Goal: Information Seeking & Learning: Learn about a topic

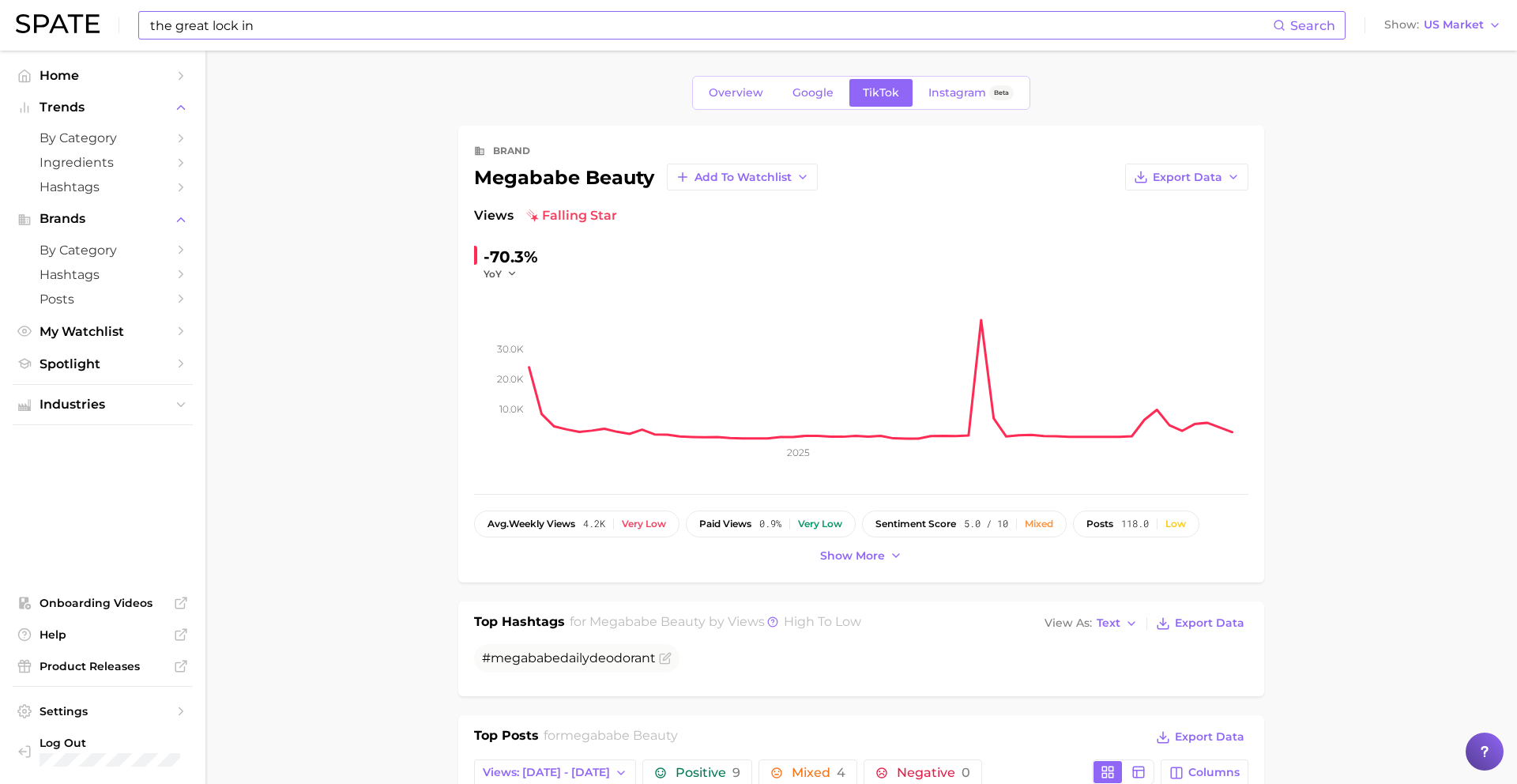
click at [571, 29] on input "the great lock in" at bounding box center [710, 25] width 1124 height 27
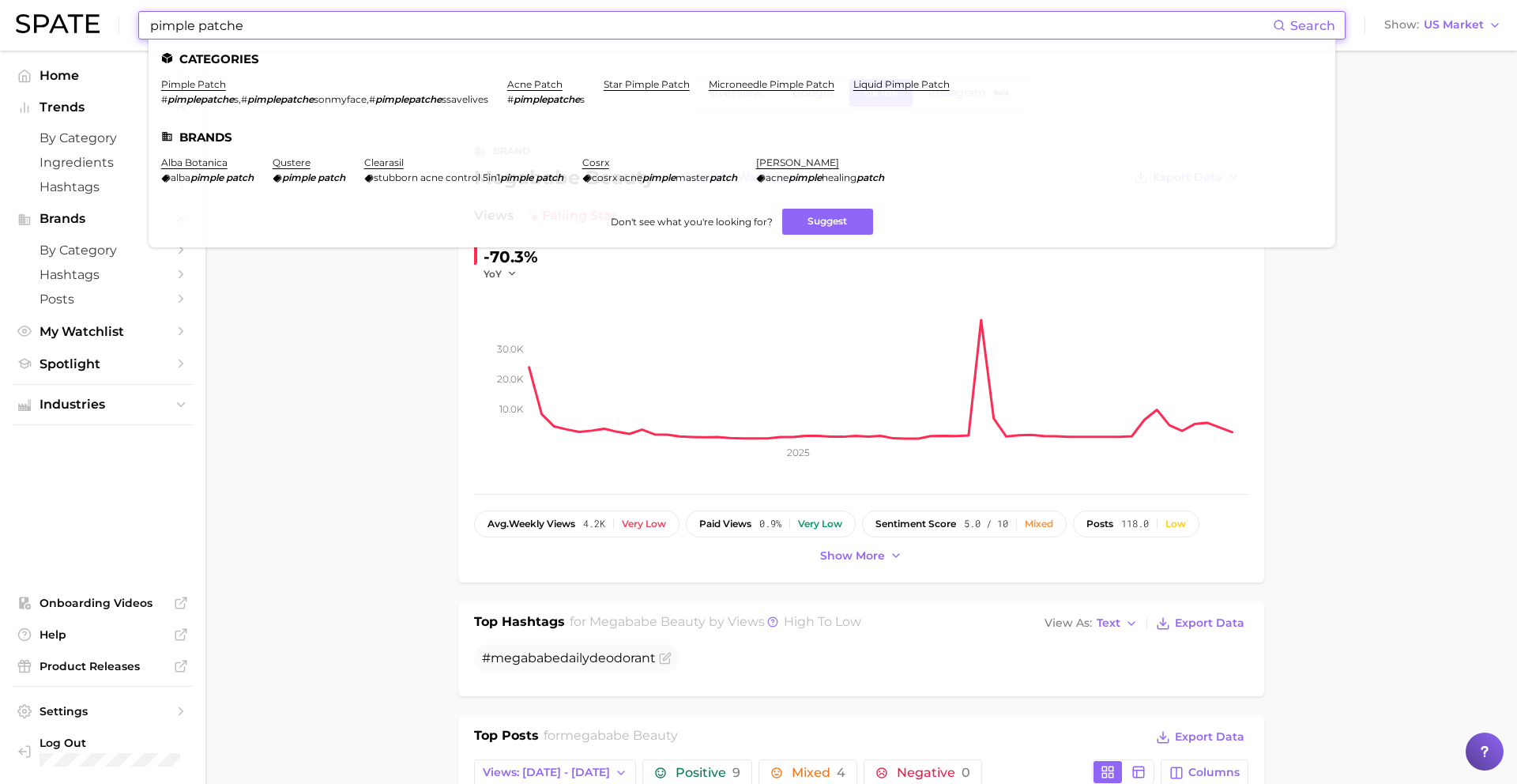
type input "pimple patche"
click at [204, 90] on li "pimple patch # pimplepatche s , # pimplepatche sonmyface , # pimplepatche ssave…" at bounding box center [325, 91] width 327 height 27
click at [204, 86] on link "pimple patch" at bounding box center [194, 84] width 65 height 11
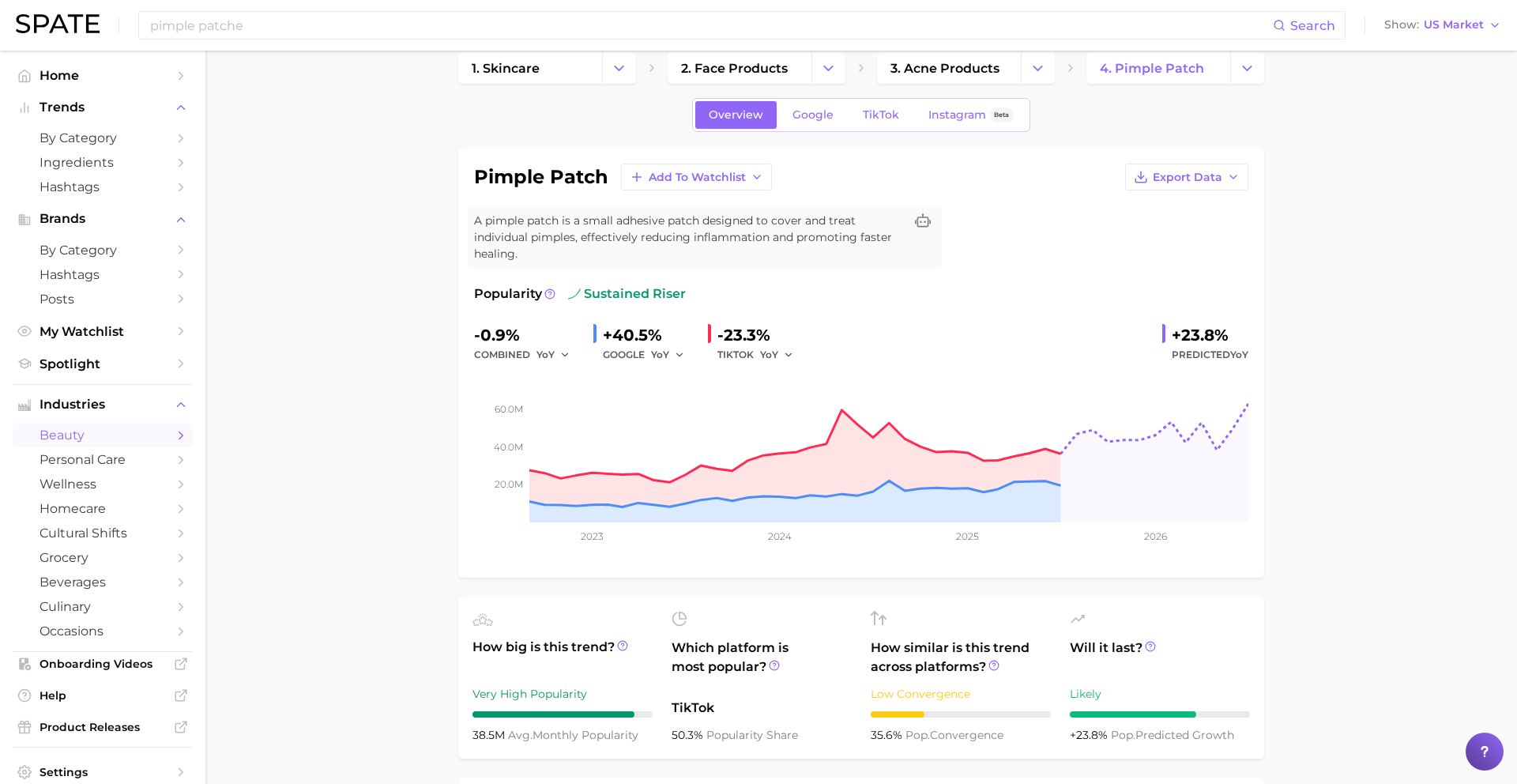
scroll to position [26, 0]
click at [818, 116] on span "Google" at bounding box center [813, 112] width 41 height 13
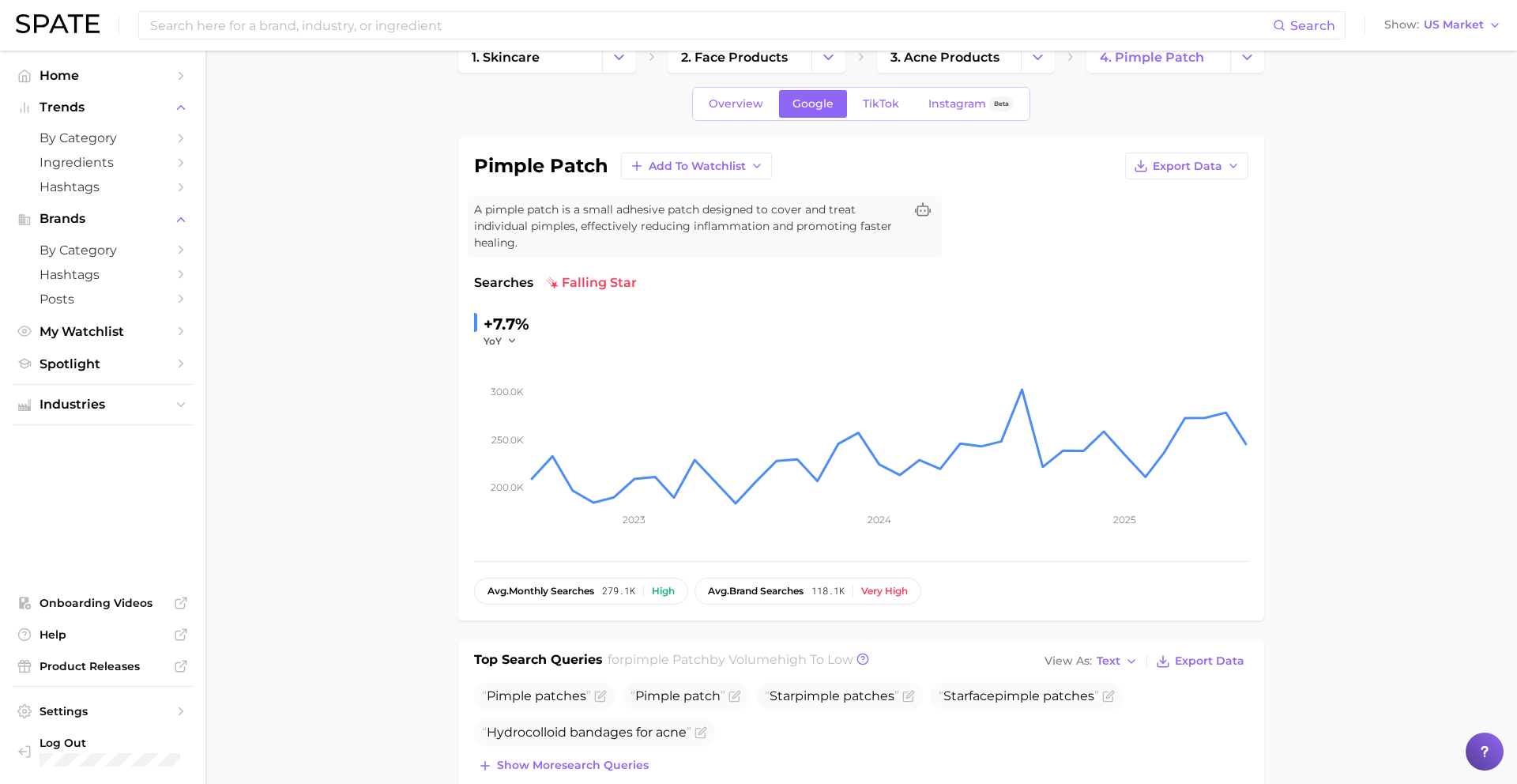
scroll to position [40, 0]
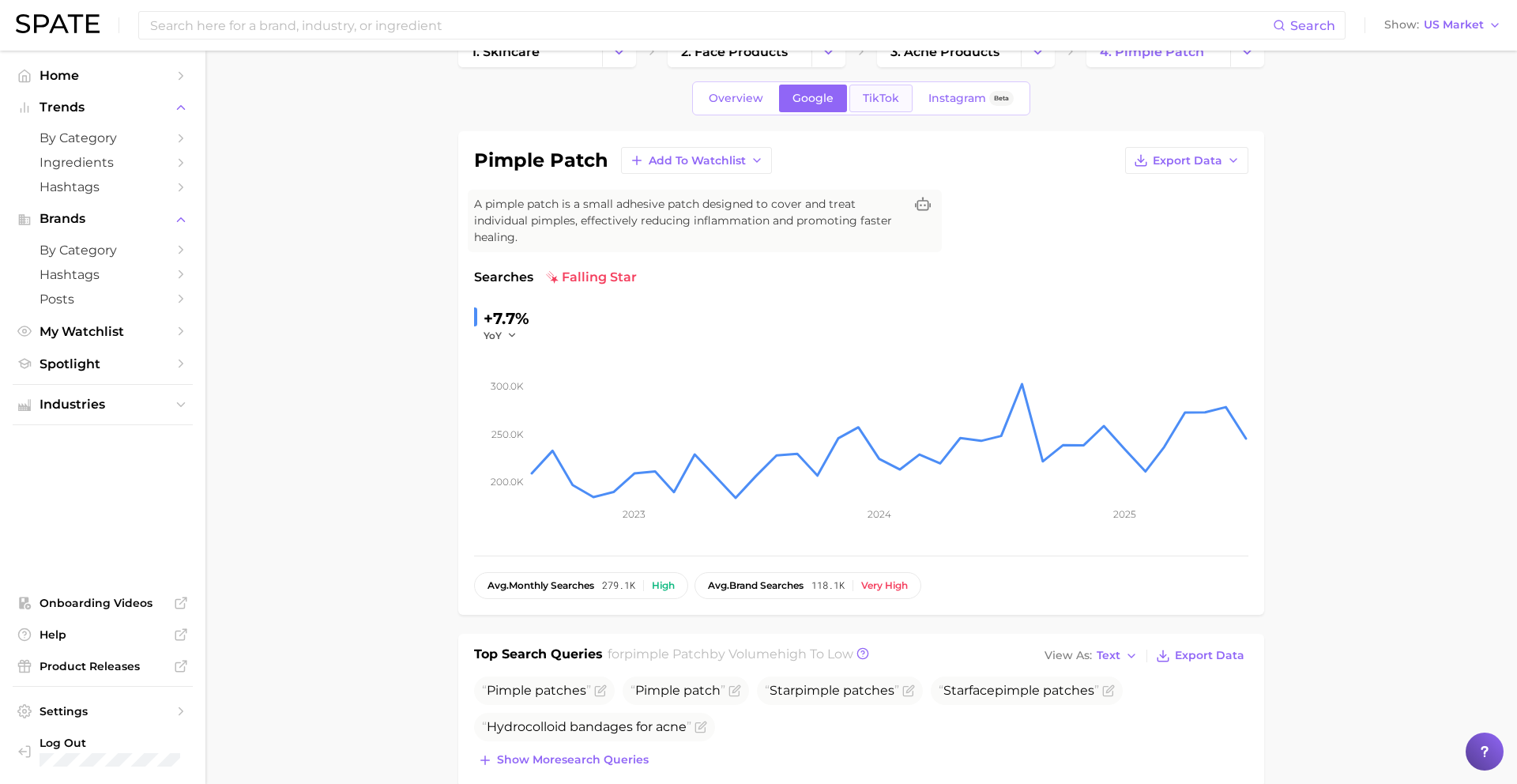
click at [877, 103] on span "TikTok" at bounding box center [881, 98] width 36 height 13
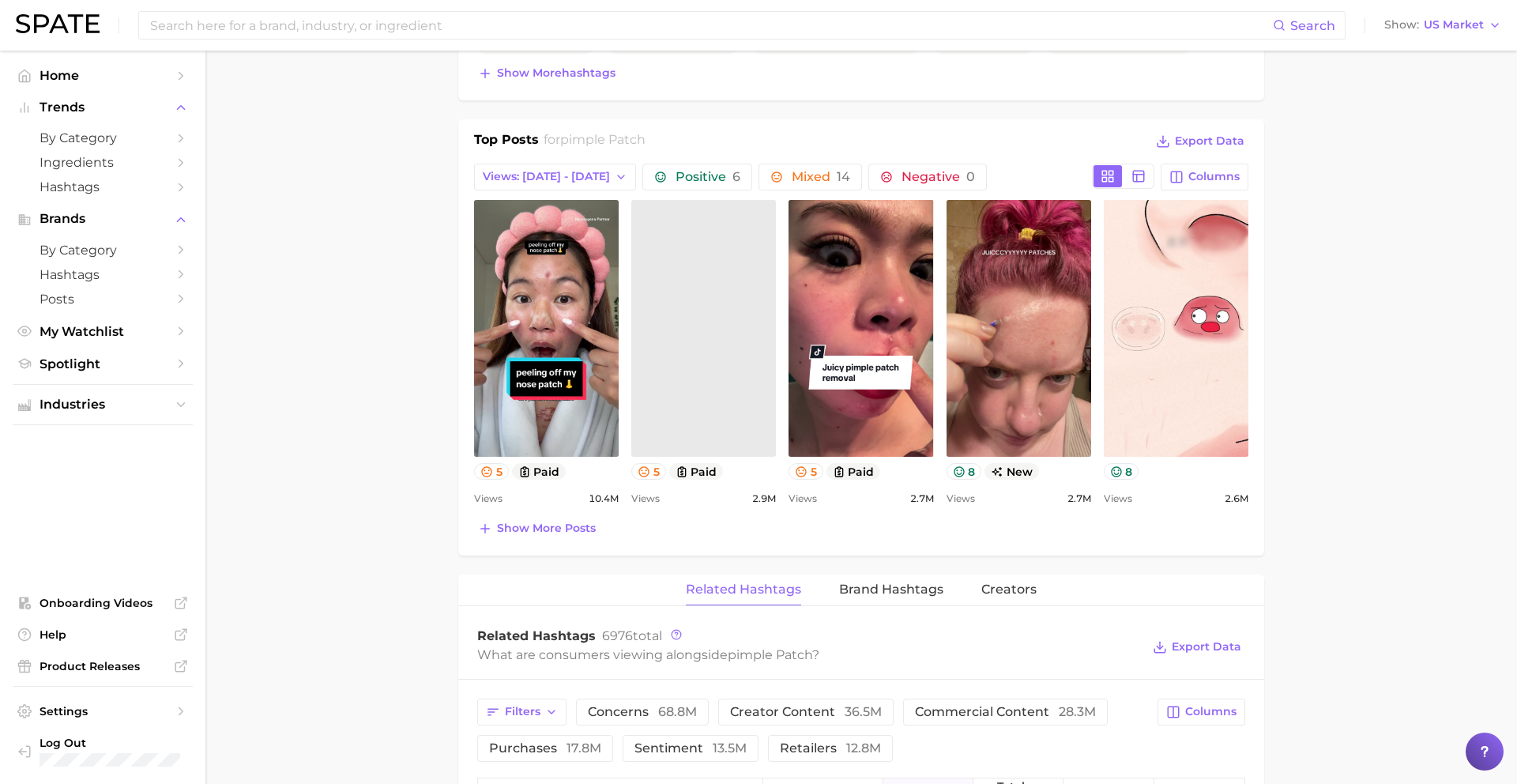
scroll to position [721, 0]
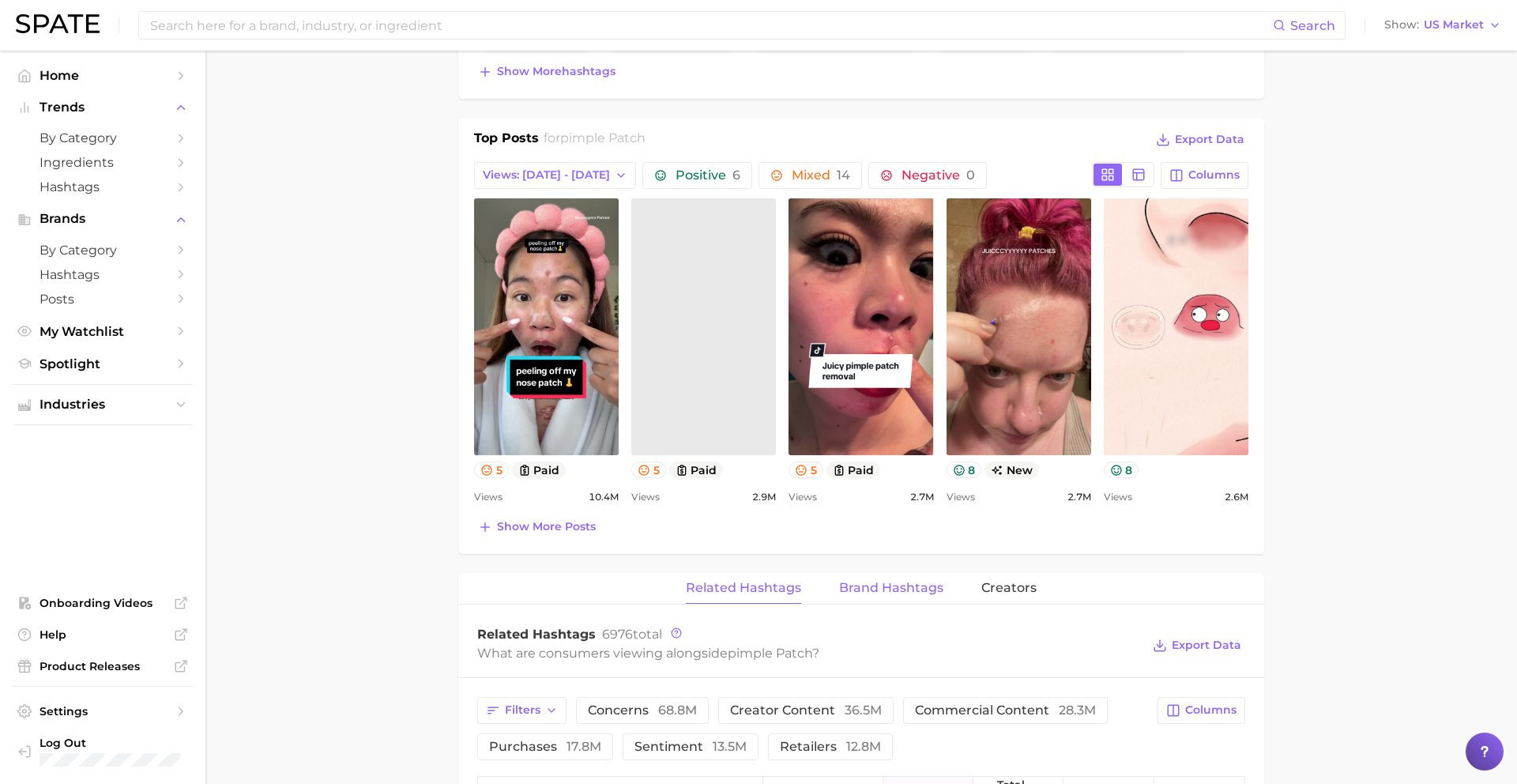
click at [874, 583] on span "Brand Hashtags" at bounding box center [892, 587] width 105 height 14
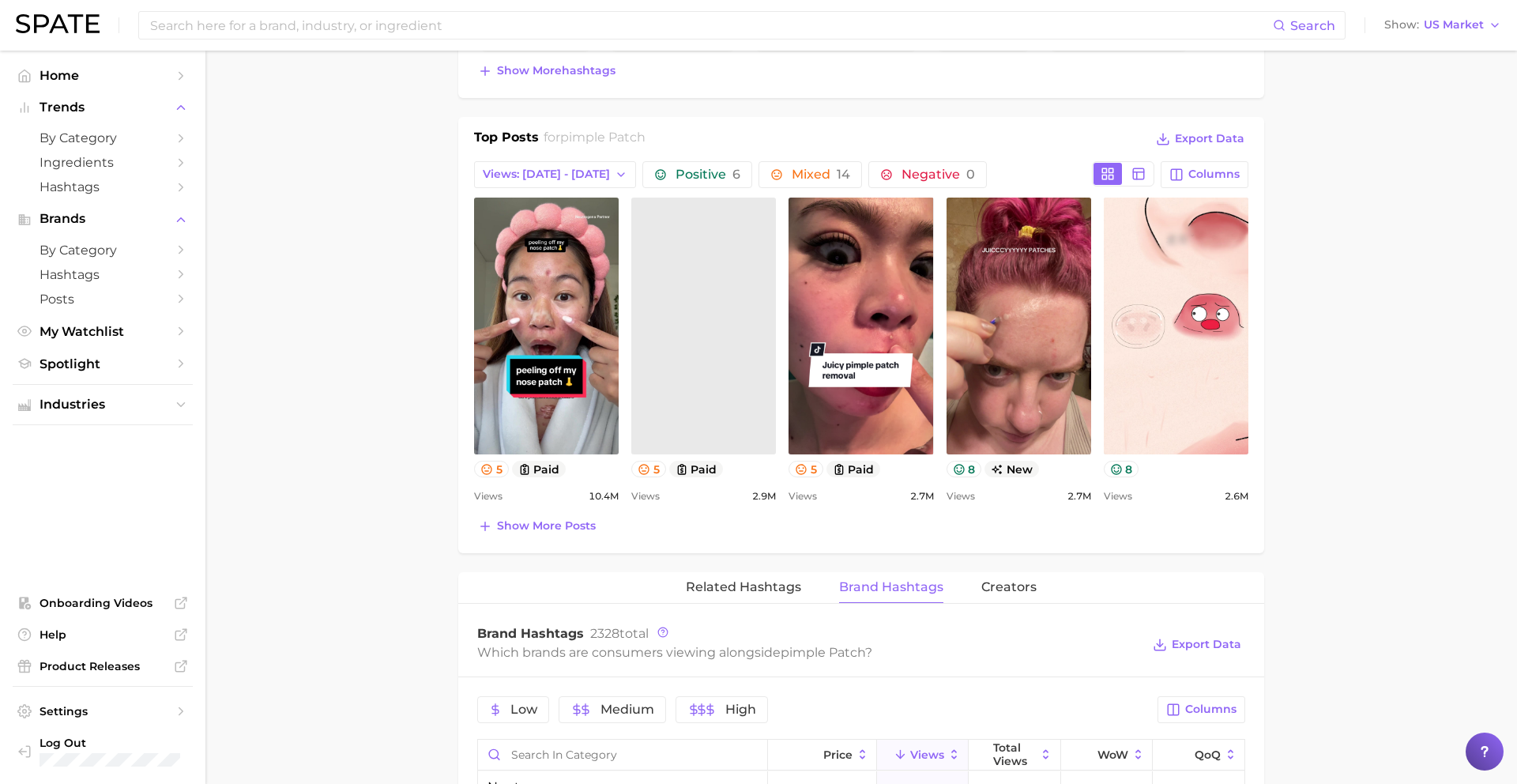
scroll to position [0, 0]
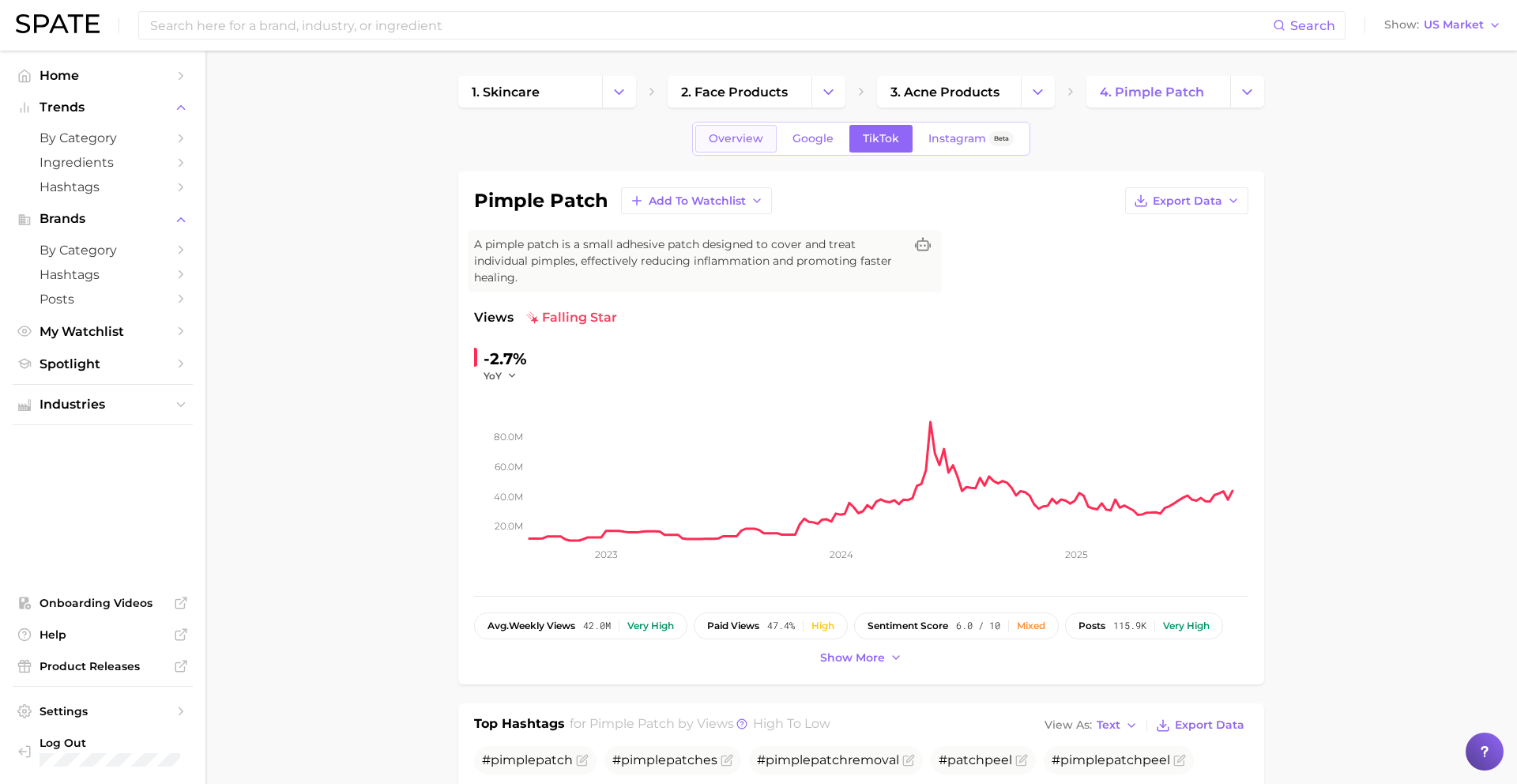
click at [747, 133] on span "Overview" at bounding box center [736, 139] width 54 height 13
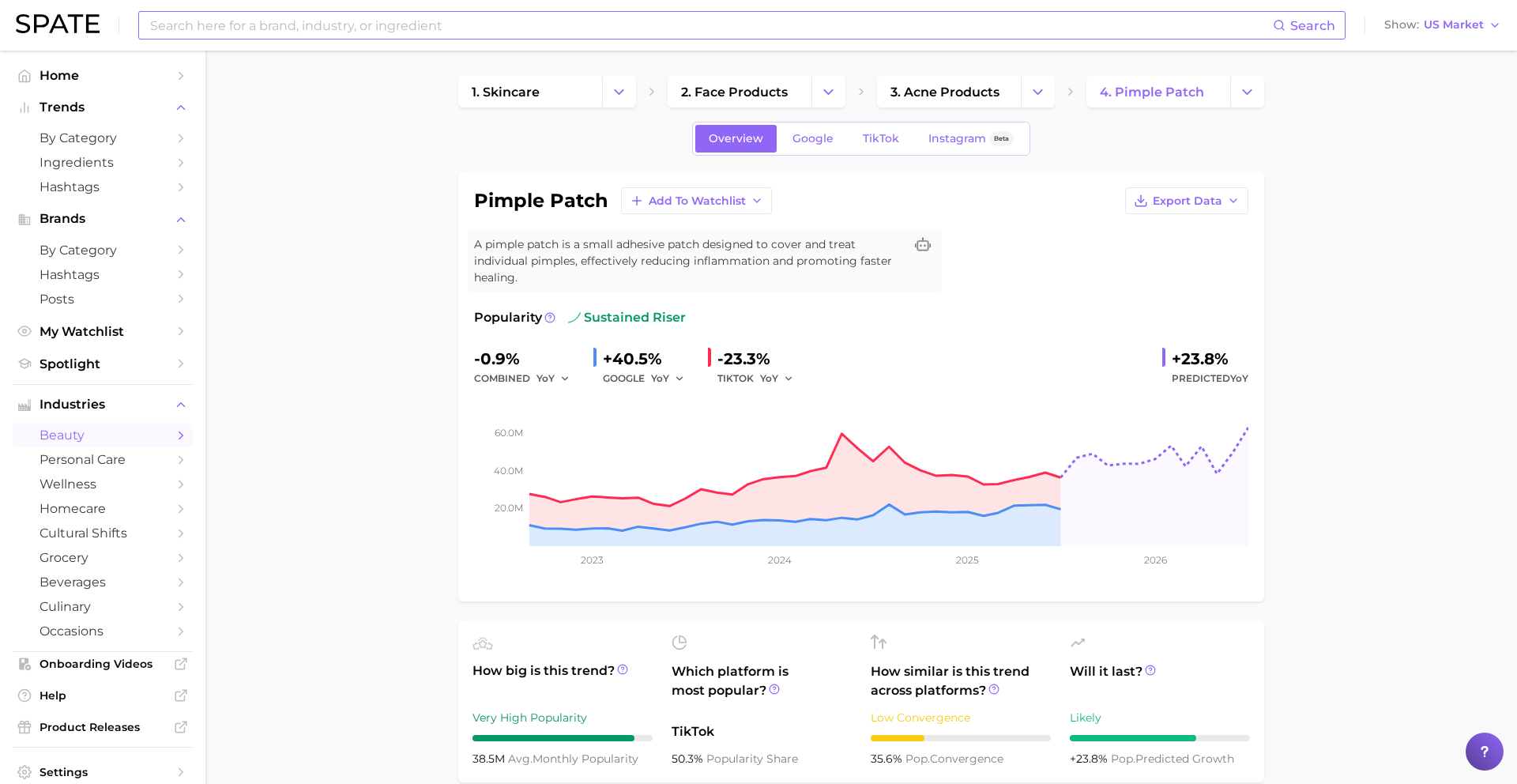
click at [421, 26] on input at bounding box center [710, 25] width 1124 height 27
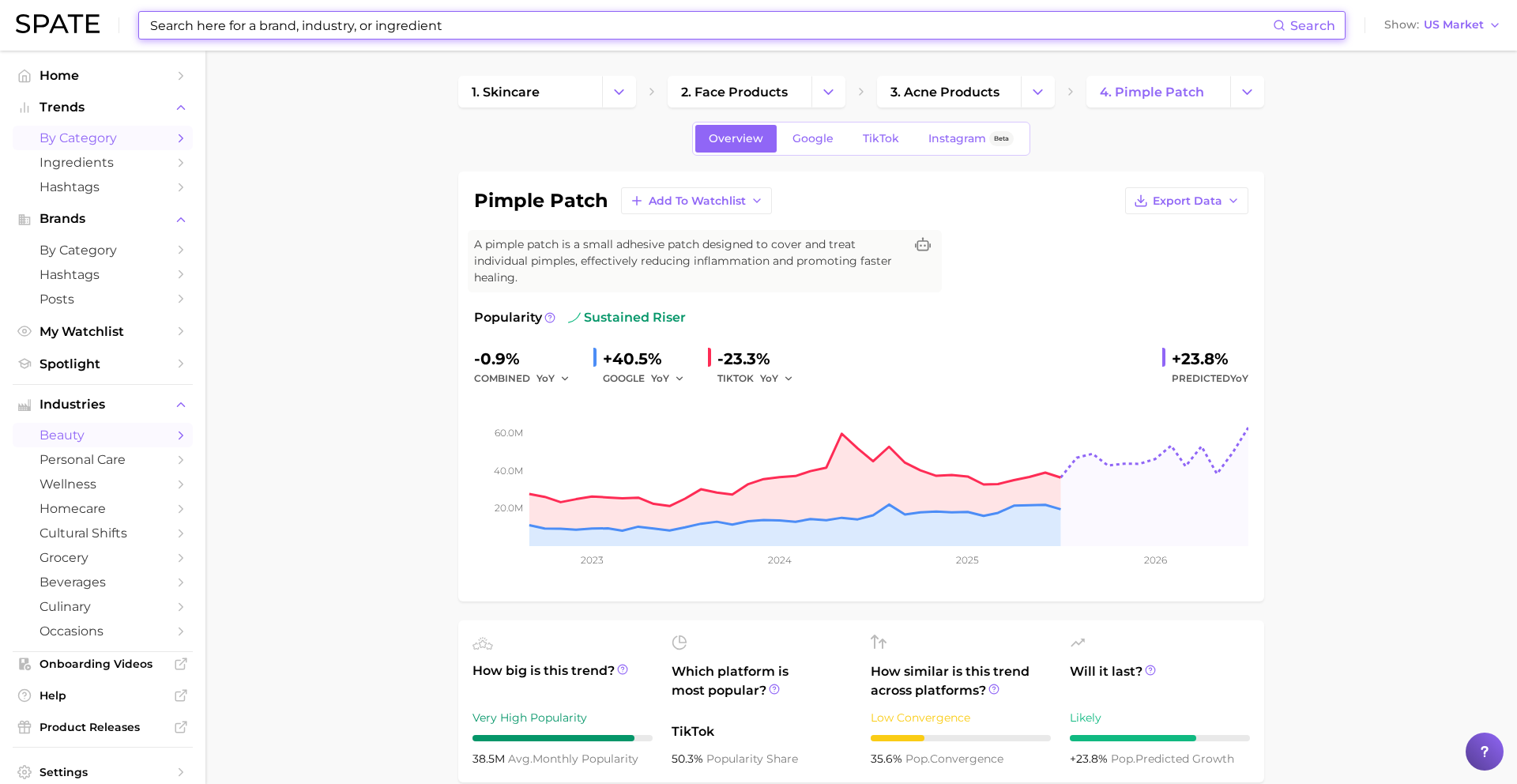
click at [106, 143] on span "by Category" at bounding box center [103, 138] width 126 height 15
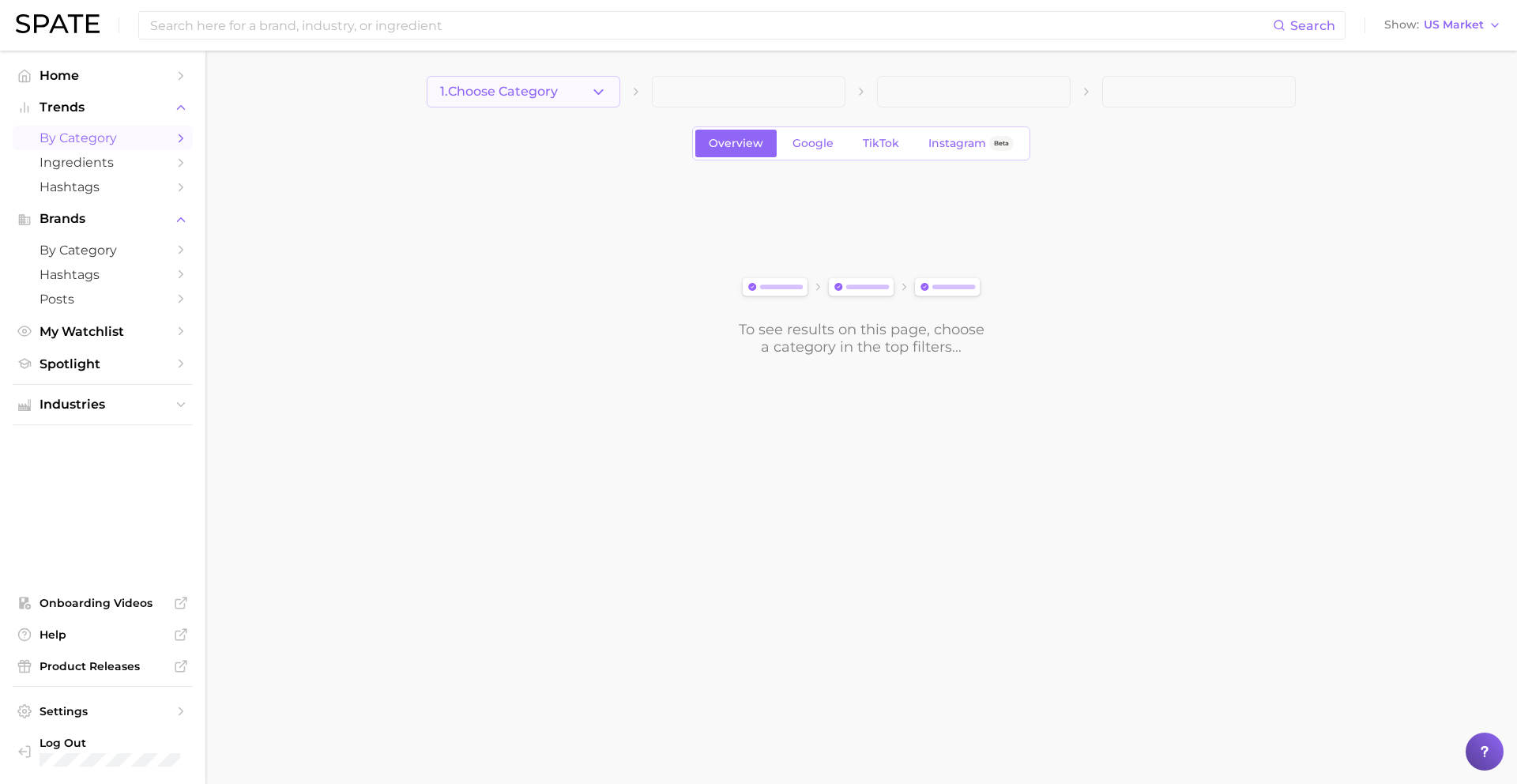
click at [515, 103] on button "1. Choose Category" at bounding box center [524, 91] width 194 height 31
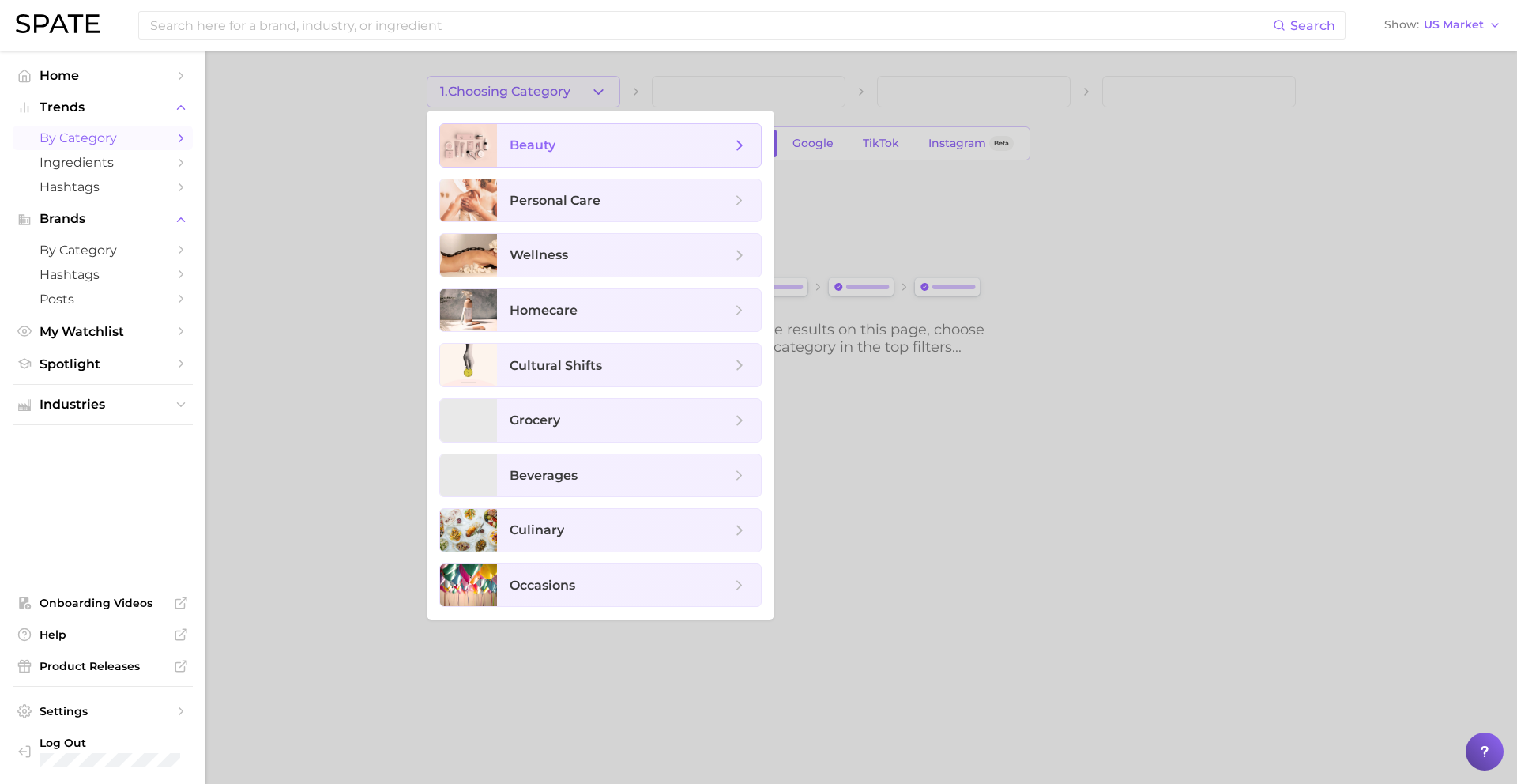
click at [546, 146] on span "beauty" at bounding box center [532, 145] width 46 height 15
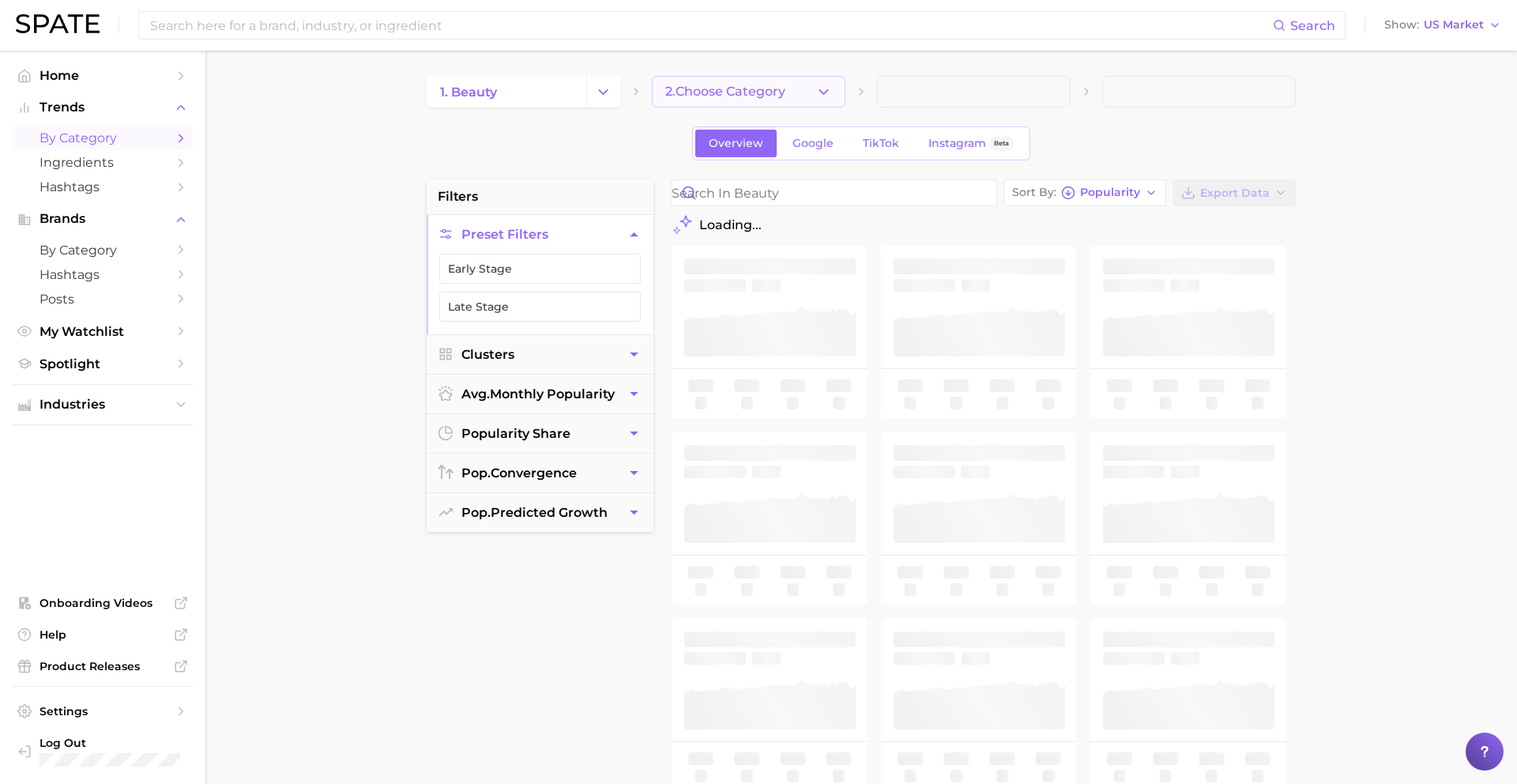
click at [739, 80] on button "2. Choose Category" at bounding box center [749, 91] width 194 height 31
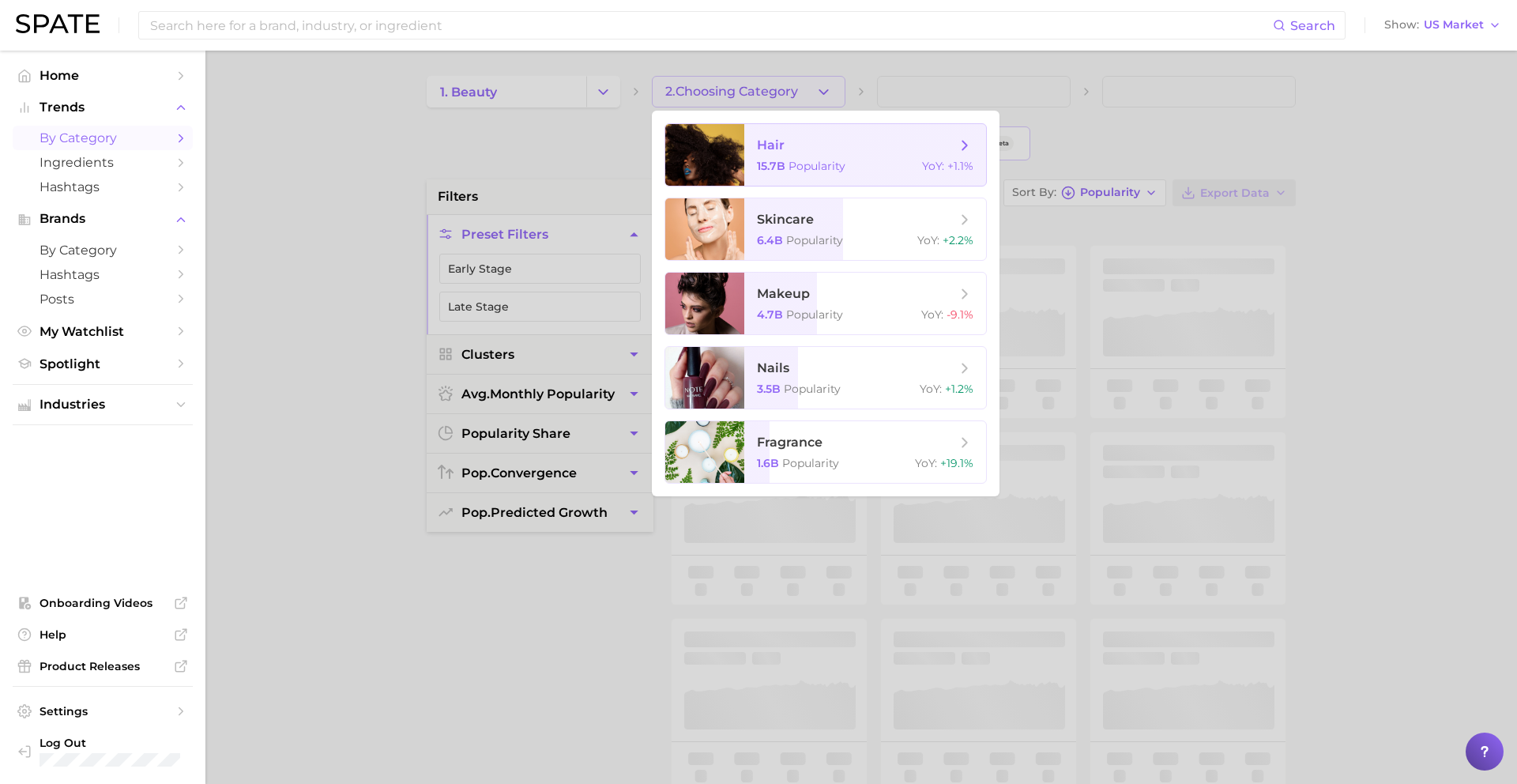
click at [797, 167] on span "Popularity" at bounding box center [817, 165] width 57 height 14
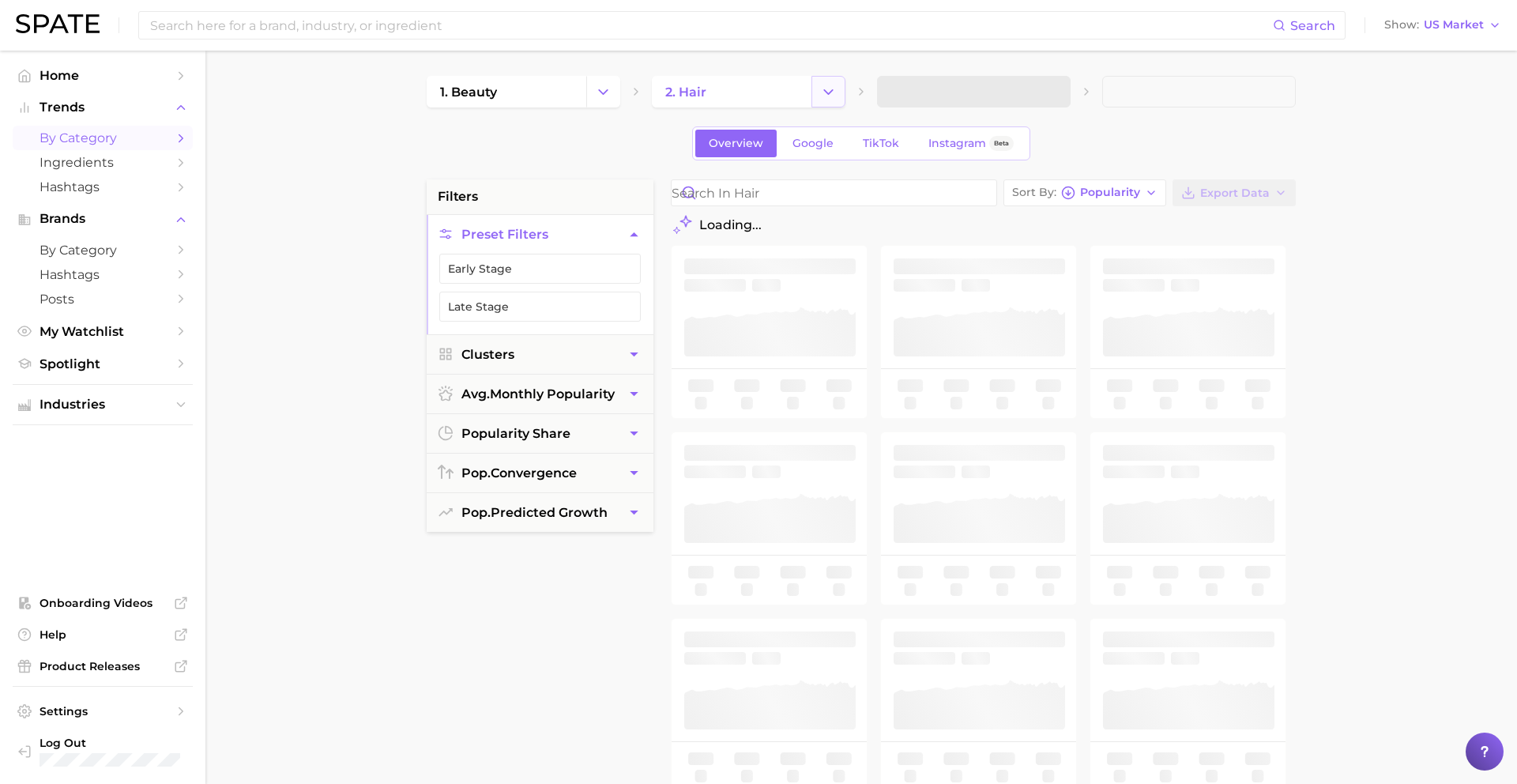
click at [832, 92] on icon "Change Category" at bounding box center [828, 91] width 16 height 16
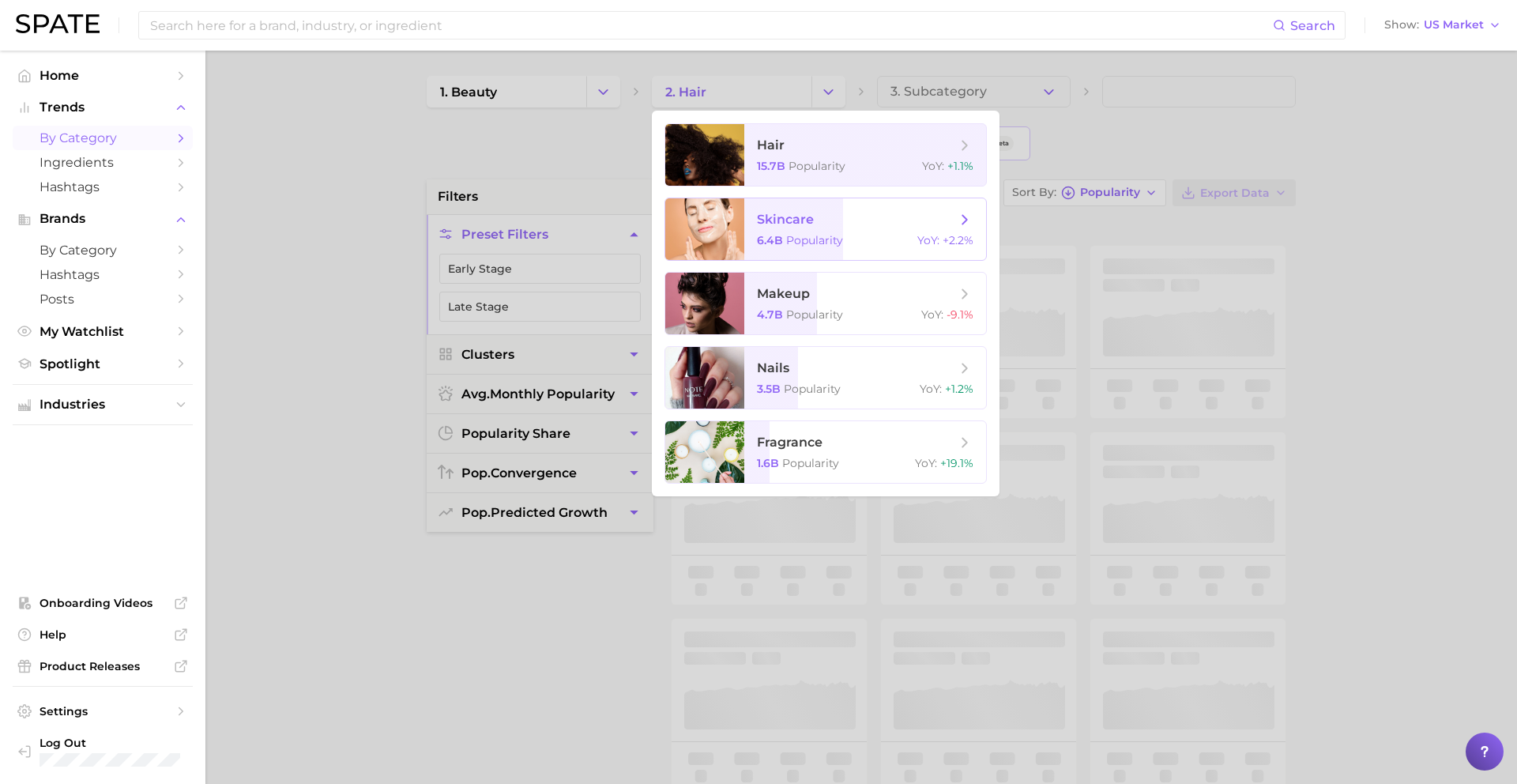
click at [815, 239] on span "Popularity" at bounding box center [815, 239] width 57 height 14
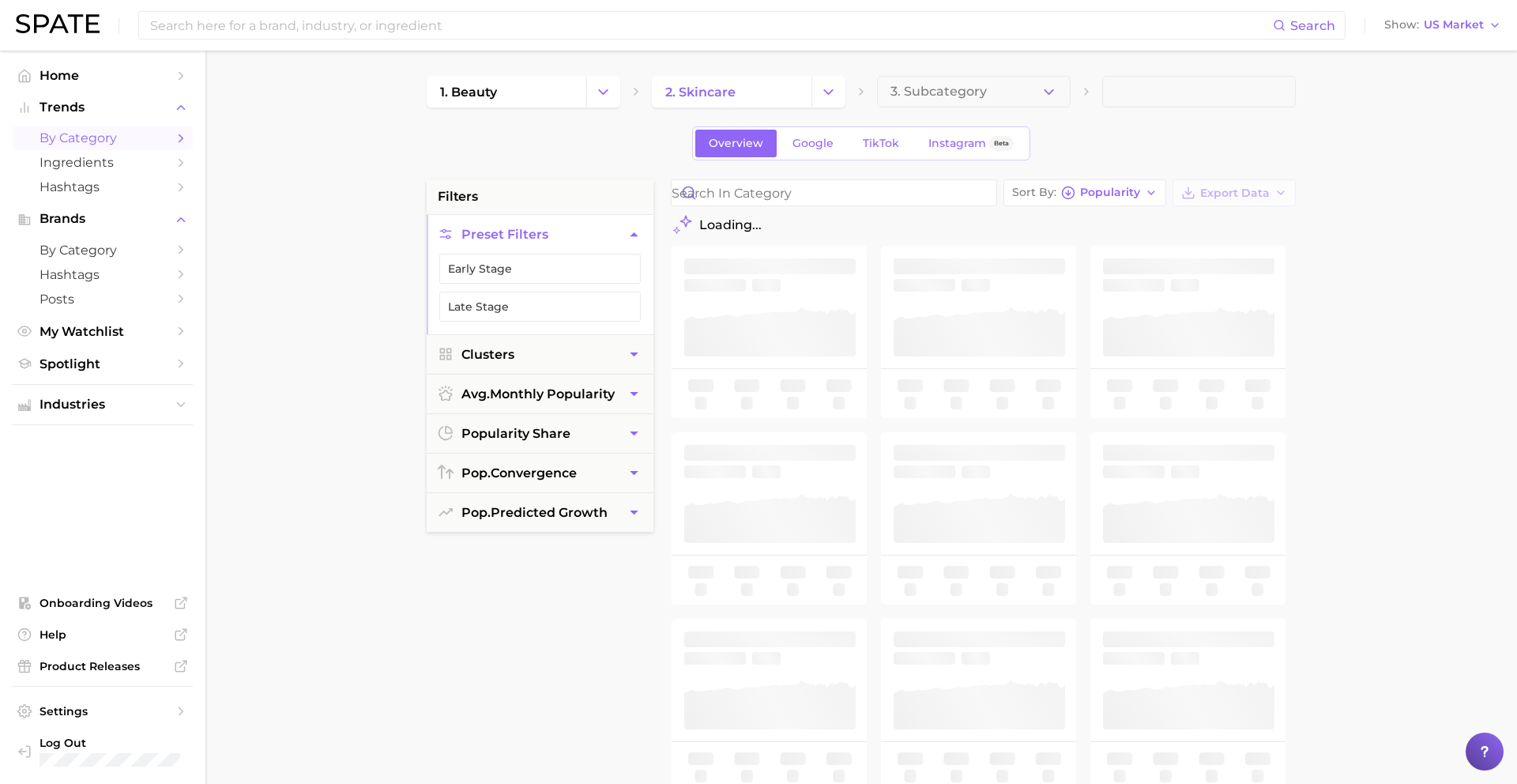
click at [989, 111] on div "1. beauty 2. skincare 3. Subcategory Overview Google TikTok Instagram Beta filt…" at bounding box center [861, 622] width 869 height 1094
click at [989, 100] on button "3. Subcategory" at bounding box center [974, 91] width 194 height 31
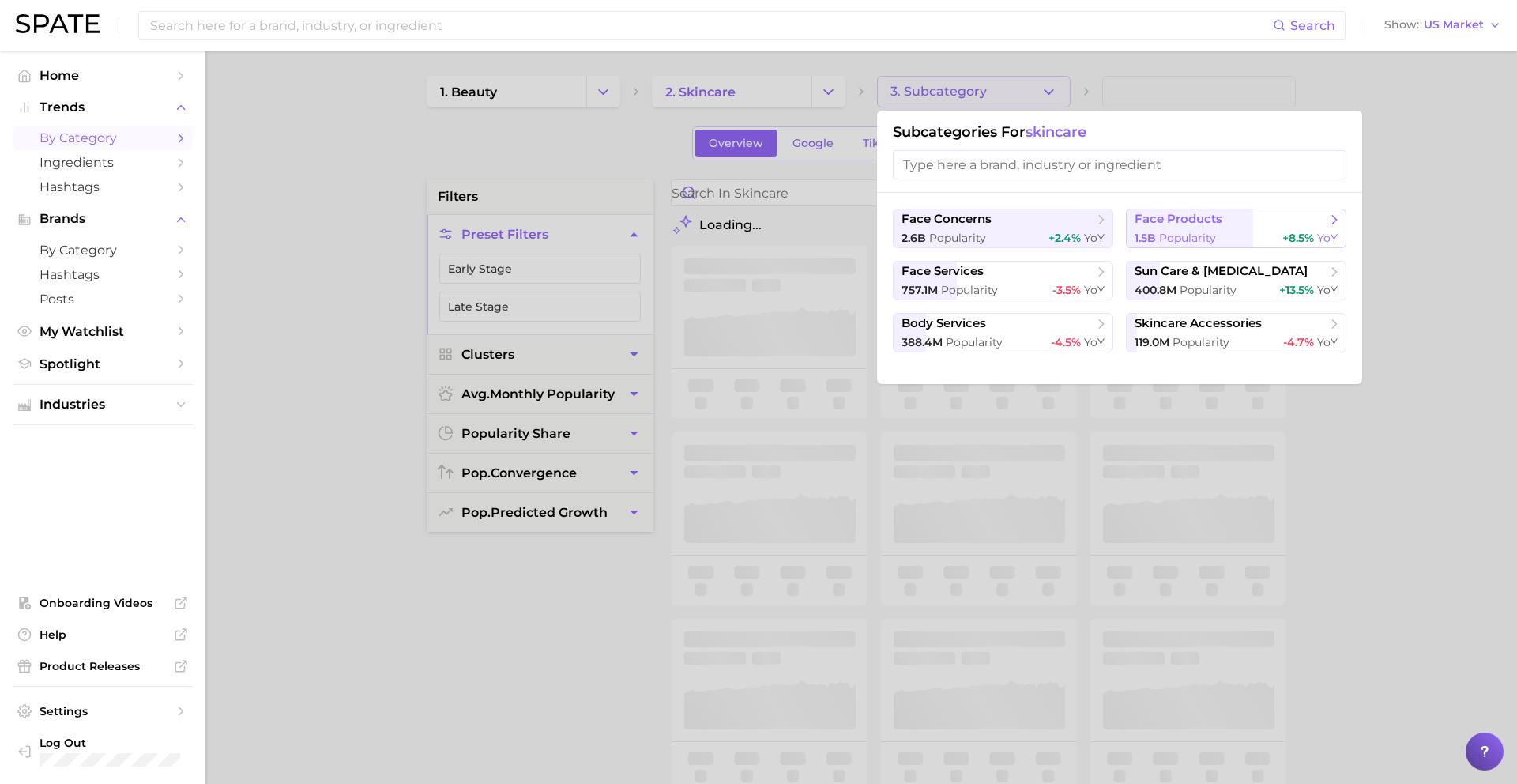
click at [1161, 219] on span "face products" at bounding box center [1179, 220] width 87 height 15
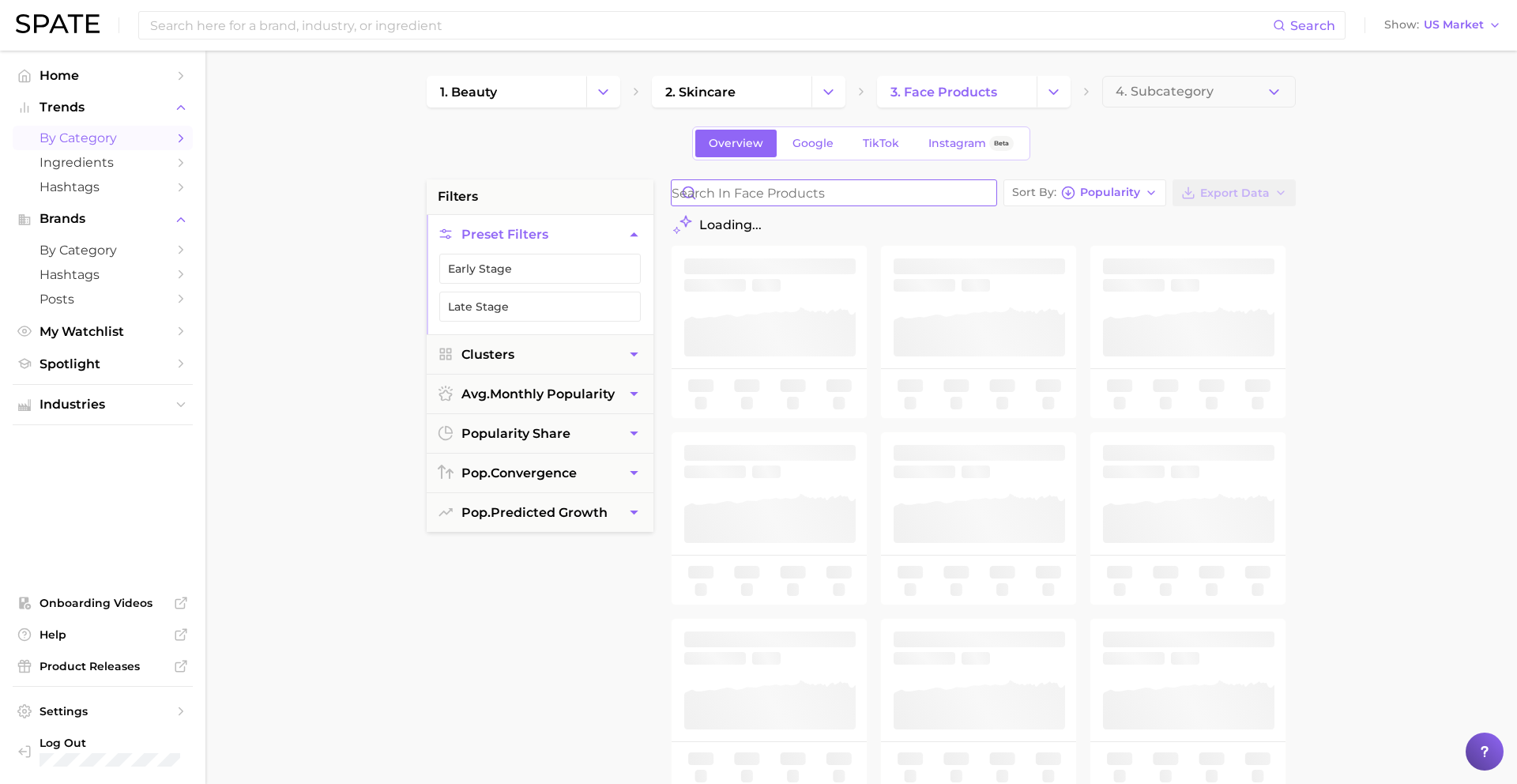
click at [931, 193] on input "Search in face products" at bounding box center [835, 193] width 325 height 26
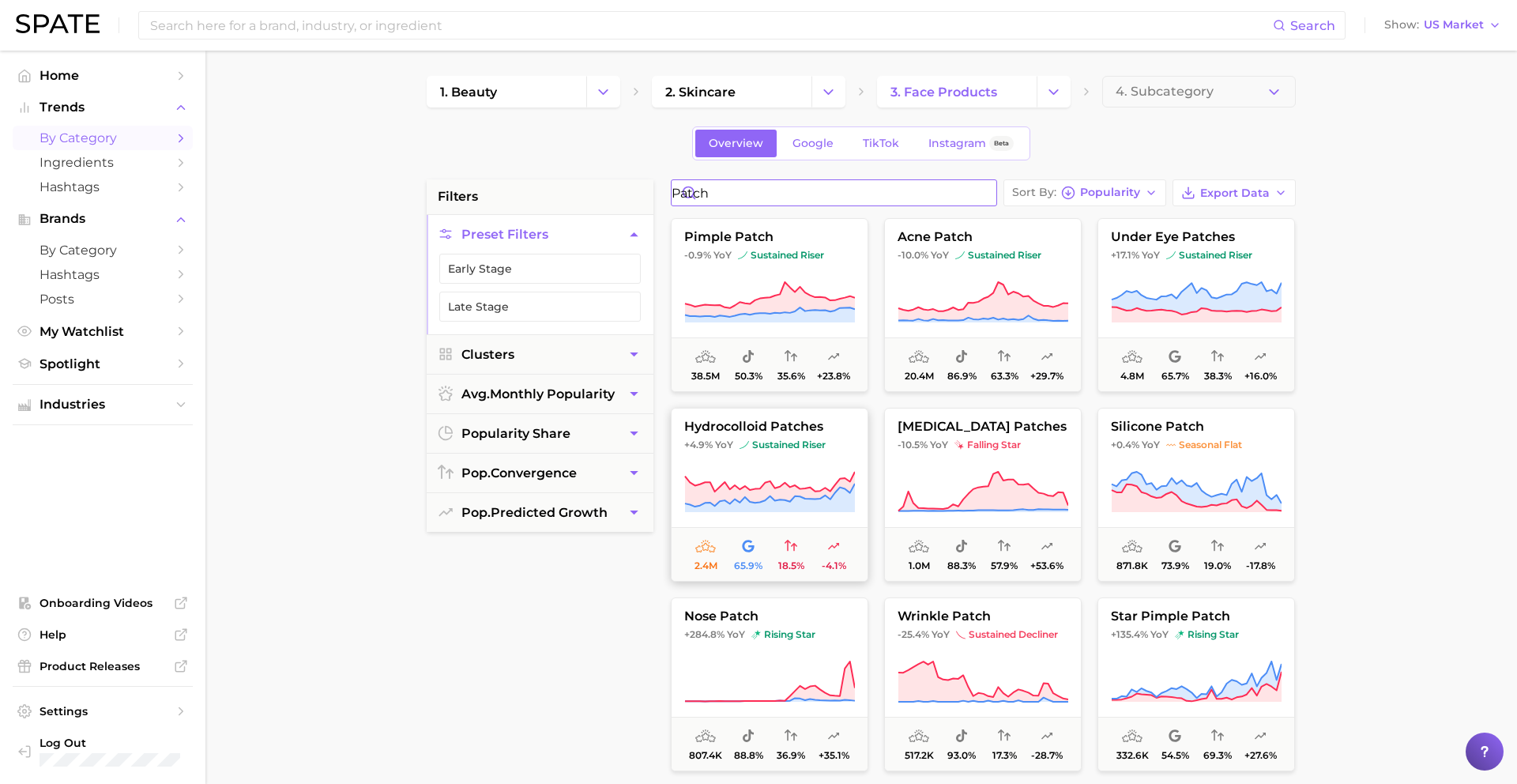
type input "patch"
click at [745, 476] on icon at bounding box center [770, 492] width 171 height 45
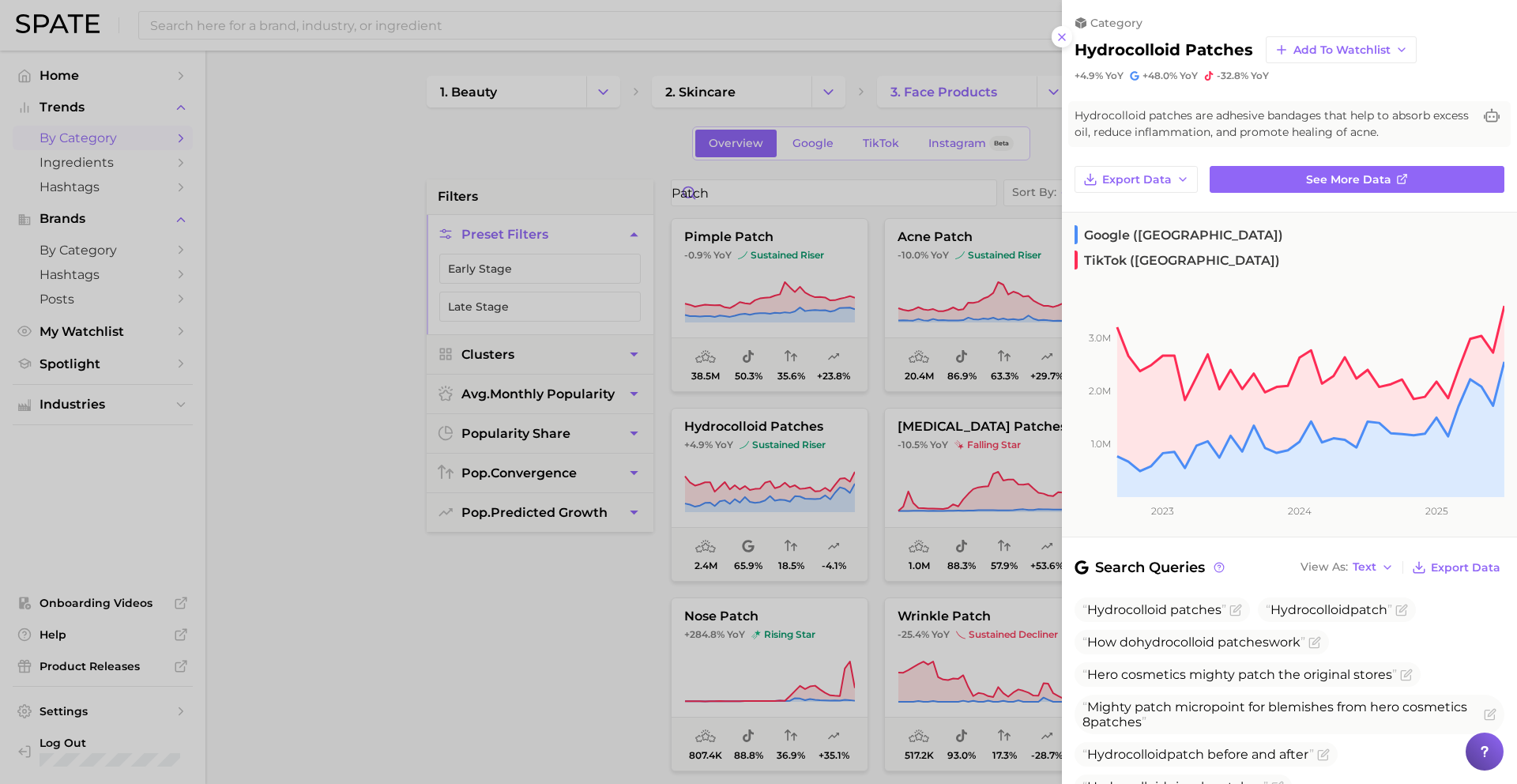
click at [982, 399] on div at bounding box center [758, 392] width 1517 height 784
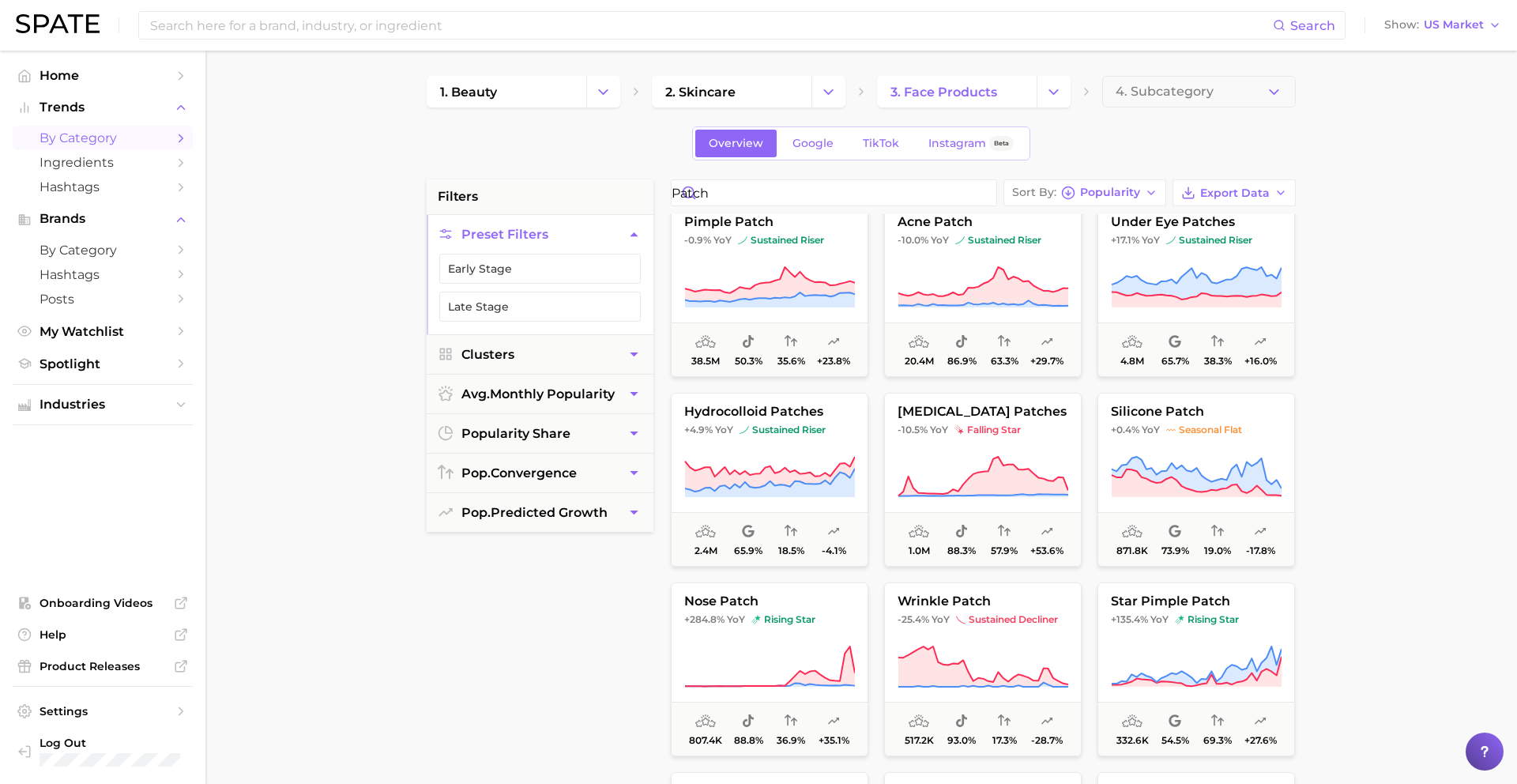
scroll to position [16, 0]
click at [968, 264] on icon at bounding box center [983, 286] width 171 height 45
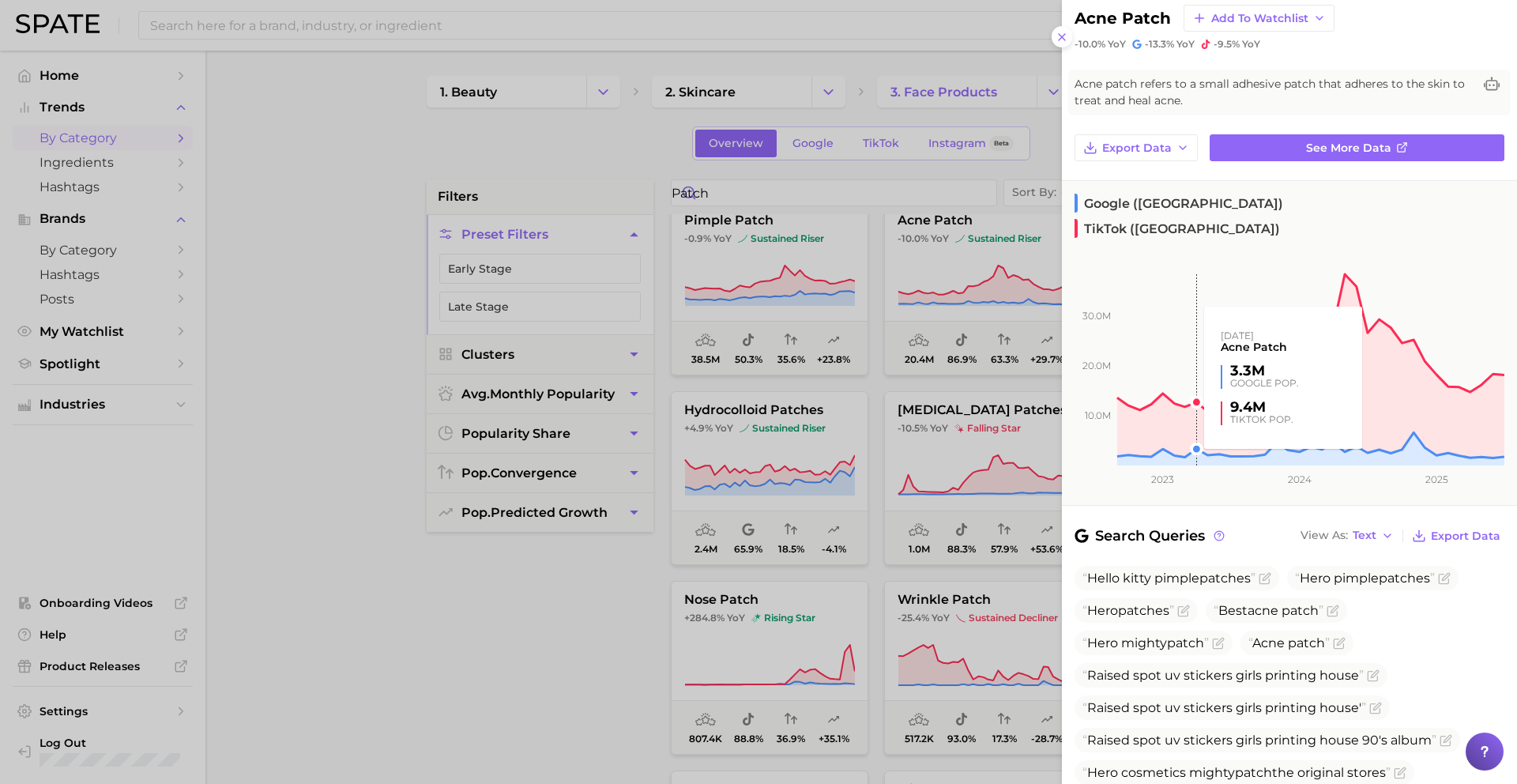
scroll to position [45, 0]
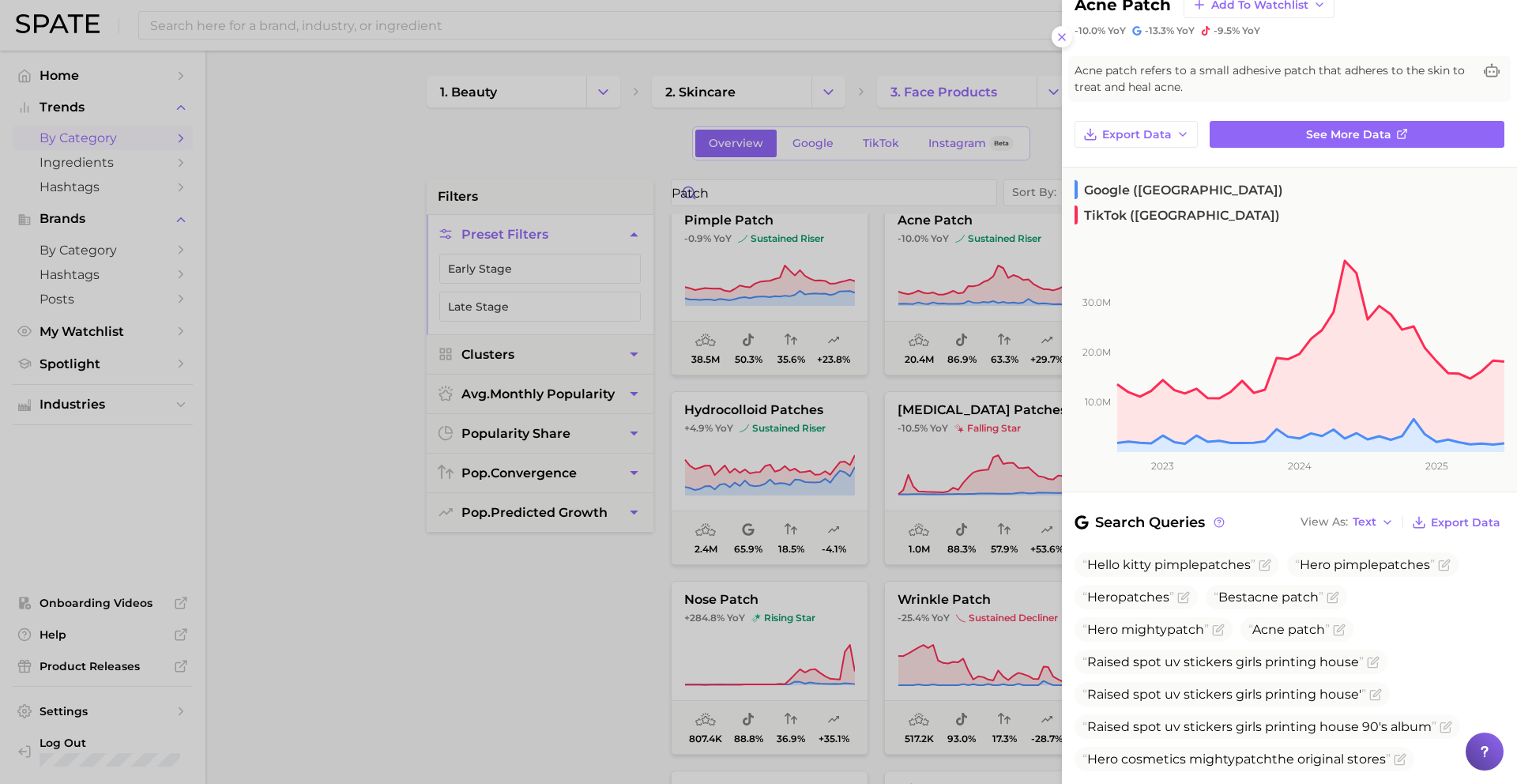
click at [838, 394] on div at bounding box center [758, 392] width 1517 height 784
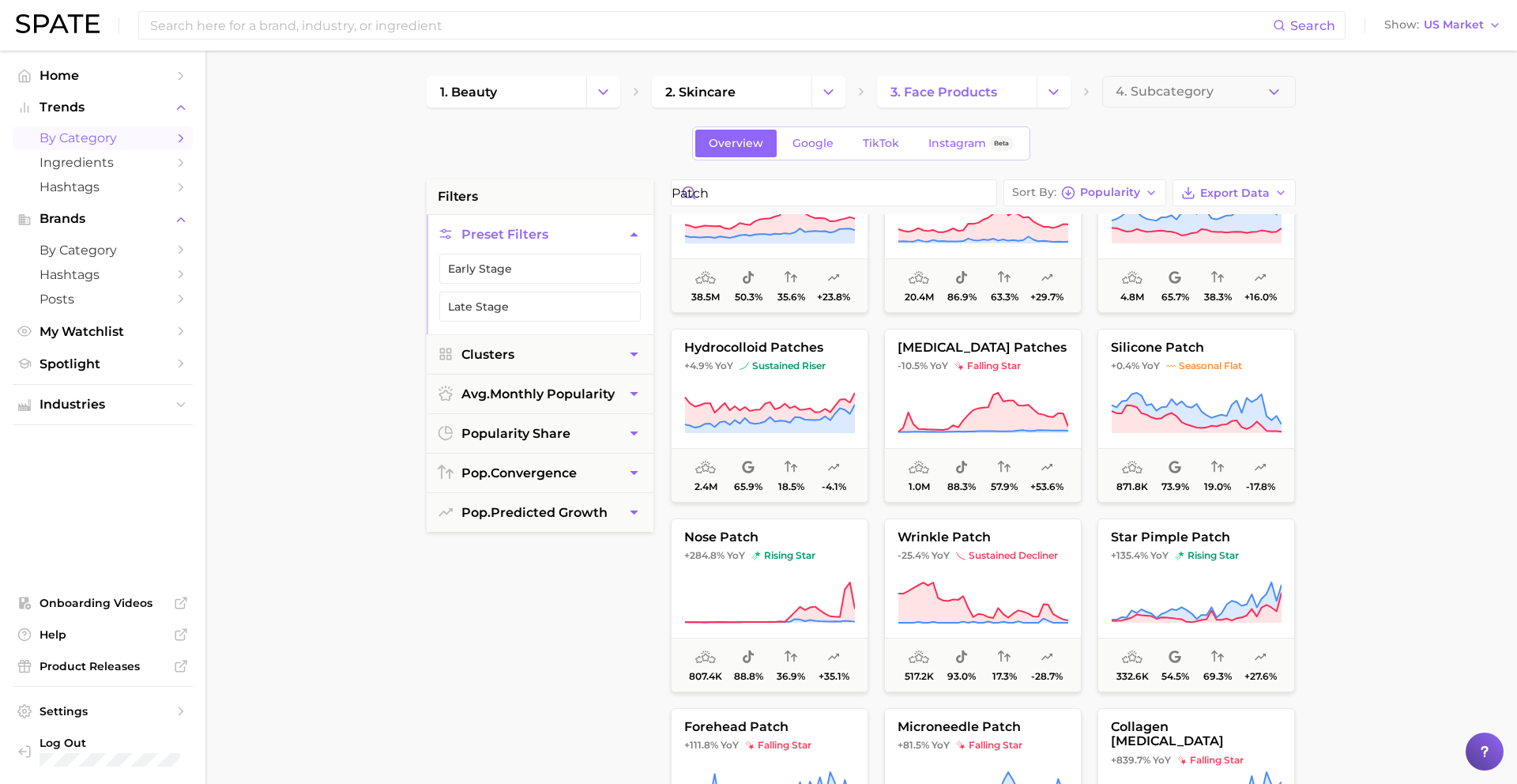
scroll to position [82, 0]
click at [1161, 565] on button "star pimple patch +135.4% YoY rising star 332.6k 54.5% 69.3% +27.6%" at bounding box center [1197, 602] width 198 height 174
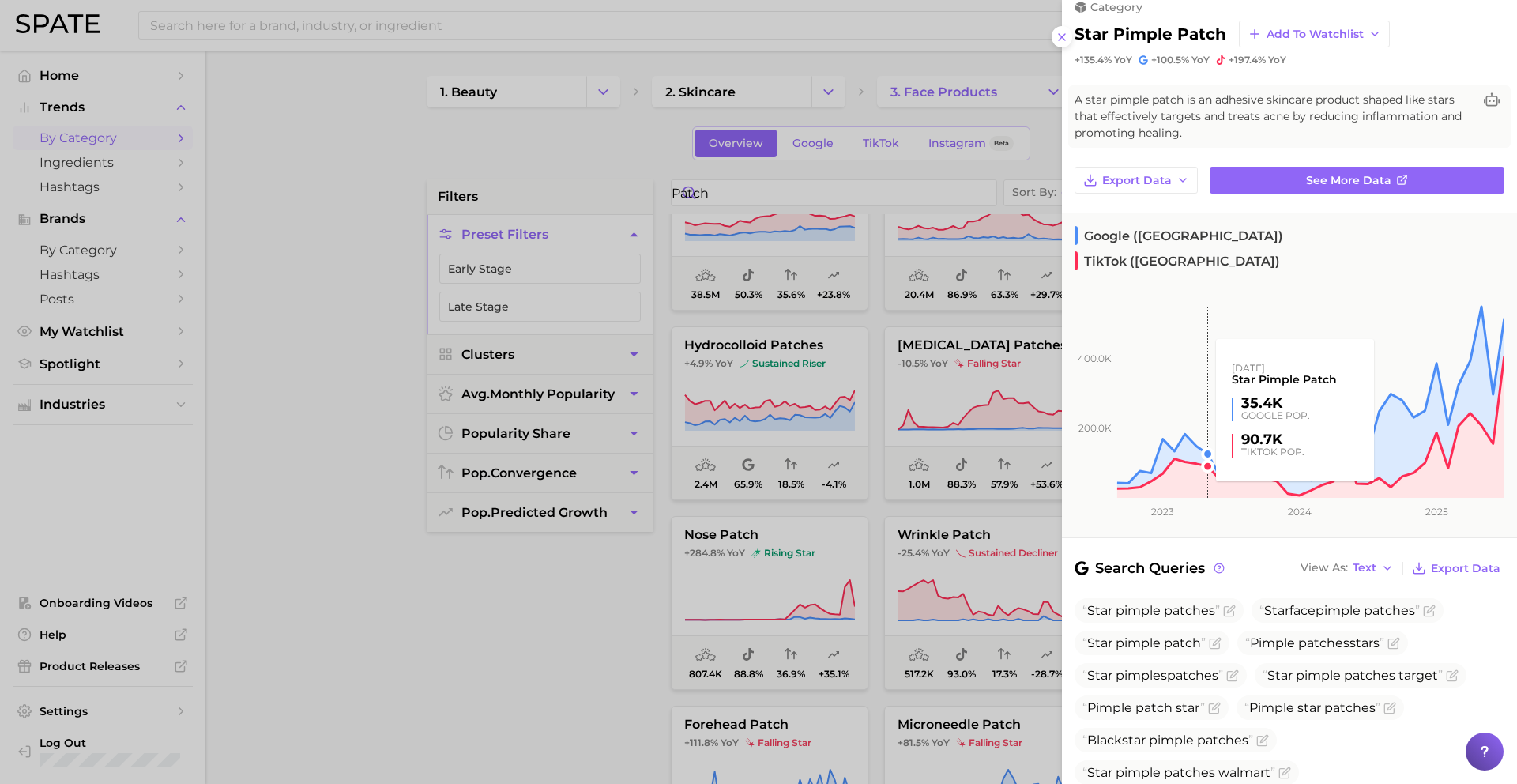
scroll to position [0, 0]
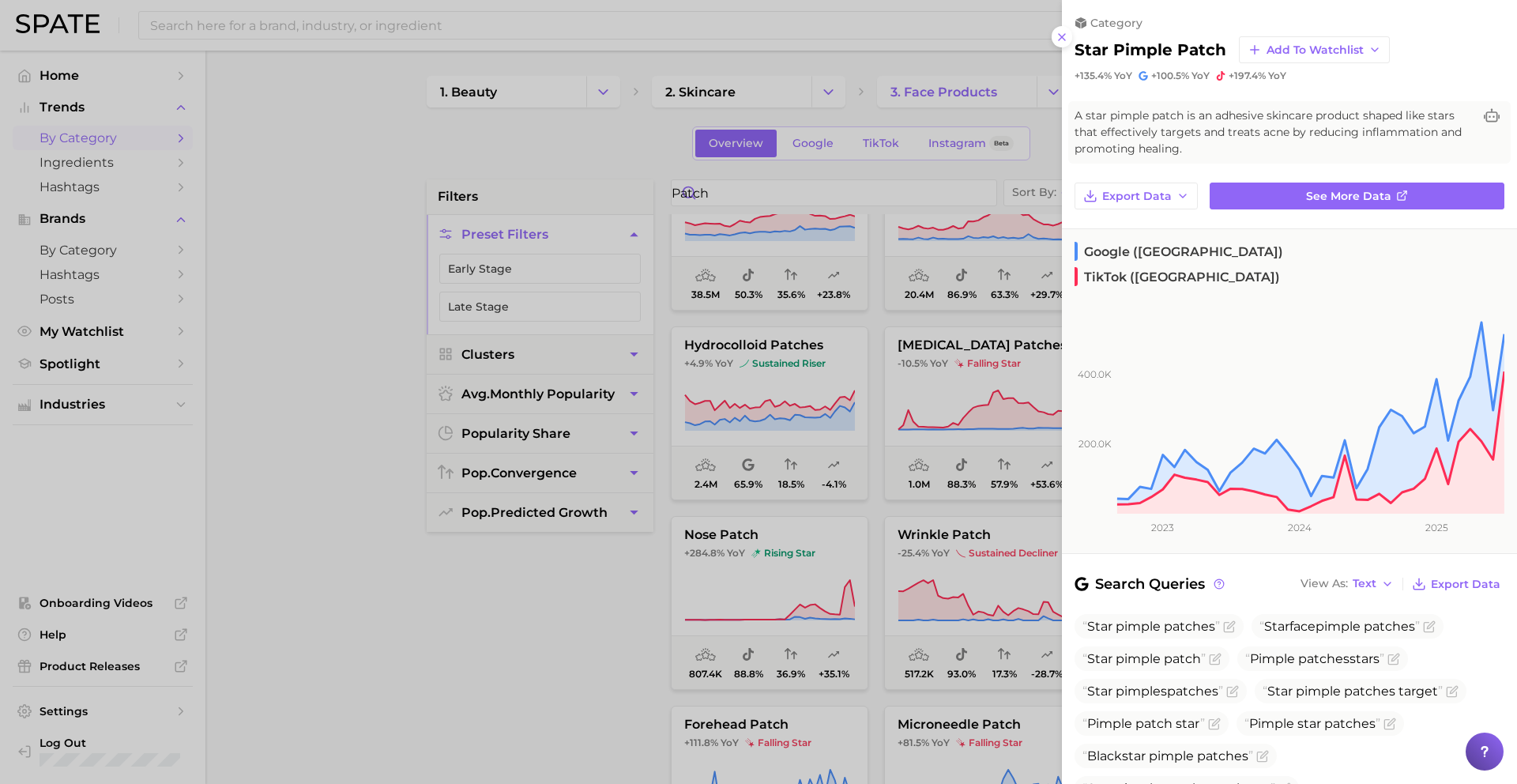
click at [905, 523] on div at bounding box center [758, 392] width 1517 height 784
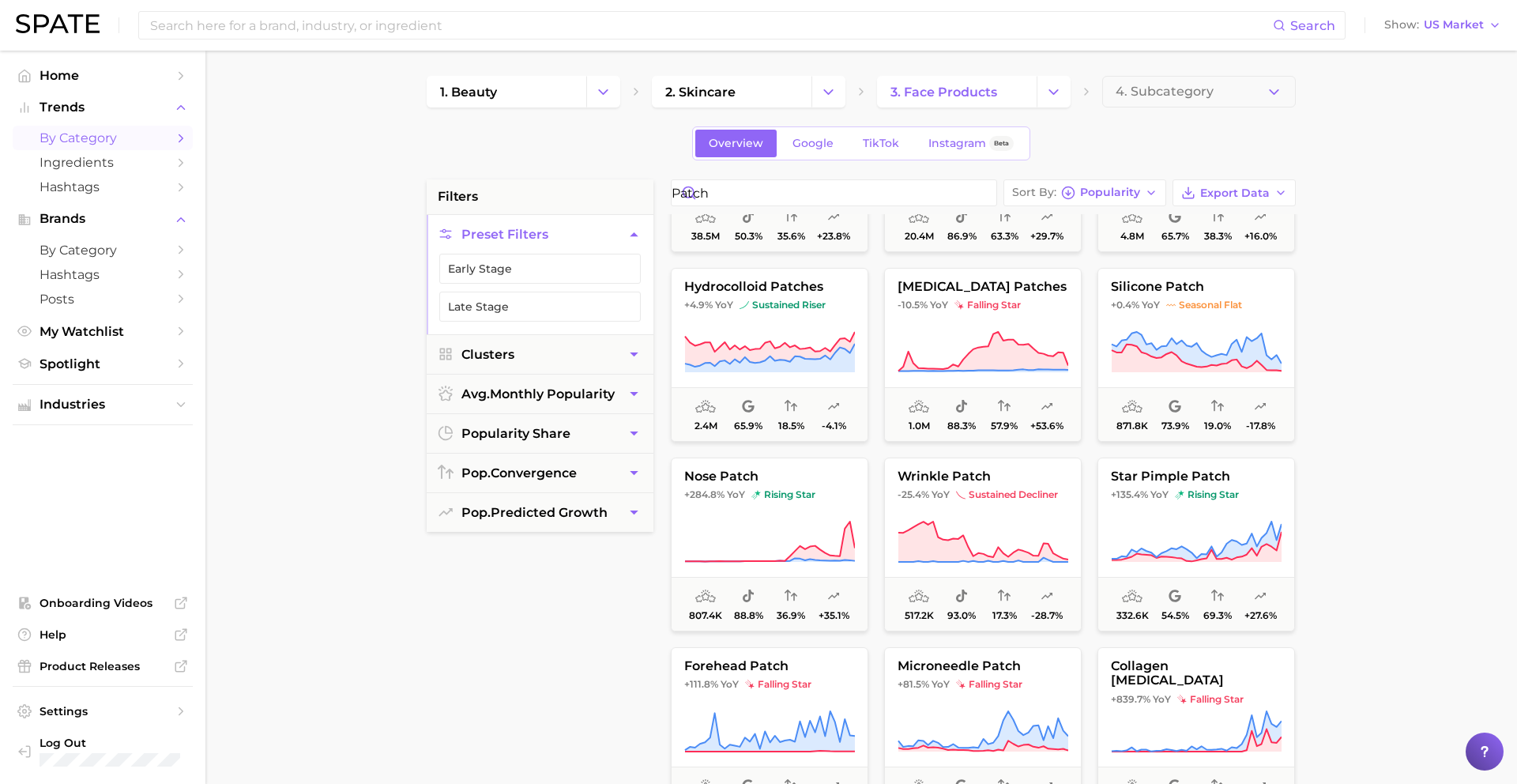
scroll to position [195, 0]
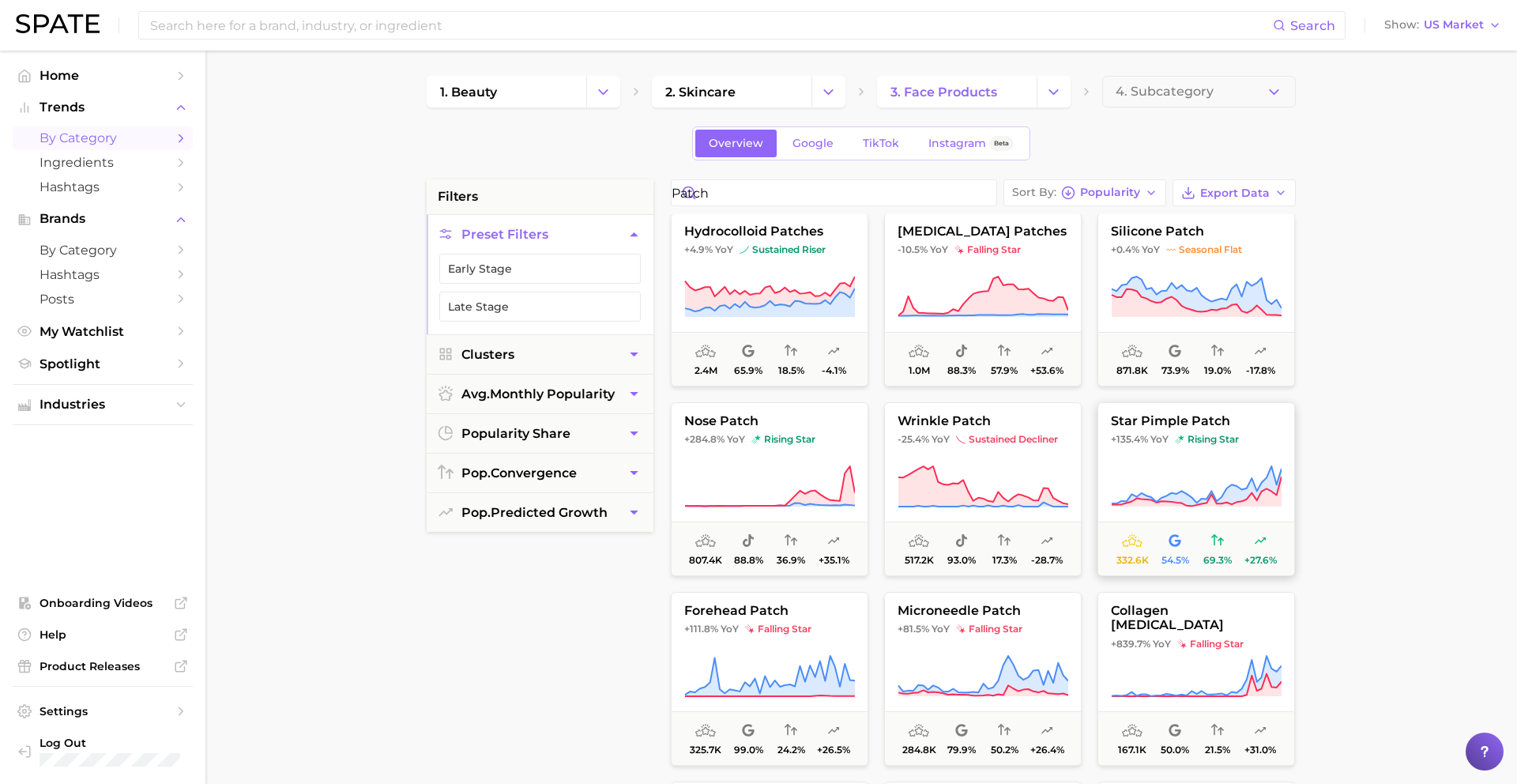
click at [1161, 441] on span "rising star" at bounding box center [1206, 439] width 64 height 12
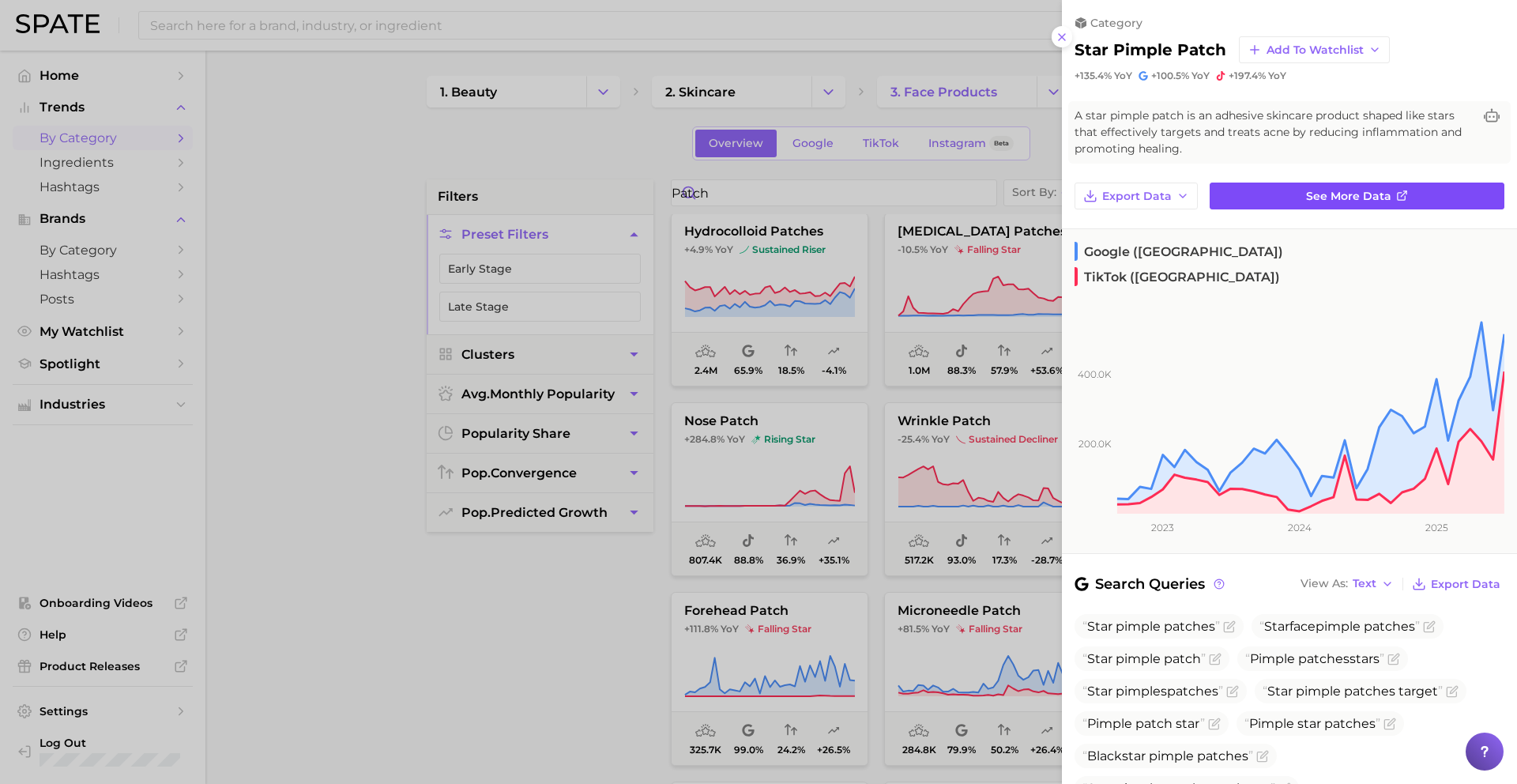
click at [1161, 199] on span "See more data" at bounding box center [1349, 197] width 86 height 13
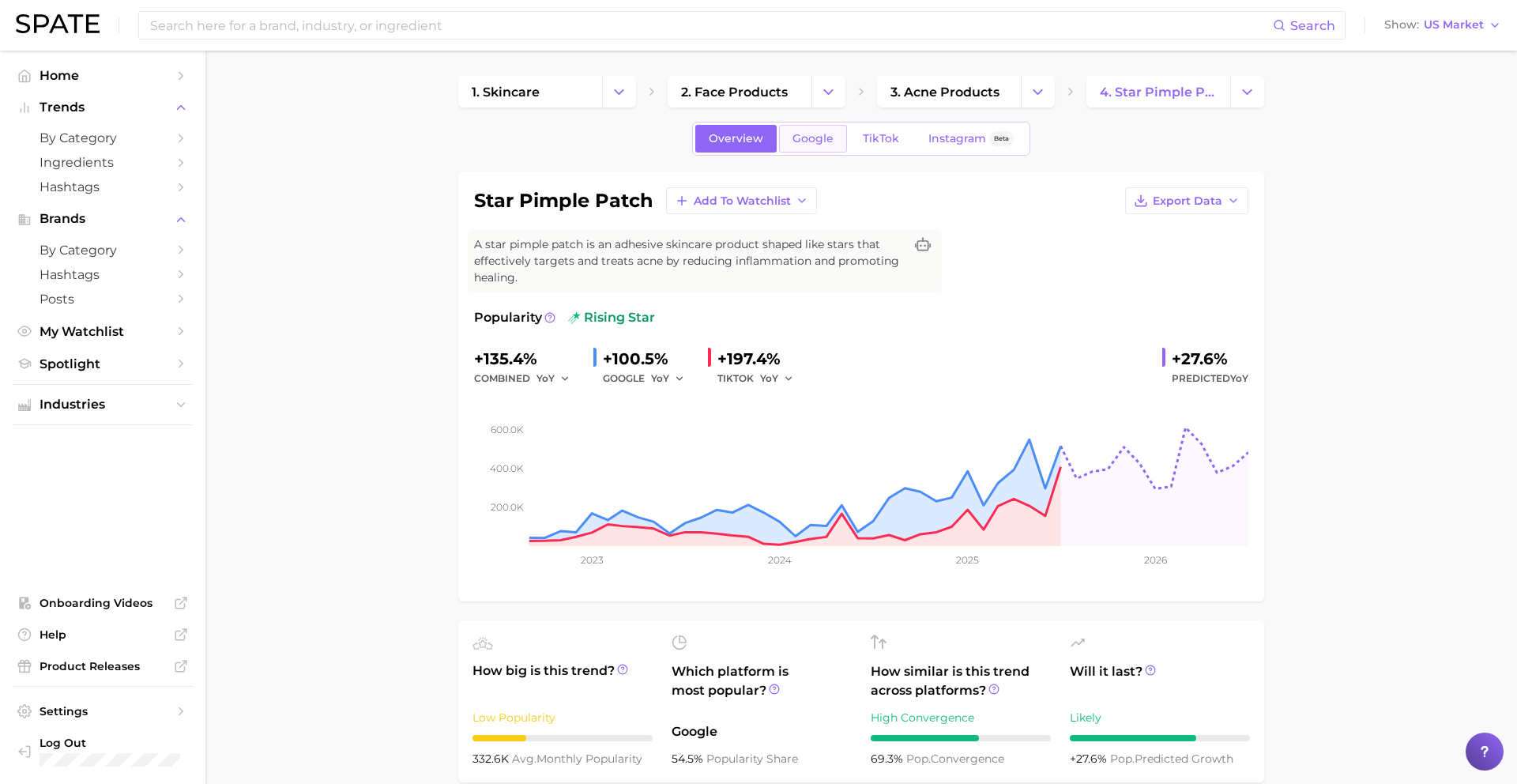
click at [832, 125] on link "Google" at bounding box center [813, 138] width 67 height 28
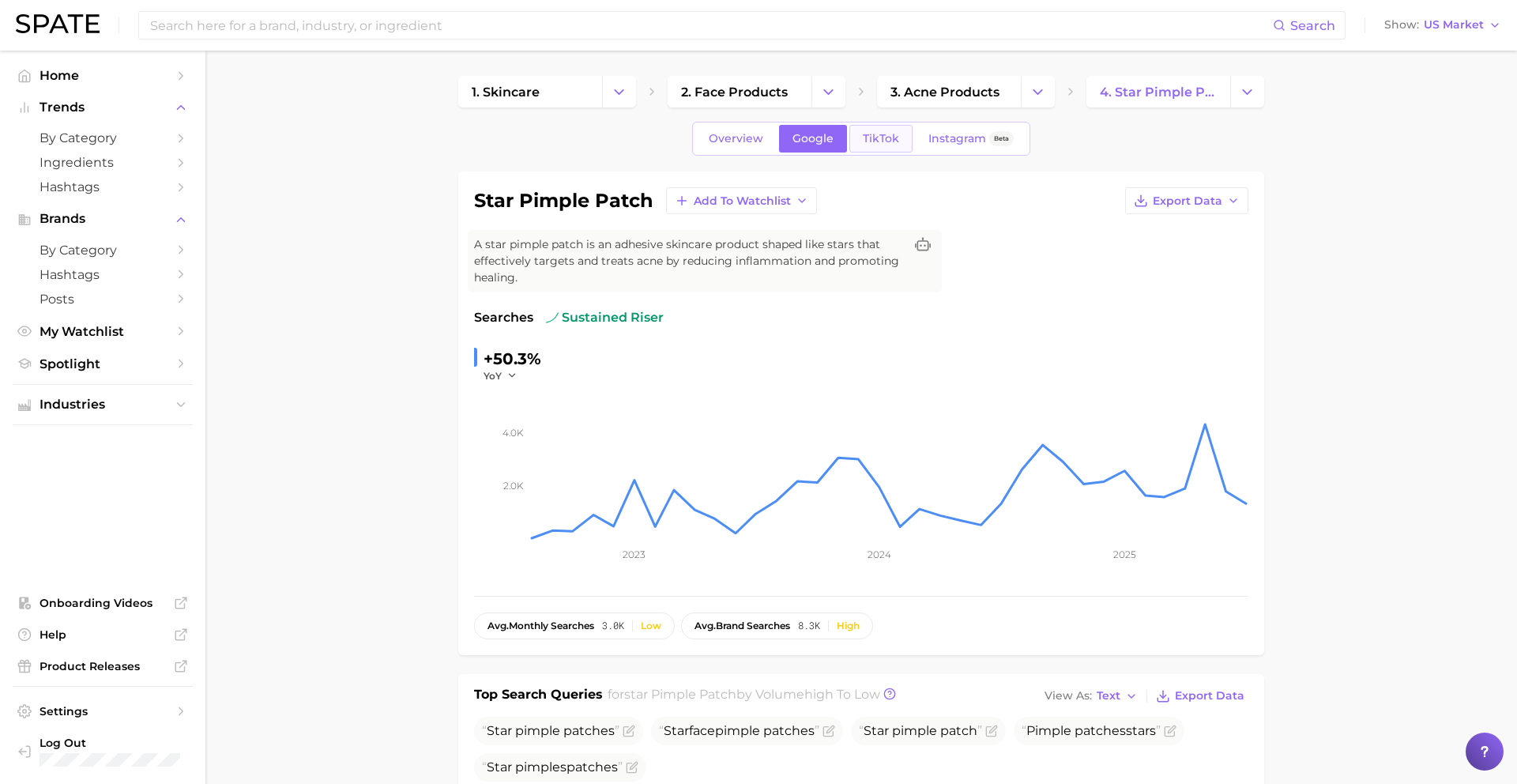
click at [893, 132] on span "TikTok" at bounding box center [881, 139] width 36 height 13
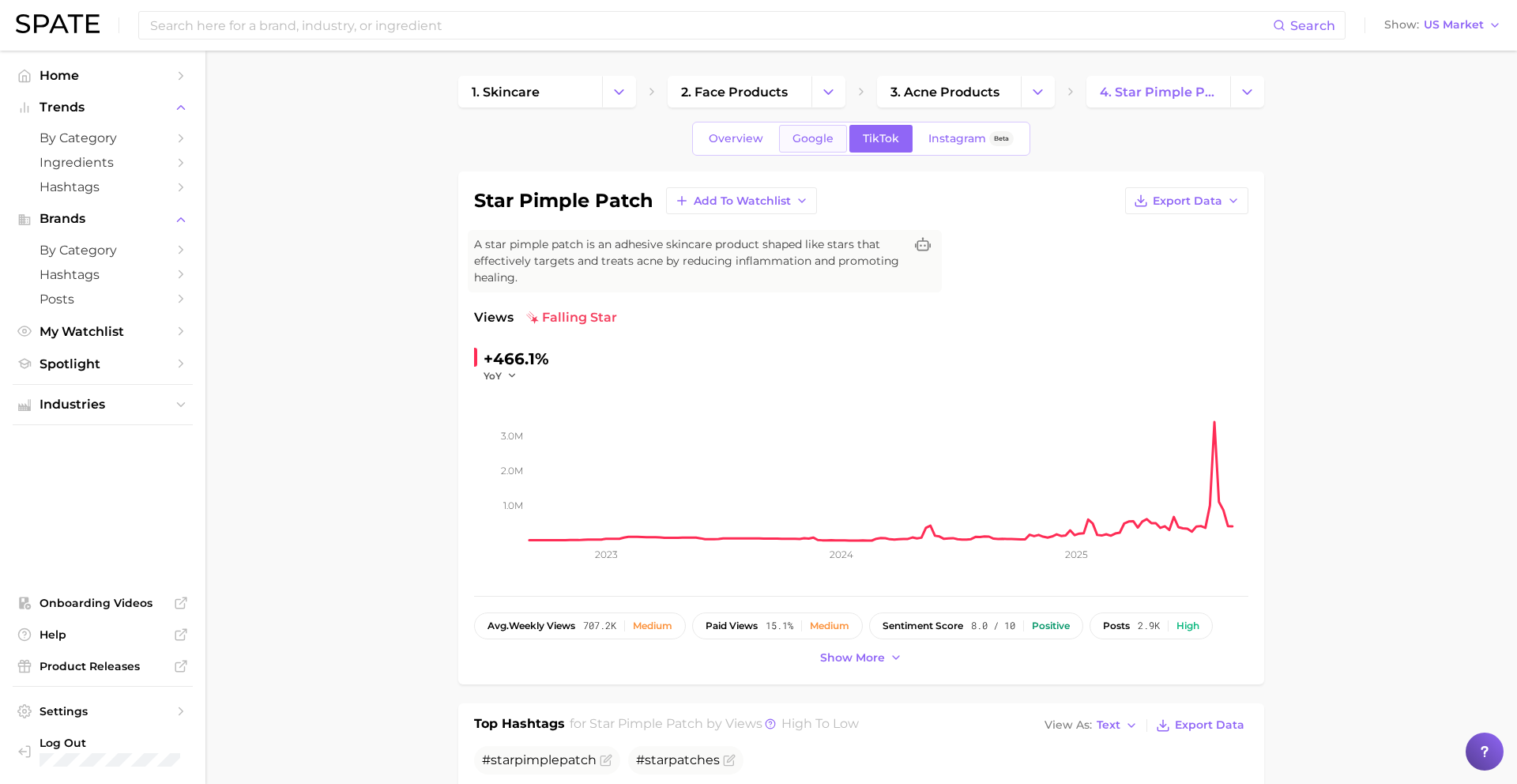
click at [835, 143] on link "Google" at bounding box center [813, 138] width 67 height 28
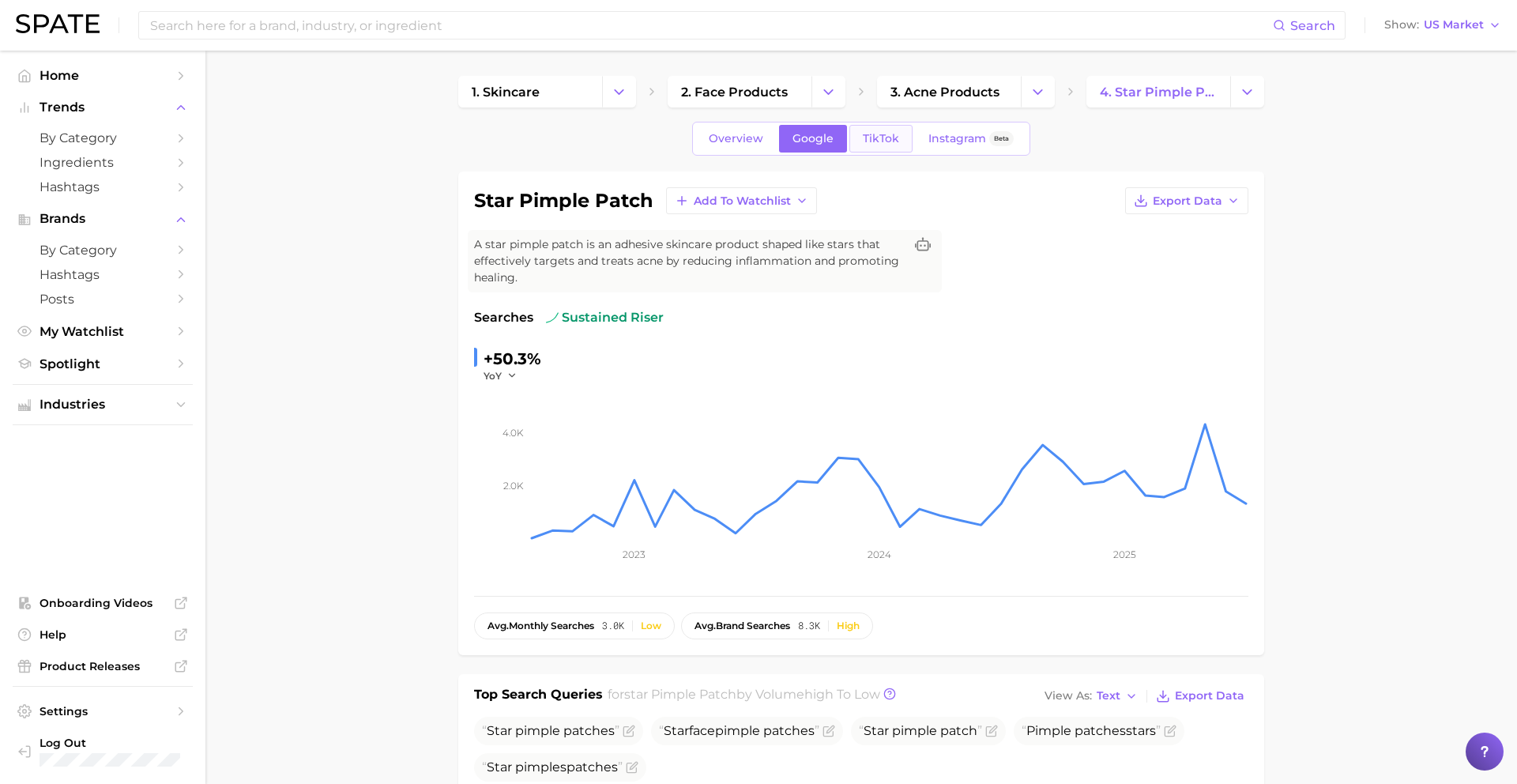
click at [884, 134] on span "TikTok" at bounding box center [881, 139] width 36 height 13
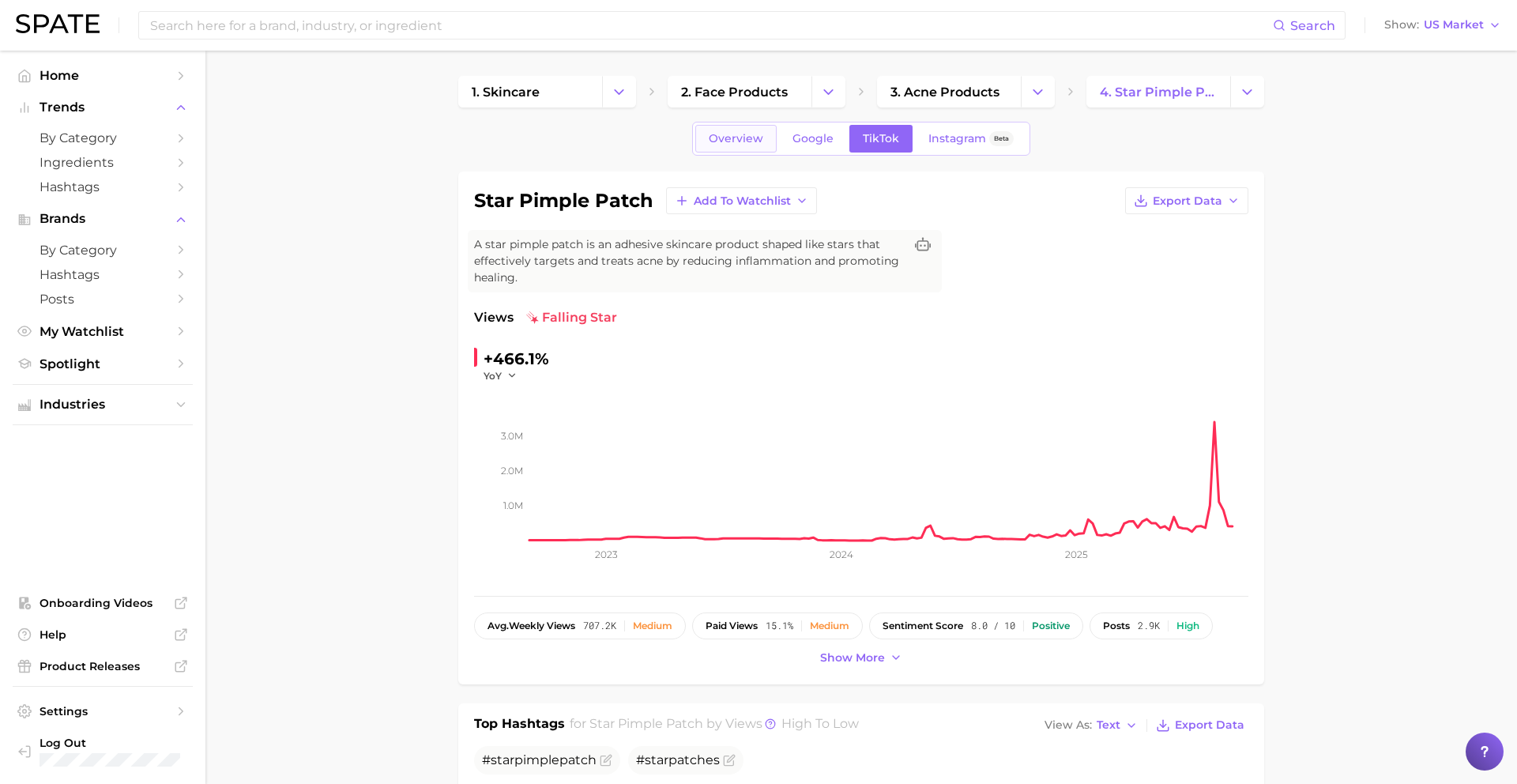
click at [747, 135] on span "Overview" at bounding box center [736, 139] width 54 height 13
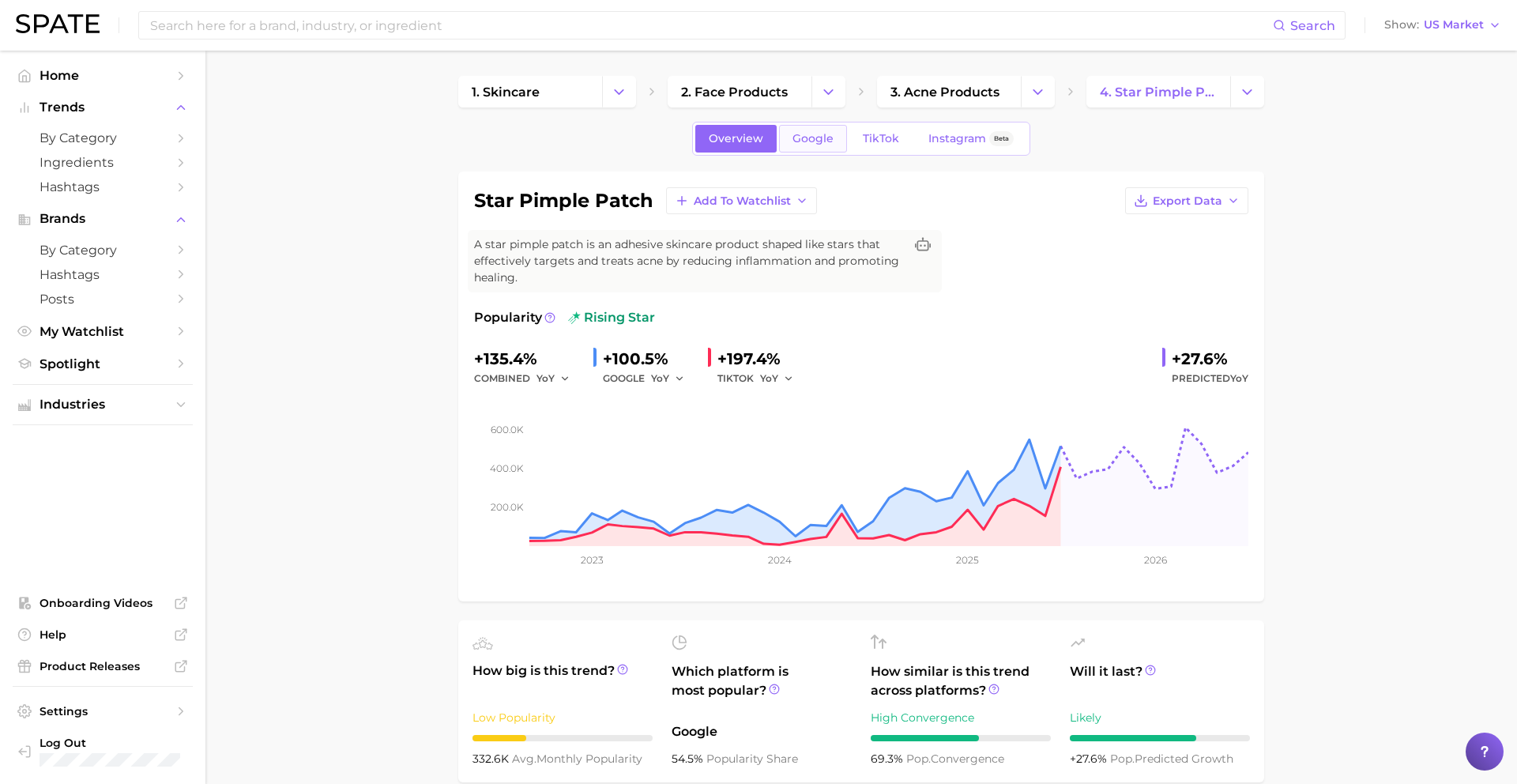
click at [820, 144] on span "Google" at bounding box center [813, 139] width 41 height 13
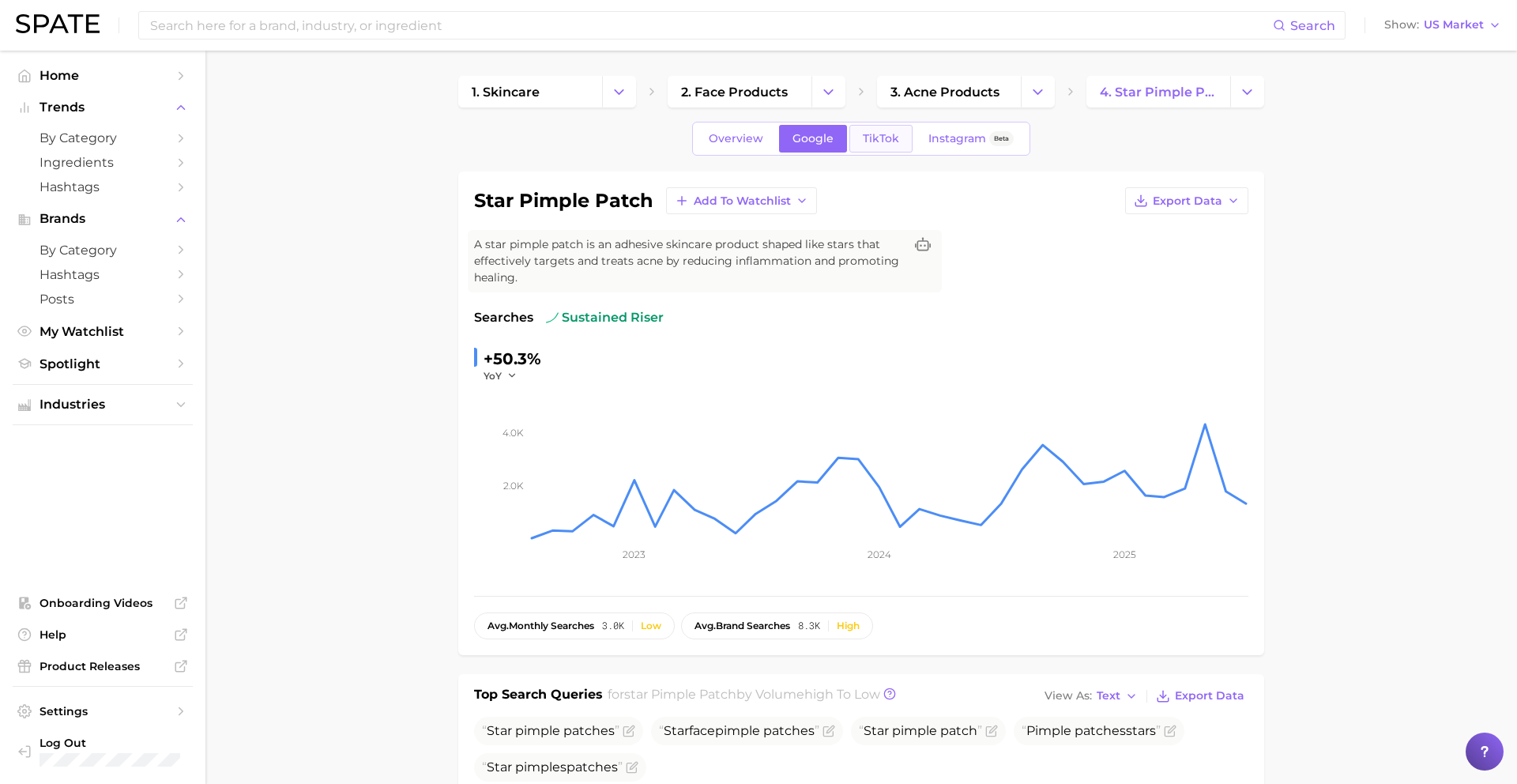
click at [889, 125] on link "TikTok" at bounding box center [881, 138] width 64 height 28
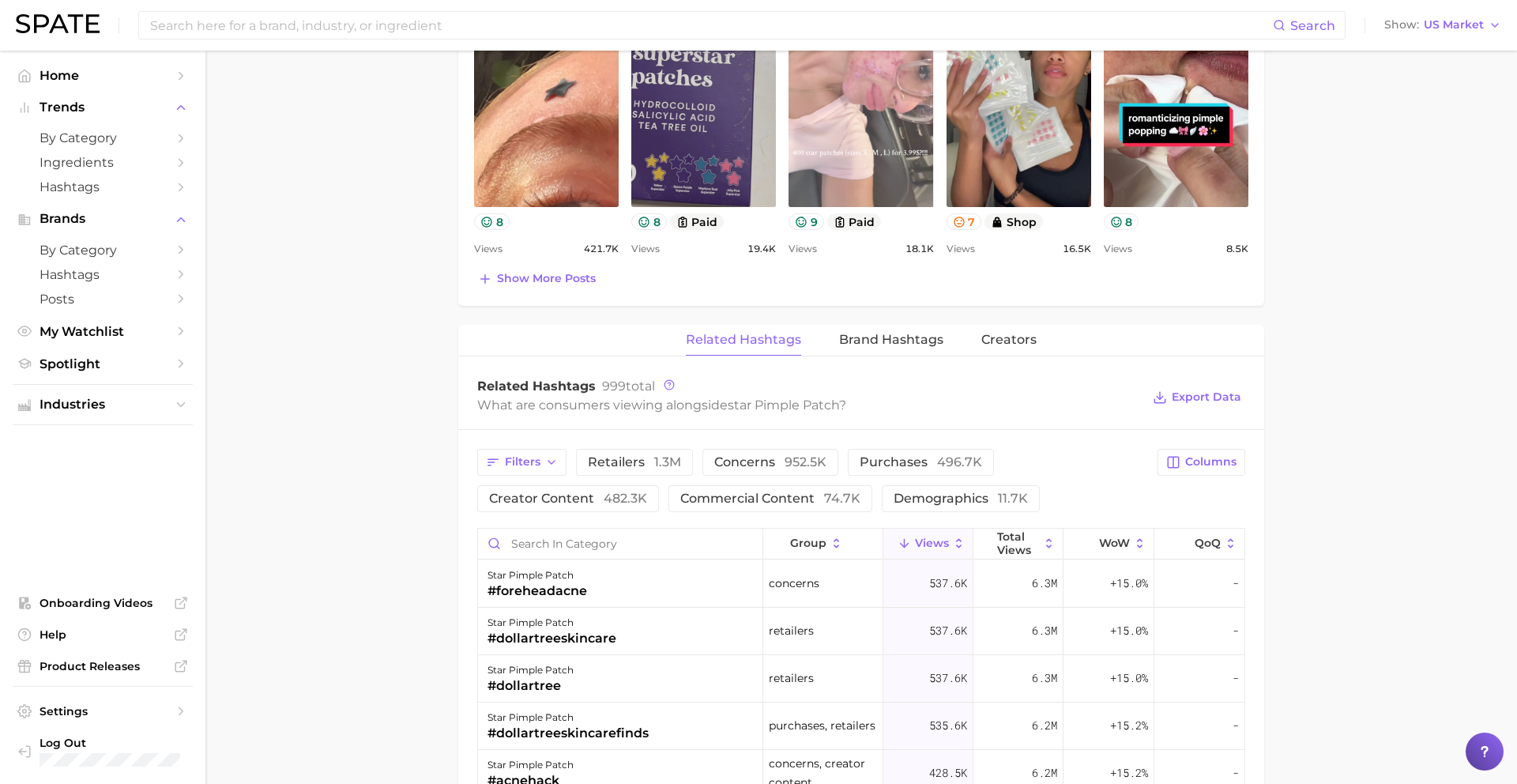
scroll to position [948, 0]
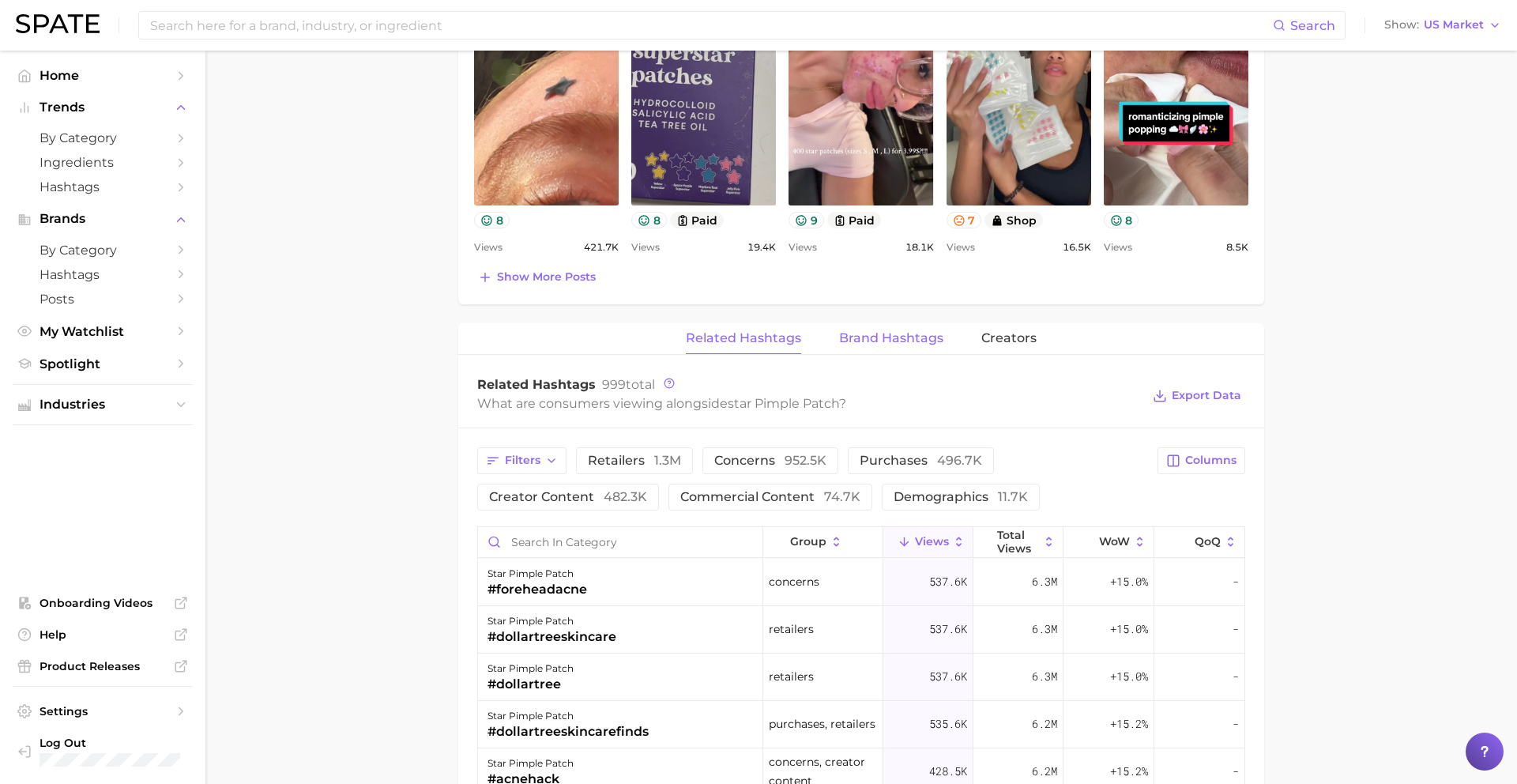
click at [911, 339] on span "Brand Hashtags" at bounding box center [892, 337] width 105 height 14
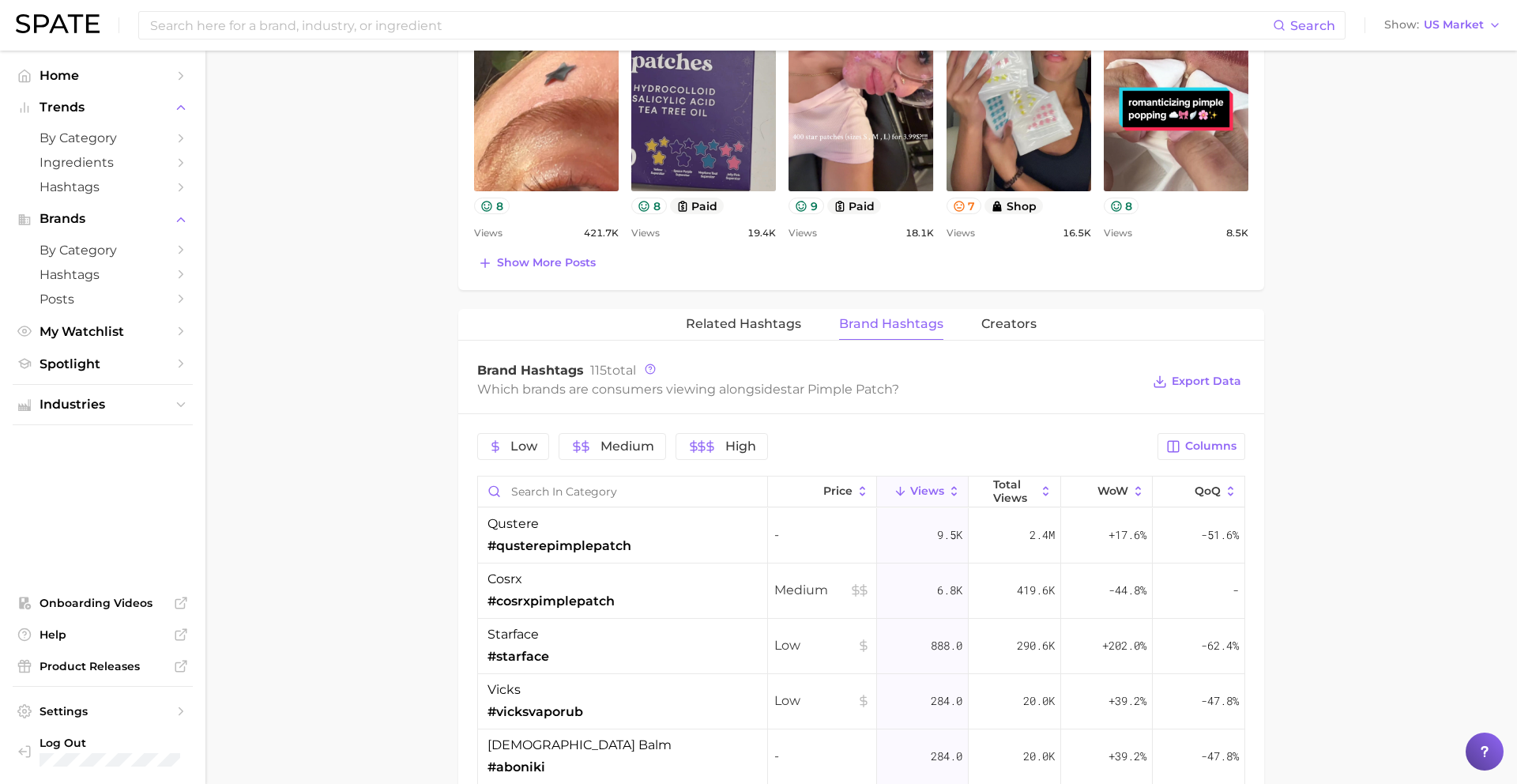
scroll to position [0, 0]
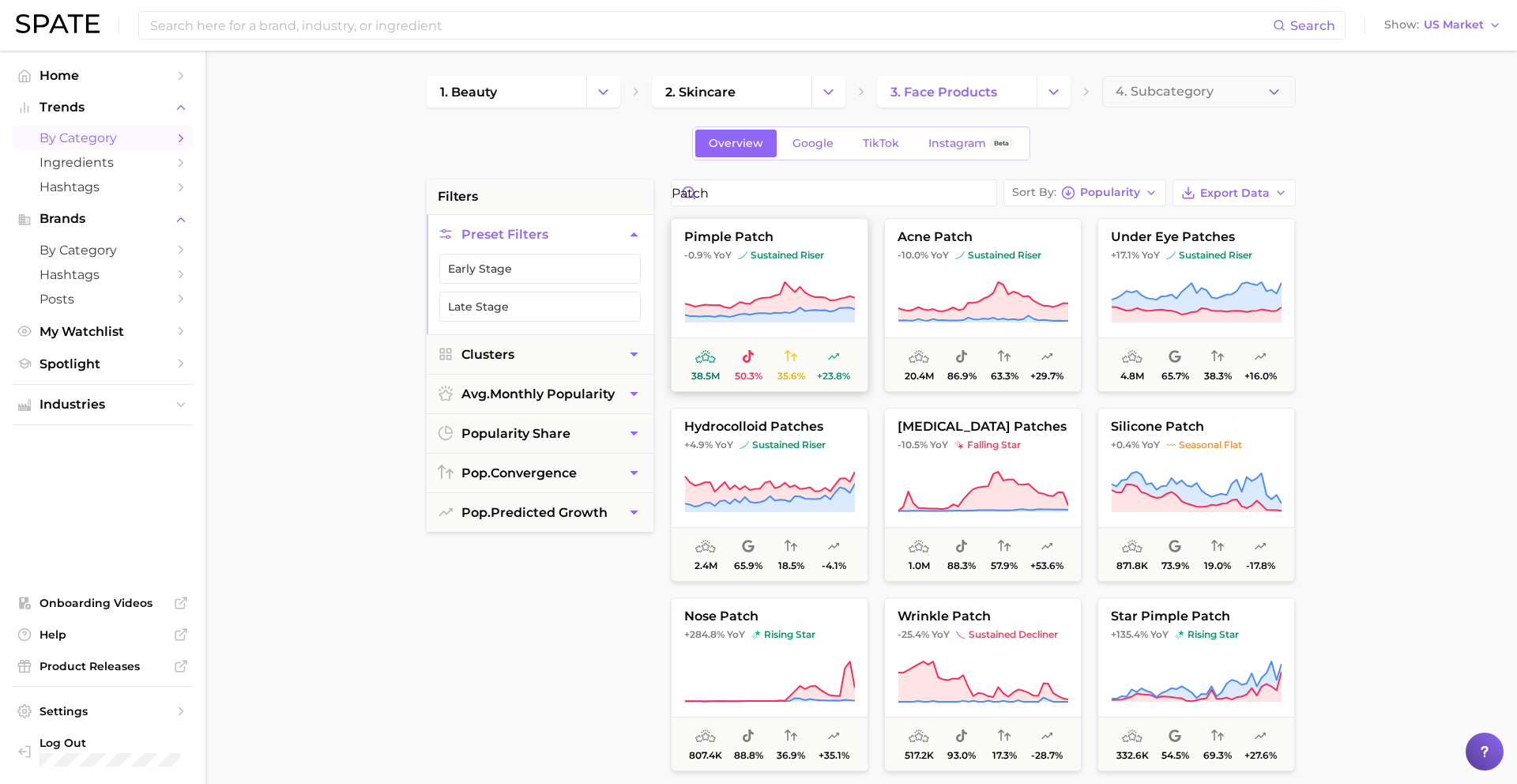
click at [764, 260] on span "sustained riser" at bounding box center [780, 255] width 86 height 12
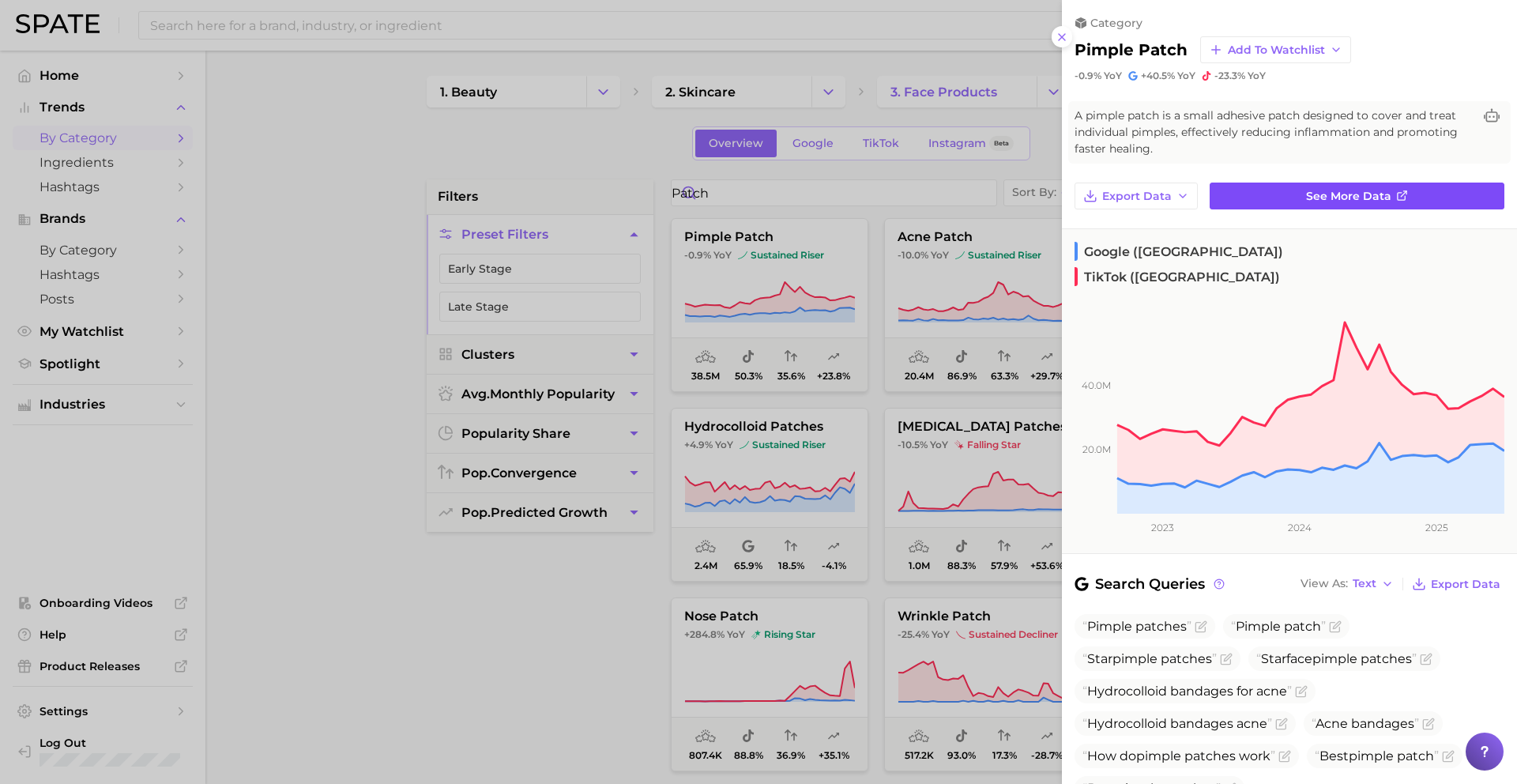
click at [1161, 203] on link "See more data" at bounding box center [1357, 196] width 295 height 27
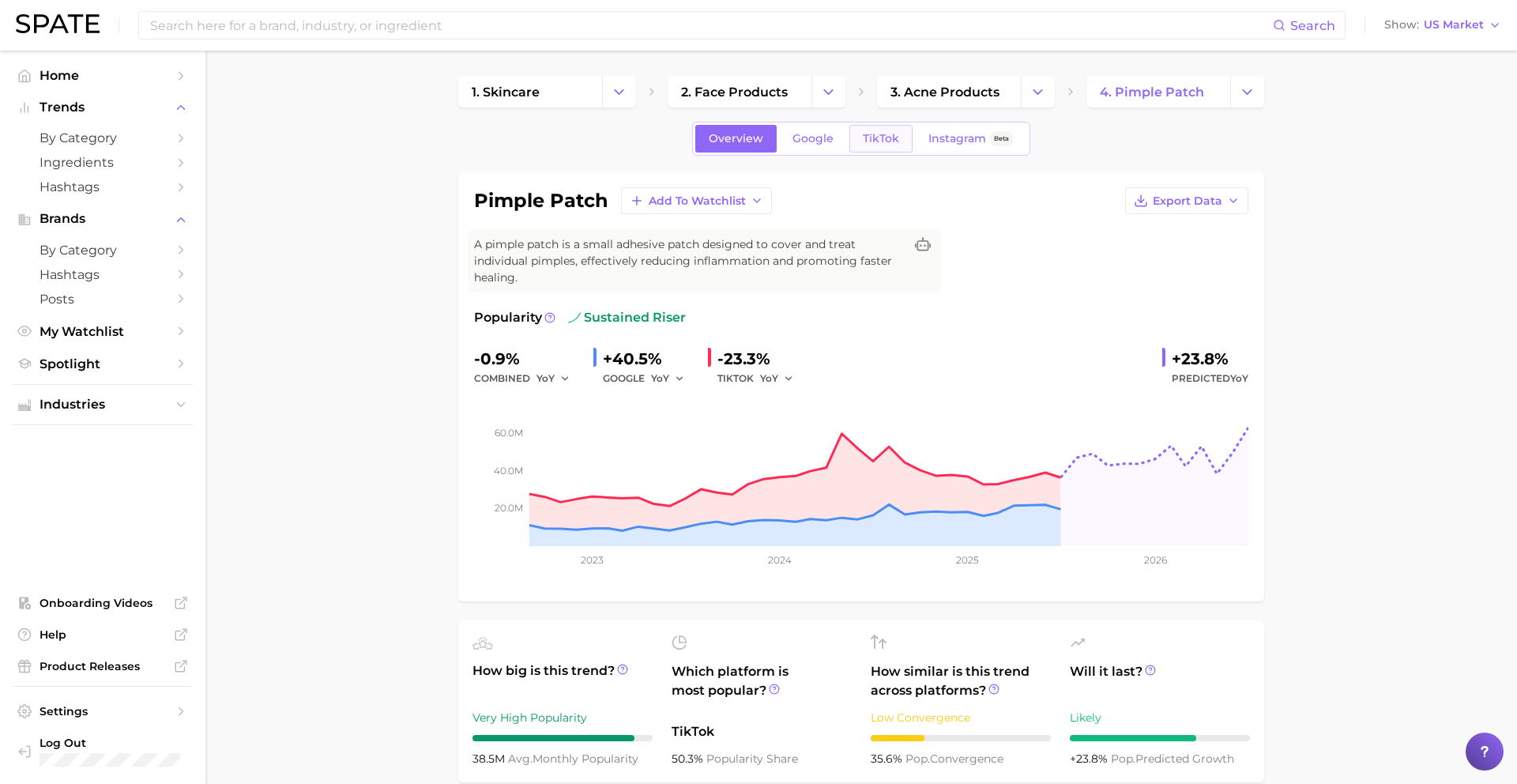
click at [893, 138] on span "TikTok" at bounding box center [881, 139] width 36 height 13
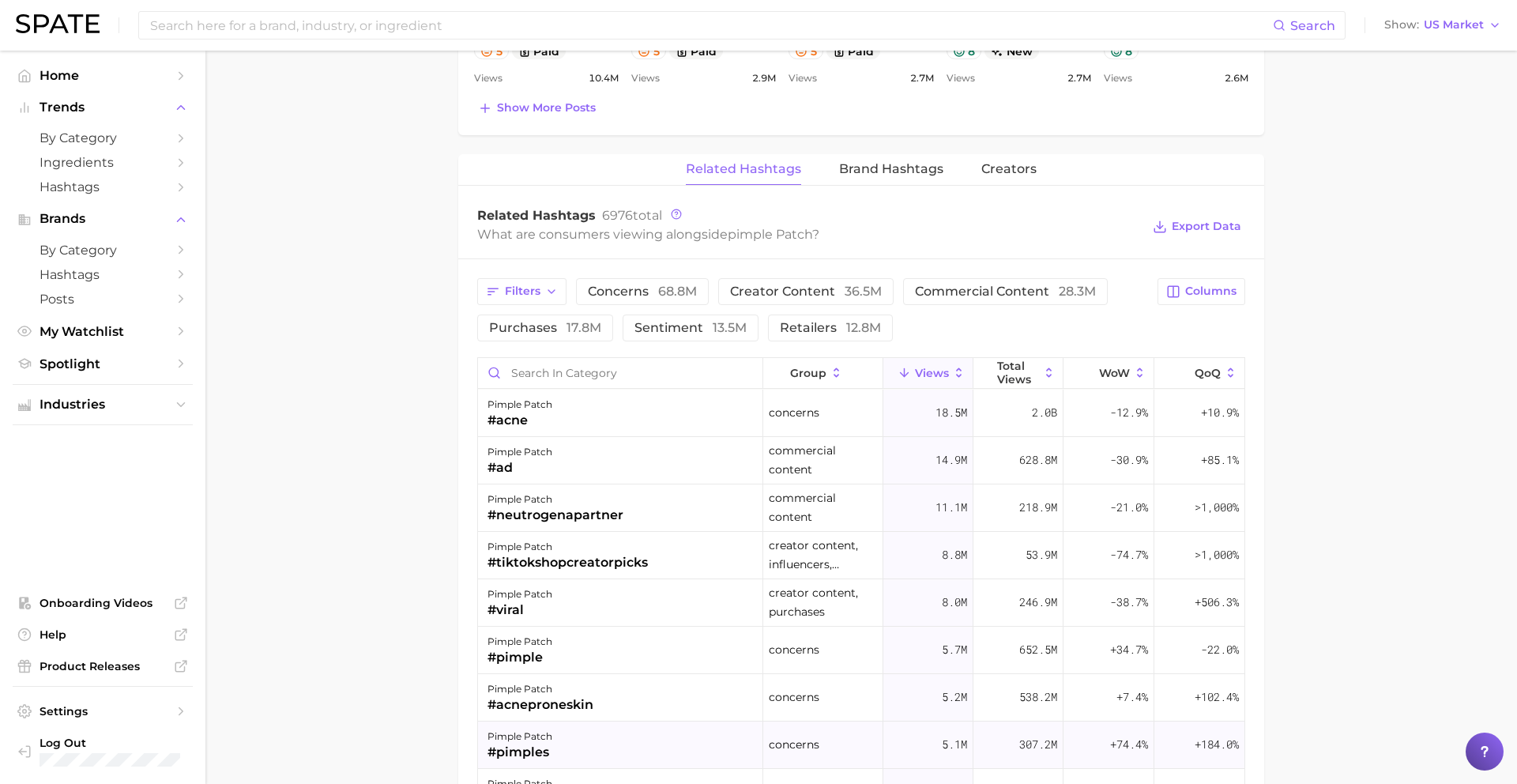
scroll to position [1161, 0]
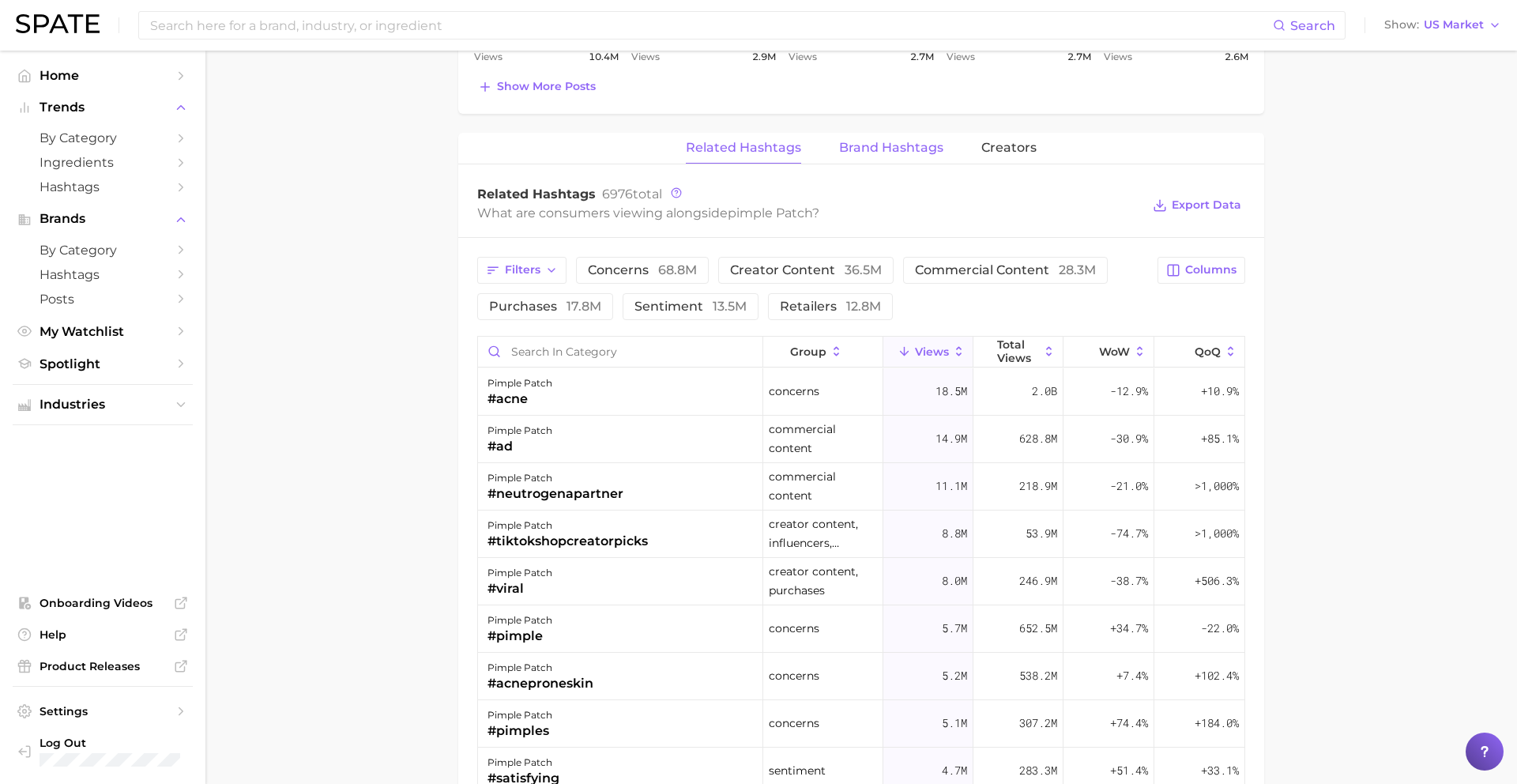
click at [893, 152] on span "Brand Hashtags" at bounding box center [892, 147] width 105 height 14
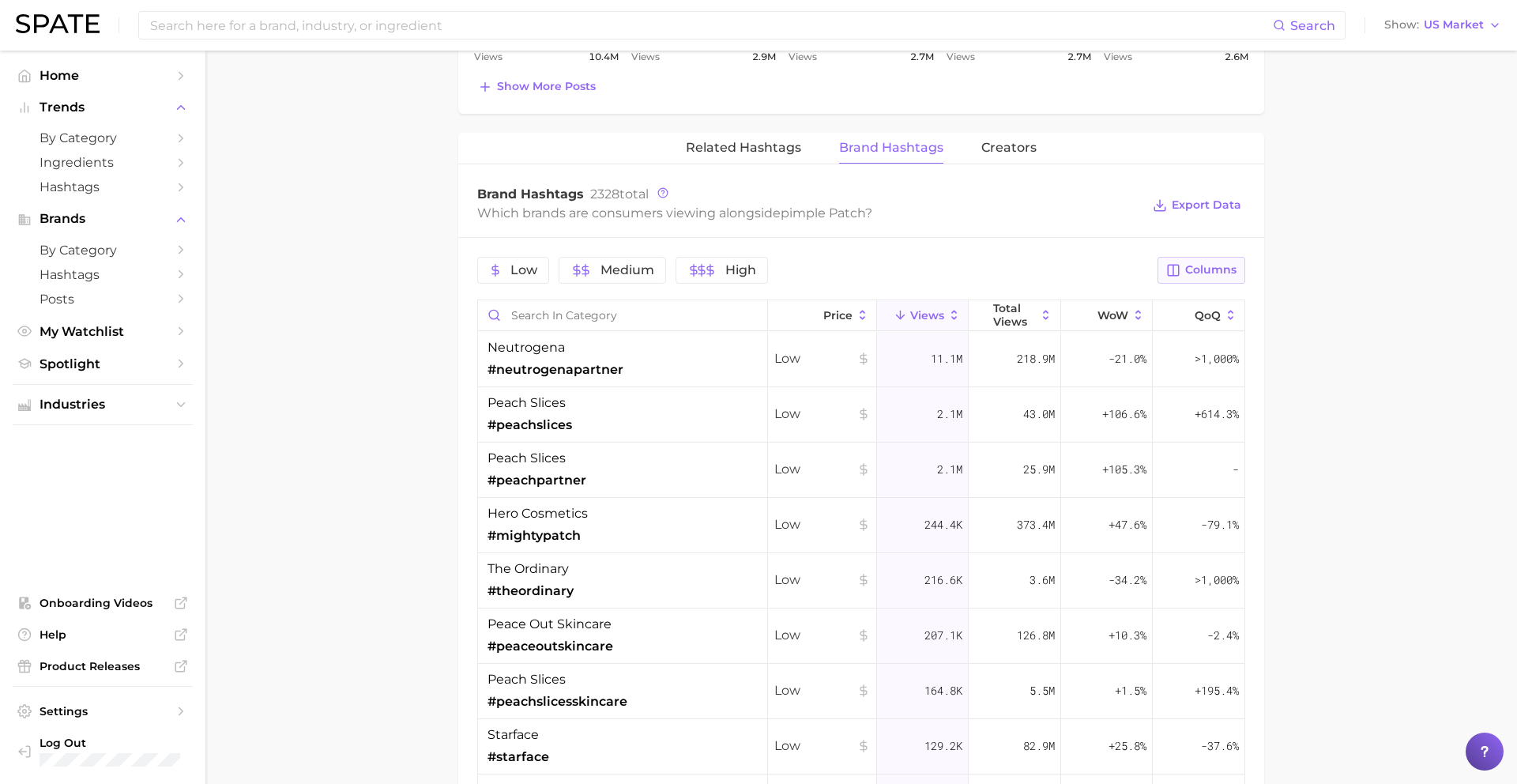
click at [1161, 266] on span "Columns" at bounding box center [1211, 270] width 51 height 13
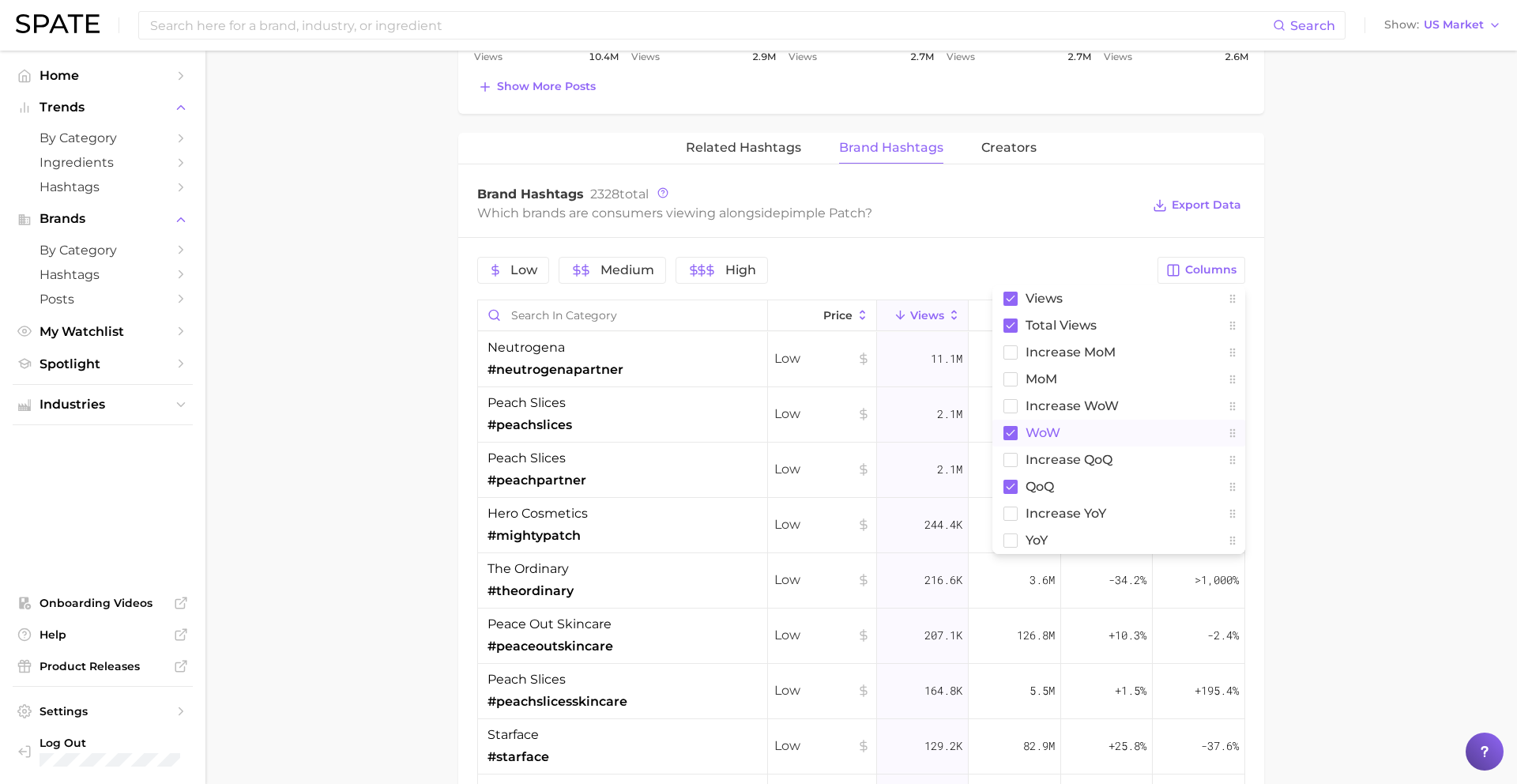
click at [1063, 429] on button "WoW" at bounding box center [1119, 432] width 253 height 27
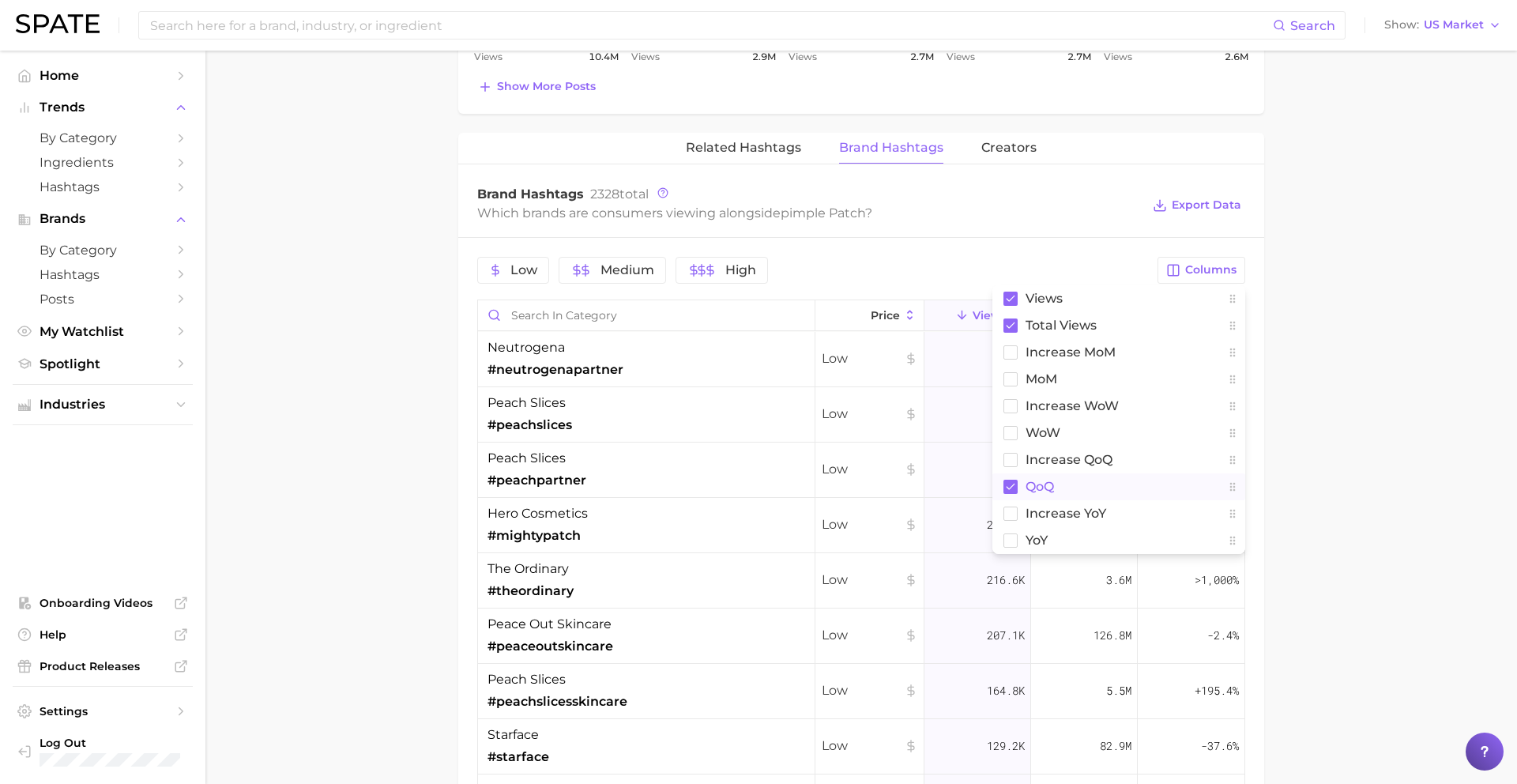
click at [1062, 479] on button "QoQ" at bounding box center [1119, 487] width 253 height 27
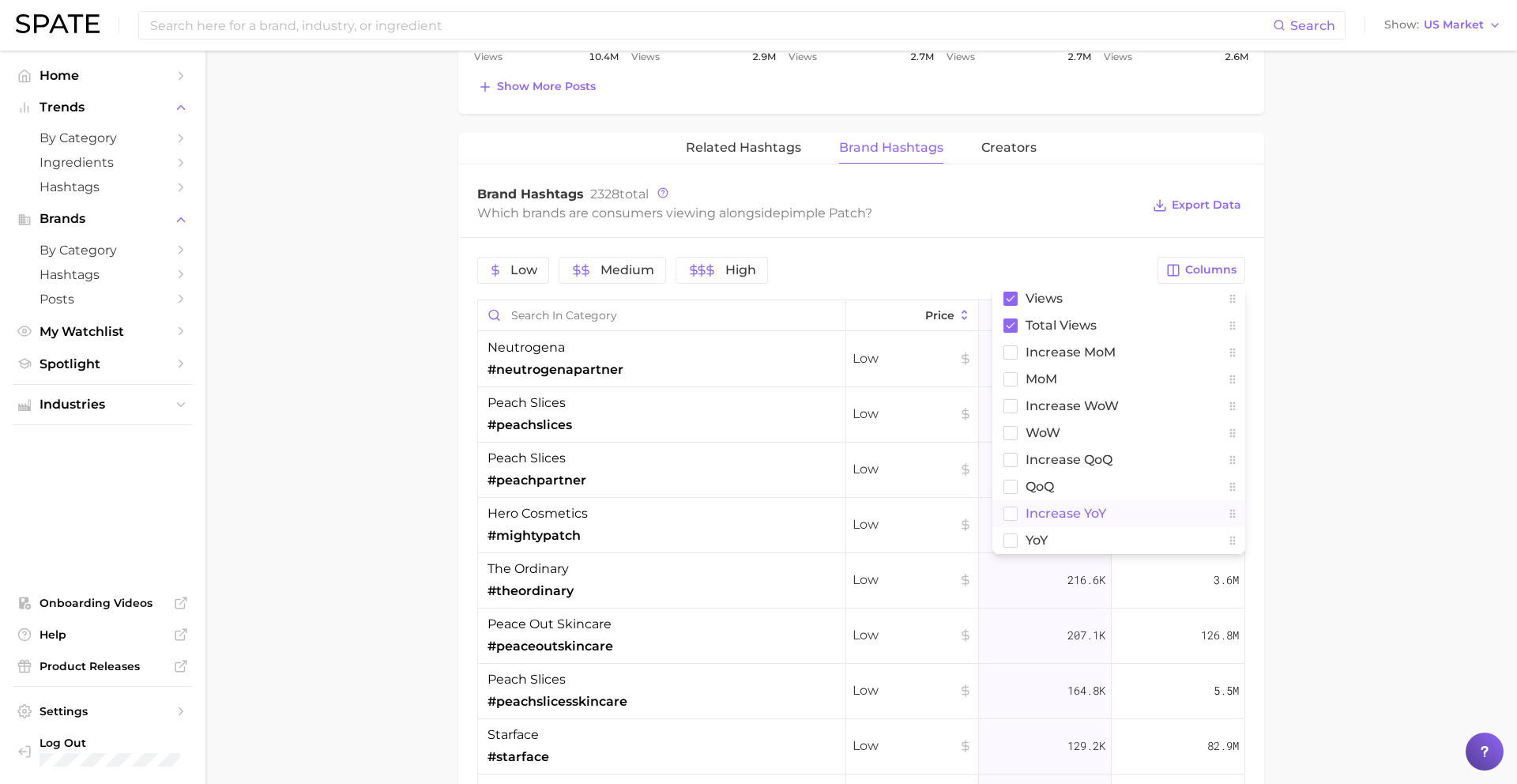
click at [1062, 514] on span "increase YoY" at bounding box center [1066, 513] width 81 height 13
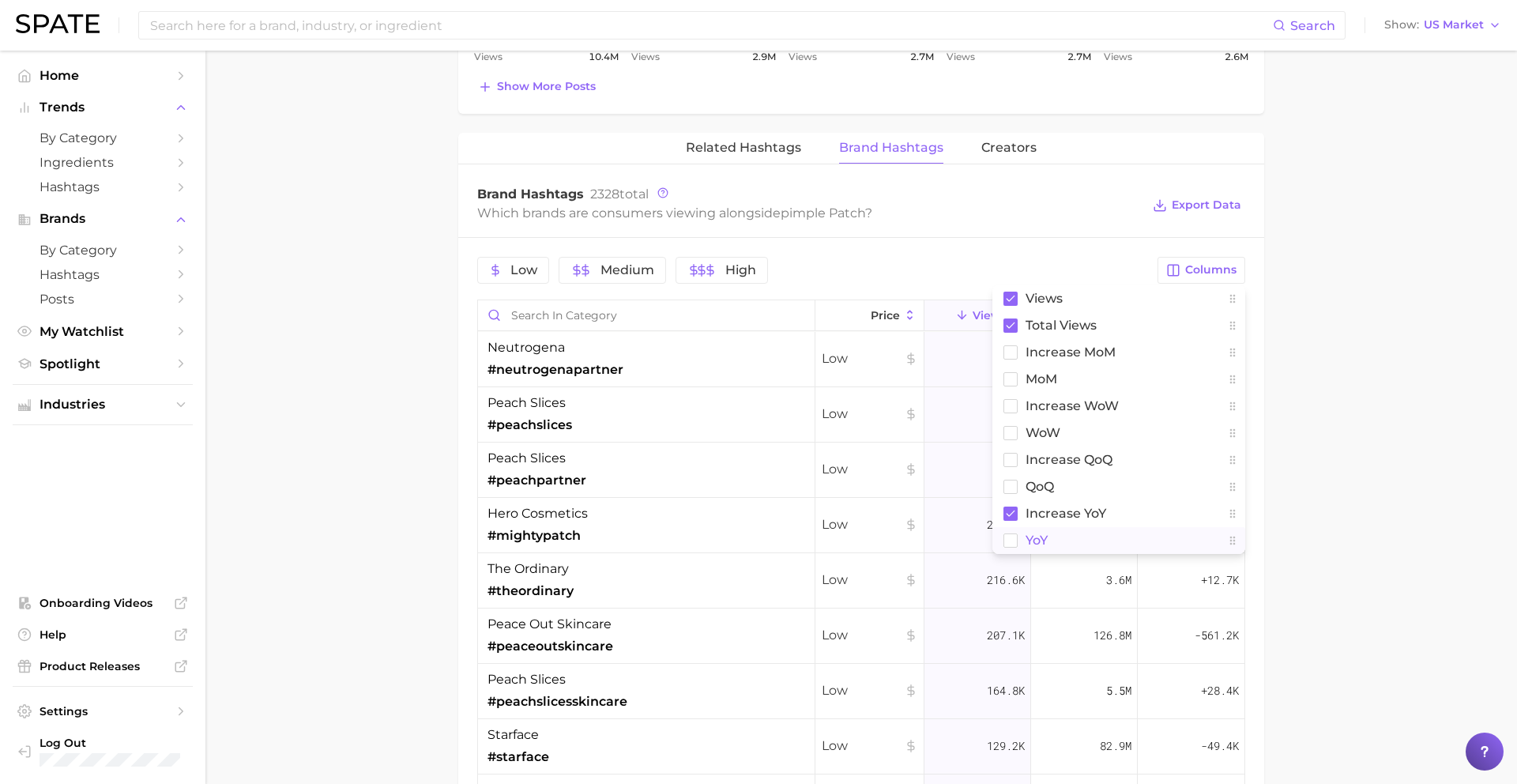
click at [1062, 536] on button "YoY" at bounding box center [1119, 541] width 253 height 27
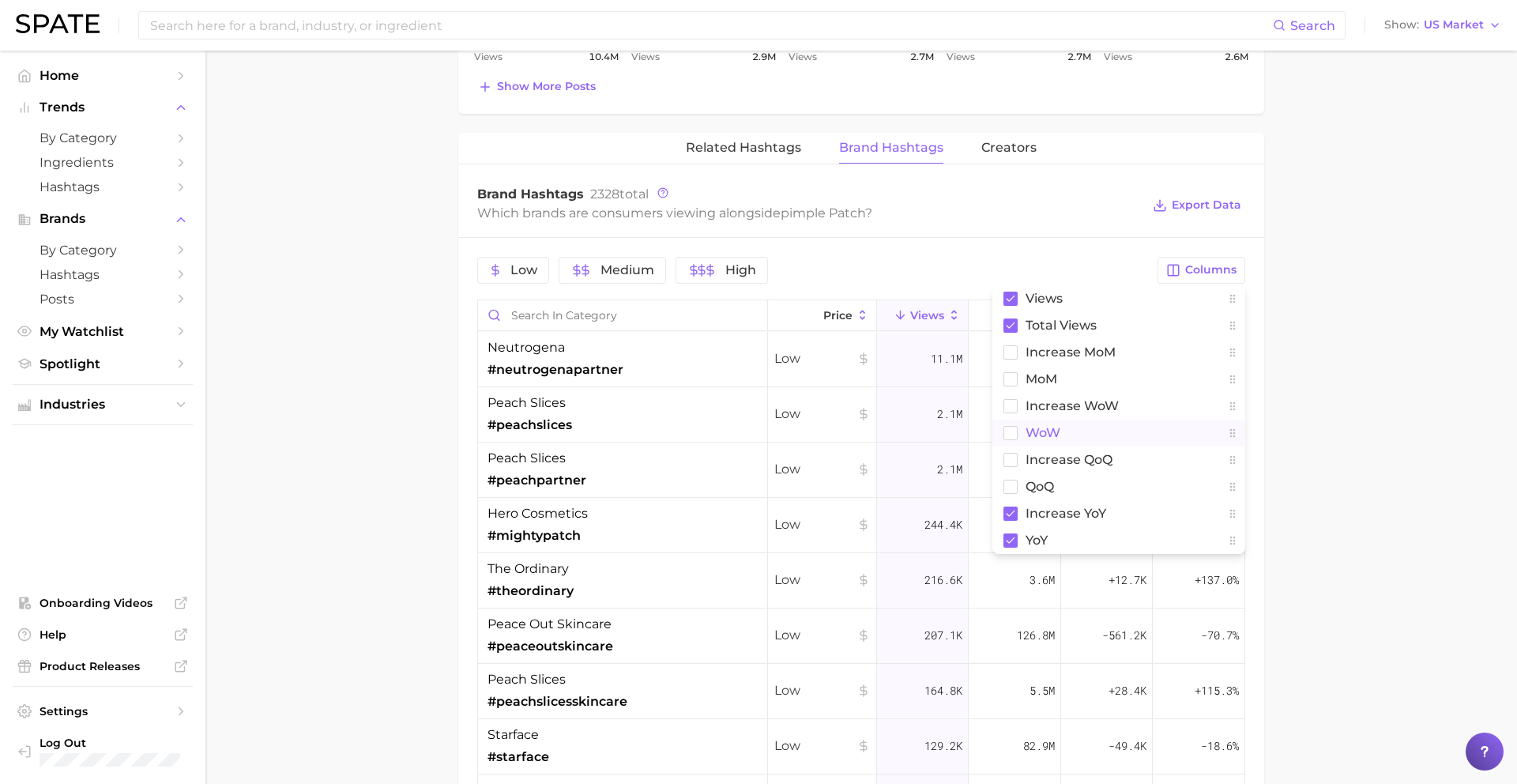
drag, startPoint x: 1300, startPoint y: 373, endPoint x: 1288, endPoint y: 373, distance: 12.0
click at [1161, 373] on main "1. skincare 2. face products 3. acne products 4. pimple patch Overview Google T…" at bounding box center [861, 35] width 1312 height 2292
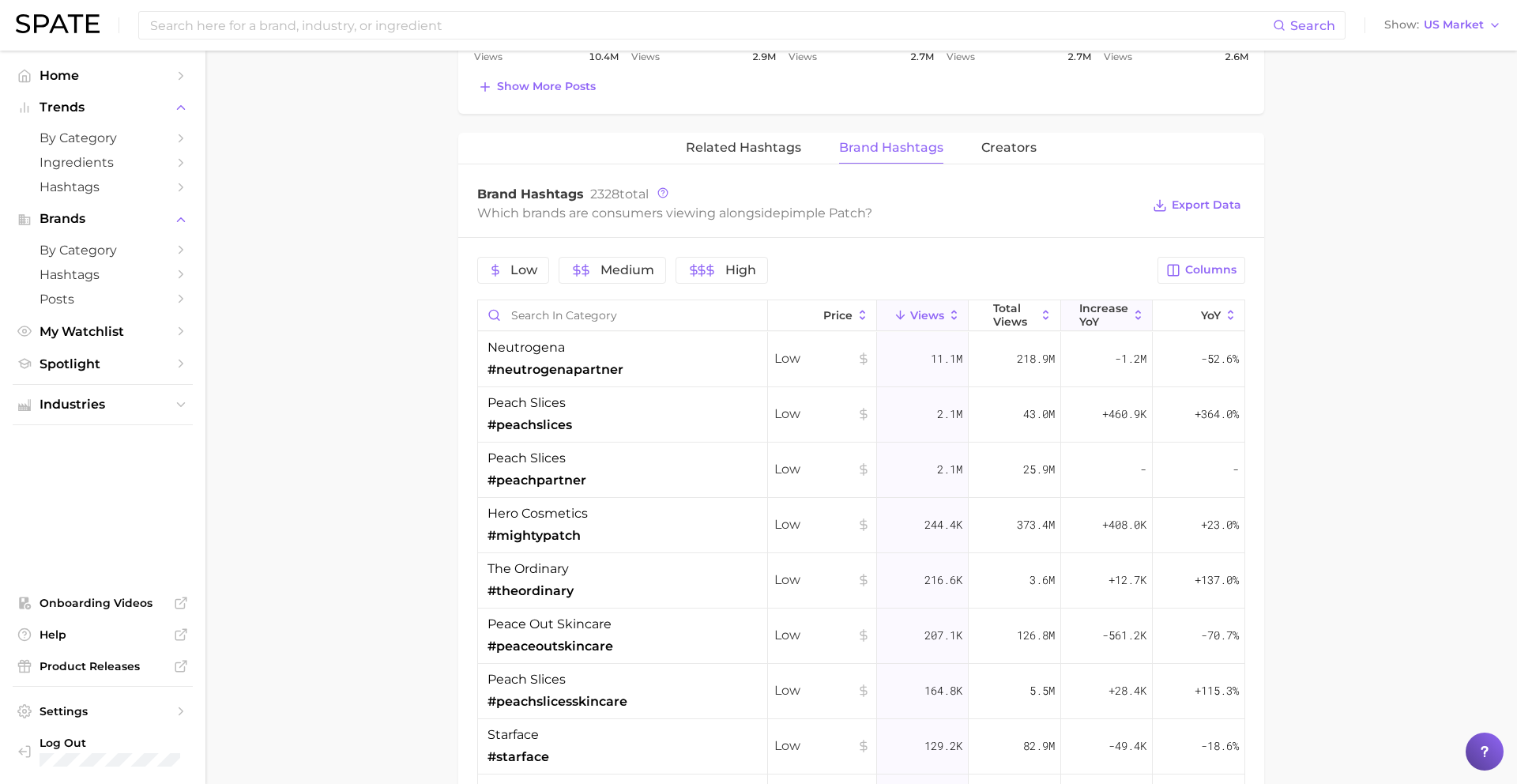
click at [1114, 317] on span "increase YoY" at bounding box center [1104, 315] width 49 height 26
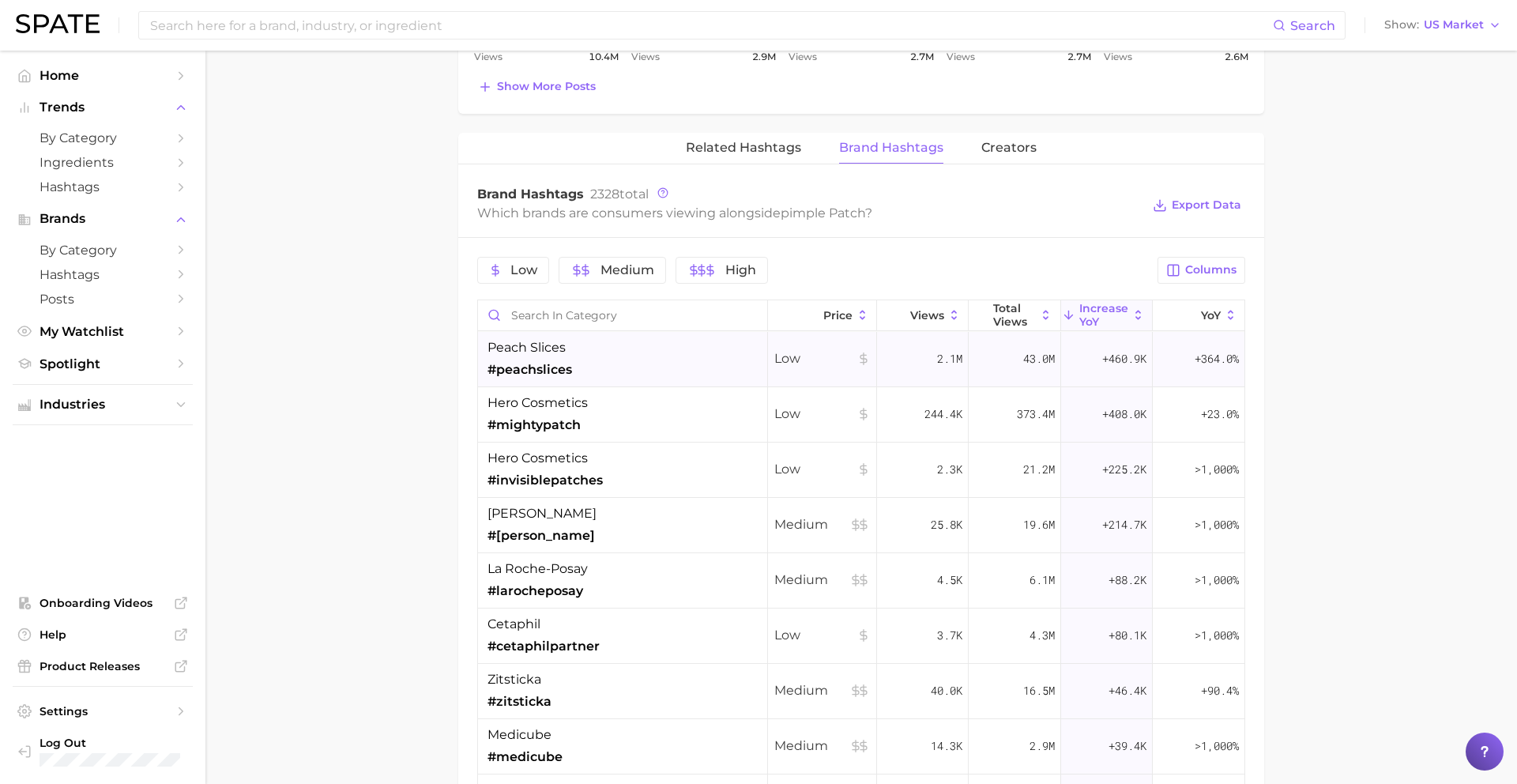
click at [635, 362] on div "peach slices #peachslices" at bounding box center [623, 359] width 290 height 55
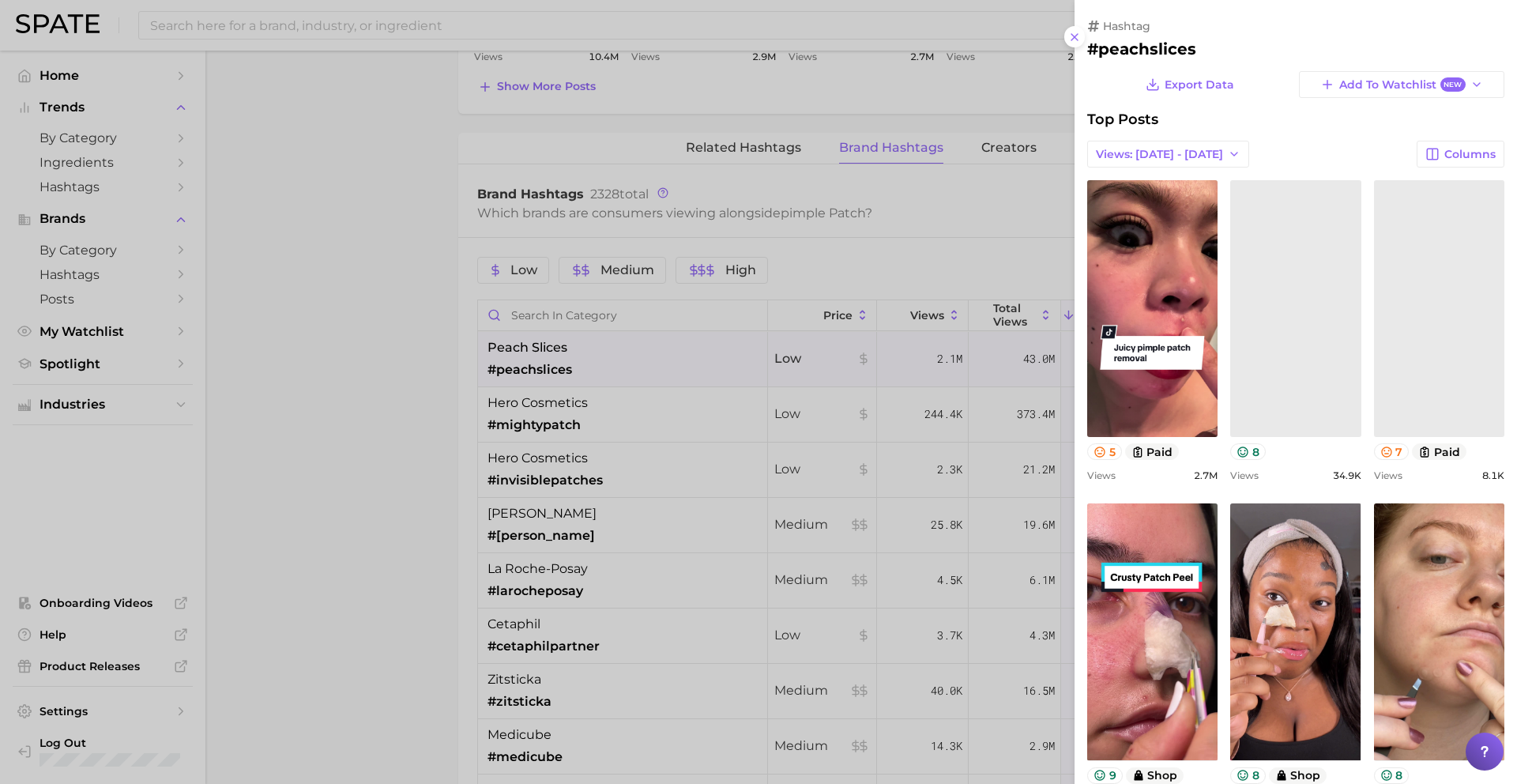
scroll to position [0, 0]
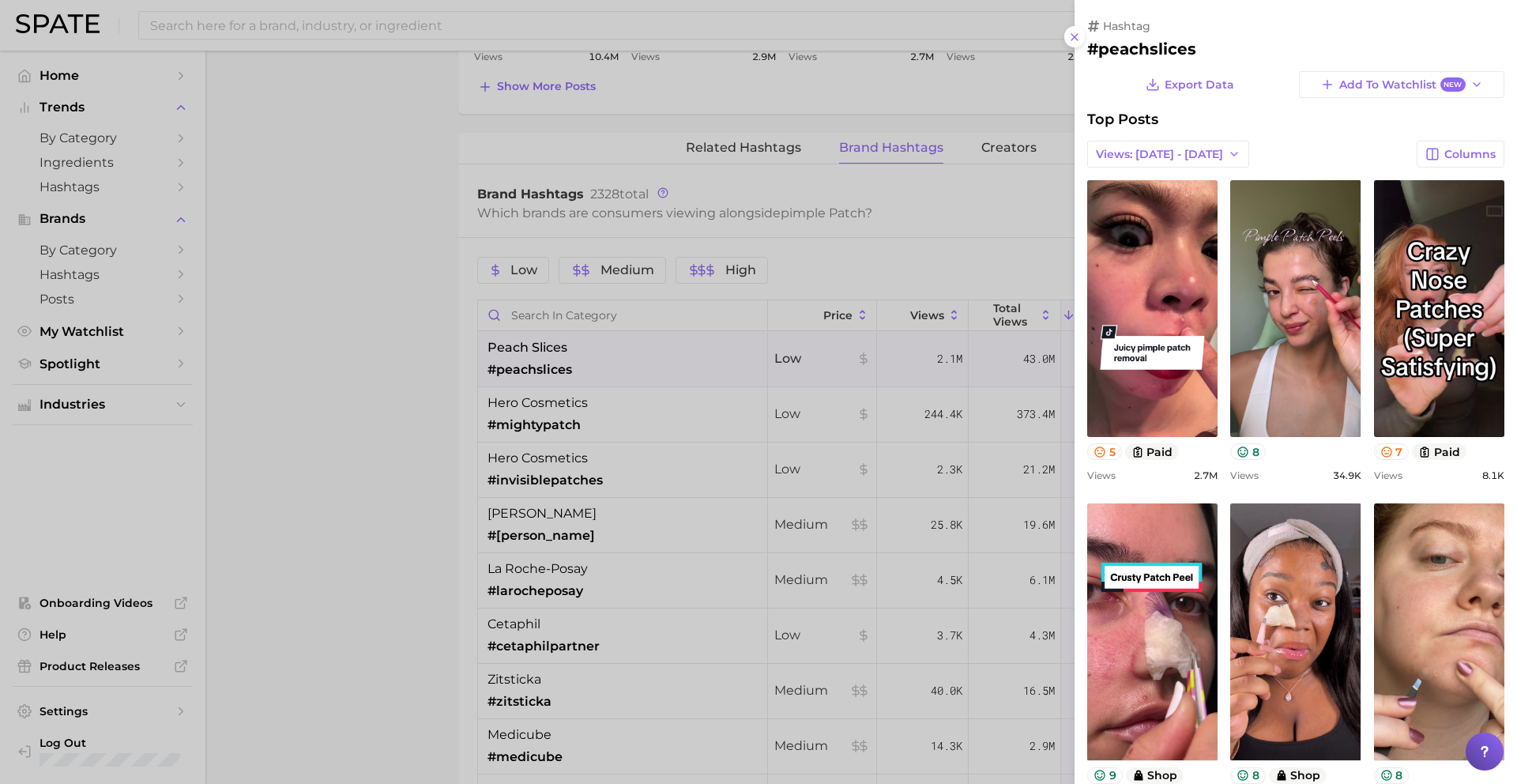
click at [635, 365] on div at bounding box center [758, 392] width 1517 height 784
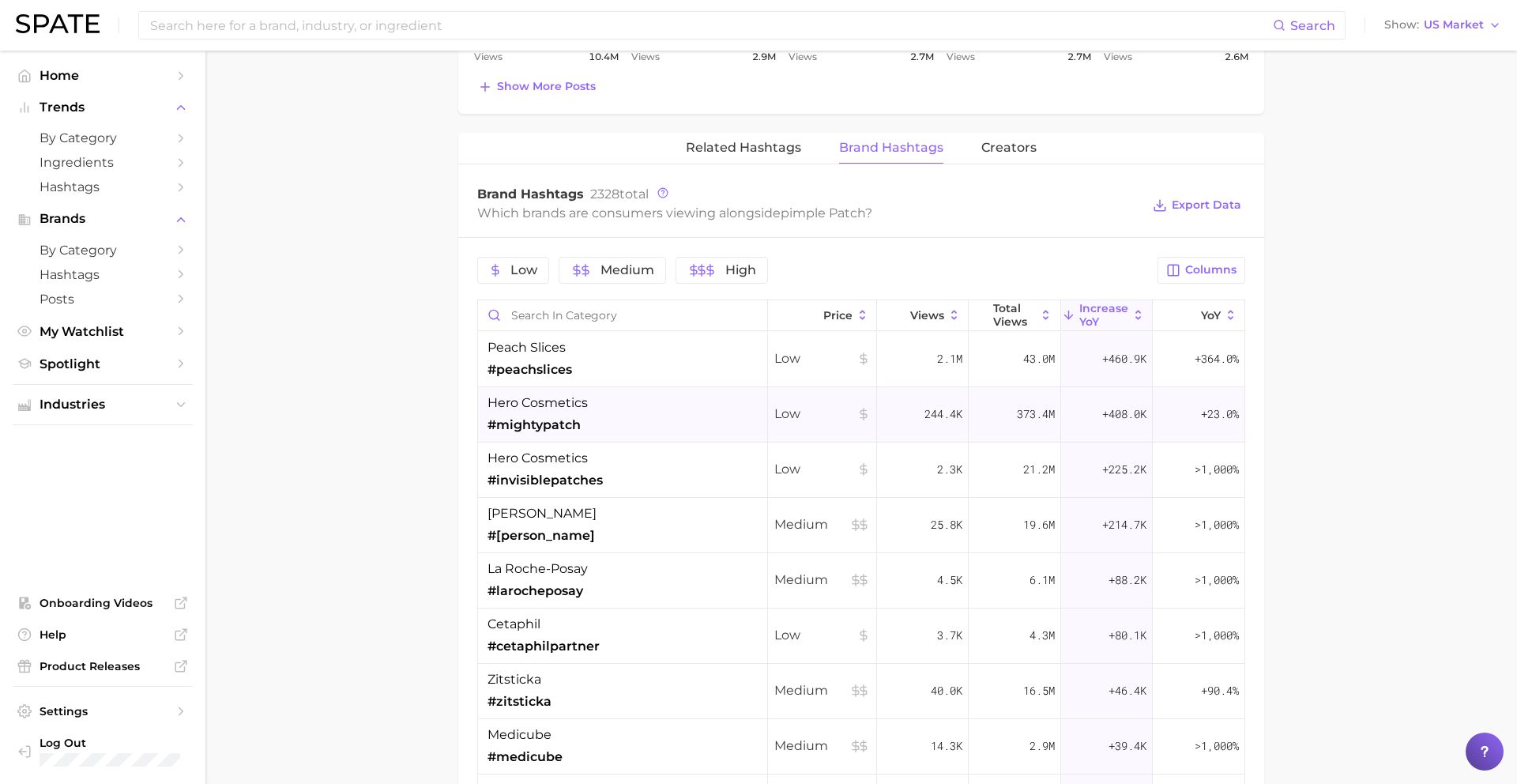
click at [621, 438] on div "hero cosmetics #mightypatch" at bounding box center [623, 414] width 290 height 55
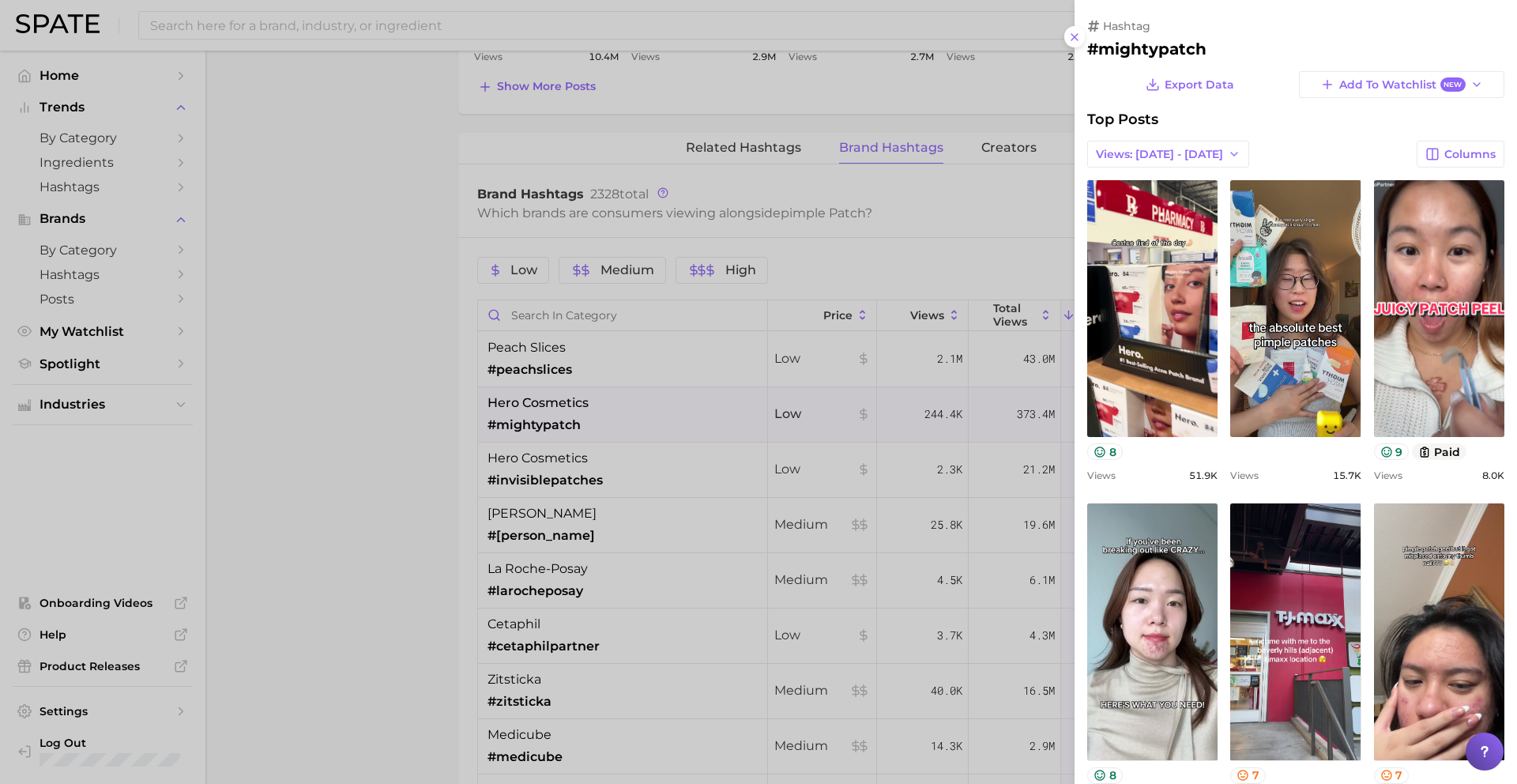
click at [625, 411] on div at bounding box center [758, 392] width 1517 height 784
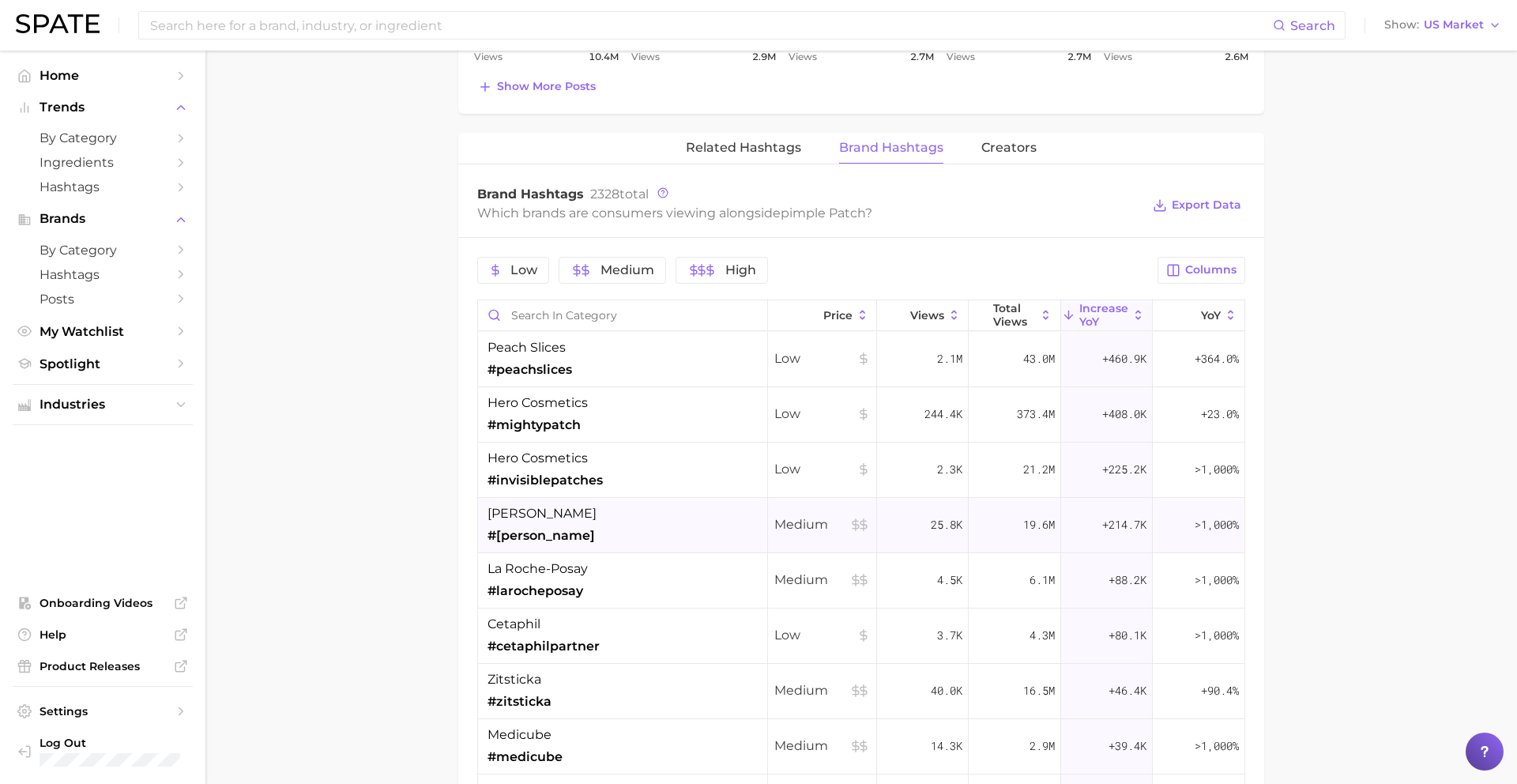
click at [625, 533] on div "[PERSON_NAME] #[PERSON_NAME]" at bounding box center [623, 526] width 290 height 55
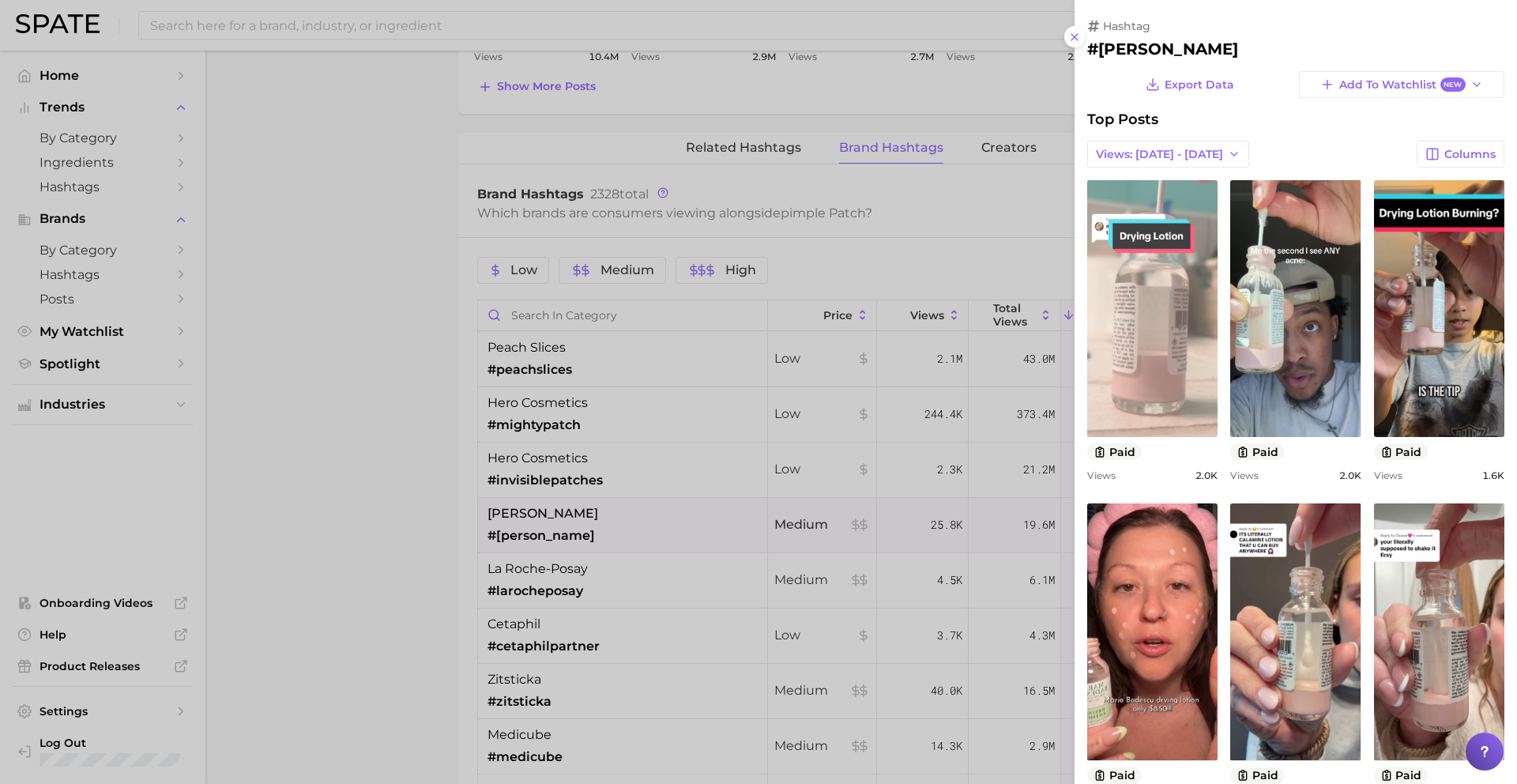
click at [1161, 384] on link "view post on TikTok" at bounding box center [1152, 309] width 130 height 257
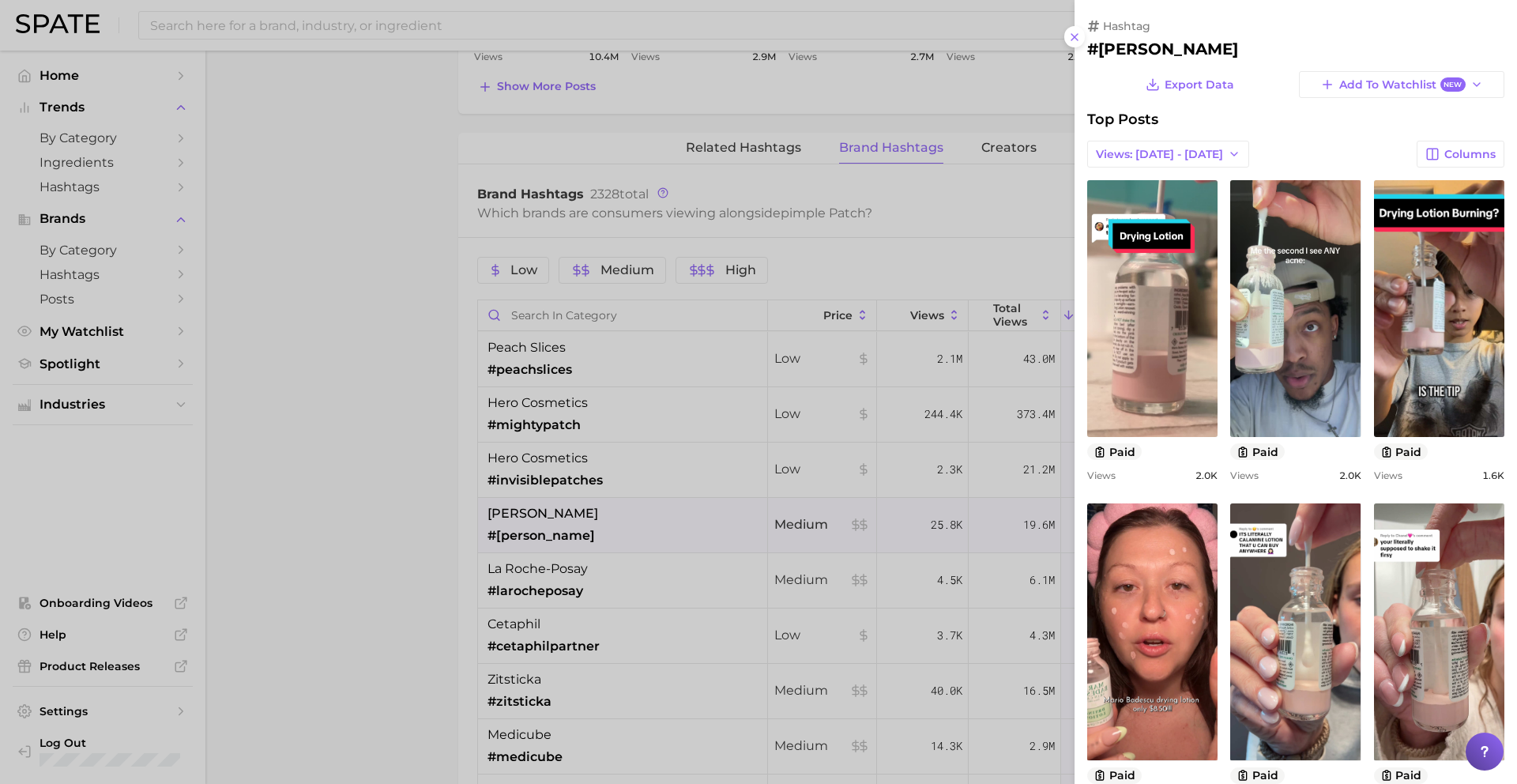
click at [657, 543] on div at bounding box center [758, 392] width 1517 height 784
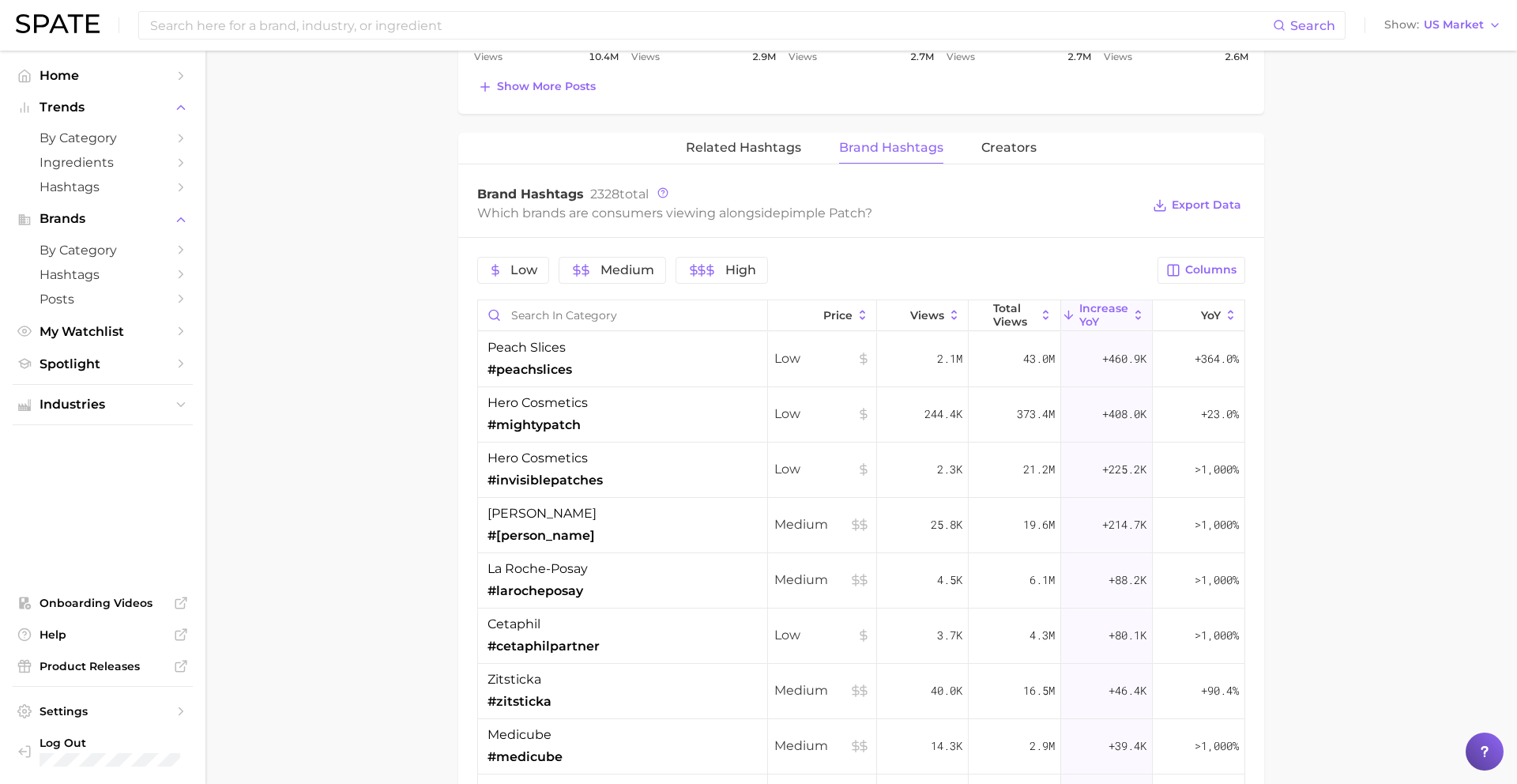
click at [646, 585] on div "[PERSON_NAME]-posay #larocheposay" at bounding box center [623, 581] width 290 height 55
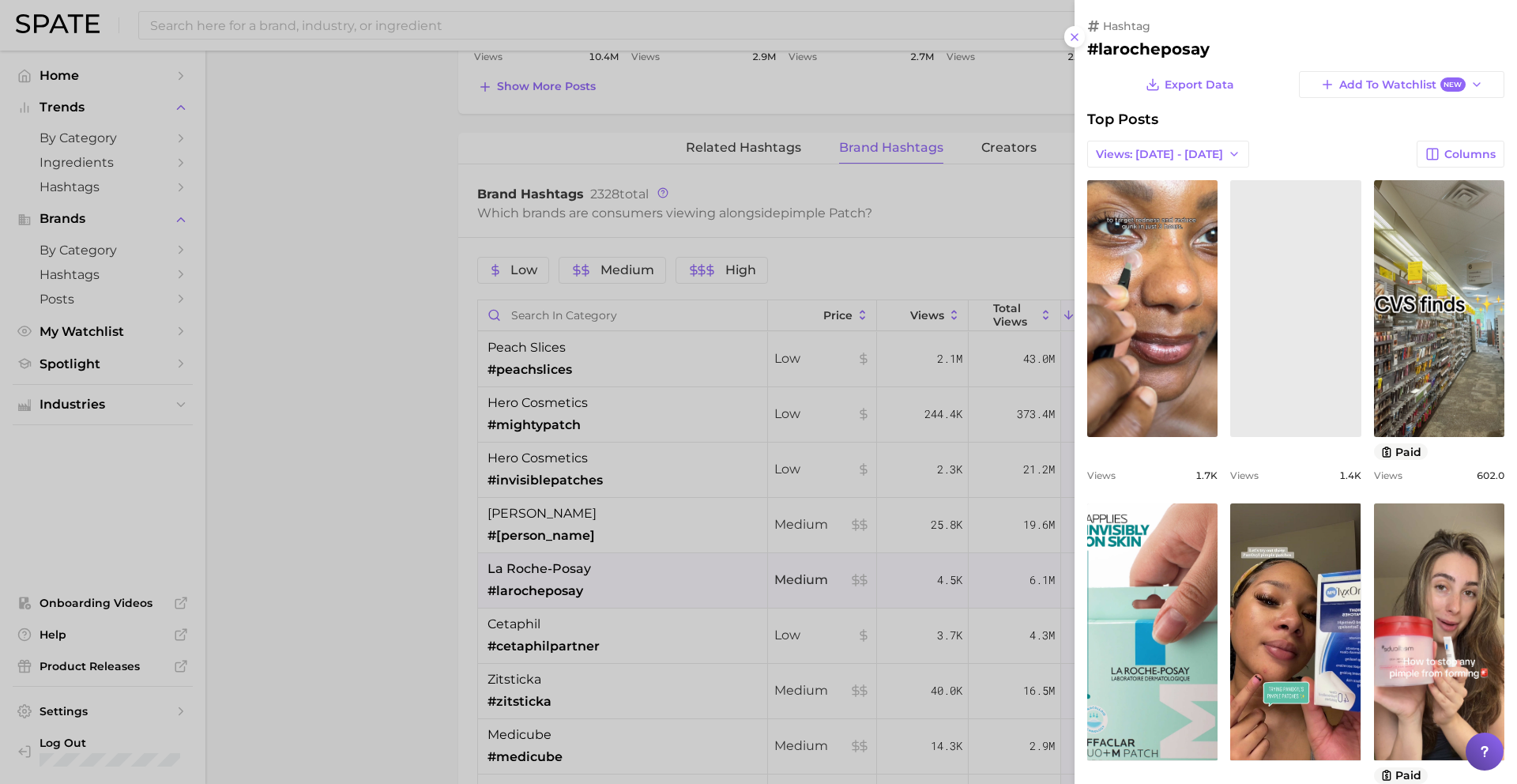
click at [644, 581] on div at bounding box center [758, 392] width 1517 height 784
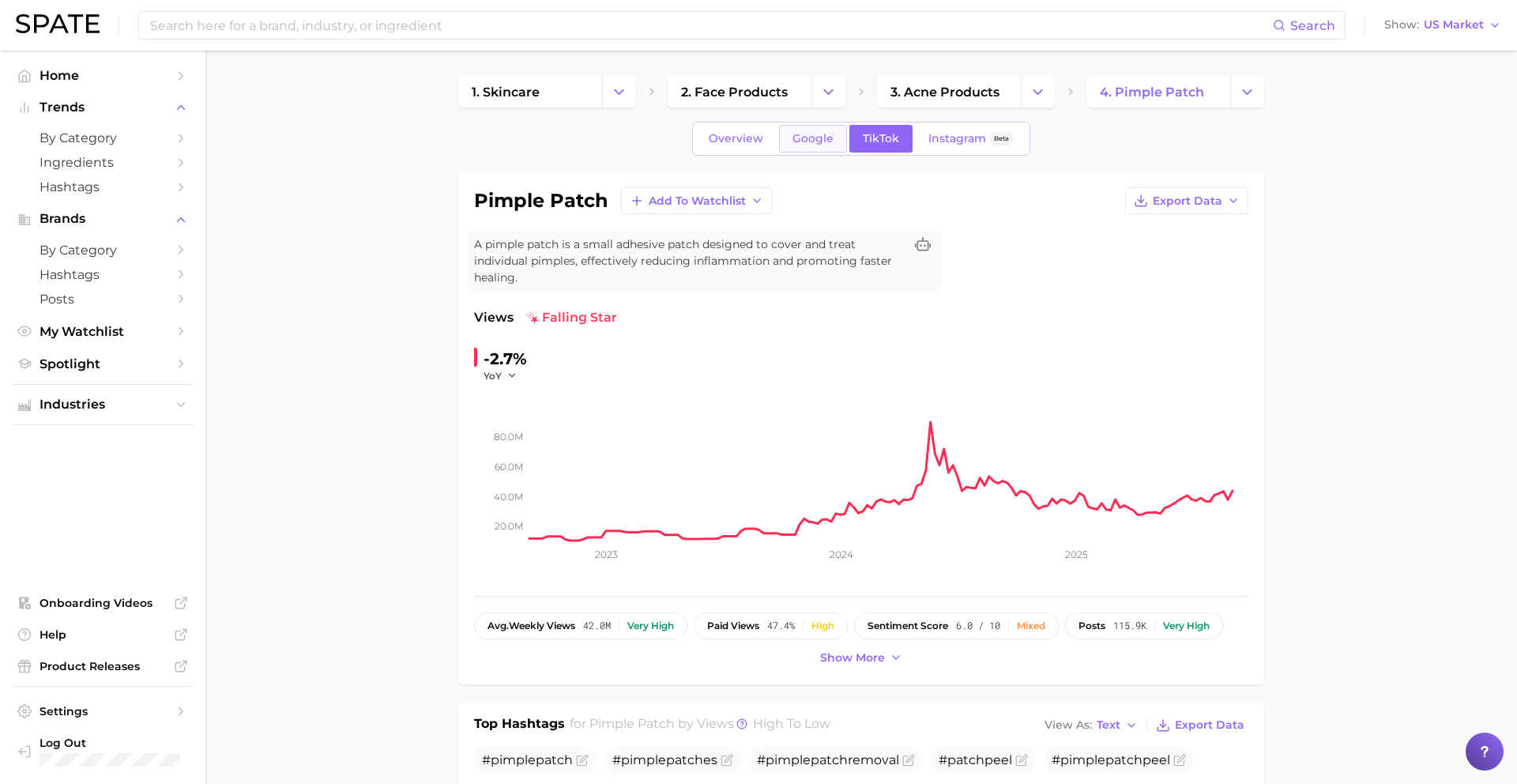
click at [816, 144] on span "Google" at bounding box center [813, 139] width 41 height 13
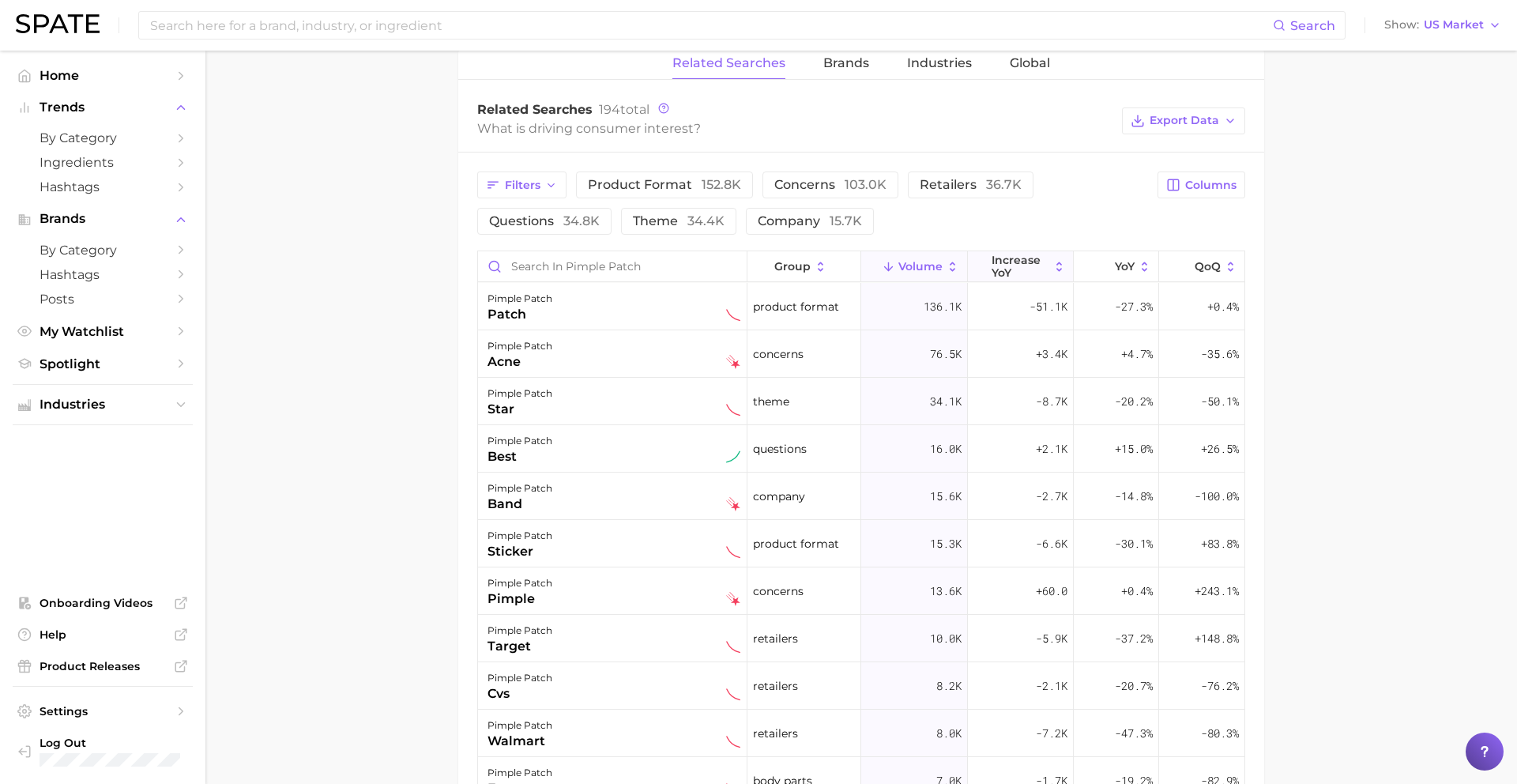
click at [1016, 260] on span "increase YoY" at bounding box center [1020, 266] width 58 height 26
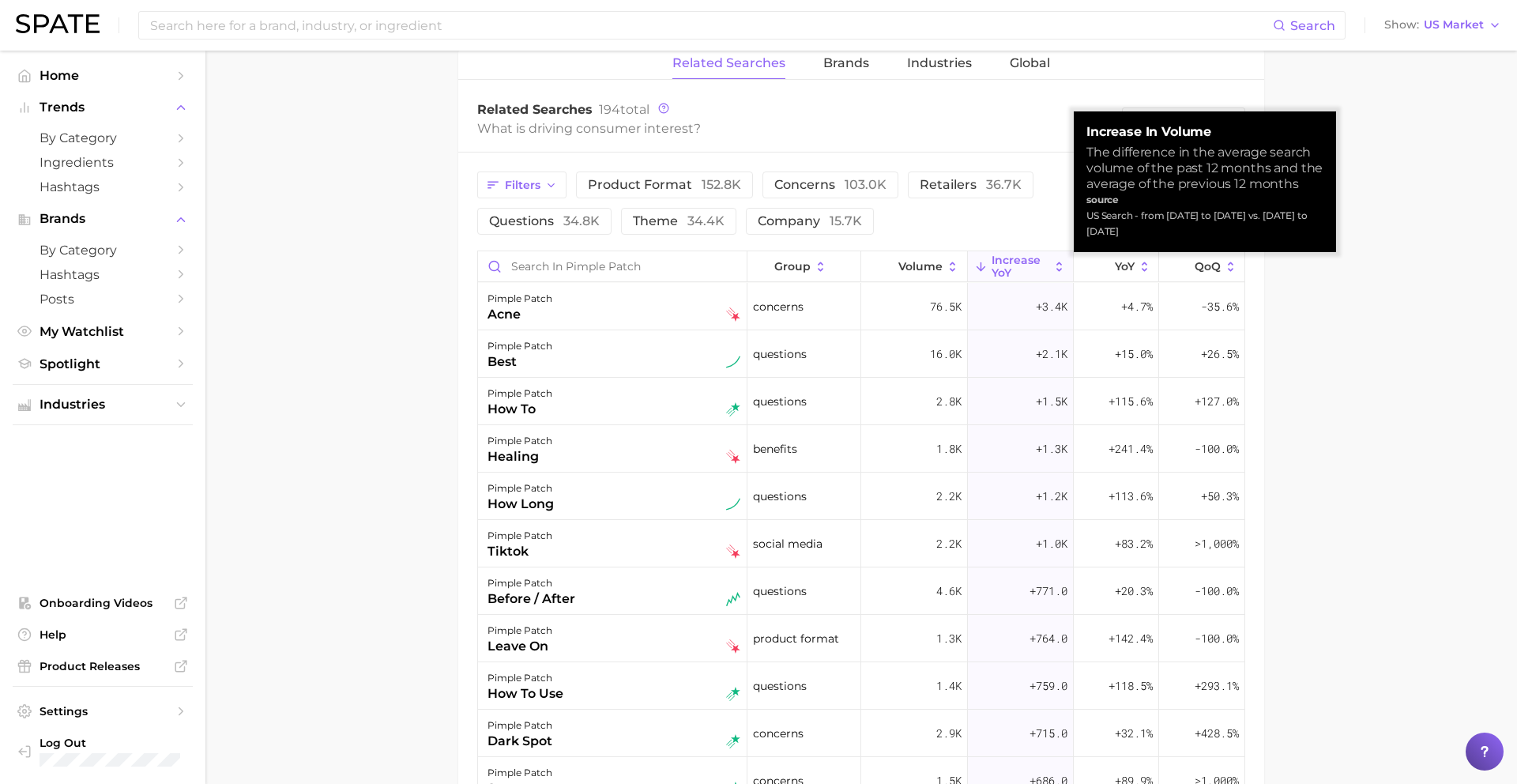
click at [1021, 225] on div "Filters product format 152.8k concerns 103.0k retailers 36.7k questions 34.8k t…" at bounding box center [813, 202] width 671 height 64
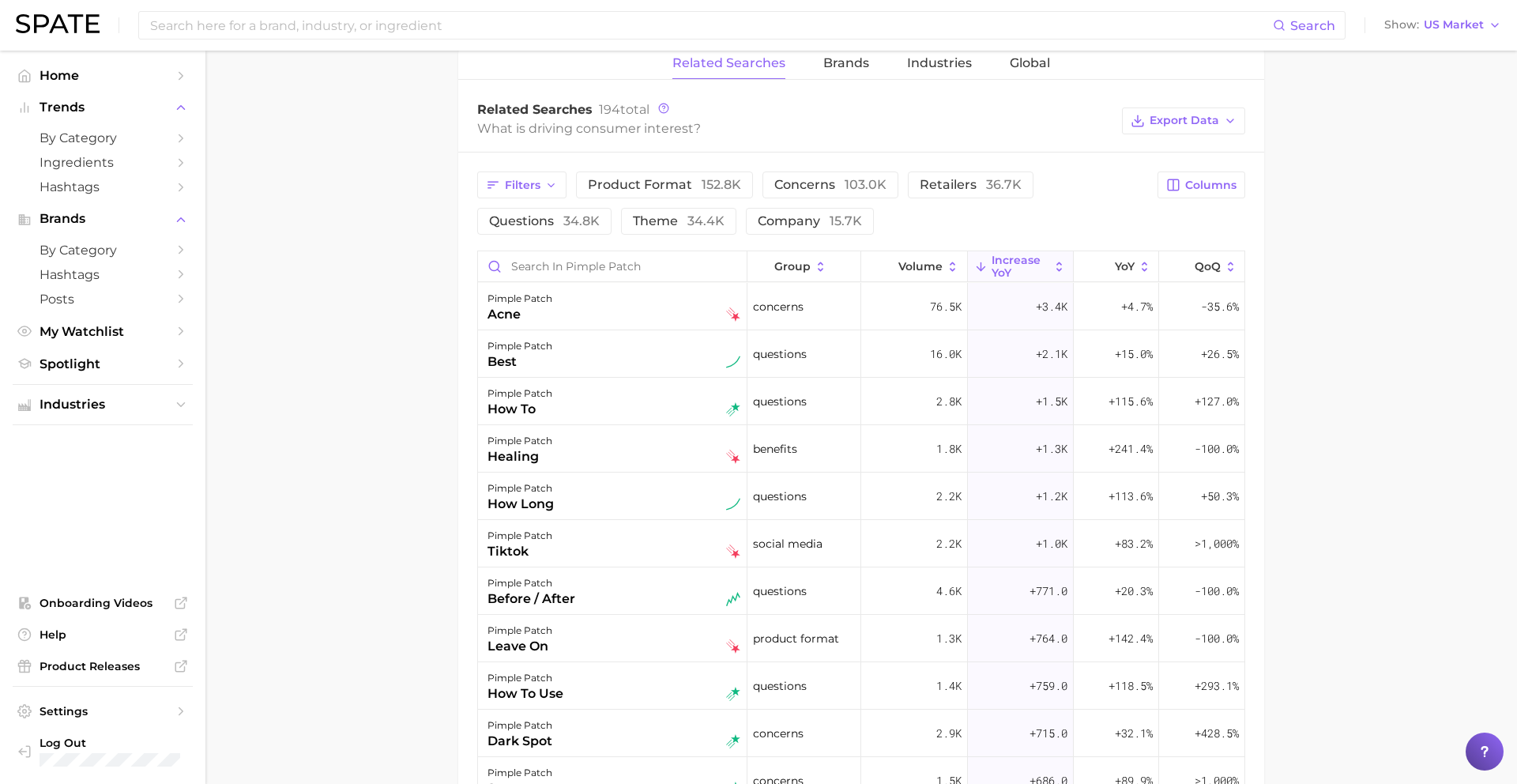
click at [944, 222] on div "Filters product format 152.8k concerns 103.0k retailers 36.7k questions 34.8k t…" at bounding box center [813, 202] width 671 height 64
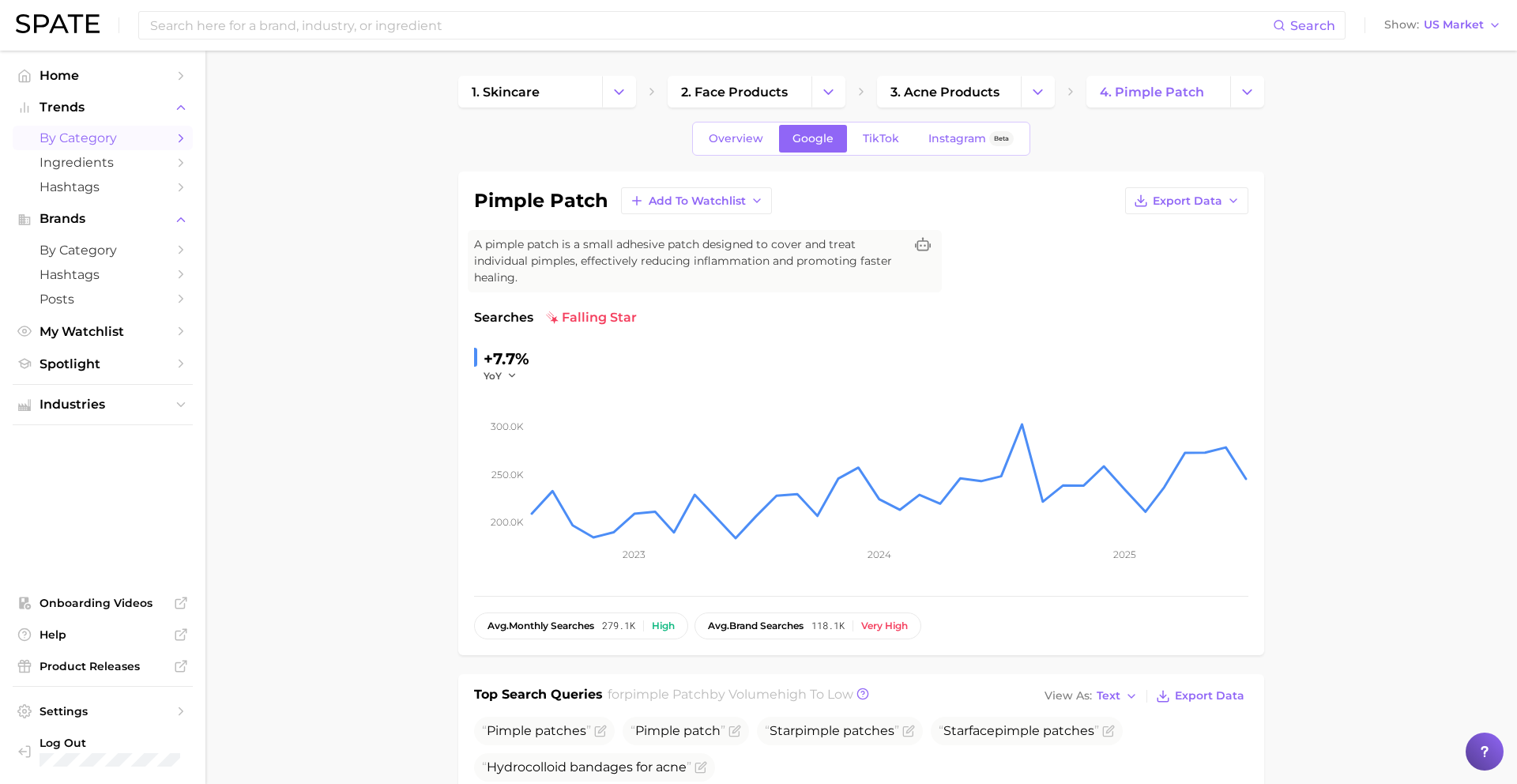
click at [85, 133] on span "by Category" at bounding box center [103, 138] width 126 height 15
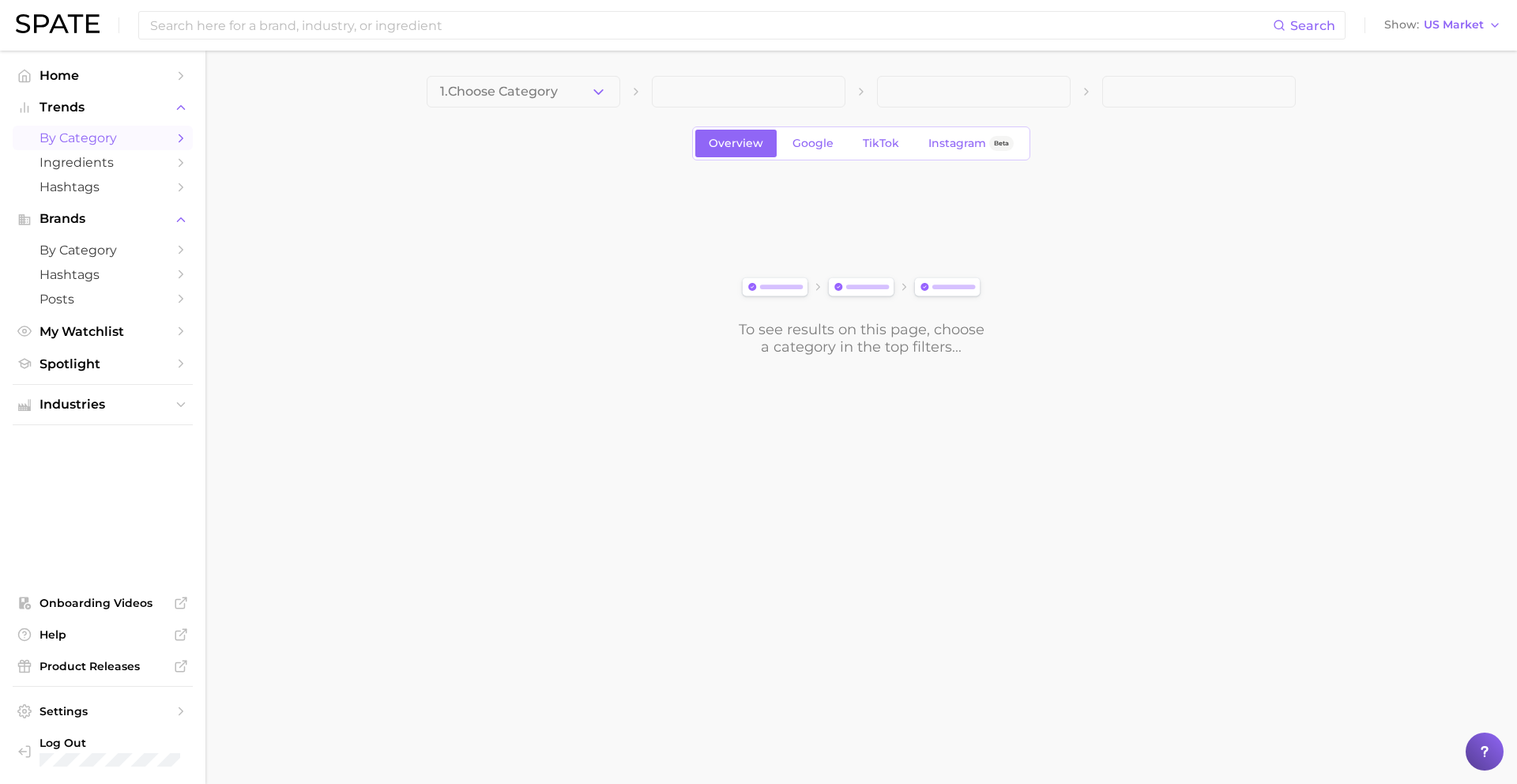
click at [586, 92] on button "1. Choose Category" at bounding box center [524, 91] width 194 height 31
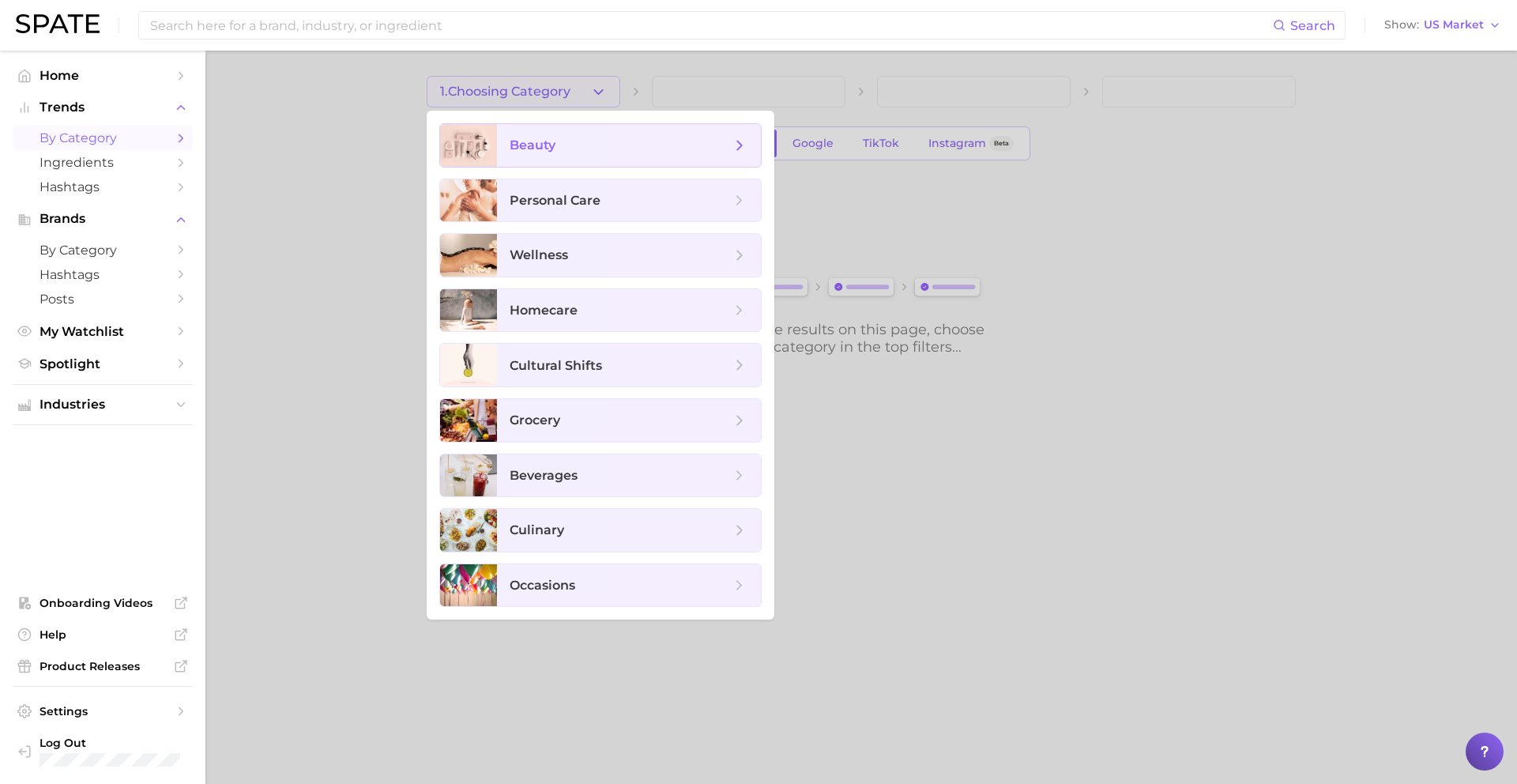
click at [583, 155] on span "beauty" at bounding box center [629, 145] width 264 height 43
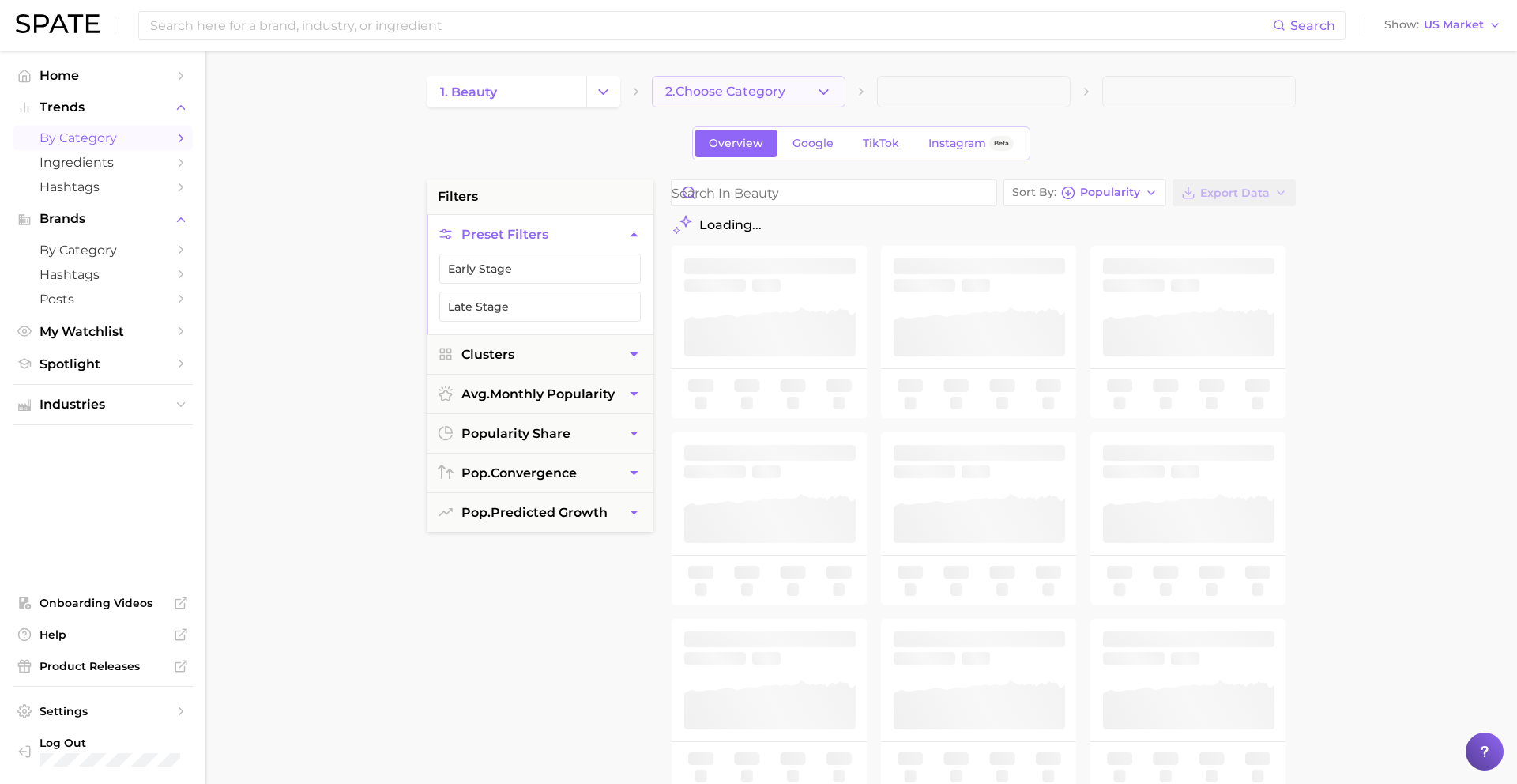
click at [760, 97] on span "2. Choose Category" at bounding box center [725, 91] width 120 height 14
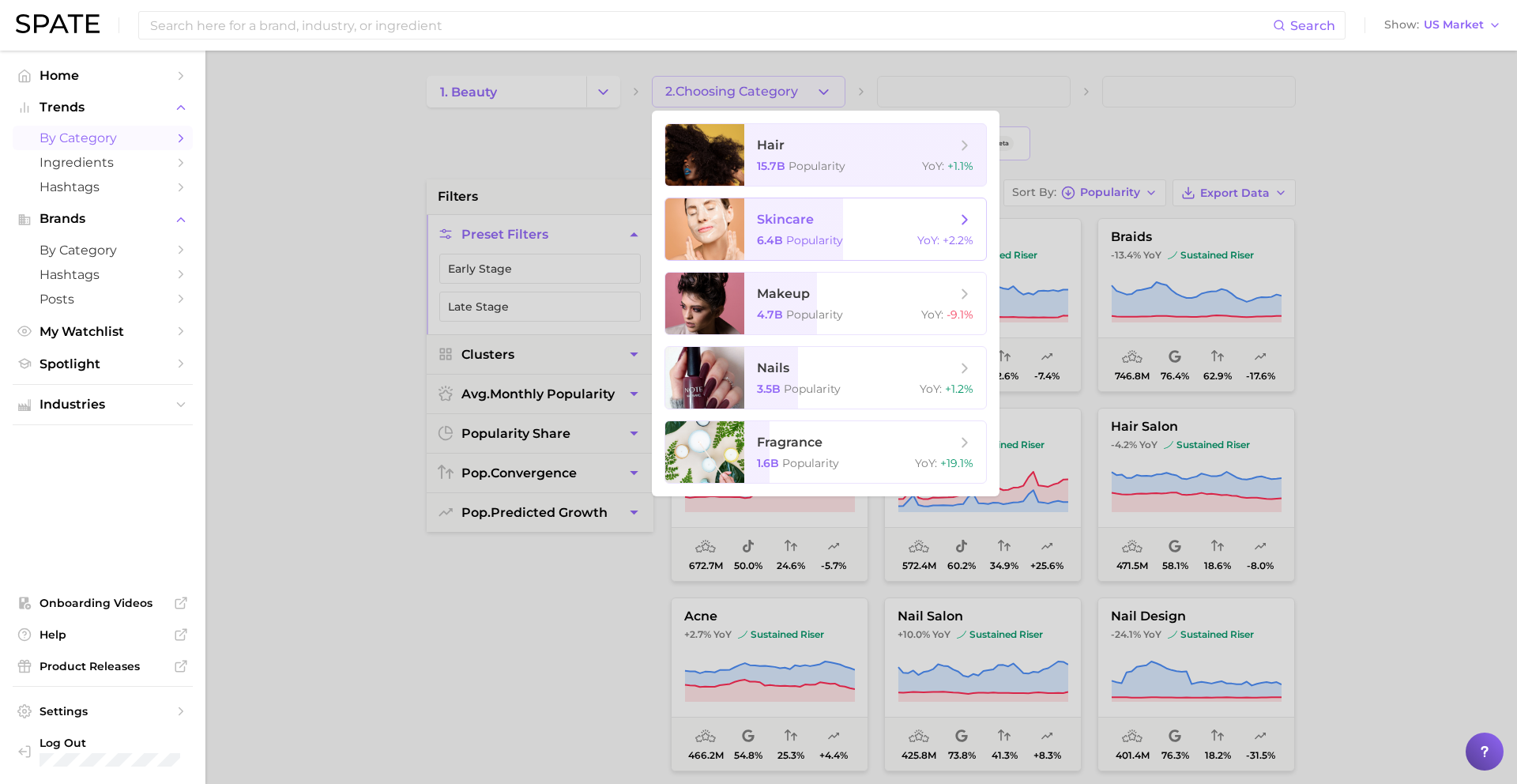
click at [843, 221] on span "skincare" at bounding box center [855, 220] width 199 height 17
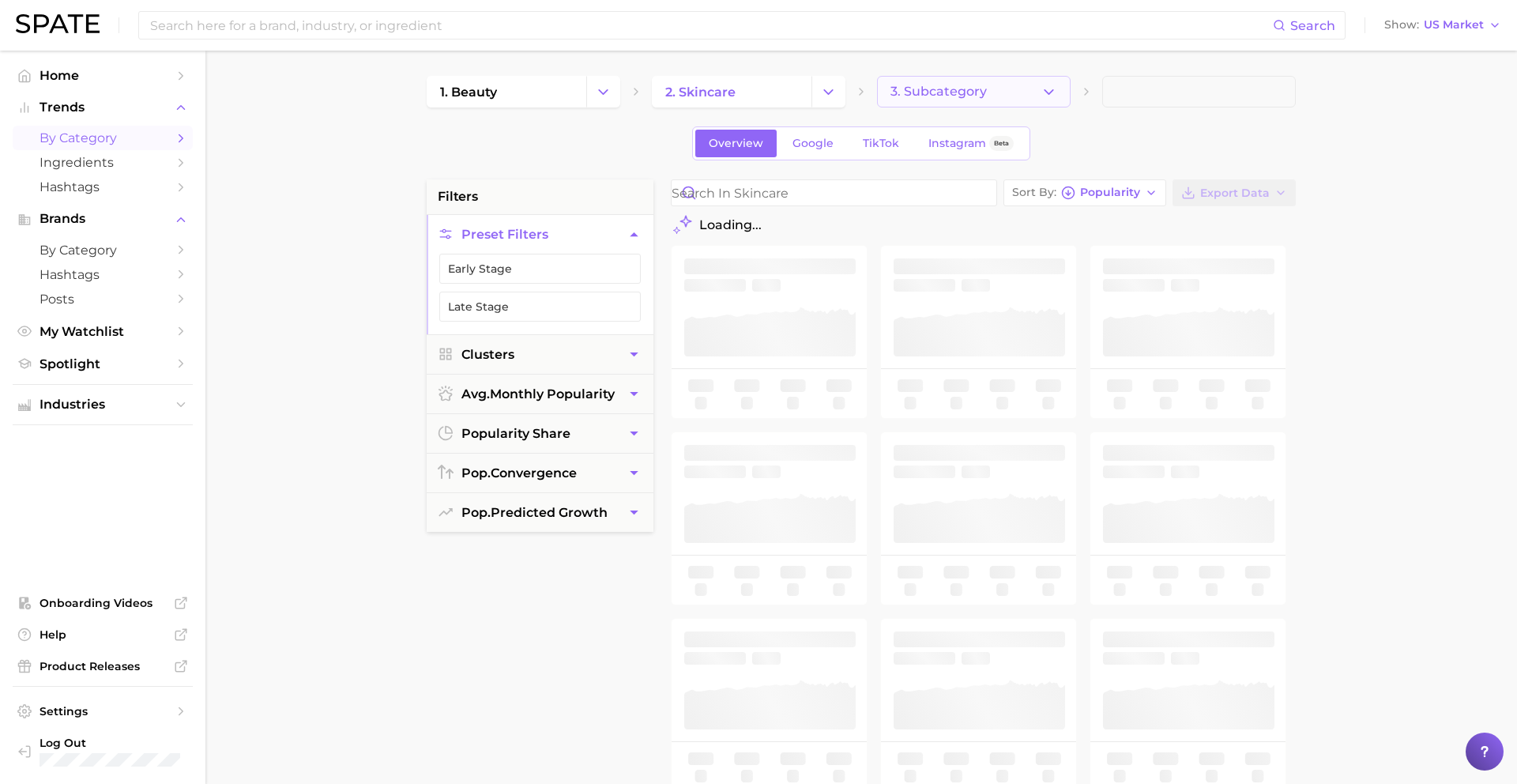
click at [956, 91] on span "3. Subcategory" at bounding box center [938, 91] width 96 height 14
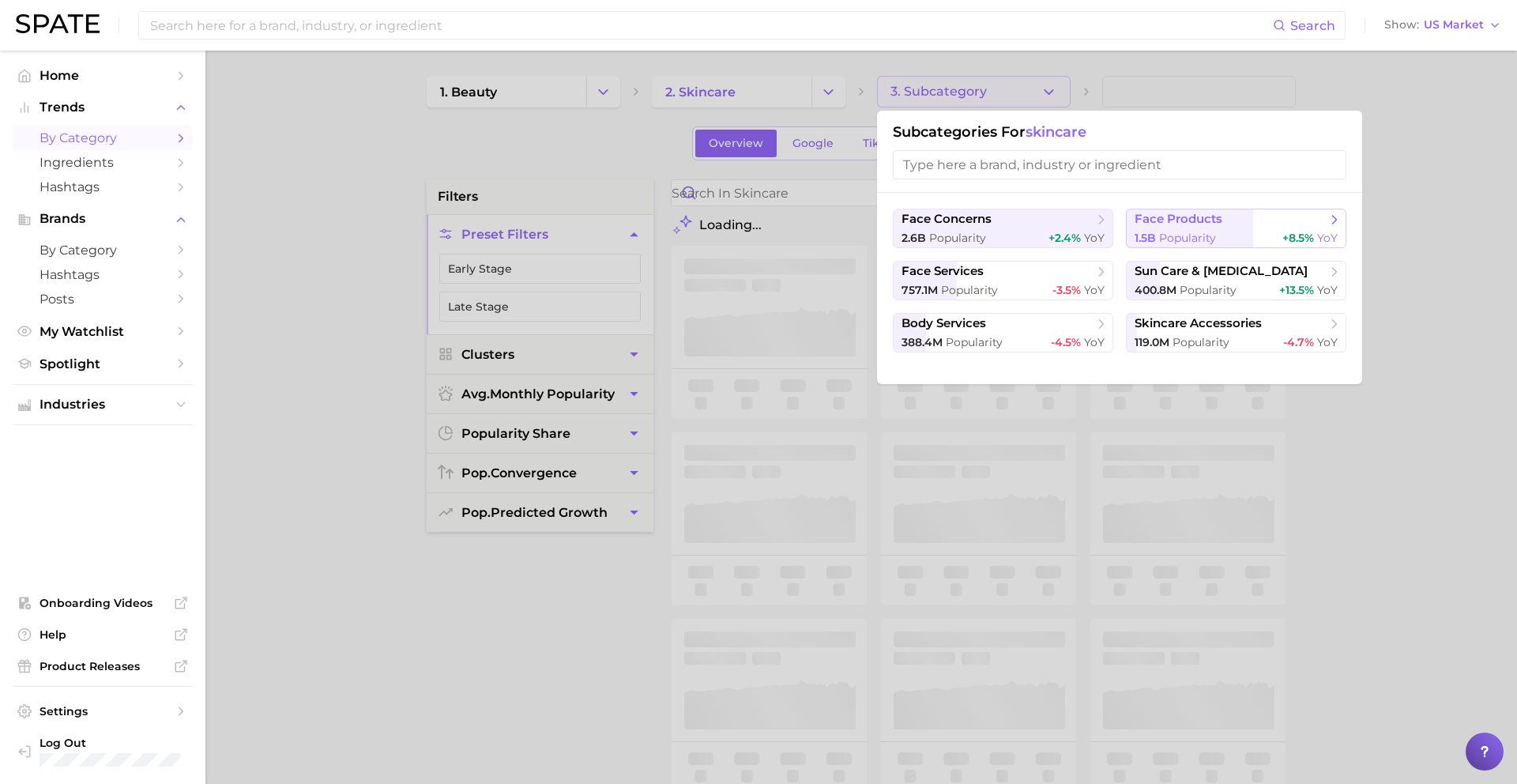
click at [1161, 238] on span "Popularity" at bounding box center [1188, 238] width 57 height 14
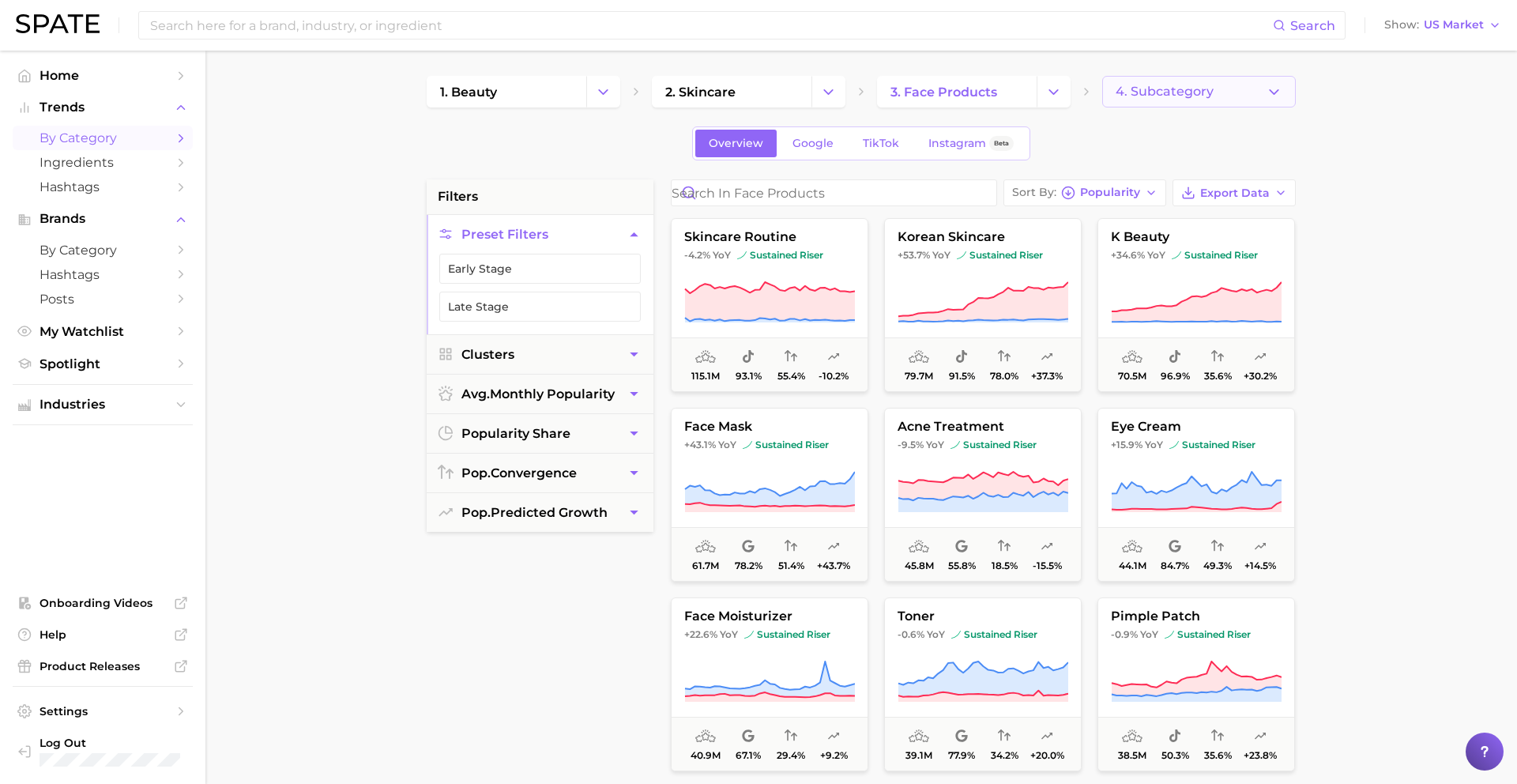
click at [1145, 85] on span "4. Subcategory" at bounding box center [1164, 91] width 98 height 14
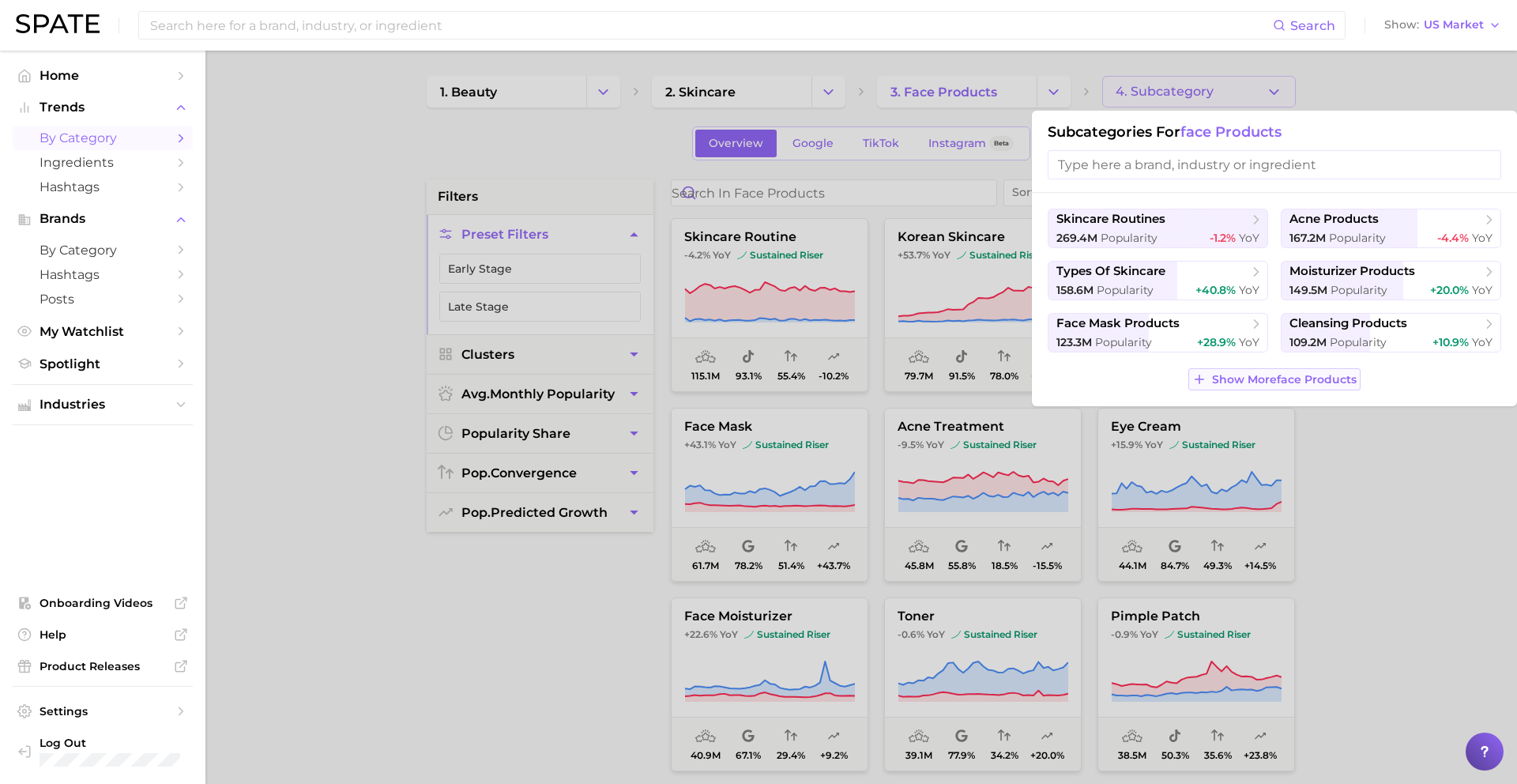
click at [1161, 377] on span "Show More face products" at bounding box center [1284, 379] width 144 height 13
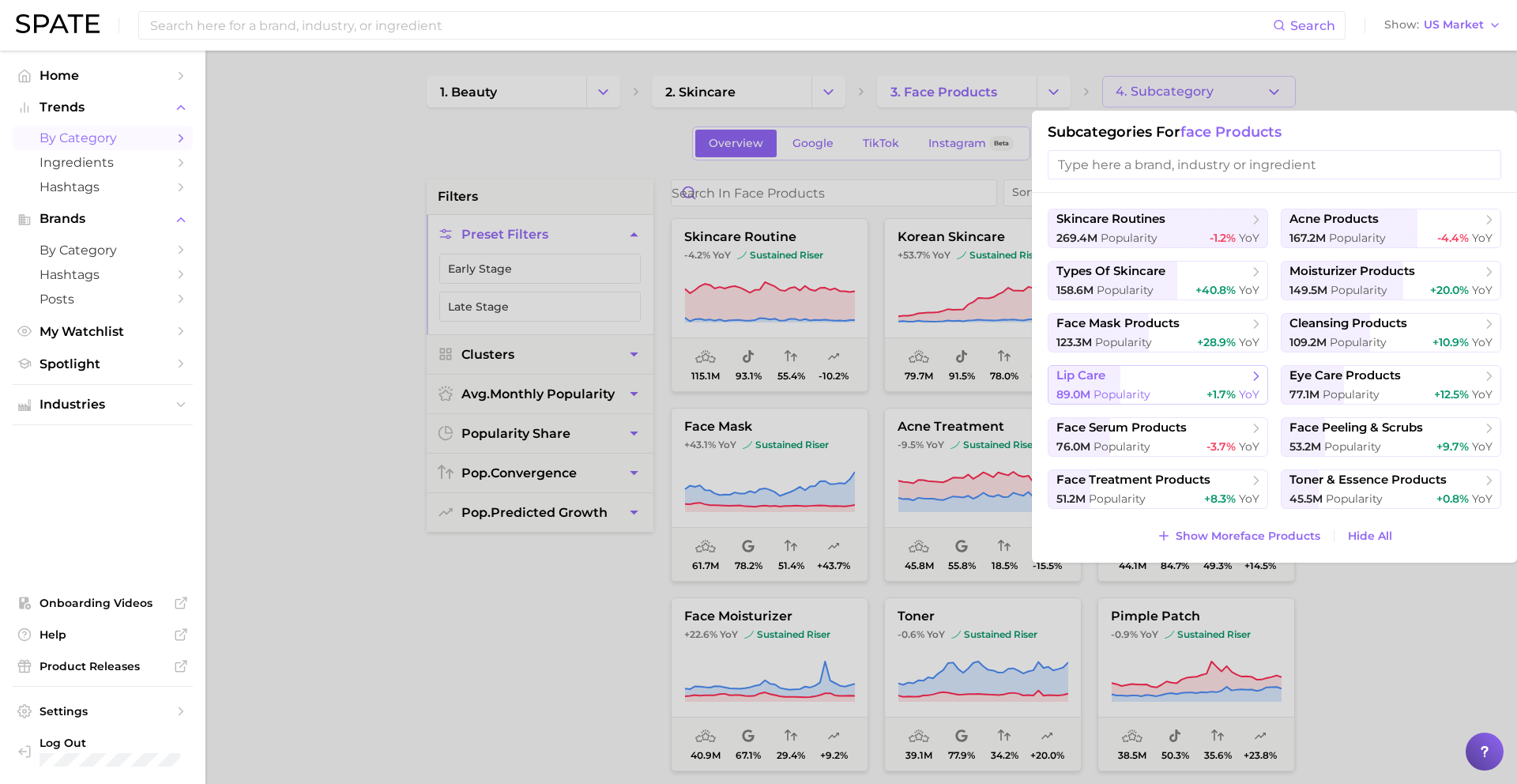
click at [1148, 377] on span "lip care" at bounding box center [1153, 375] width 192 height 16
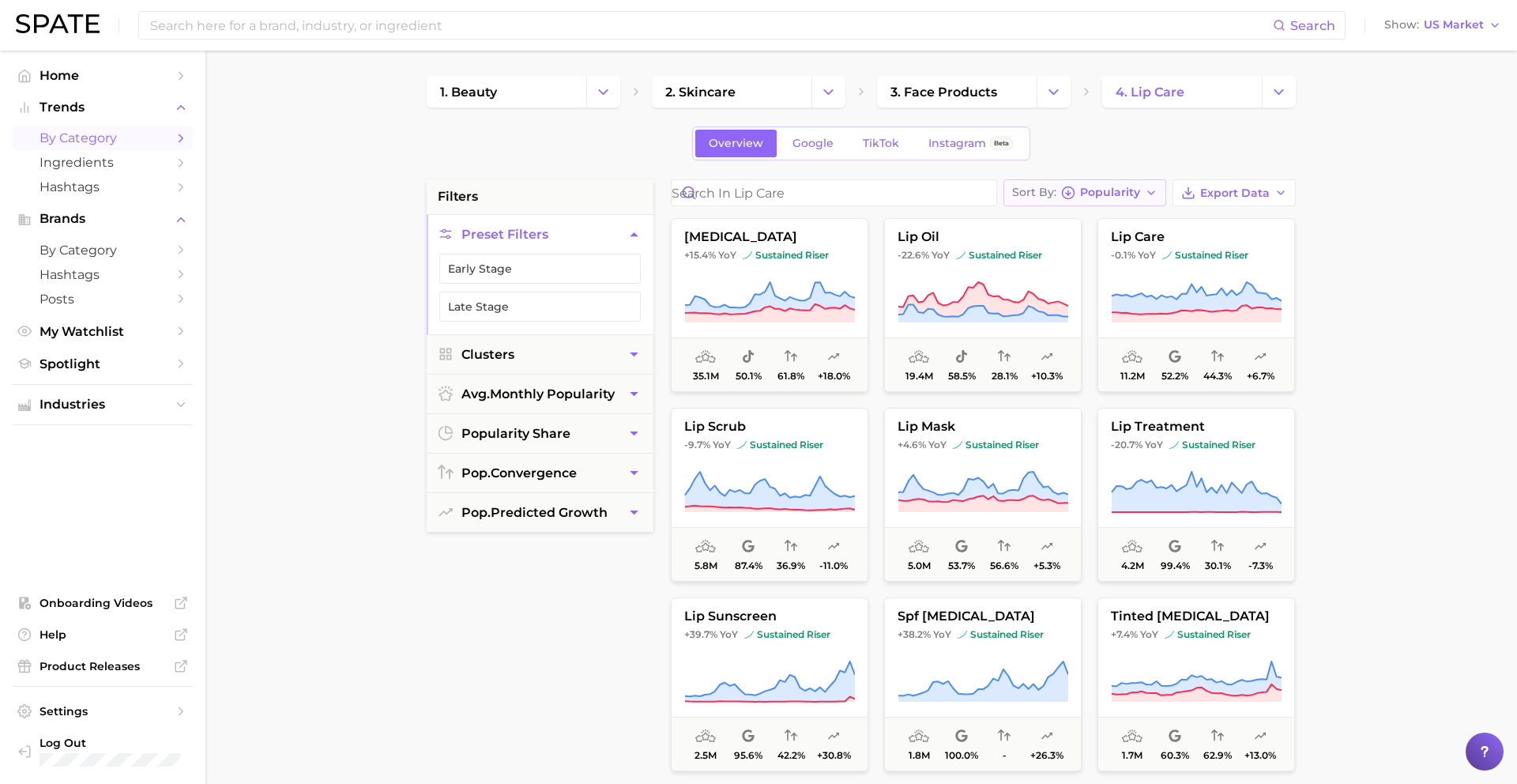
click at [1135, 191] on span "Popularity" at bounding box center [1109, 192] width 60 height 9
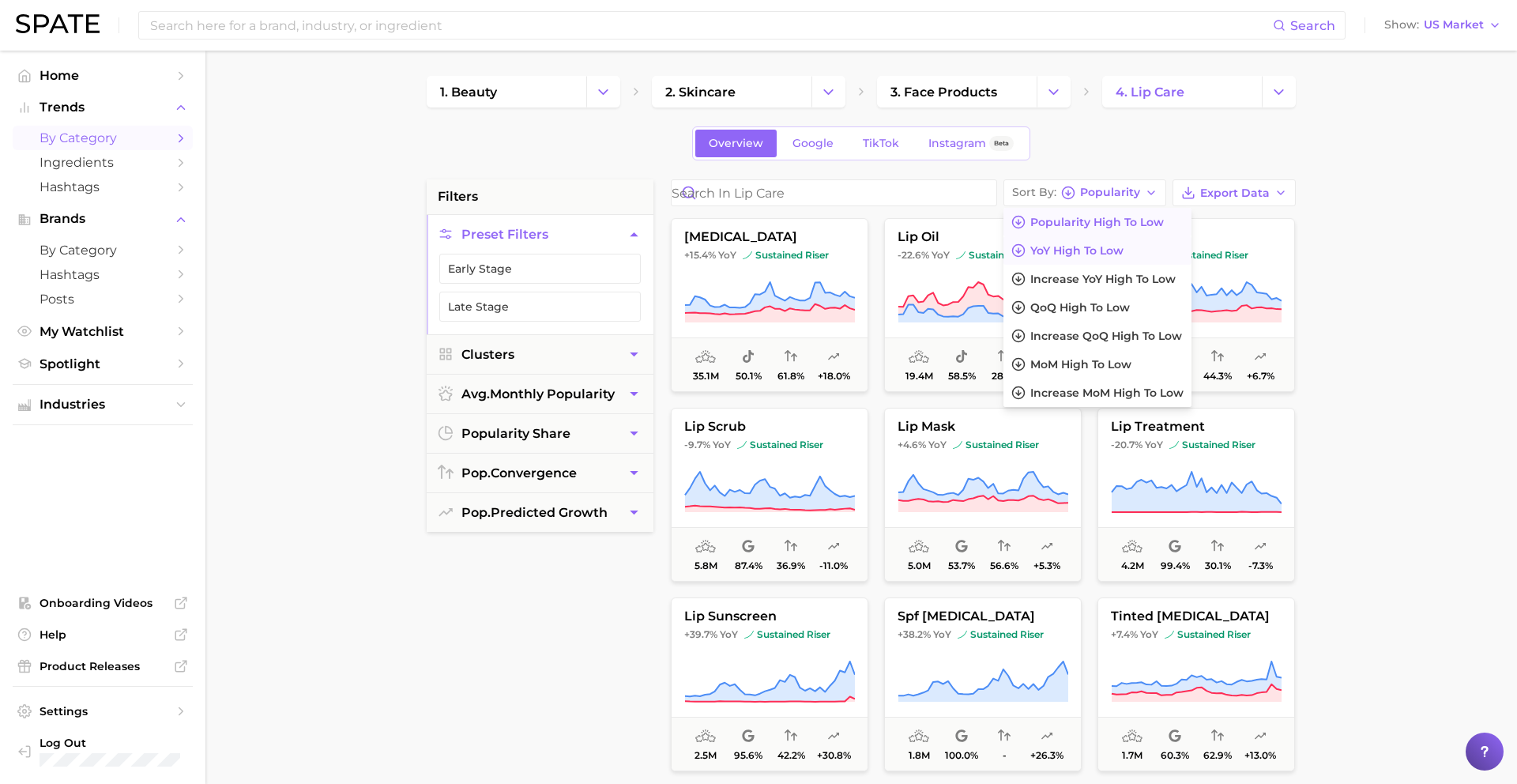
click at [1094, 251] on span "YoY high to low" at bounding box center [1077, 251] width 93 height 13
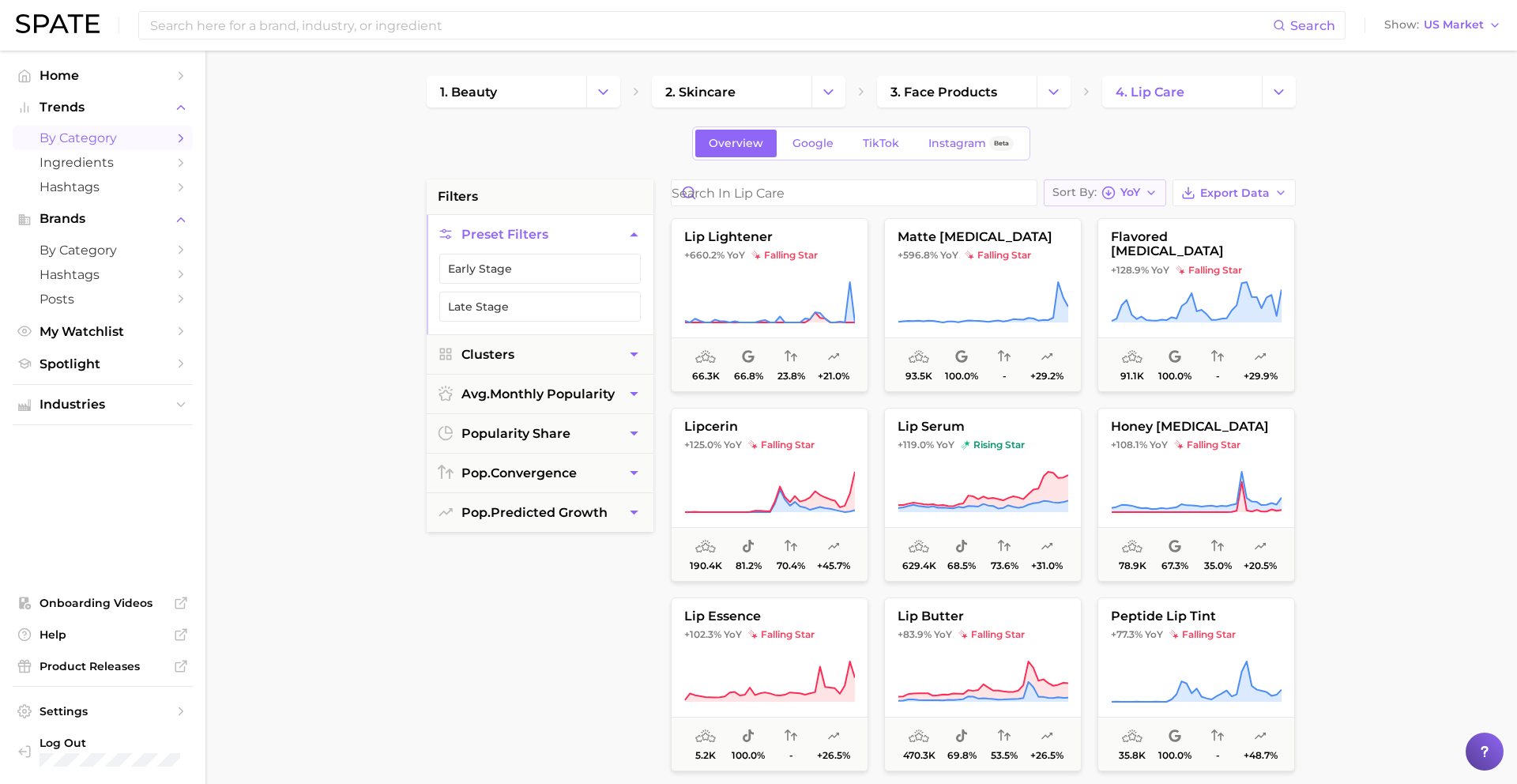
click at [1094, 193] on span "Sort By" at bounding box center [1074, 192] width 45 height 9
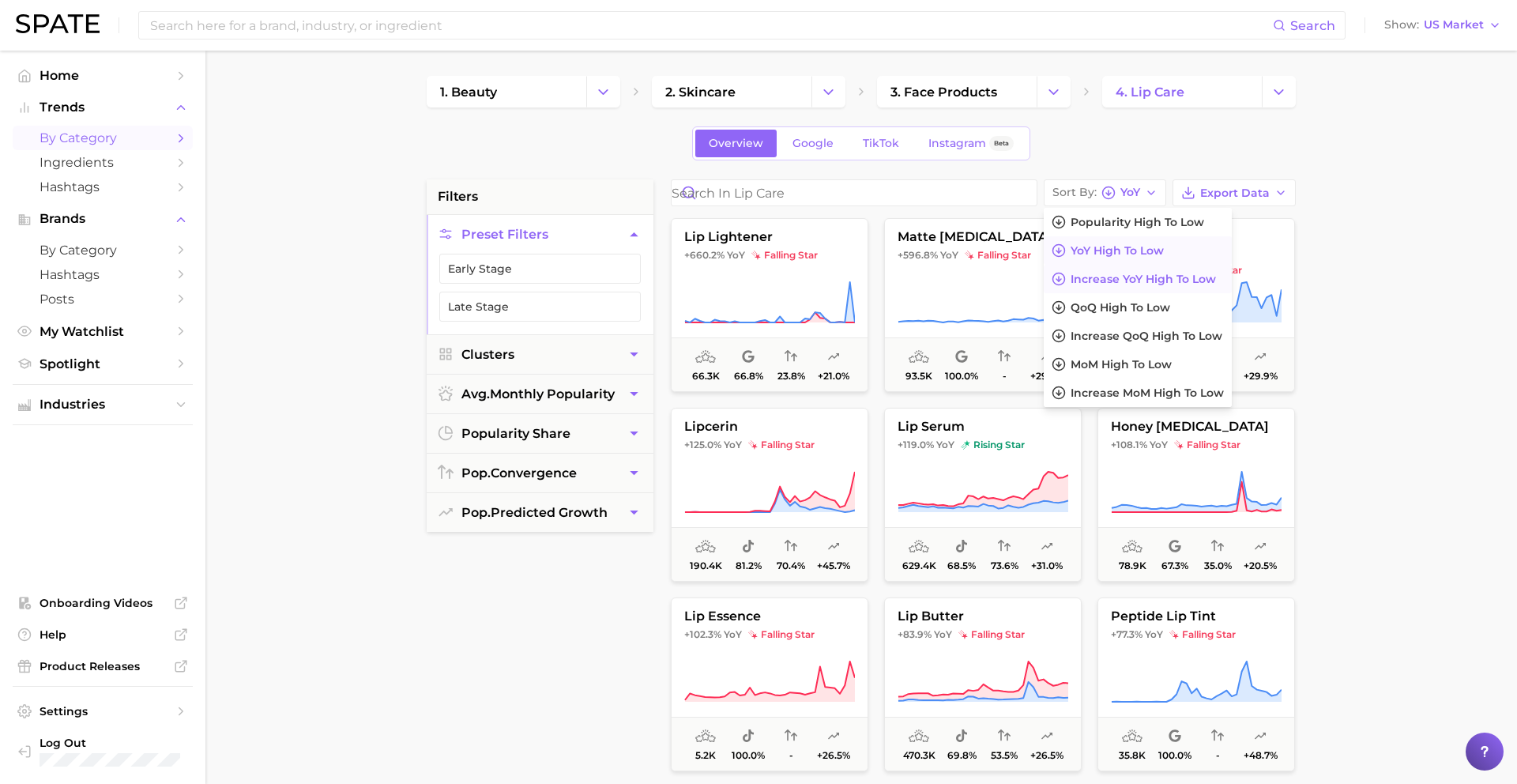
click at [1077, 275] on span "Increase YoY high to low" at bounding box center [1143, 279] width 145 height 13
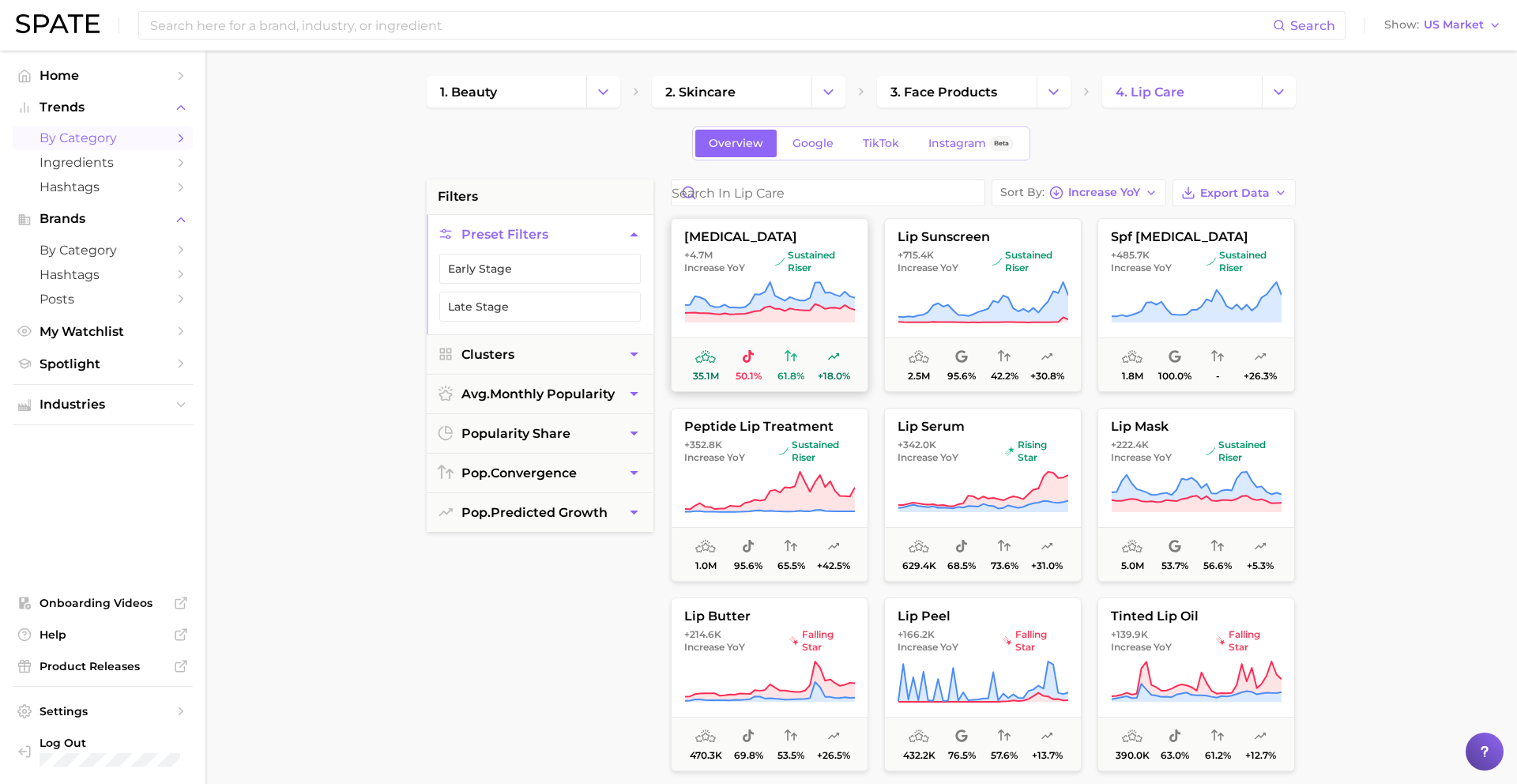
click at [820, 288] on icon at bounding box center [770, 298] width 170 height 32
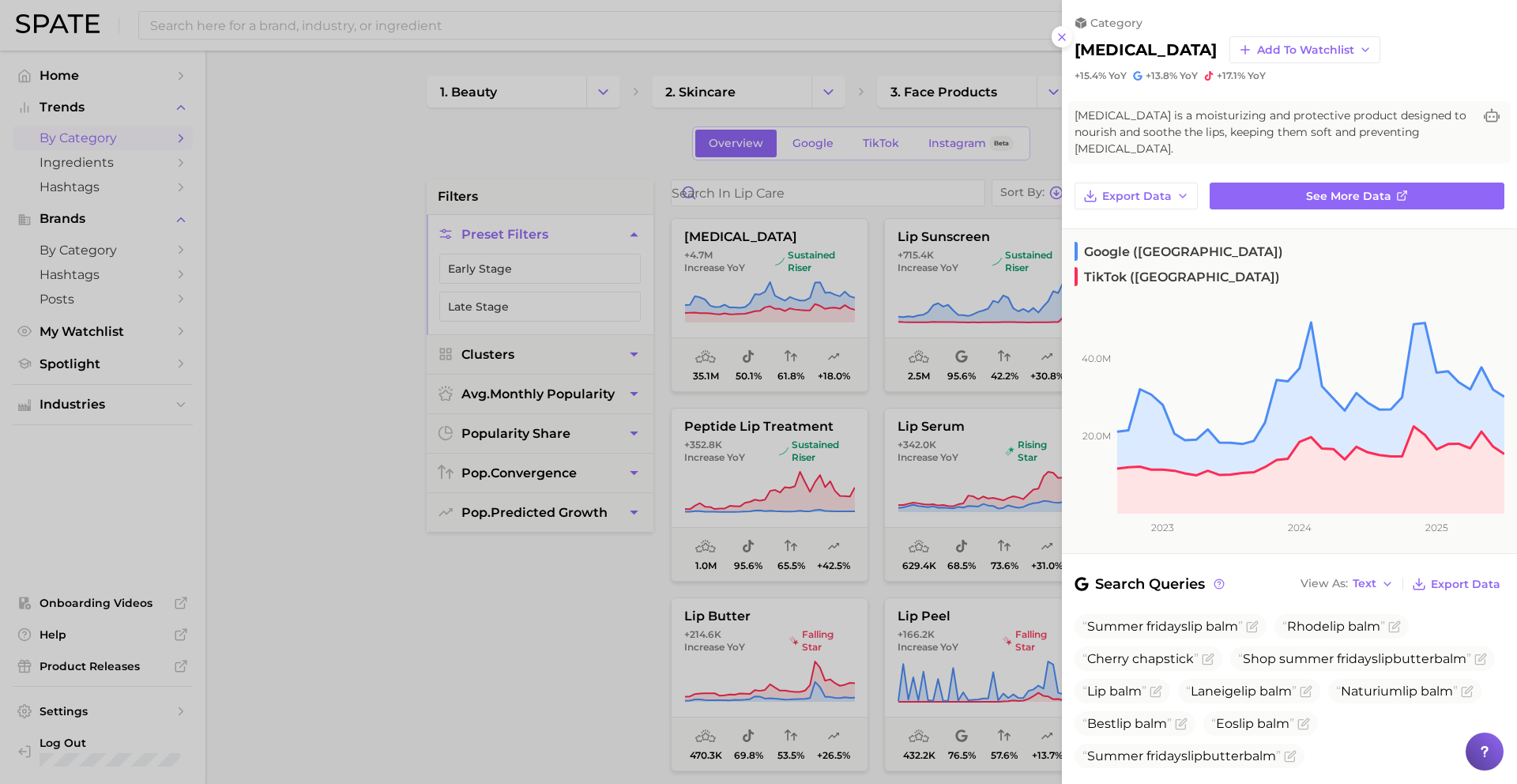
click at [812, 293] on div at bounding box center [758, 392] width 1517 height 784
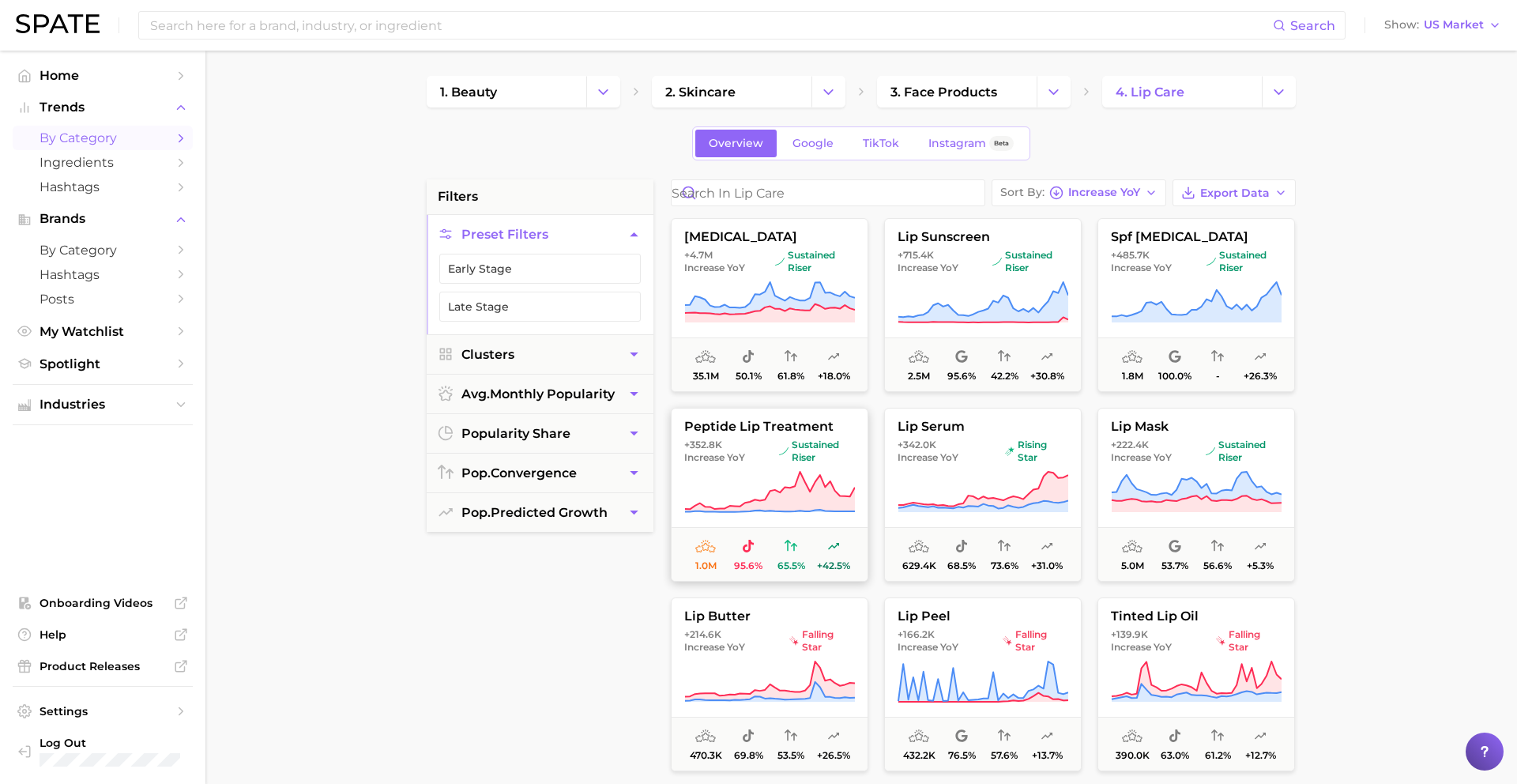
click at [788, 457] on span "sustained riser" at bounding box center [817, 450] width 76 height 26
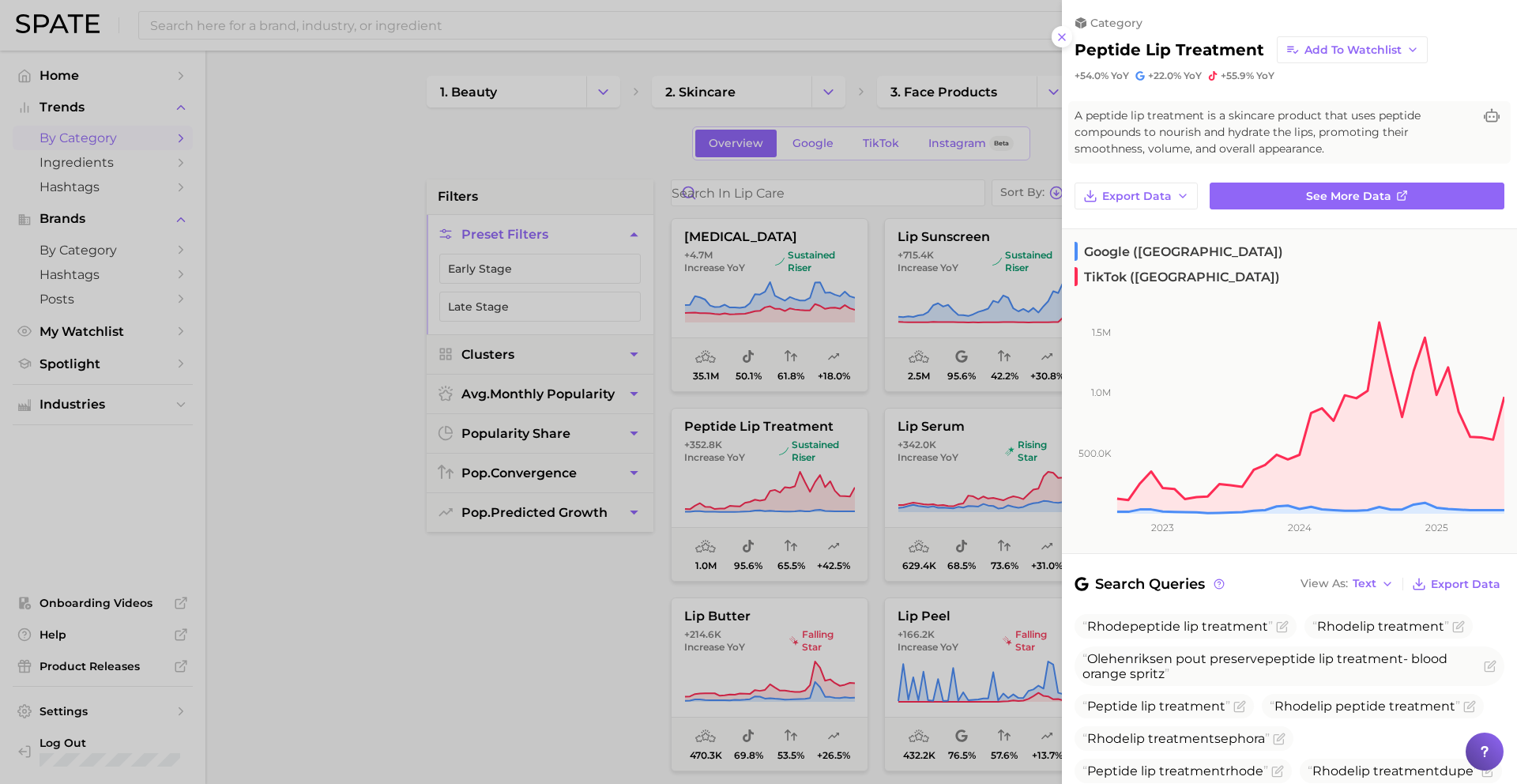
click at [789, 457] on div at bounding box center [758, 392] width 1517 height 784
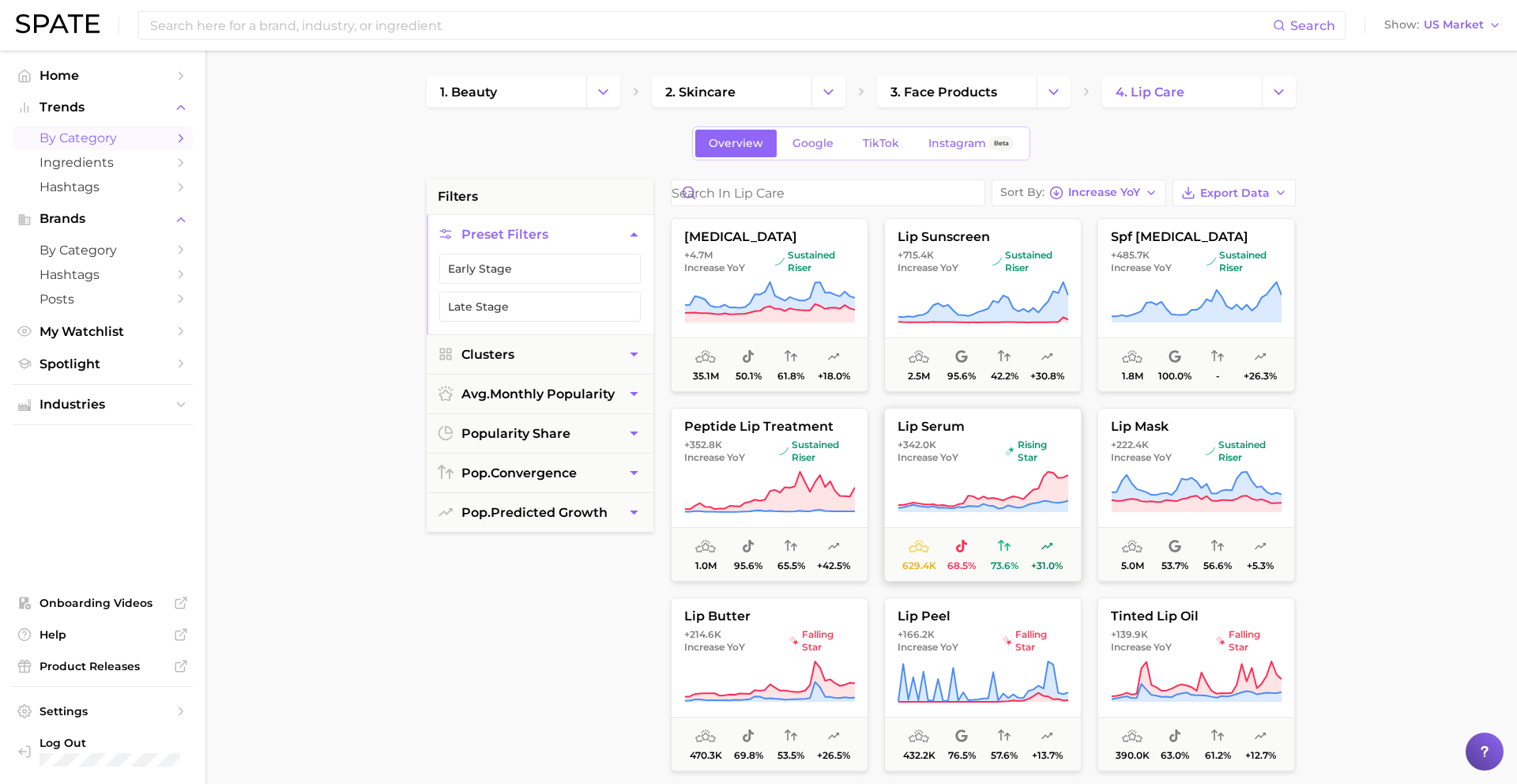
click at [970, 461] on span "+342.0k Increase YoY" at bounding box center [948, 450] width 101 height 26
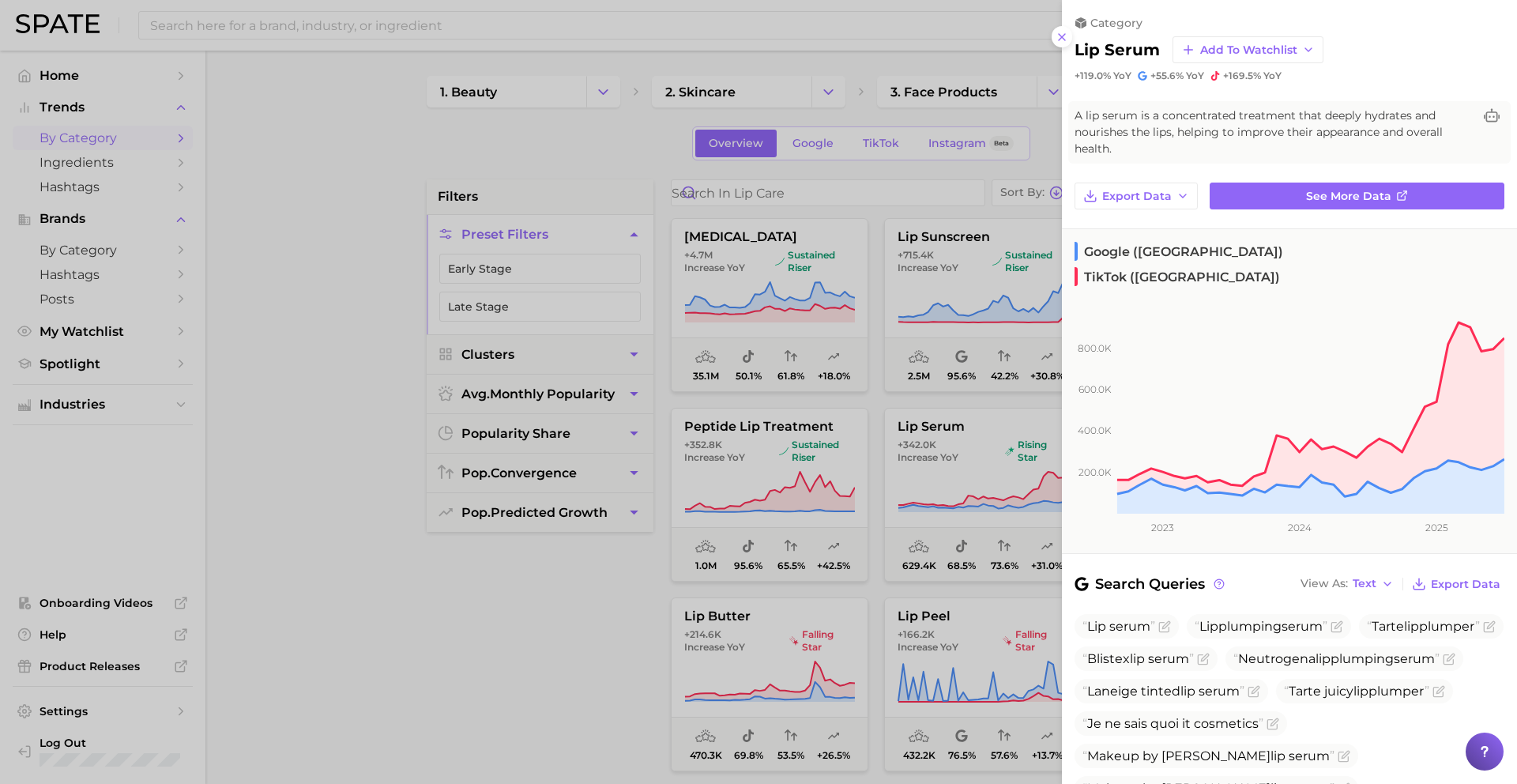
click at [965, 449] on div at bounding box center [758, 392] width 1517 height 784
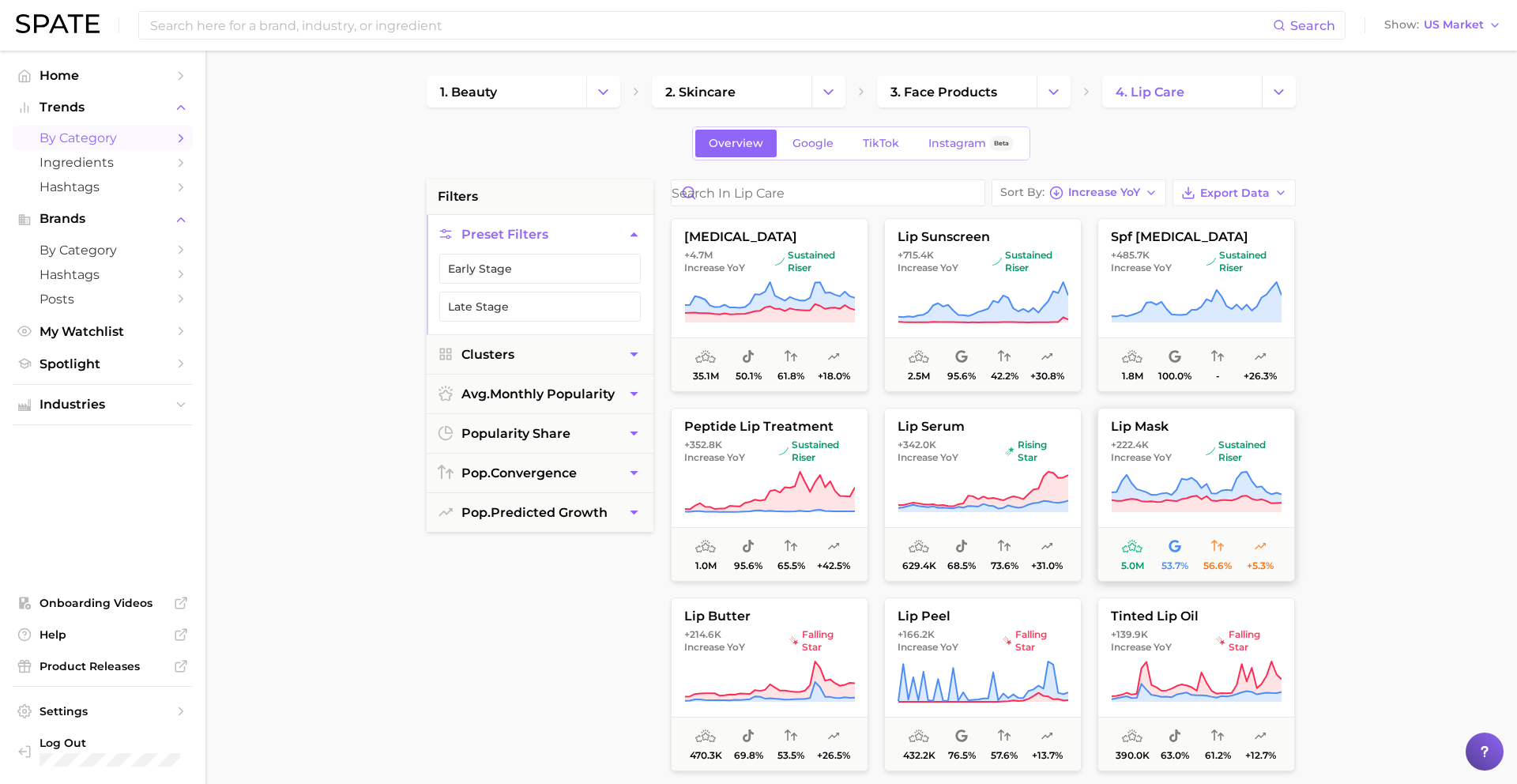
click at [1161, 437] on button "lip mask +222.4k Increase YoY sustained riser 5.0m 53.7% 56.6% +5.3%" at bounding box center [1197, 494] width 198 height 174
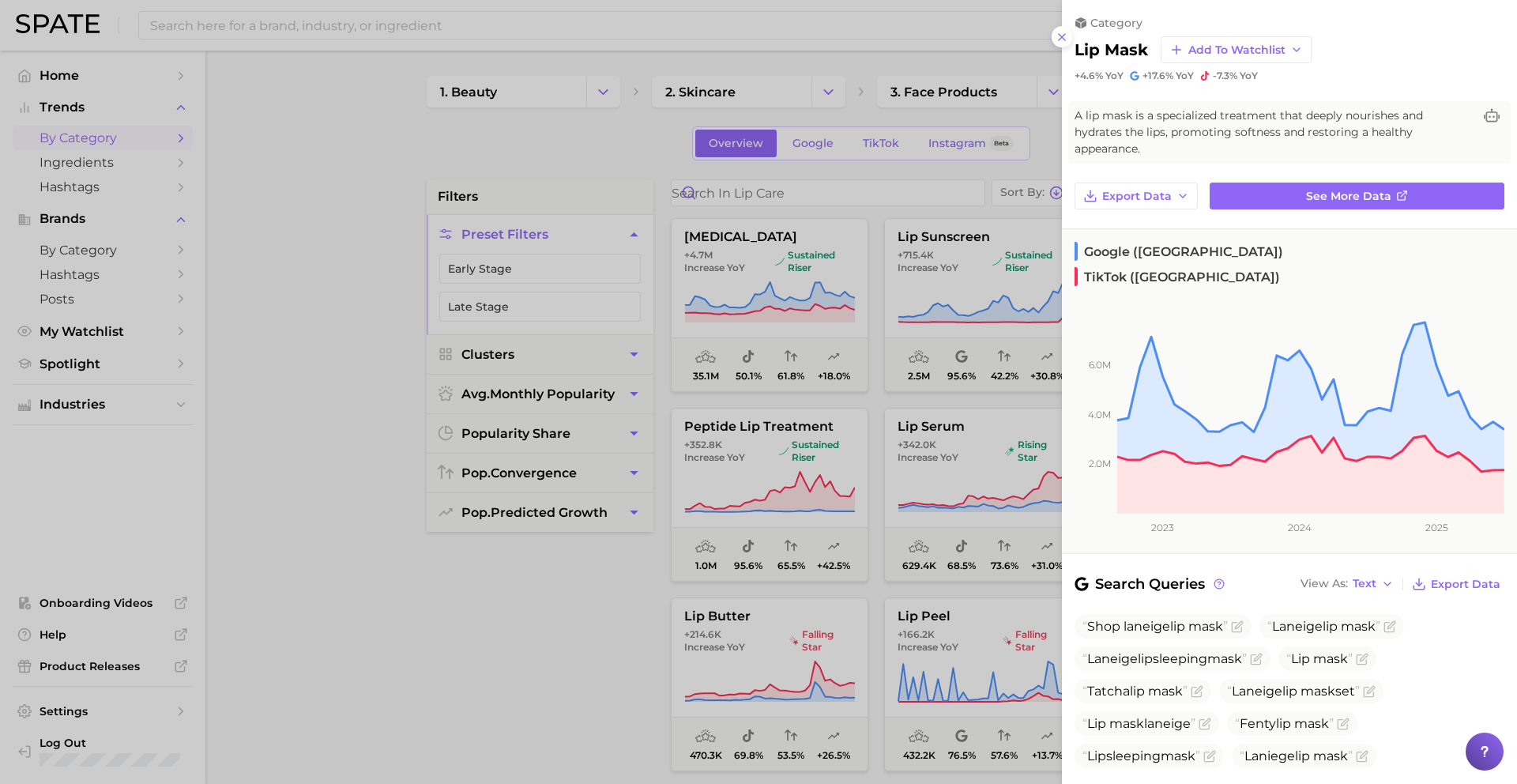
click at [1027, 461] on div at bounding box center [758, 392] width 1517 height 784
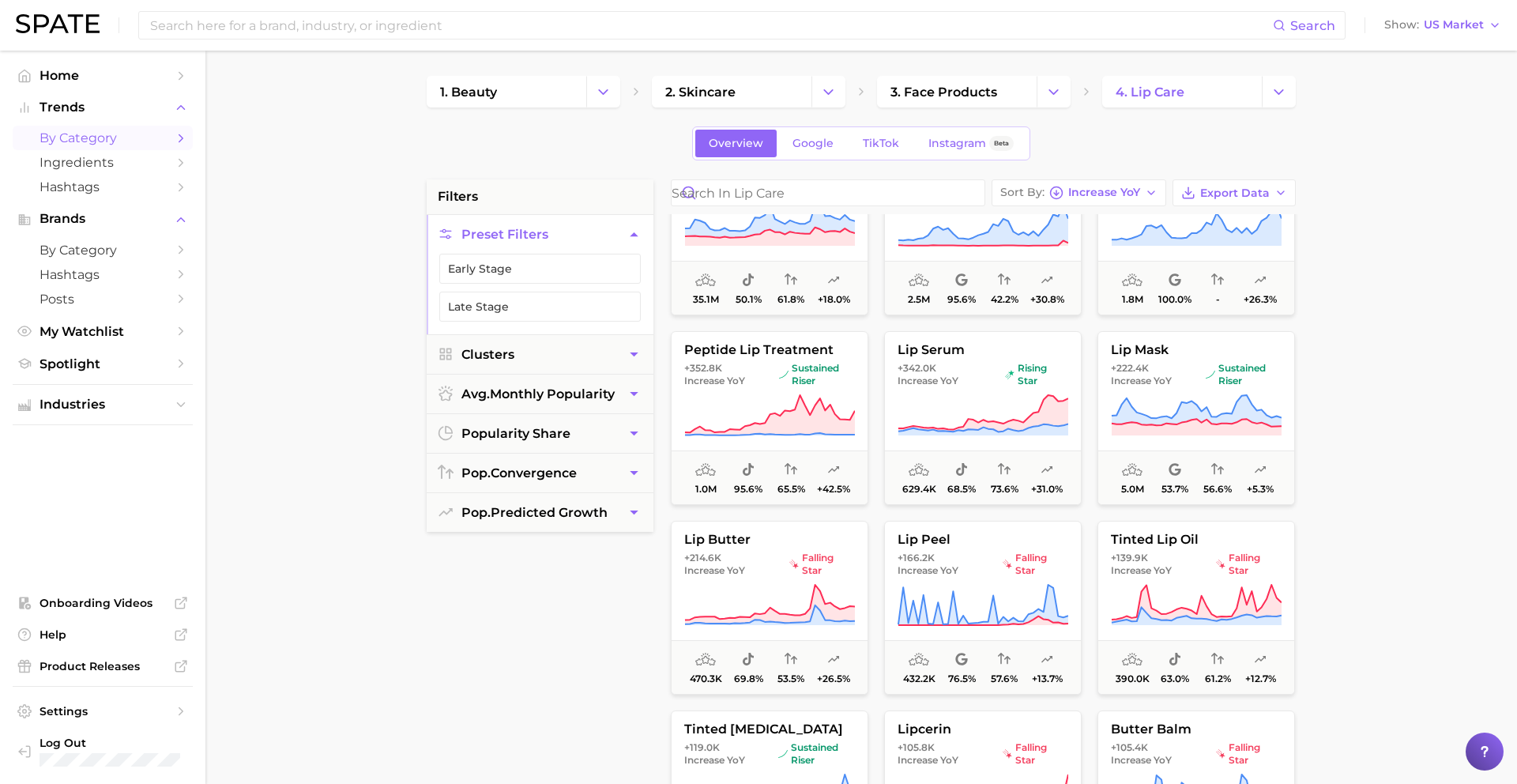
scroll to position [82, 0]
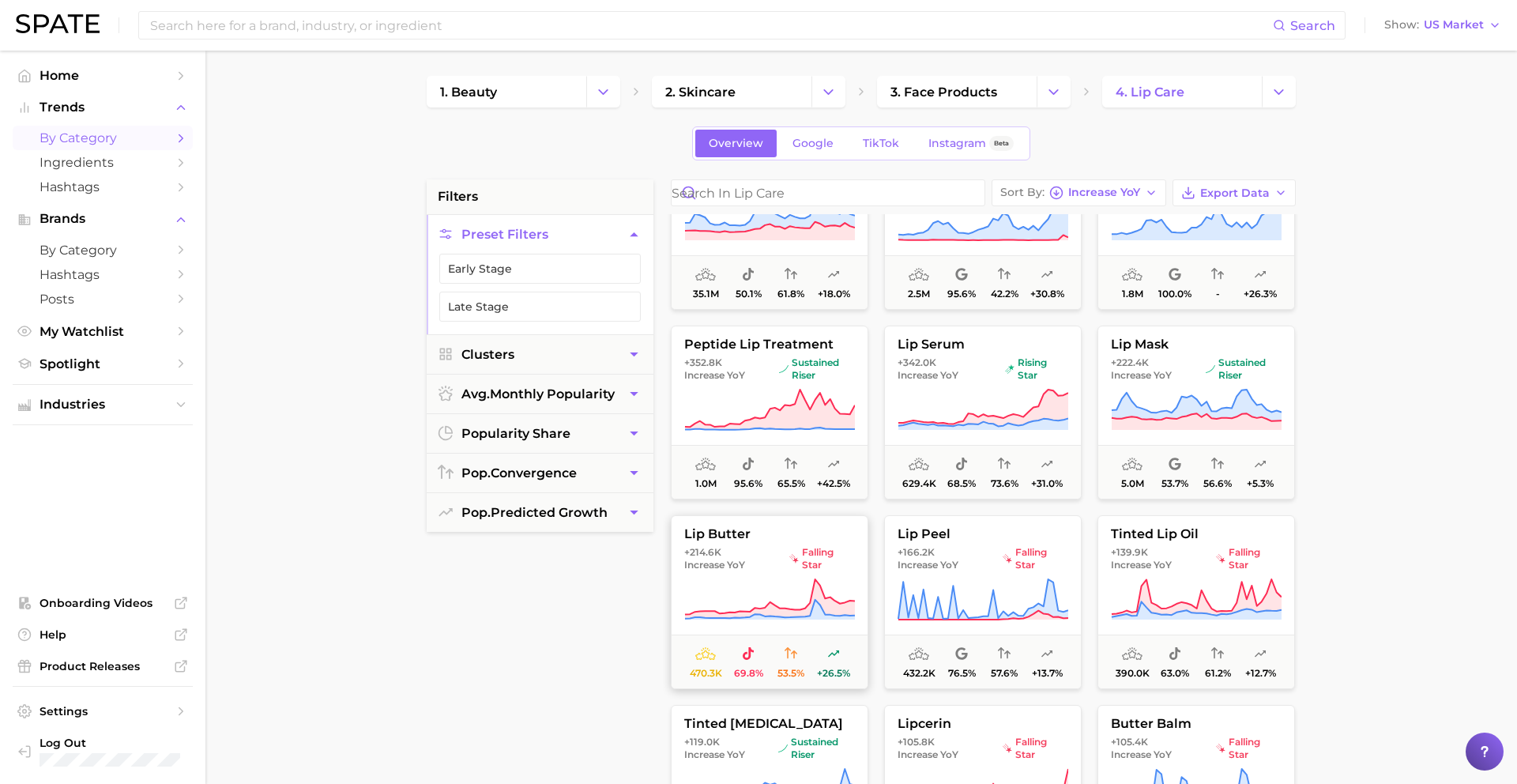
click at [824, 569] on span "falling star" at bounding box center [822, 558] width 66 height 26
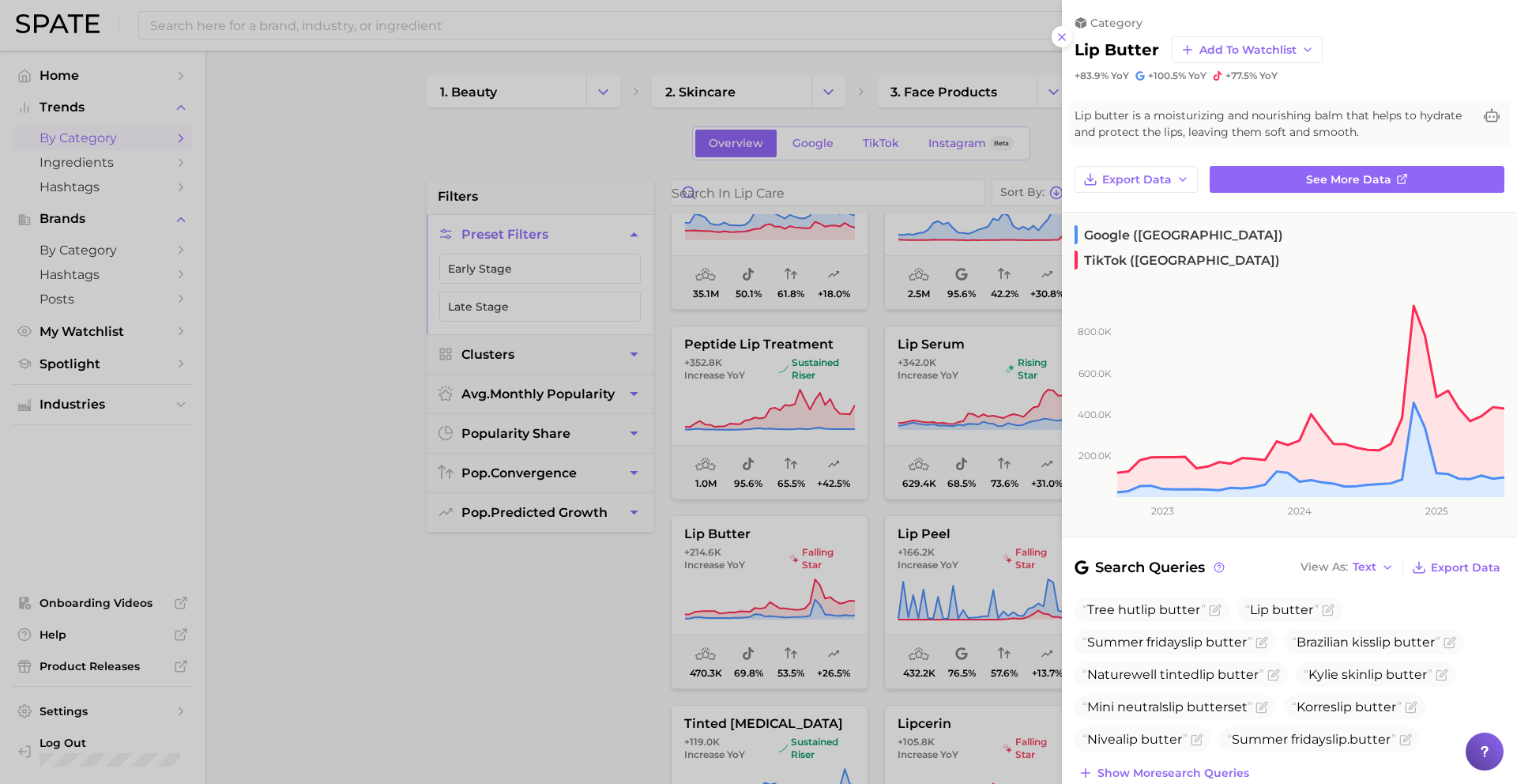
click at [817, 583] on div at bounding box center [758, 392] width 1517 height 784
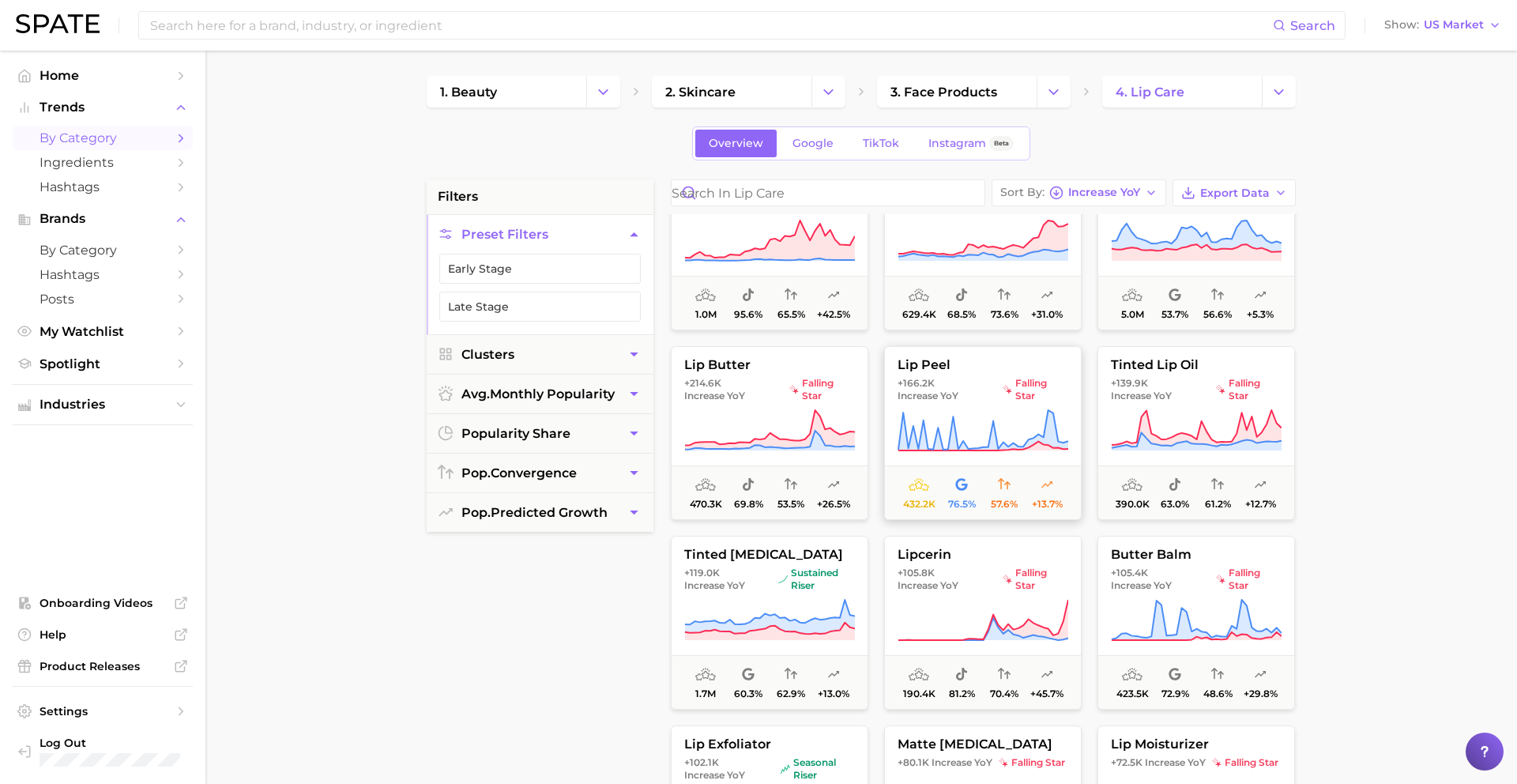
scroll to position [253, 0]
click at [833, 575] on span "sustained riser" at bounding box center [816, 577] width 77 height 26
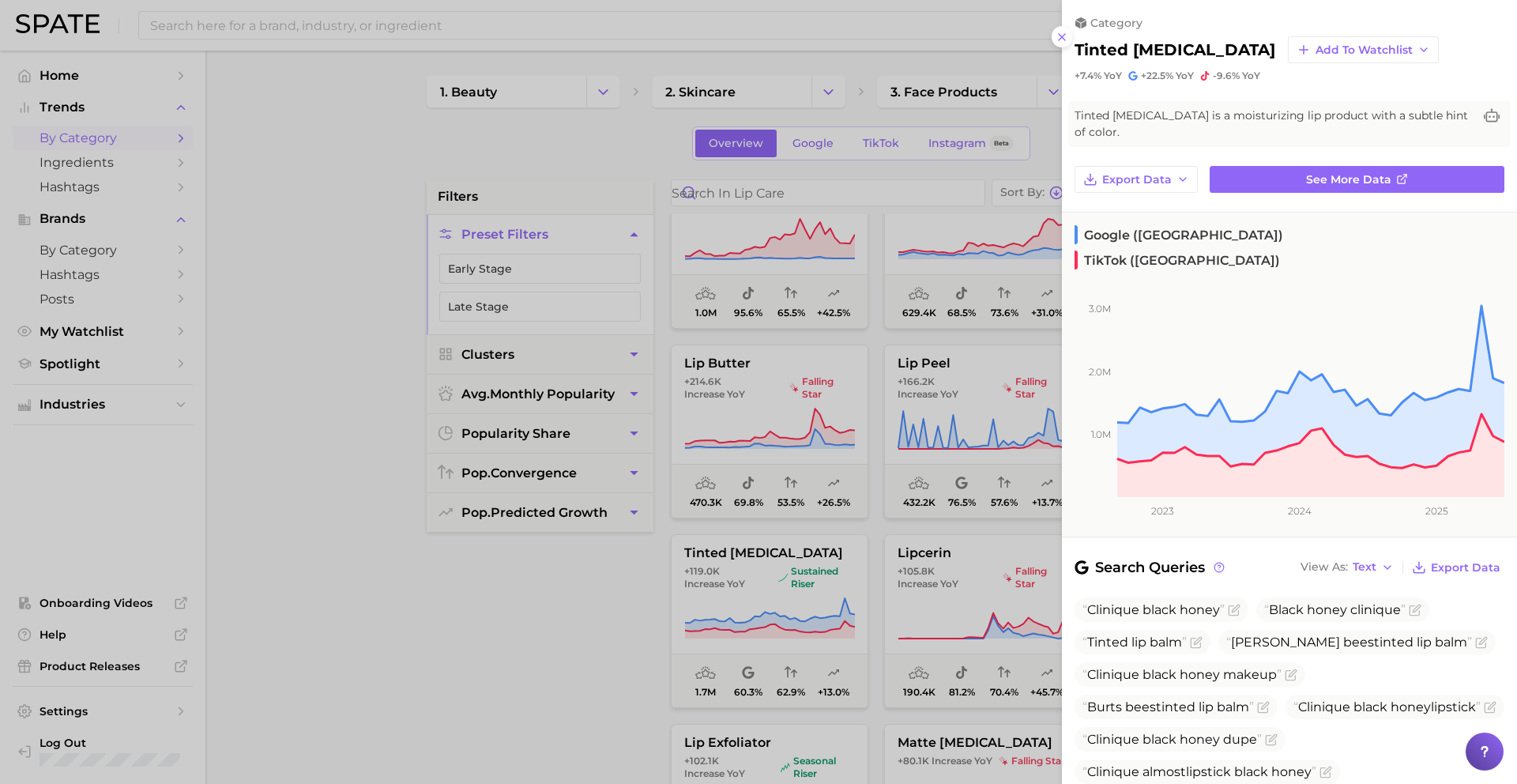
click at [808, 592] on div at bounding box center [758, 392] width 1517 height 784
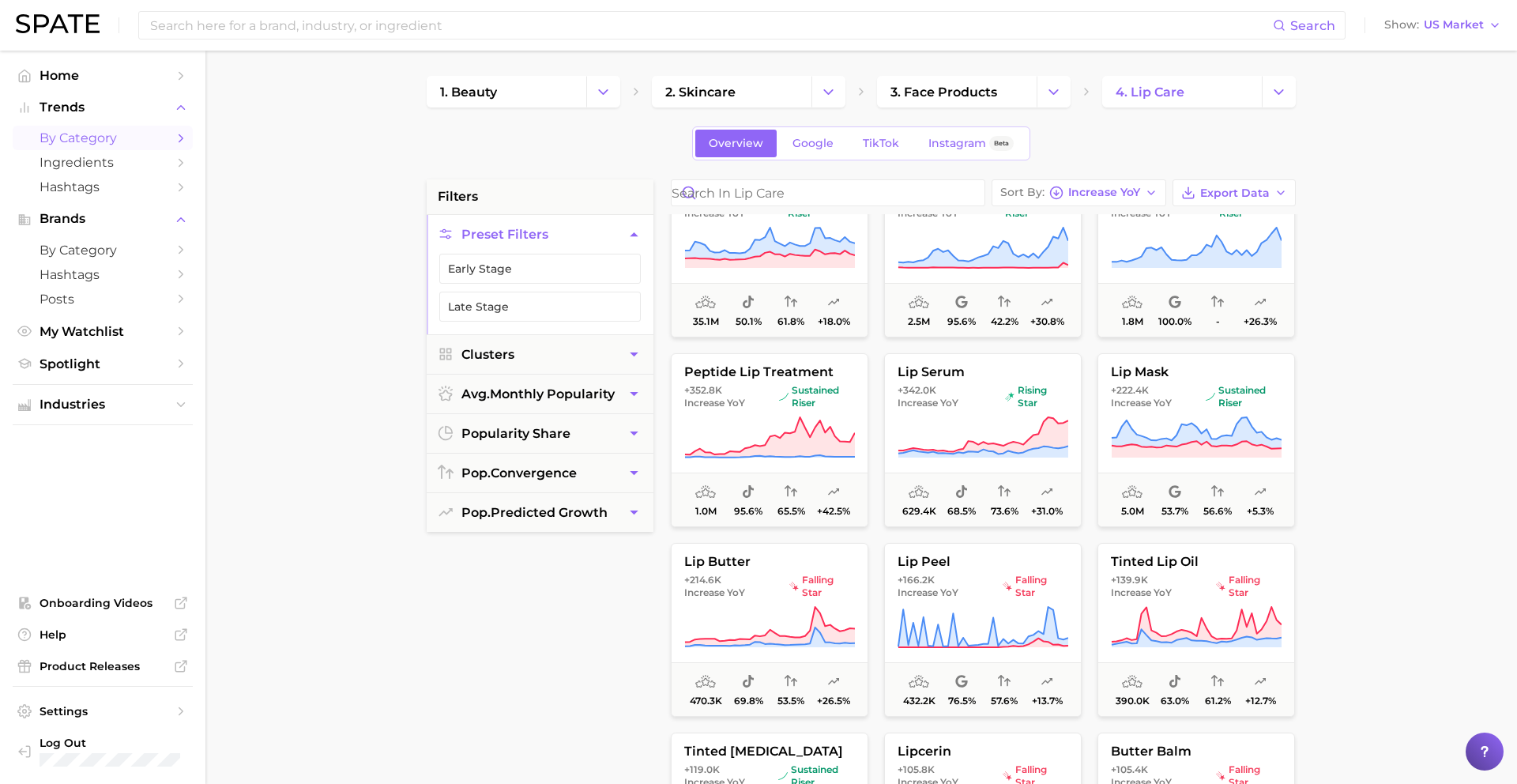
scroll to position [0, 0]
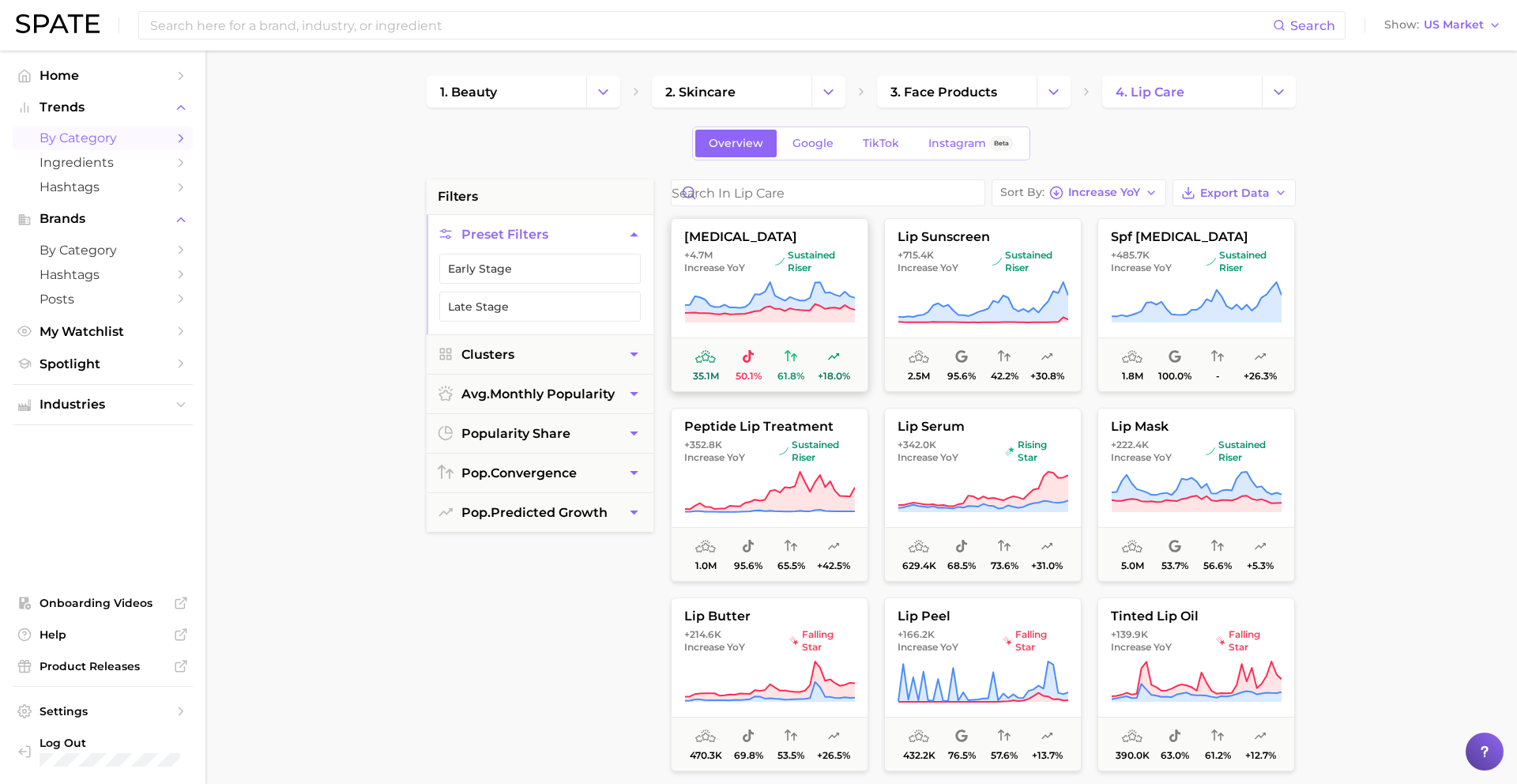
click at [790, 283] on icon at bounding box center [770, 302] width 171 height 45
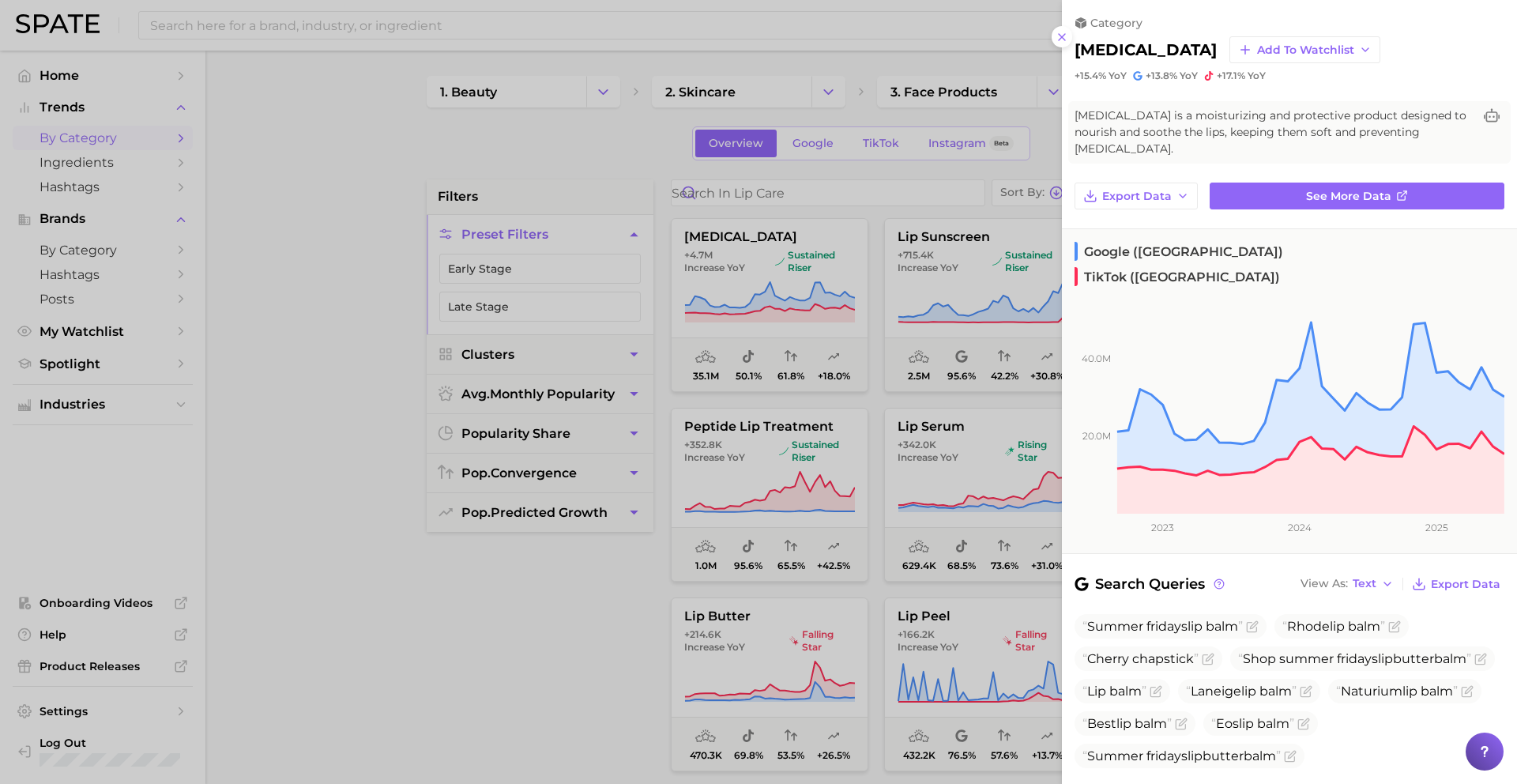
click at [934, 262] on div at bounding box center [758, 392] width 1517 height 784
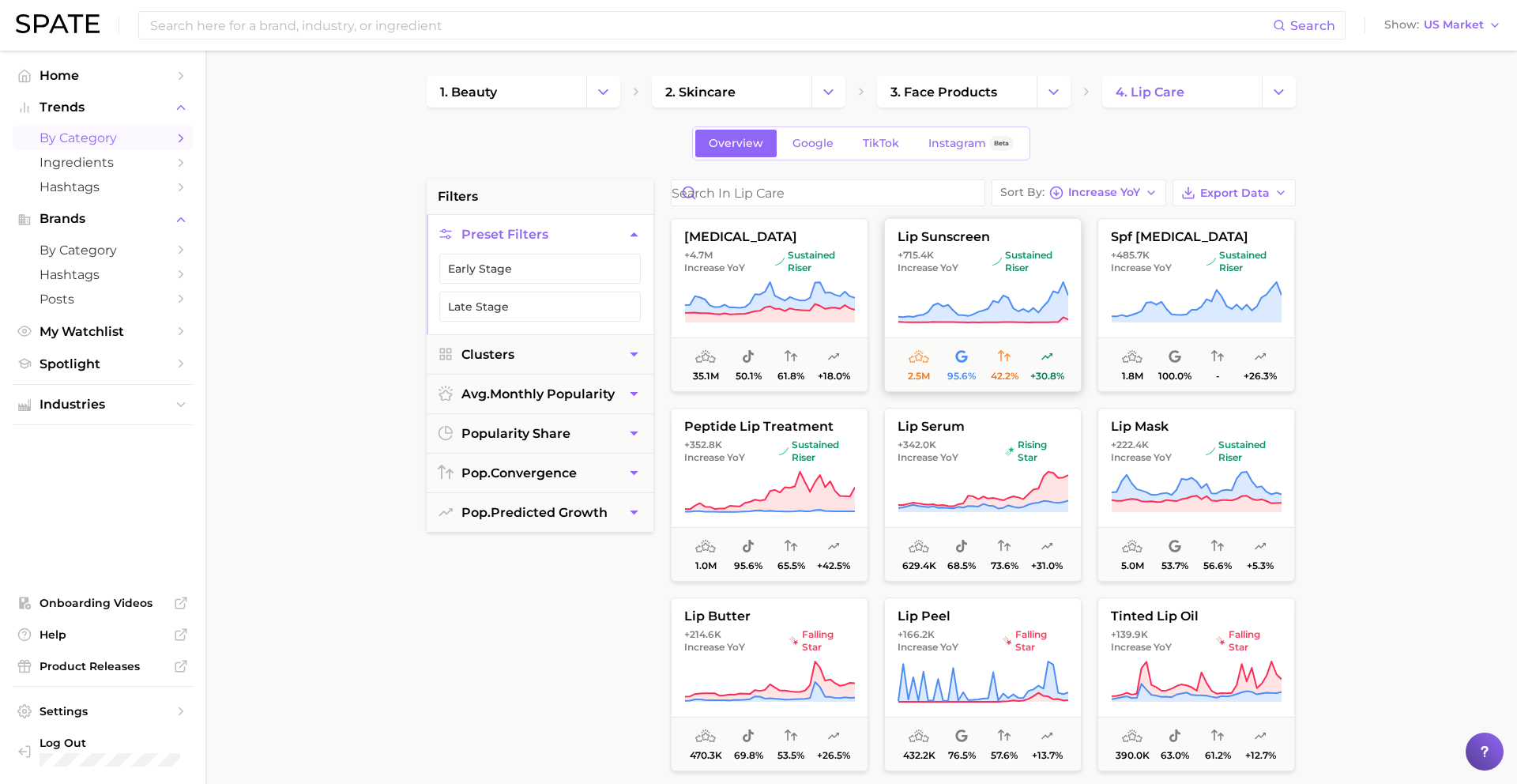
click at [941, 263] on span "Increase YoY" at bounding box center [928, 267] width 61 height 12
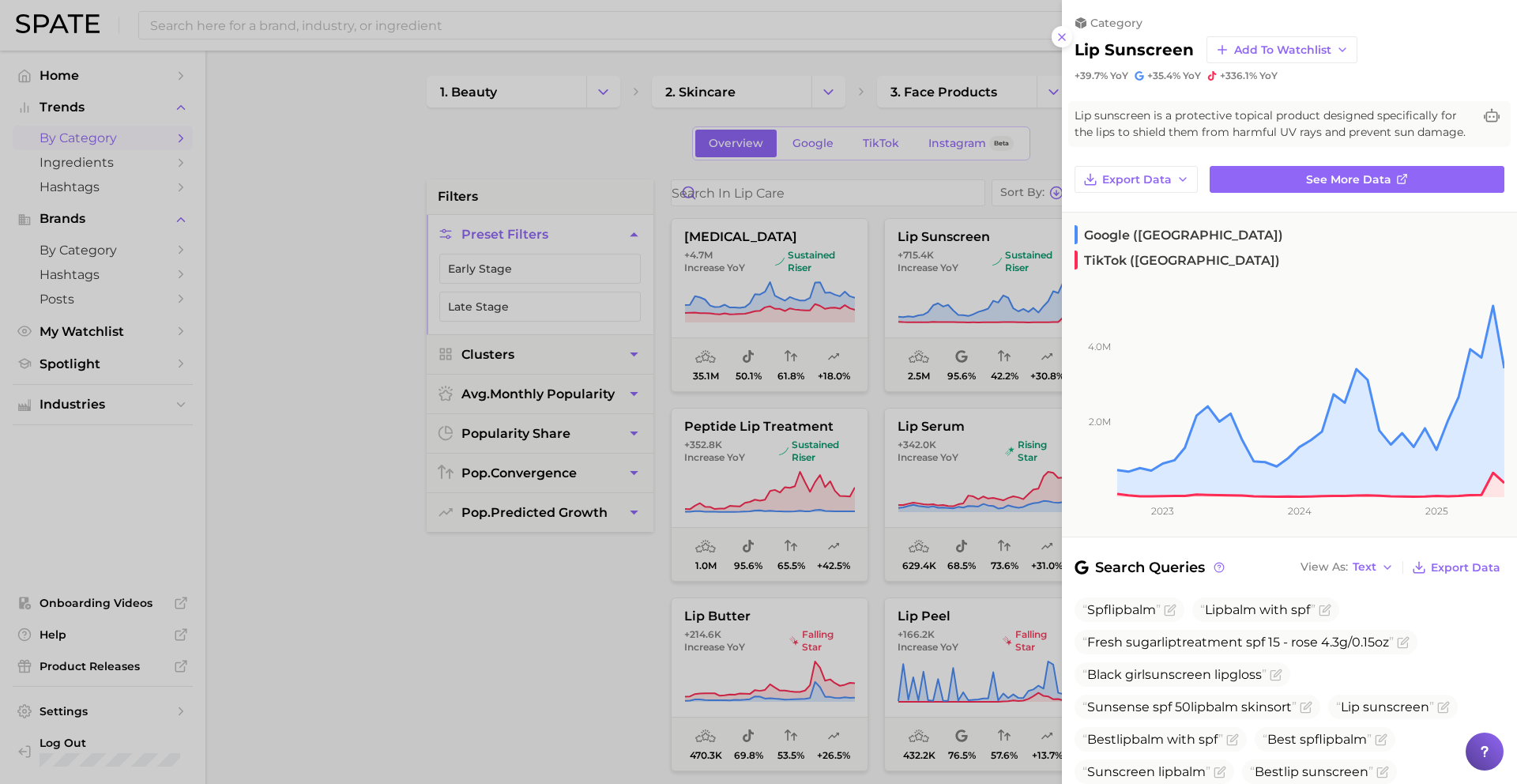
click at [920, 540] on div at bounding box center [758, 392] width 1517 height 784
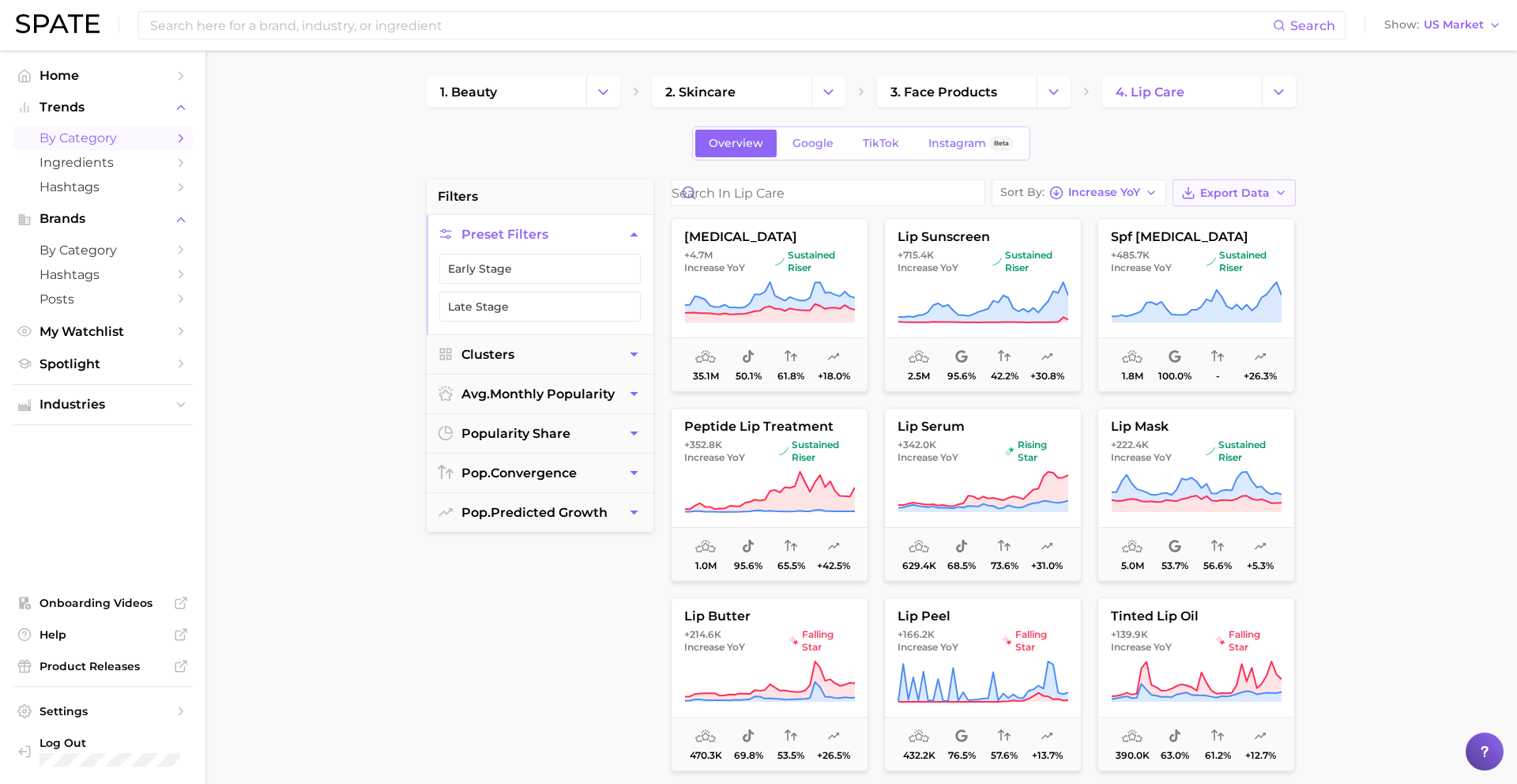
click at [1161, 199] on icon "button" at bounding box center [1188, 192] width 14 height 14
click at [1161, 220] on span "Card Data CSV" at bounding box center [1190, 222] width 83 height 13
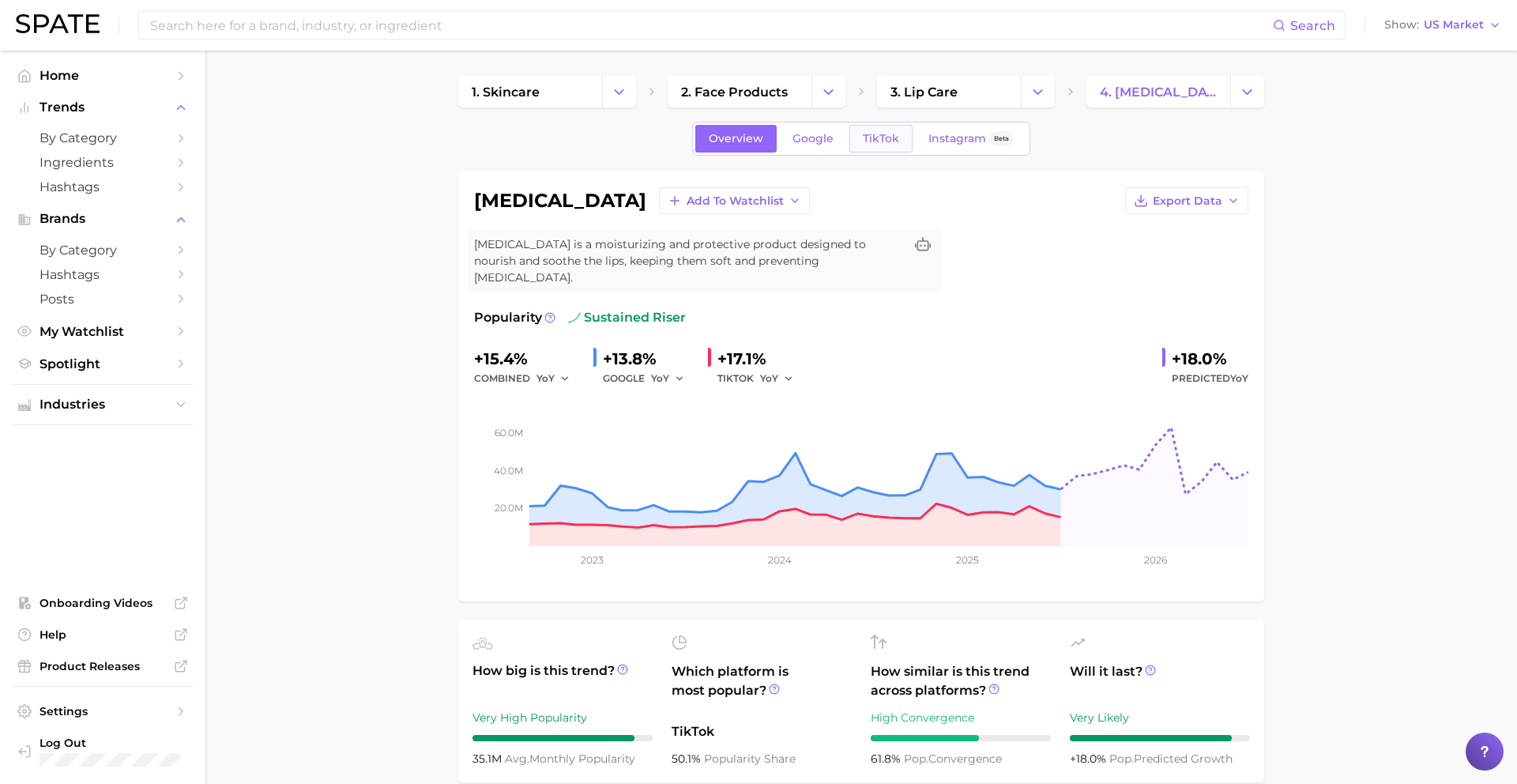
click at [871, 142] on span "TikTok" at bounding box center [881, 139] width 36 height 13
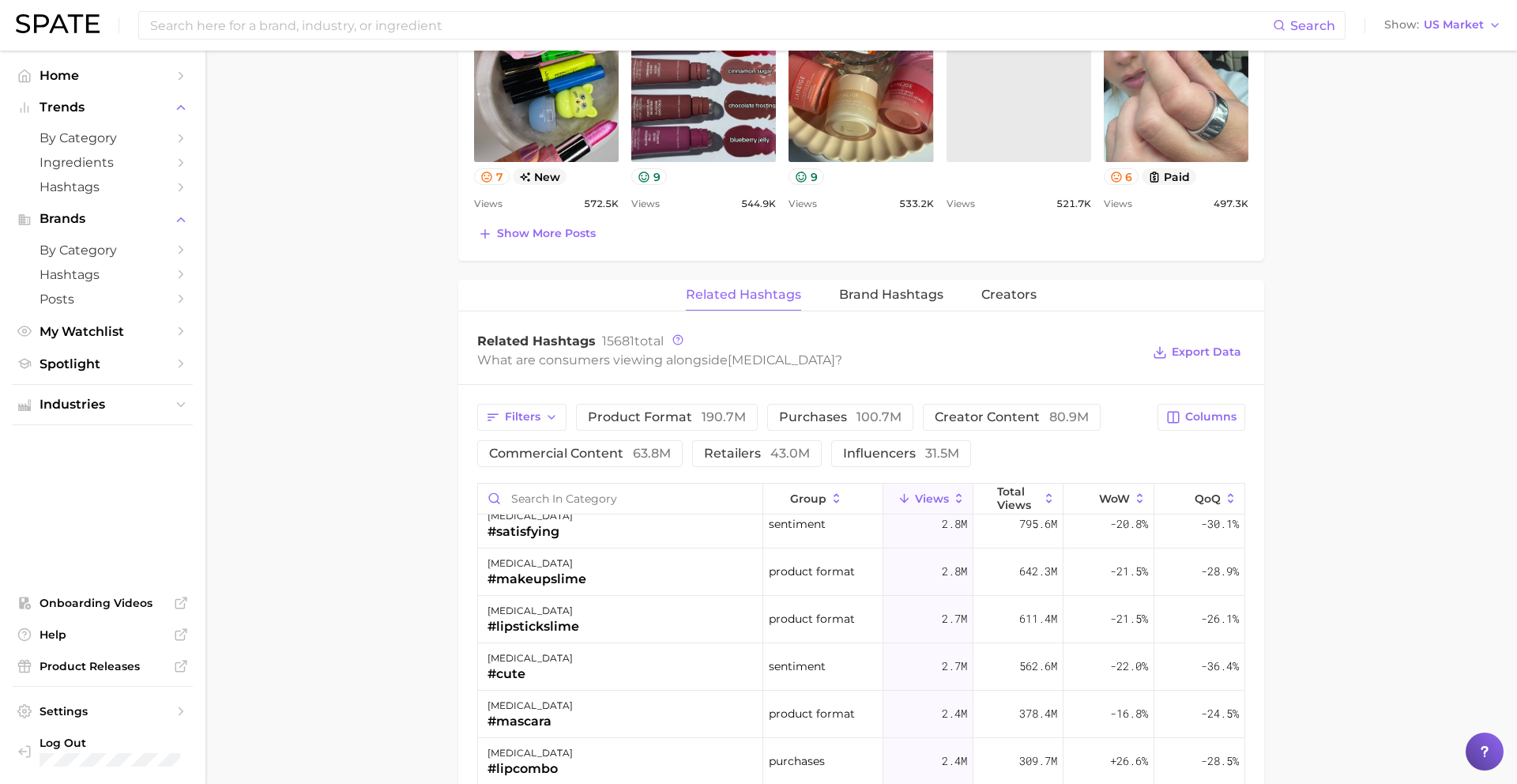
scroll to position [456, 0]
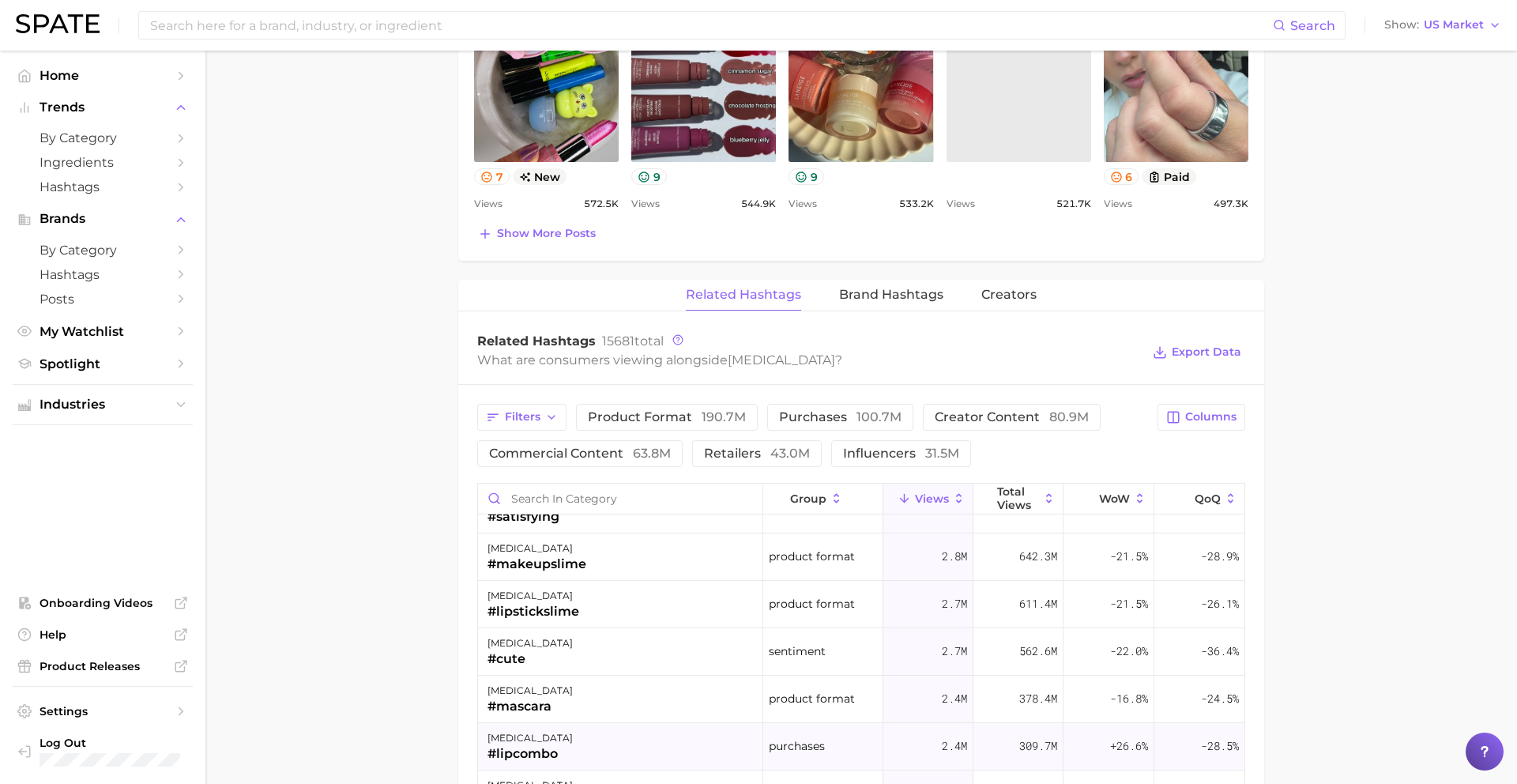
click at [599, 729] on div "lip balm #lipcombo" at bounding box center [621, 747] width 285 height 48
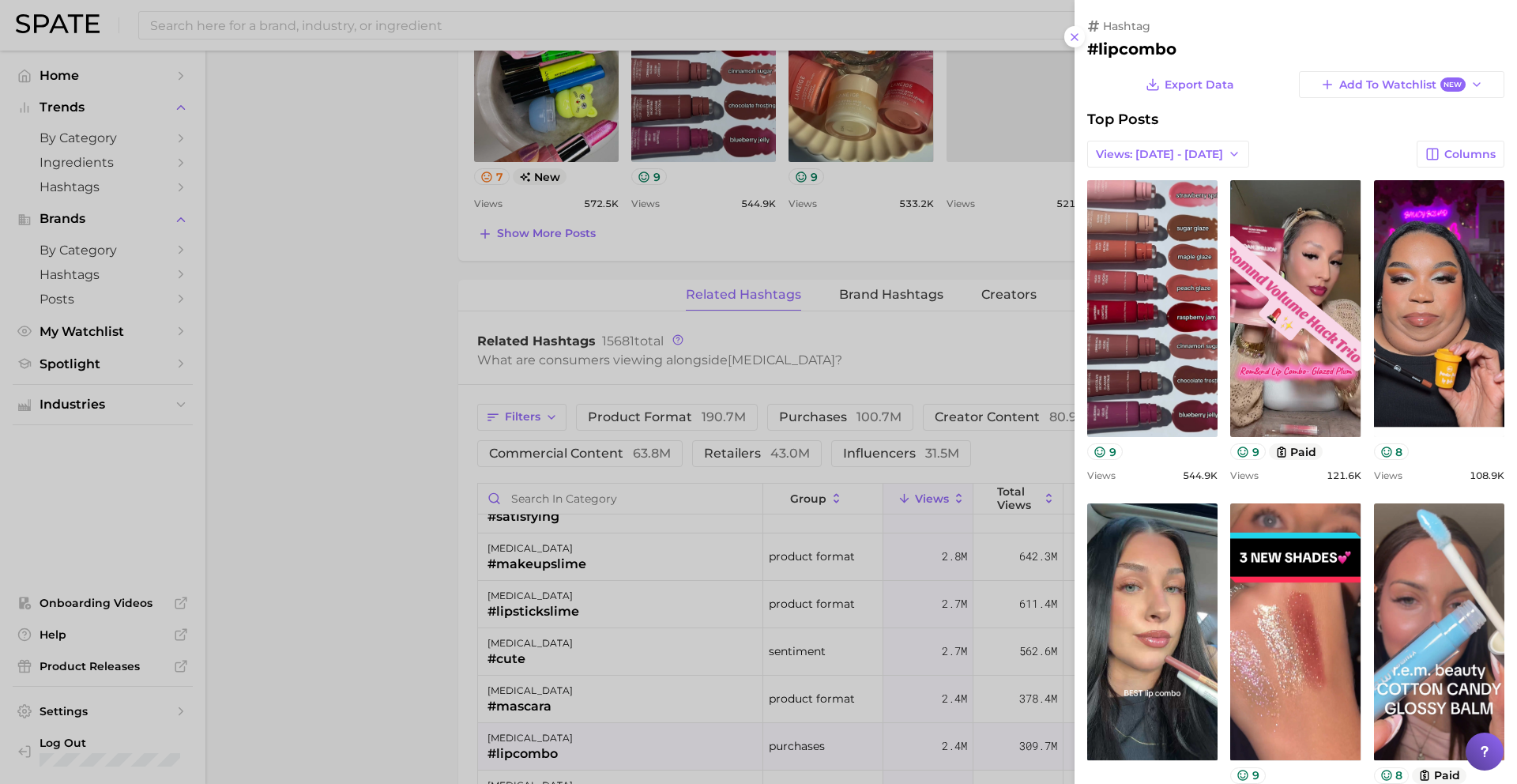
scroll to position [0, 0]
click at [600, 723] on div at bounding box center [758, 392] width 1517 height 784
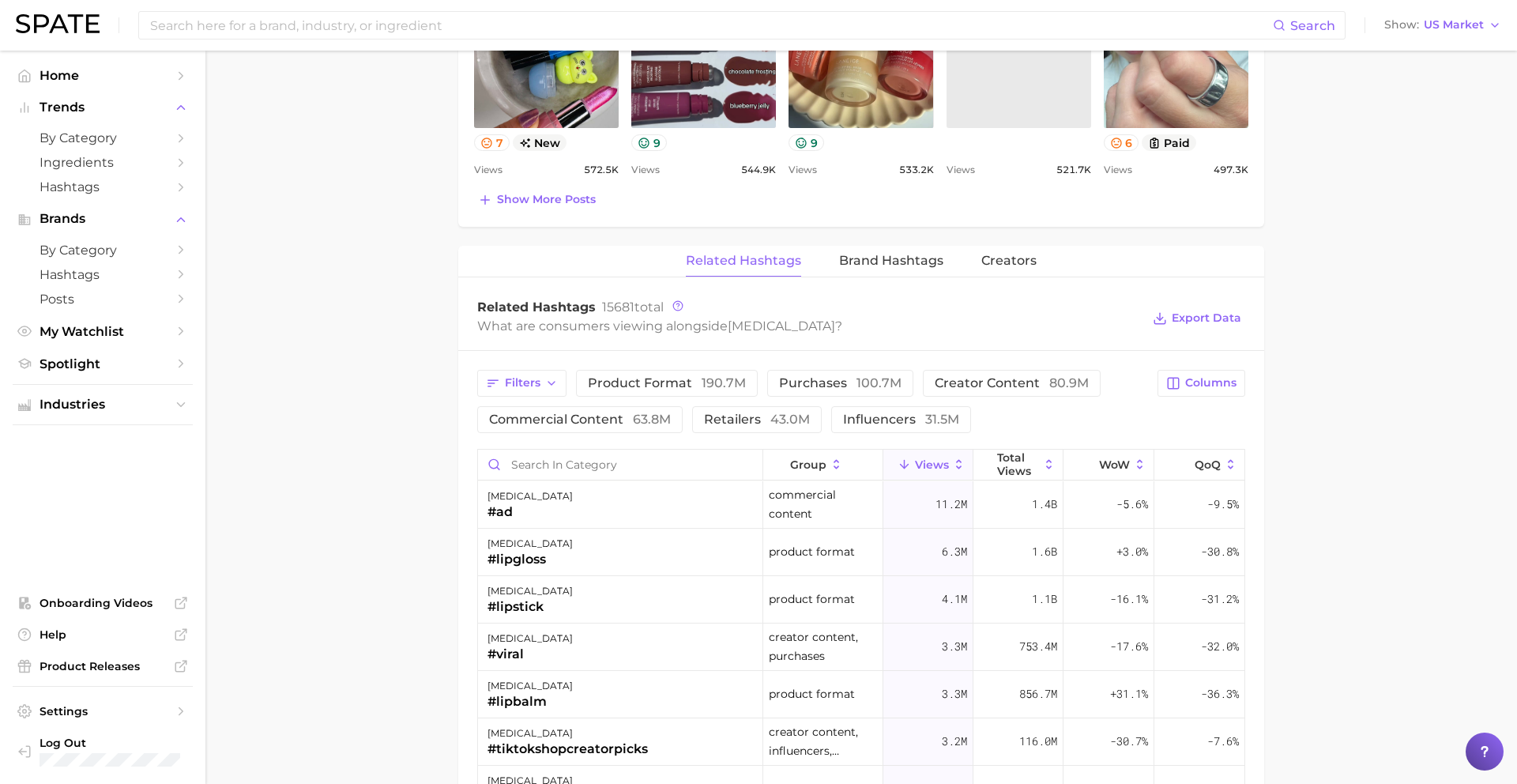
scroll to position [3, 0]
click at [610, 449] on input "Search in category" at bounding box center [620, 465] width 284 height 30
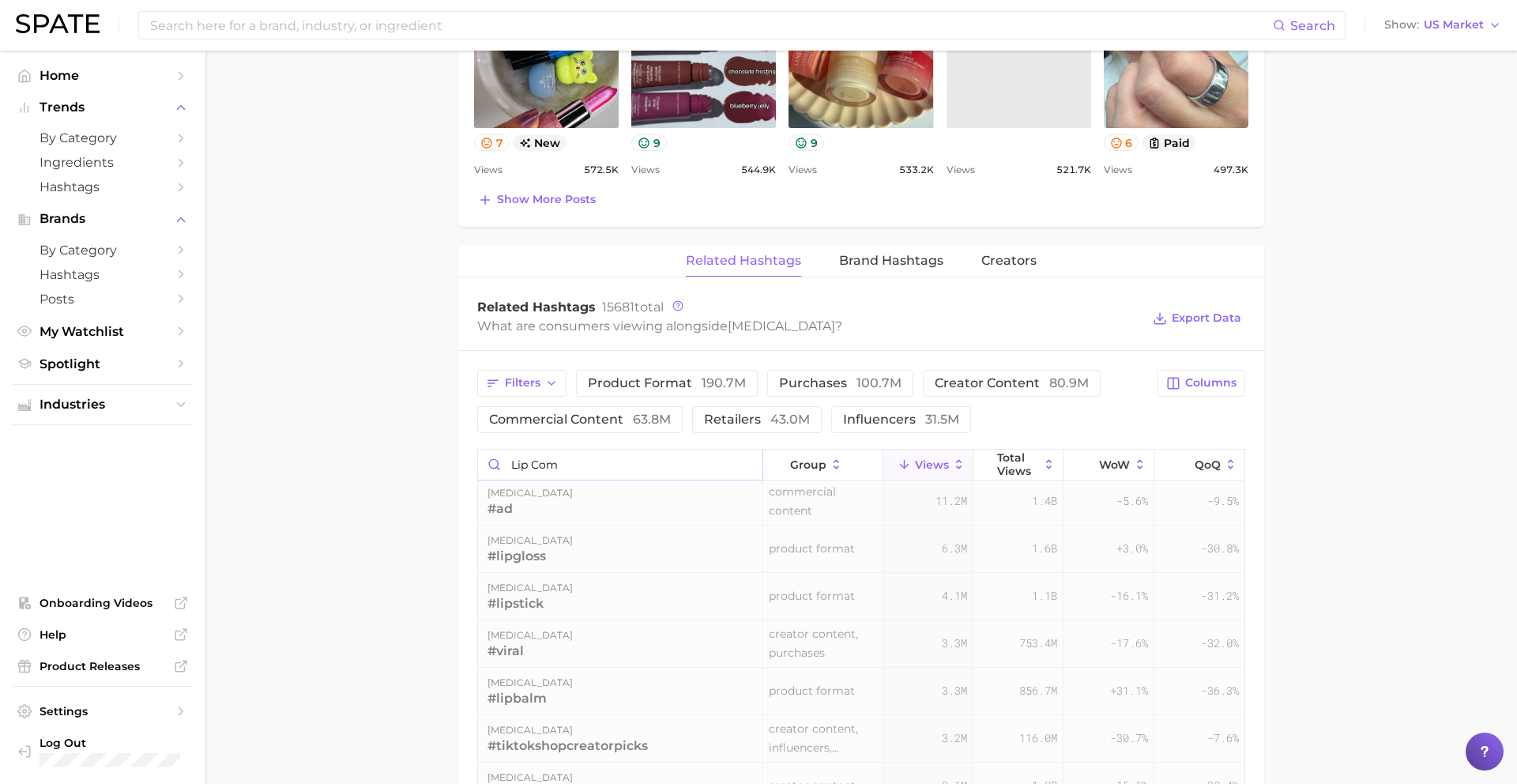
scroll to position [0, 0]
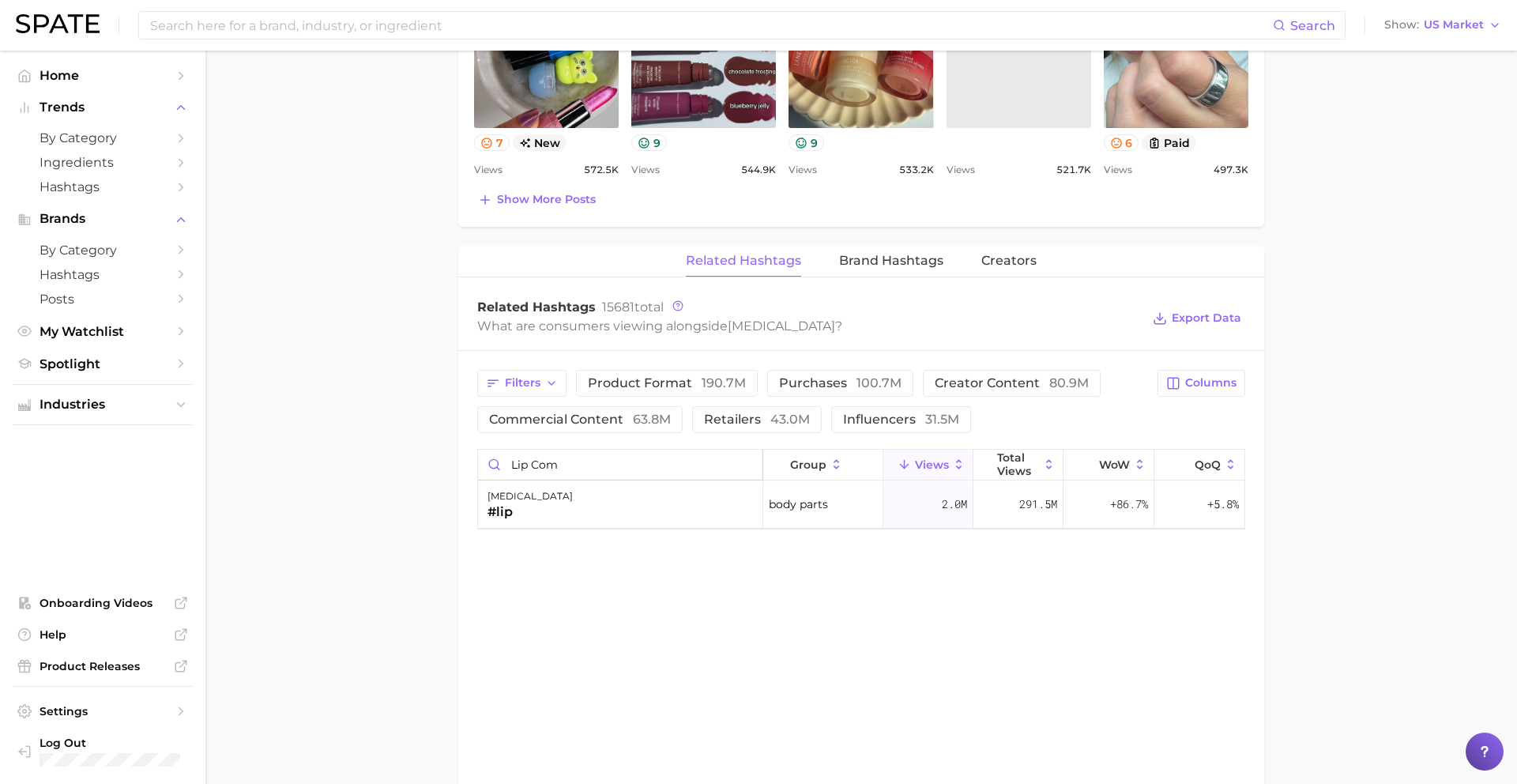
click at [536, 450] on input "lip com" at bounding box center [620, 465] width 284 height 30
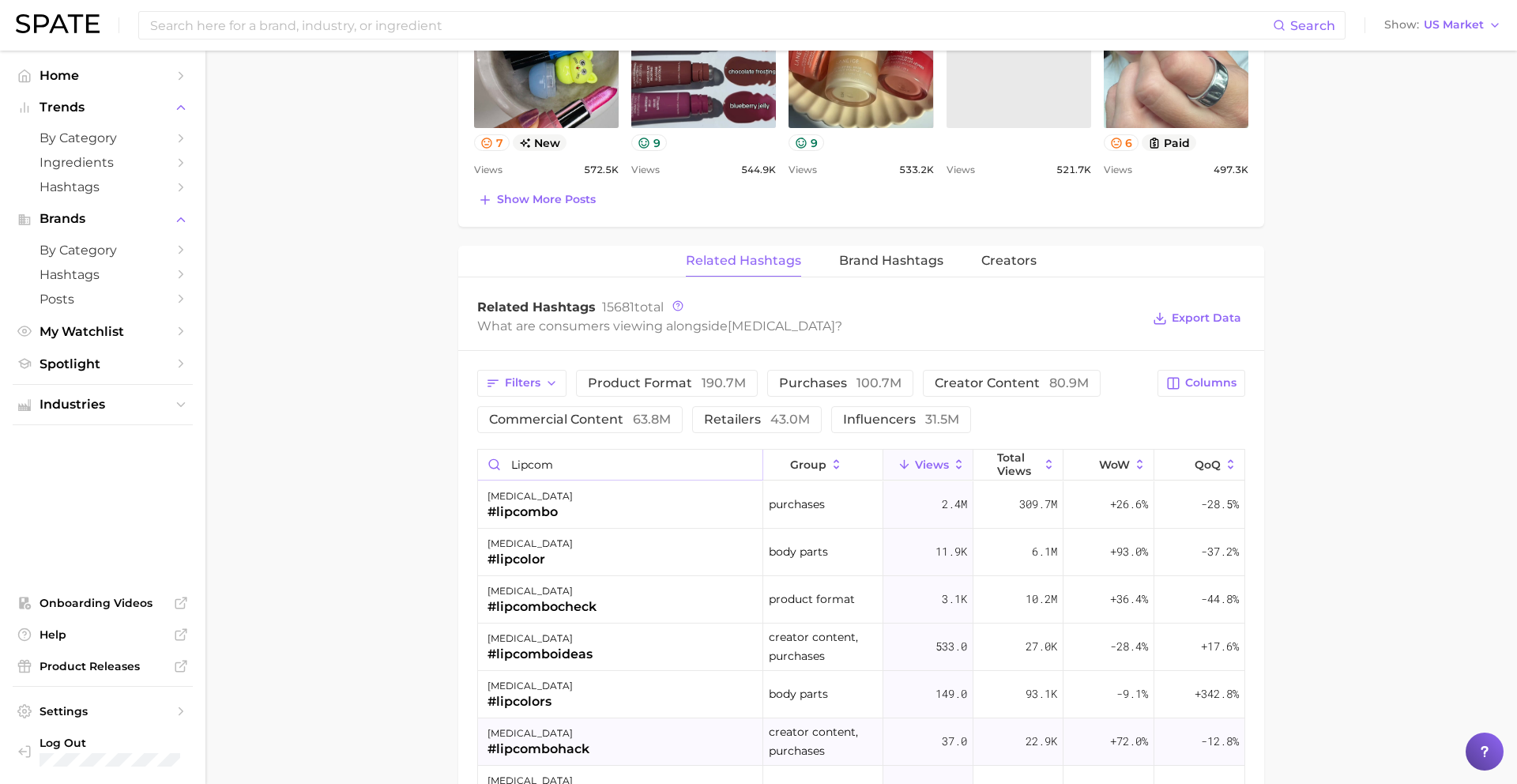
type input "lipcom"
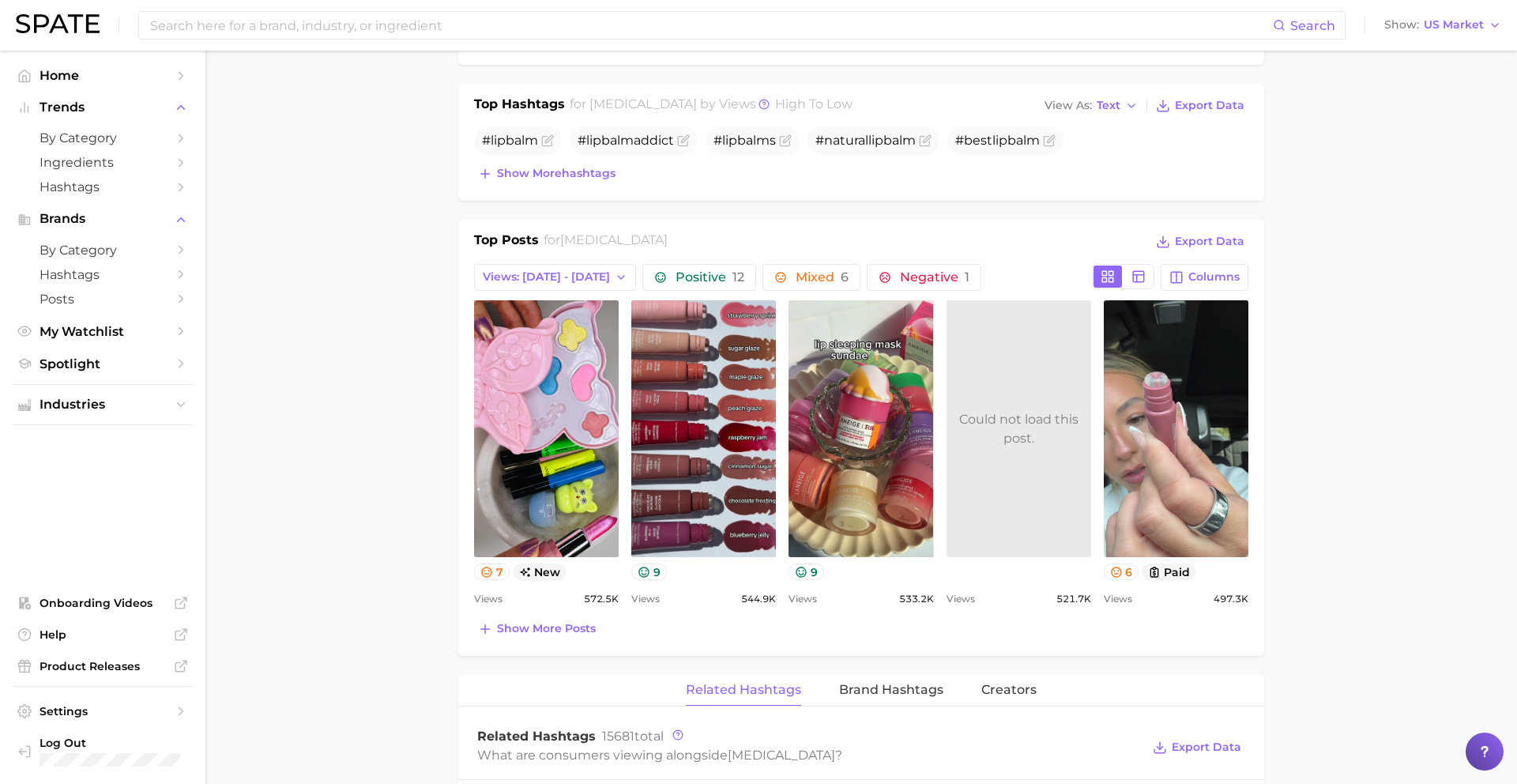
scroll to position [241, 0]
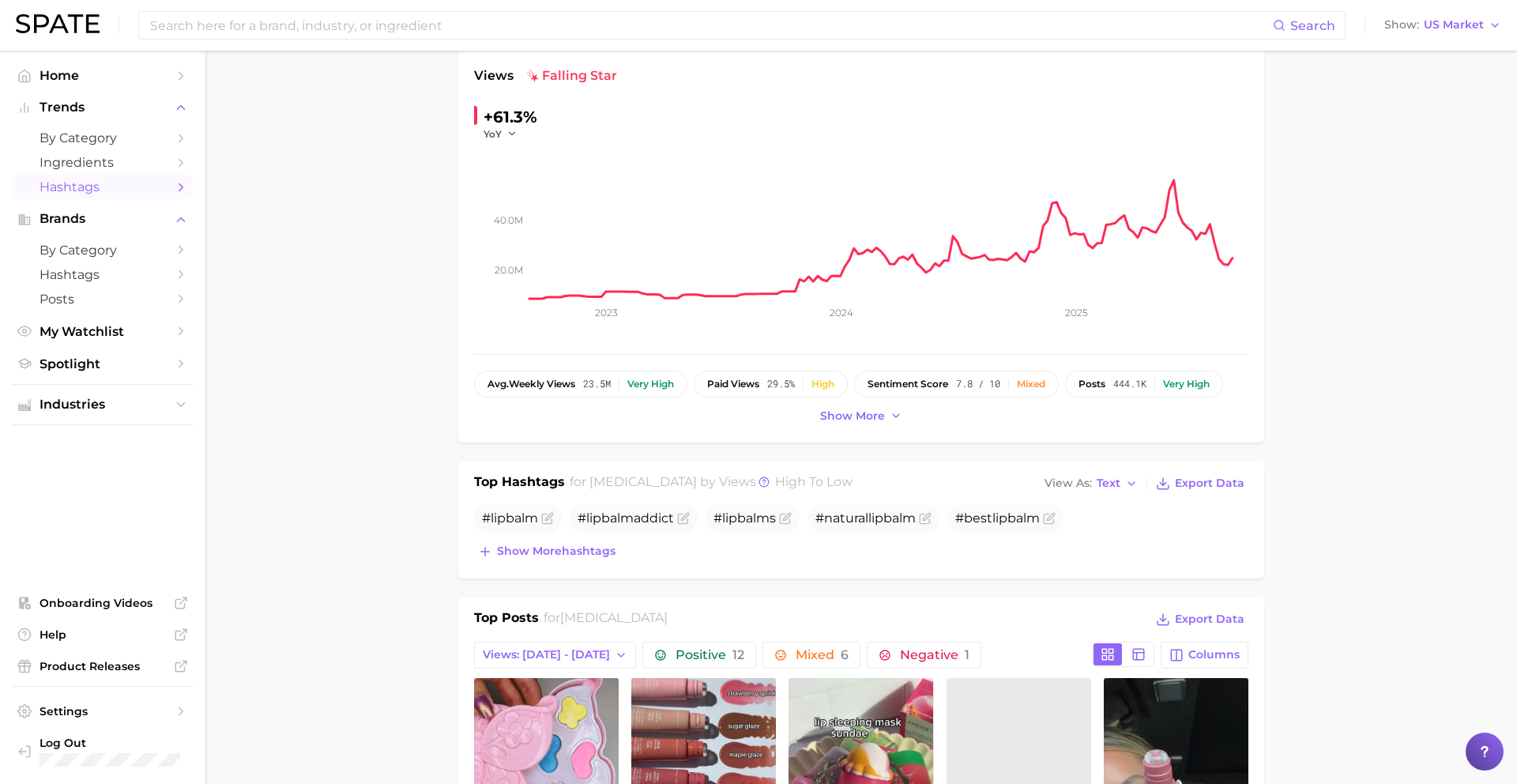
click at [128, 192] on span "Hashtags" at bounding box center [103, 187] width 126 height 15
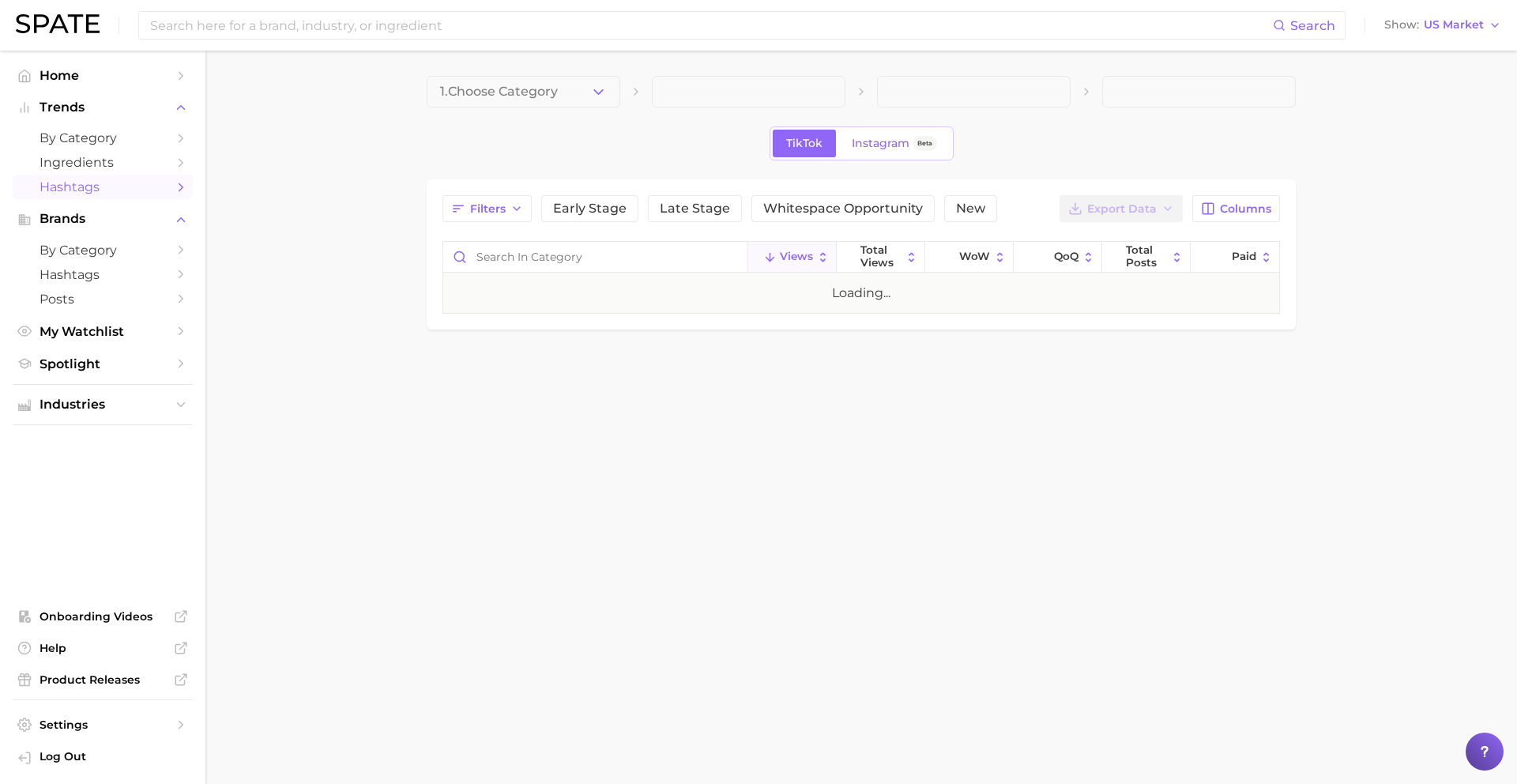
click at [128, 192] on span "Hashtags" at bounding box center [103, 187] width 126 height 15
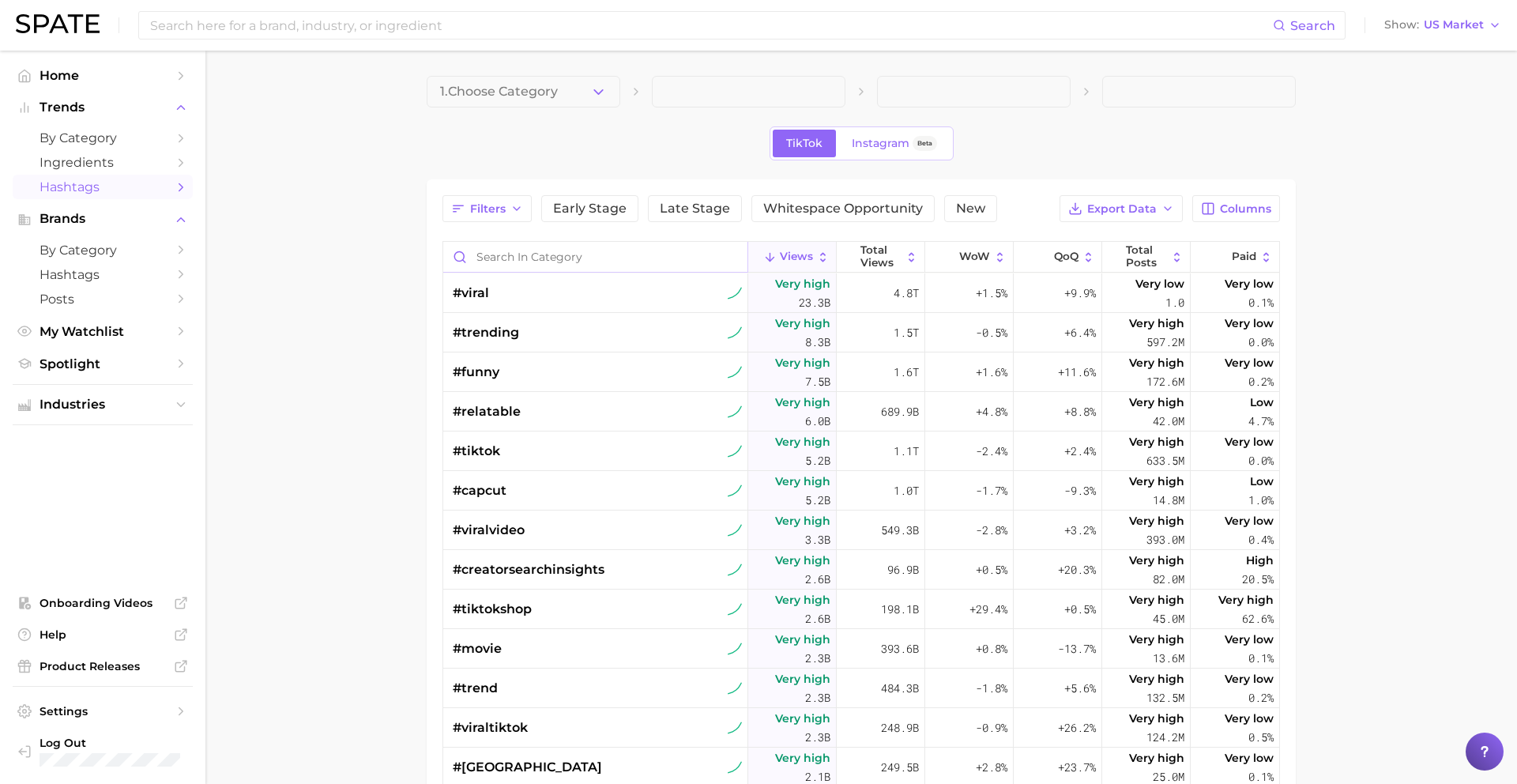
click at [531, 247] on input "Search in category" at bounding box center [595, 257] width 304 height 30
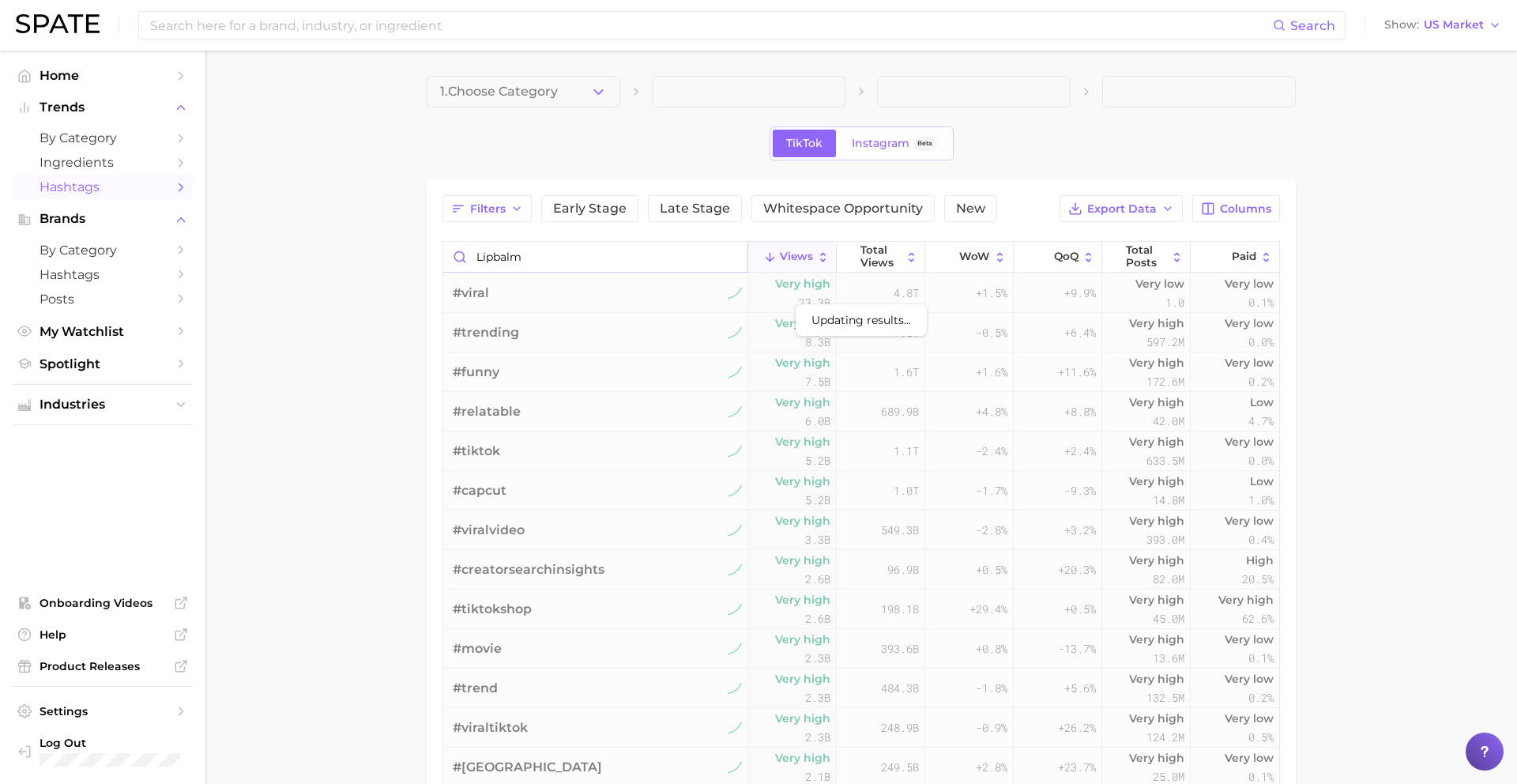
type input "lipbalm"
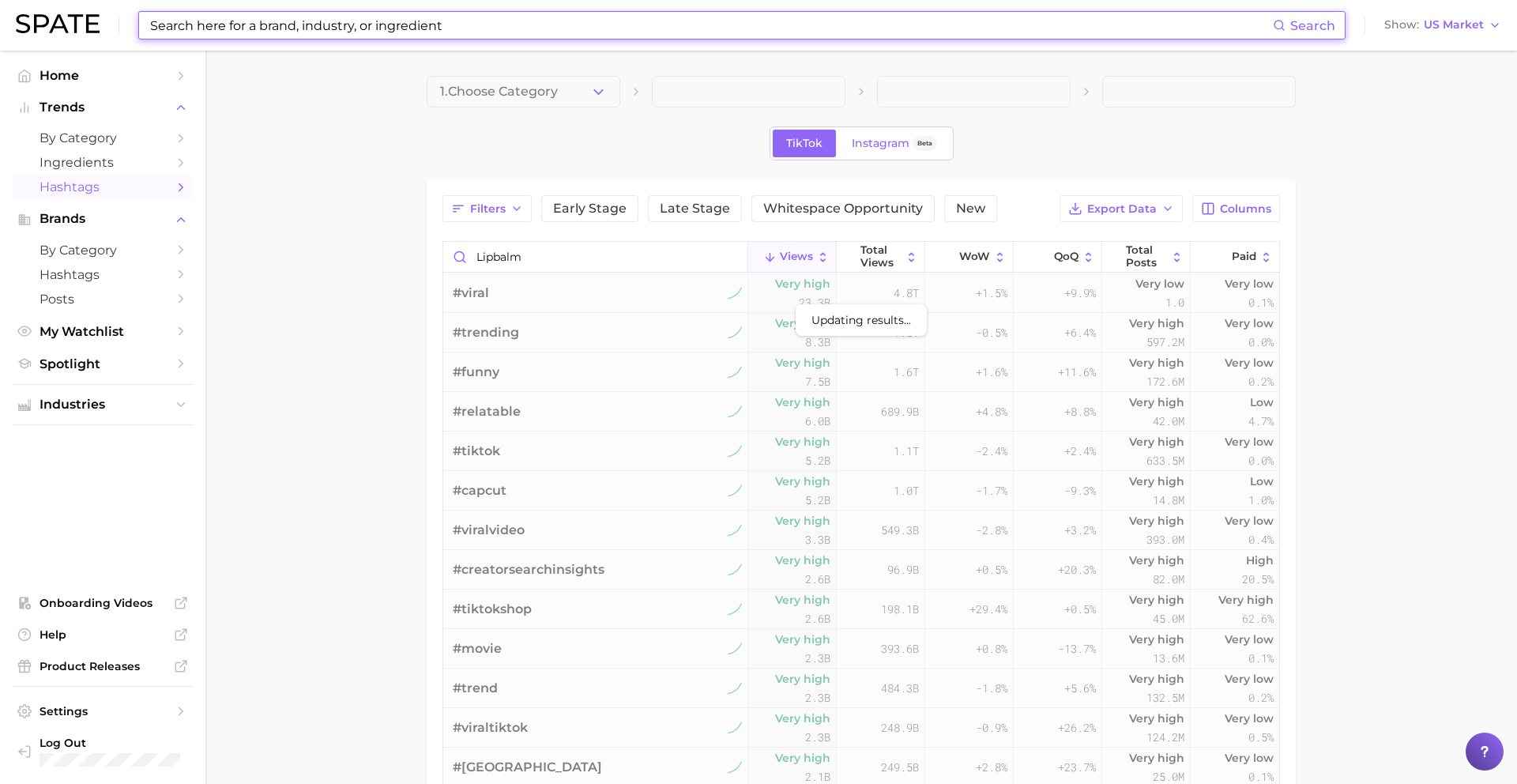
click at [412, 29] on input at bounding box center [710, 25] width 1124 height 27
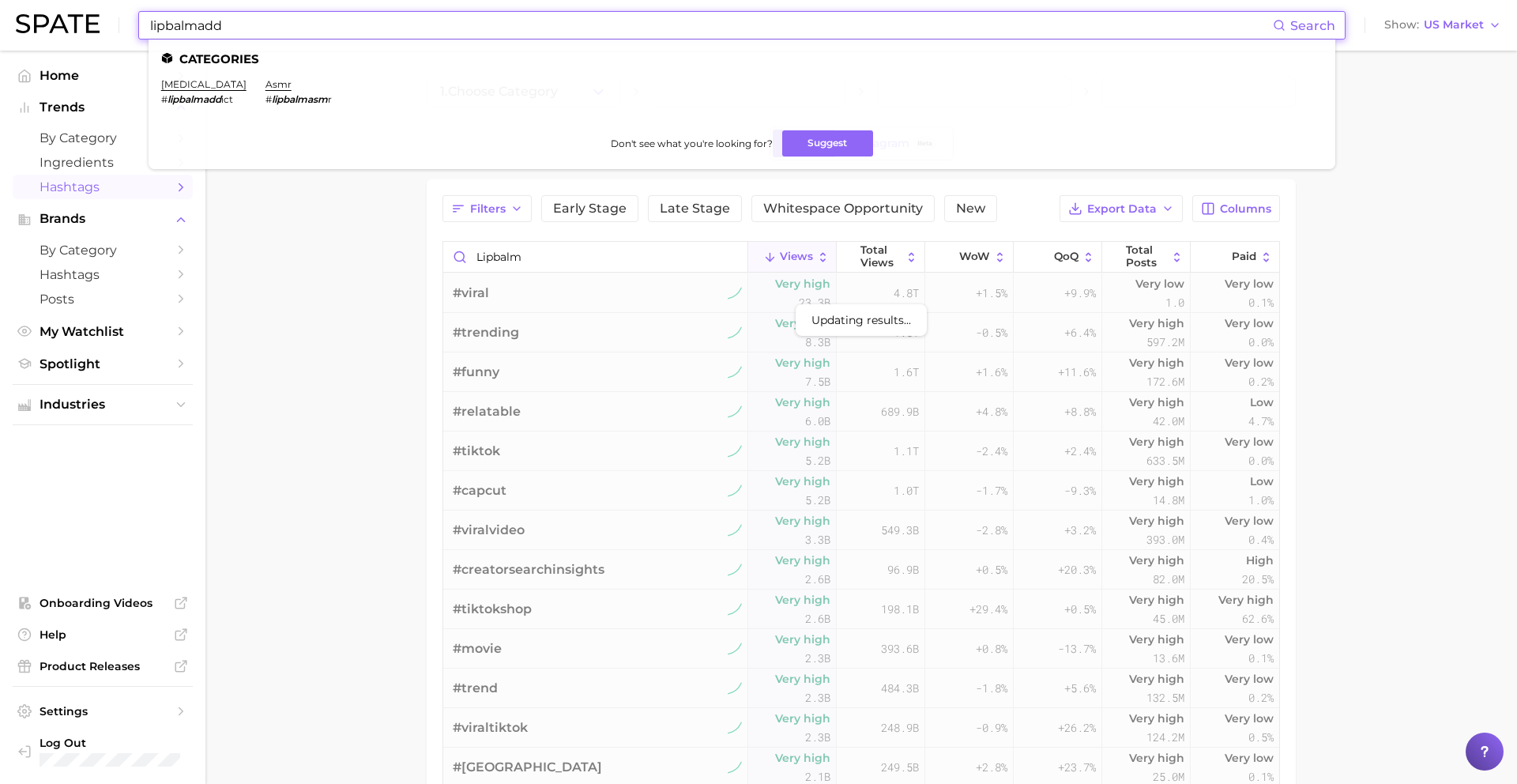
type input "lipbalmadd"
click at [312, 219] on main "1. Choose Category TikTok Instagram Beta Filters Early Stage Late Stage Whitesp…" at bounding box center [861, 584] width 1312 height 1069
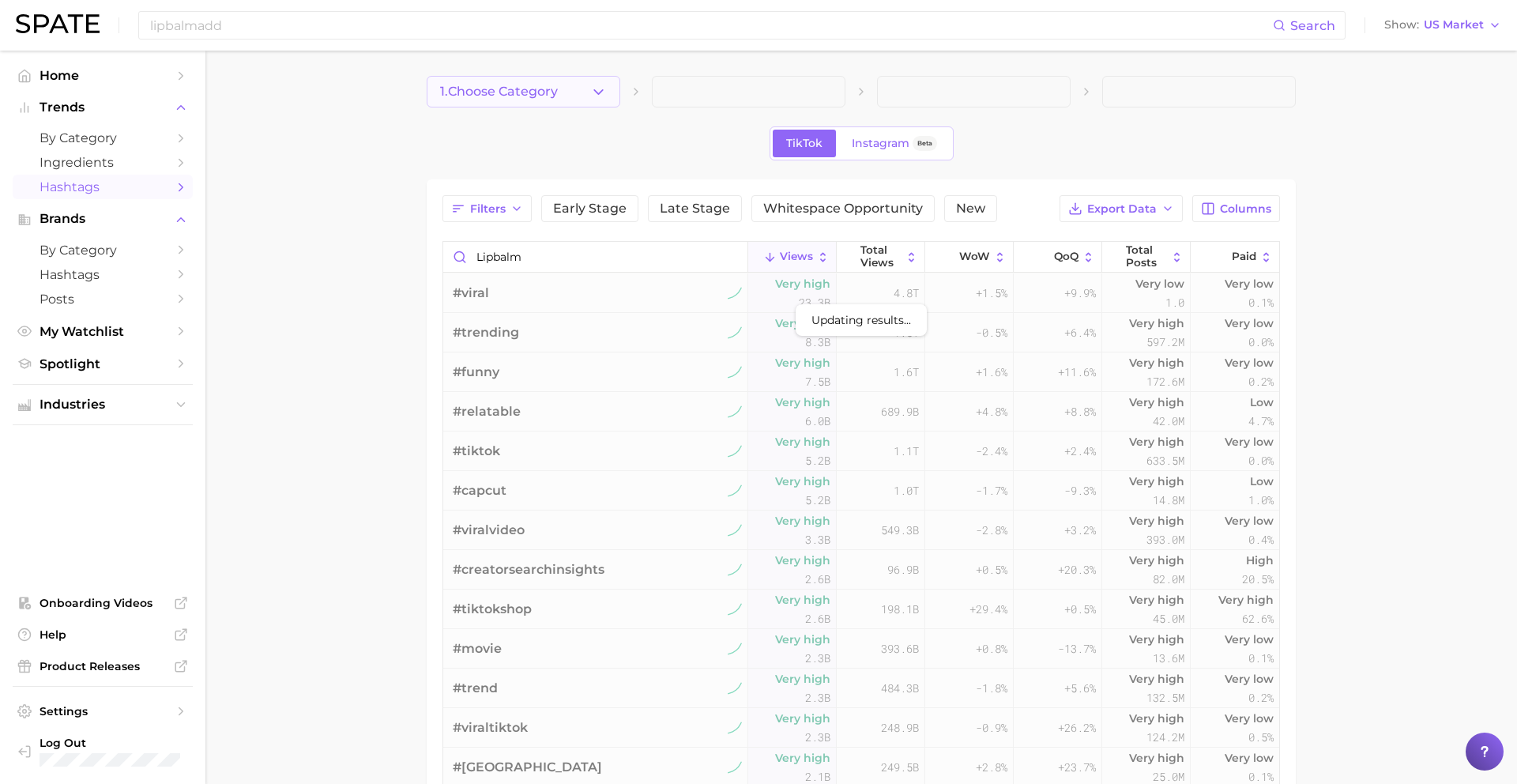
click at [578, 93] on button "1. Choose Category" at bounding box center [524, 91] width 194 height 31
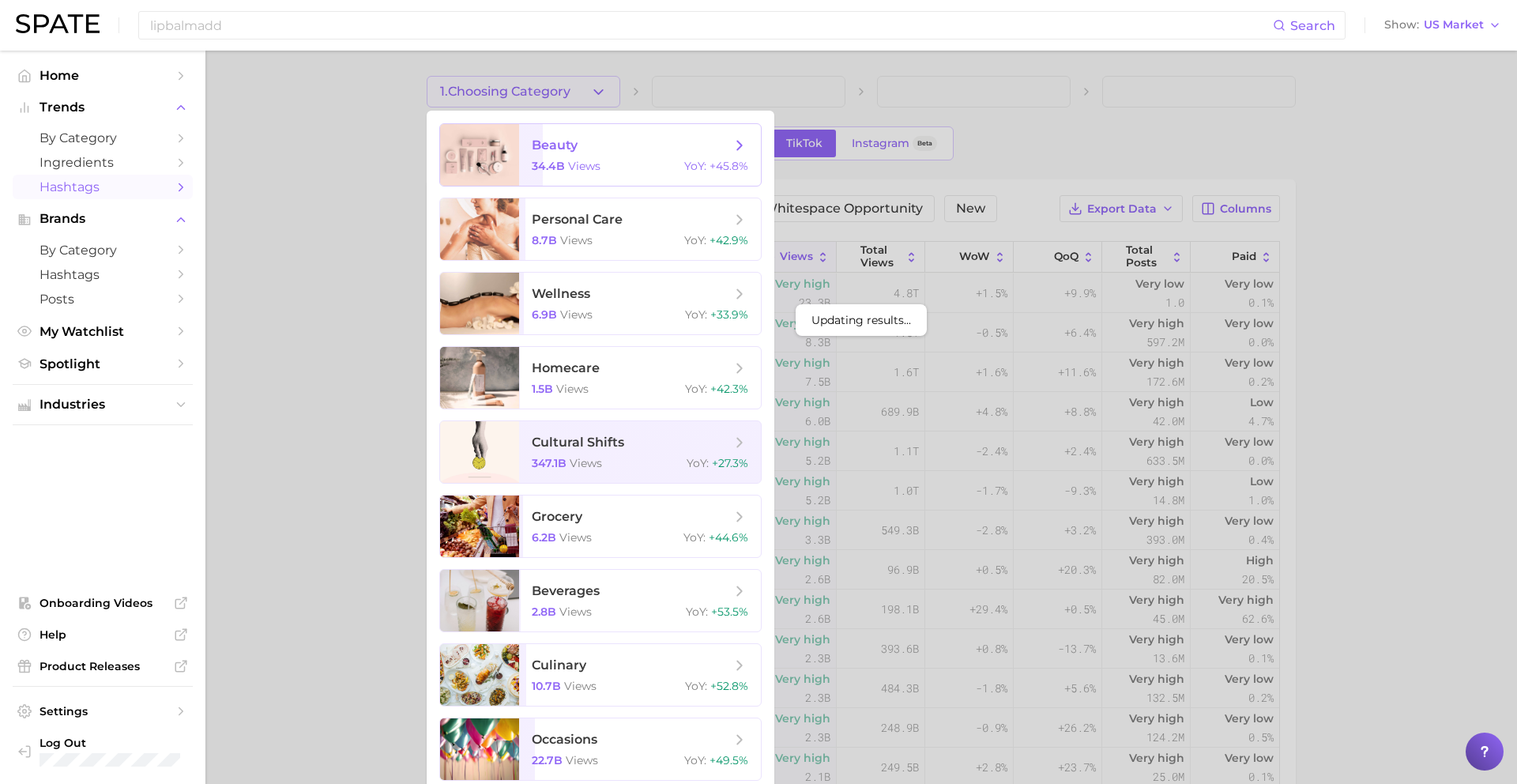
click at [570, 150] on span "beauty" at bounding box center [554, 145] width 46 height 15
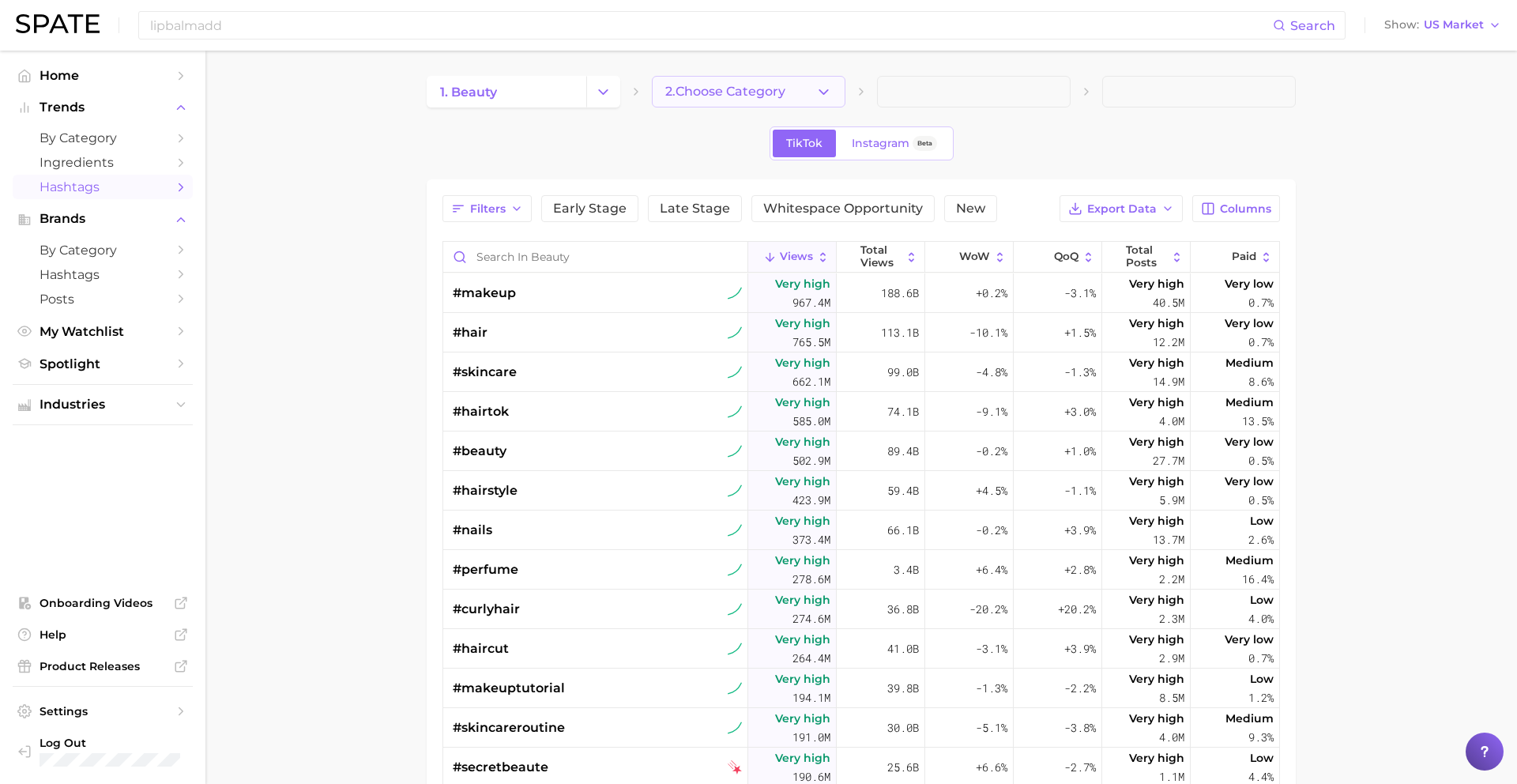
click at [691, 88] on span "2. Choose Category" at bounding box center [725, 91] width 120 height 14
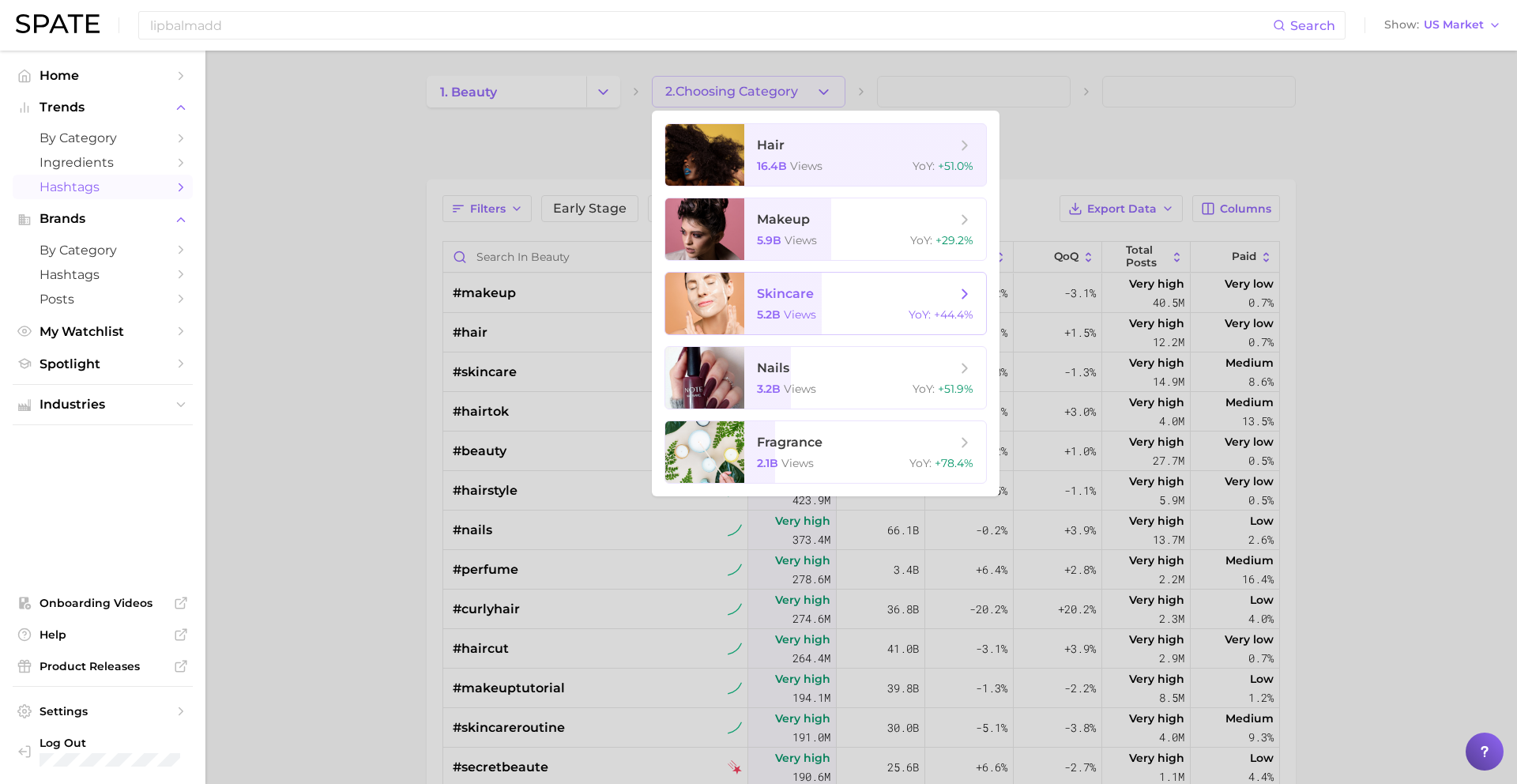
click at [763, 309] on span "5.2b" at bounding box center [768, 314] width 24 height 14
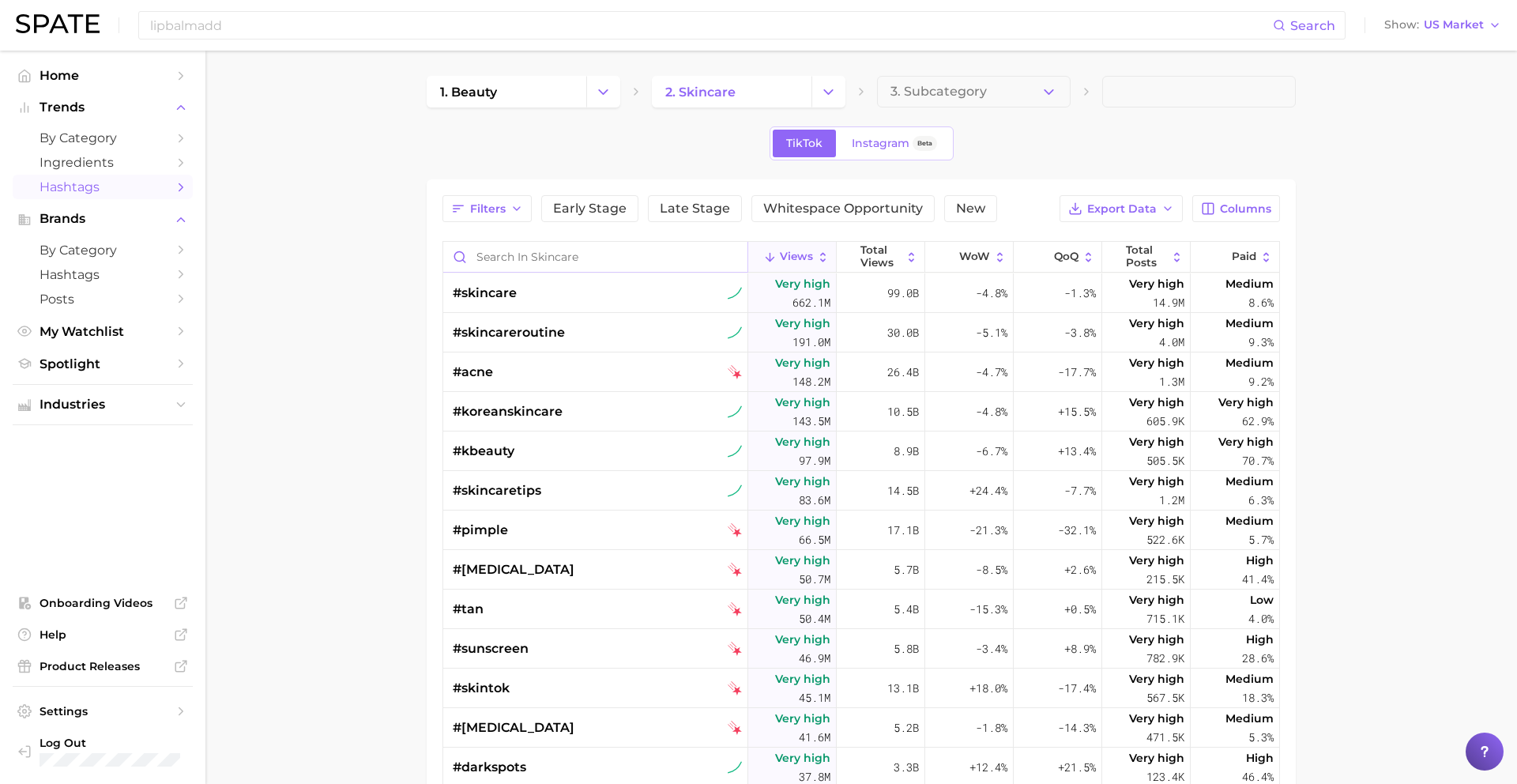
click at [523, 256] on input "Search in skincare" at bounding box center [595, 257] width 304 height 30
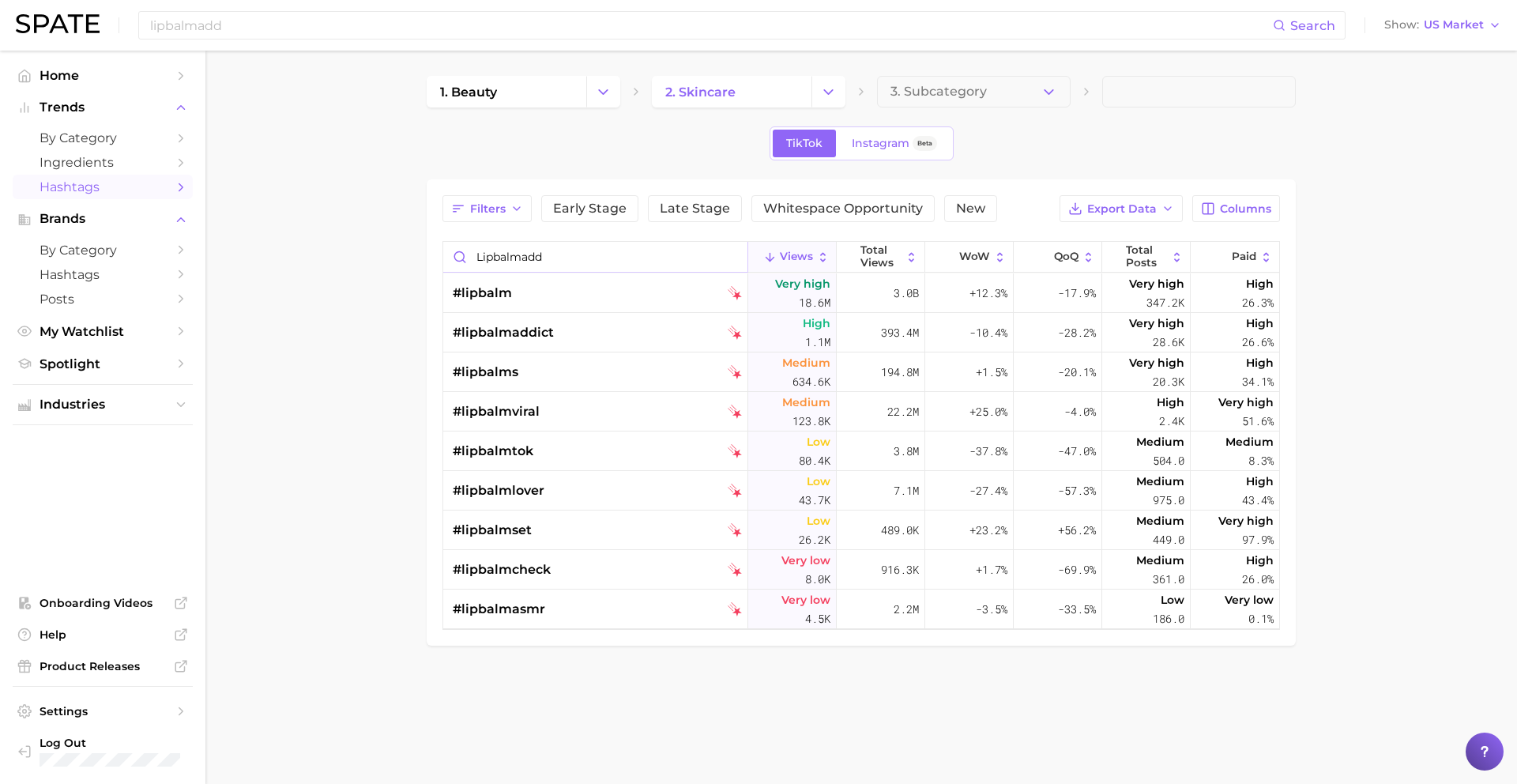
type input "lipbalmadd"
click at [315, 31] on input "lipbalmadd" at bounding box center [710, 25] width 1124 height 27
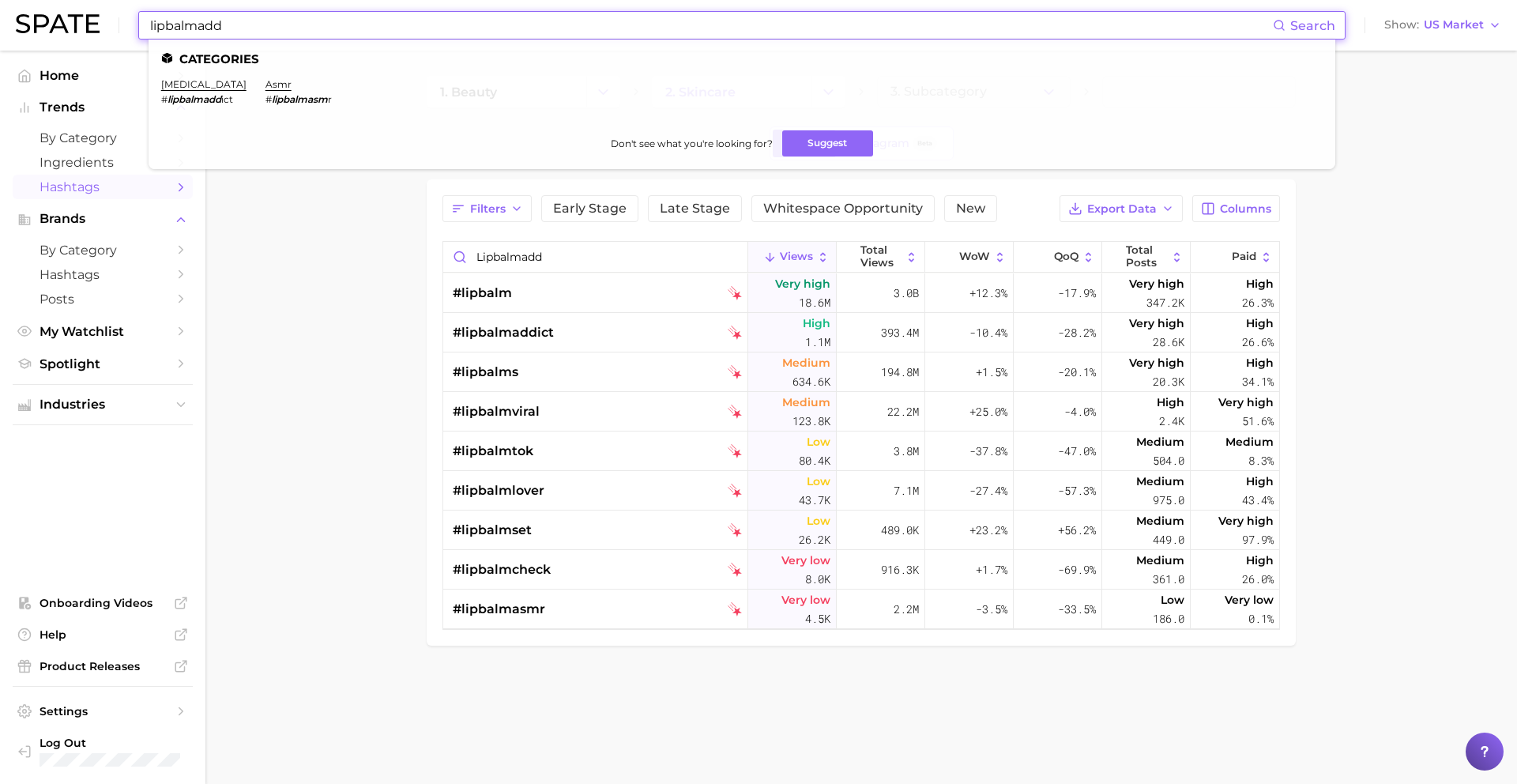
click at [315, 31] on input "lipbalmadd" at bounding box center [710, 25] width 1124 height 27
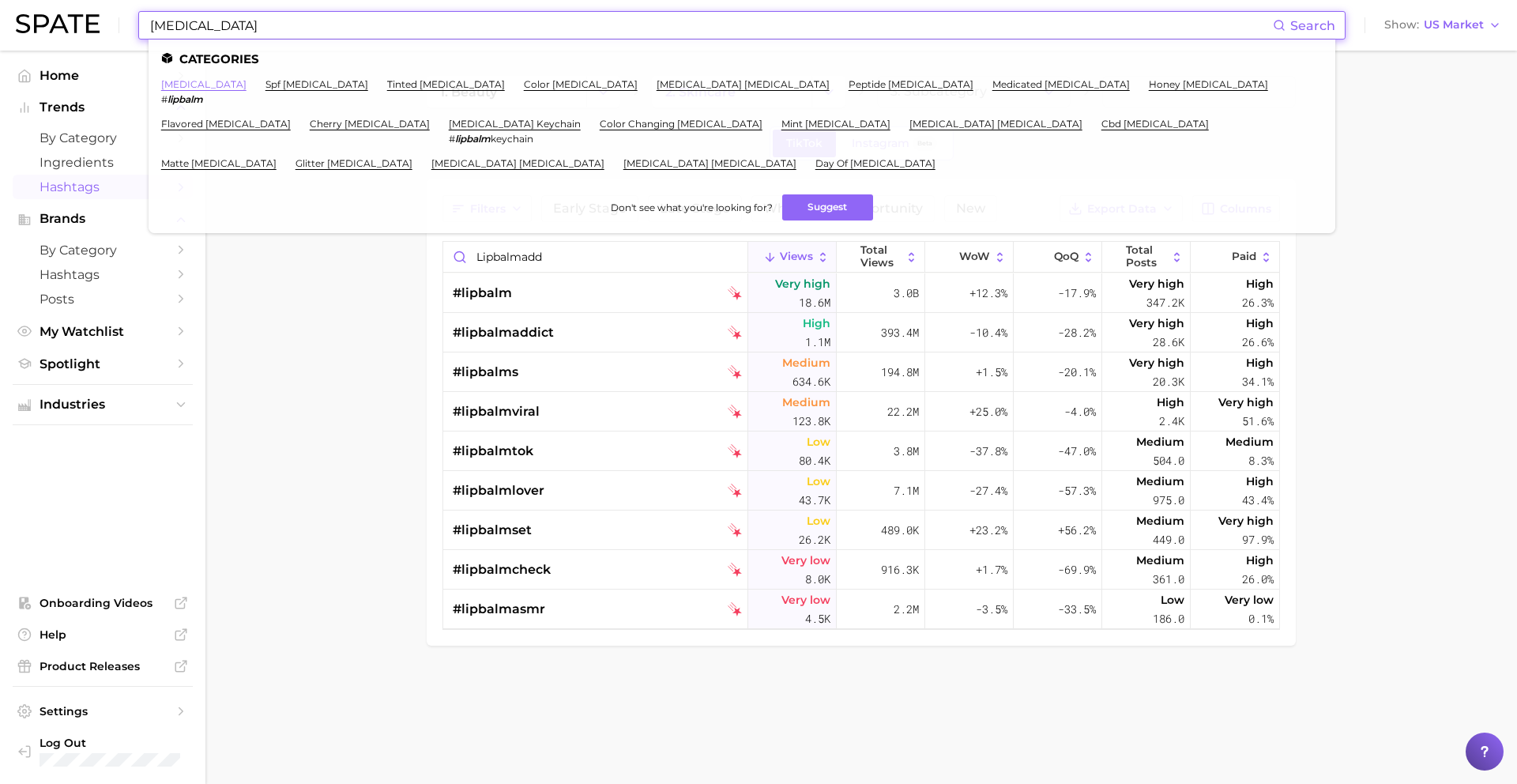
type input "[MEDICAL_DATA]"
click at [175, 82] on link "[MEDICAL_DATA]" at bounding box center [204, 84] width 86 height 11
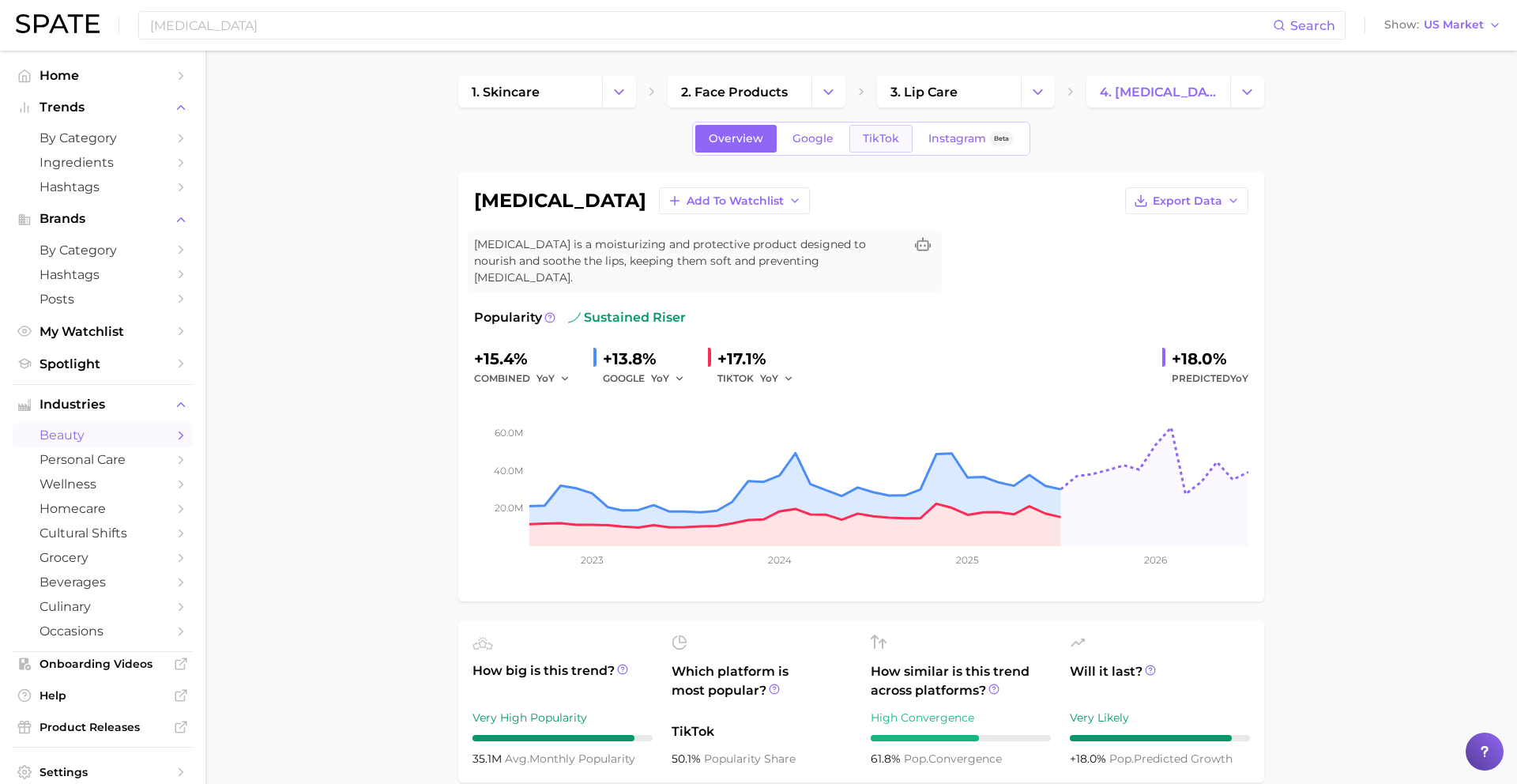
click at [875, 139] on span "TikTok" at bounding box center [881, 139] width 36 height 13
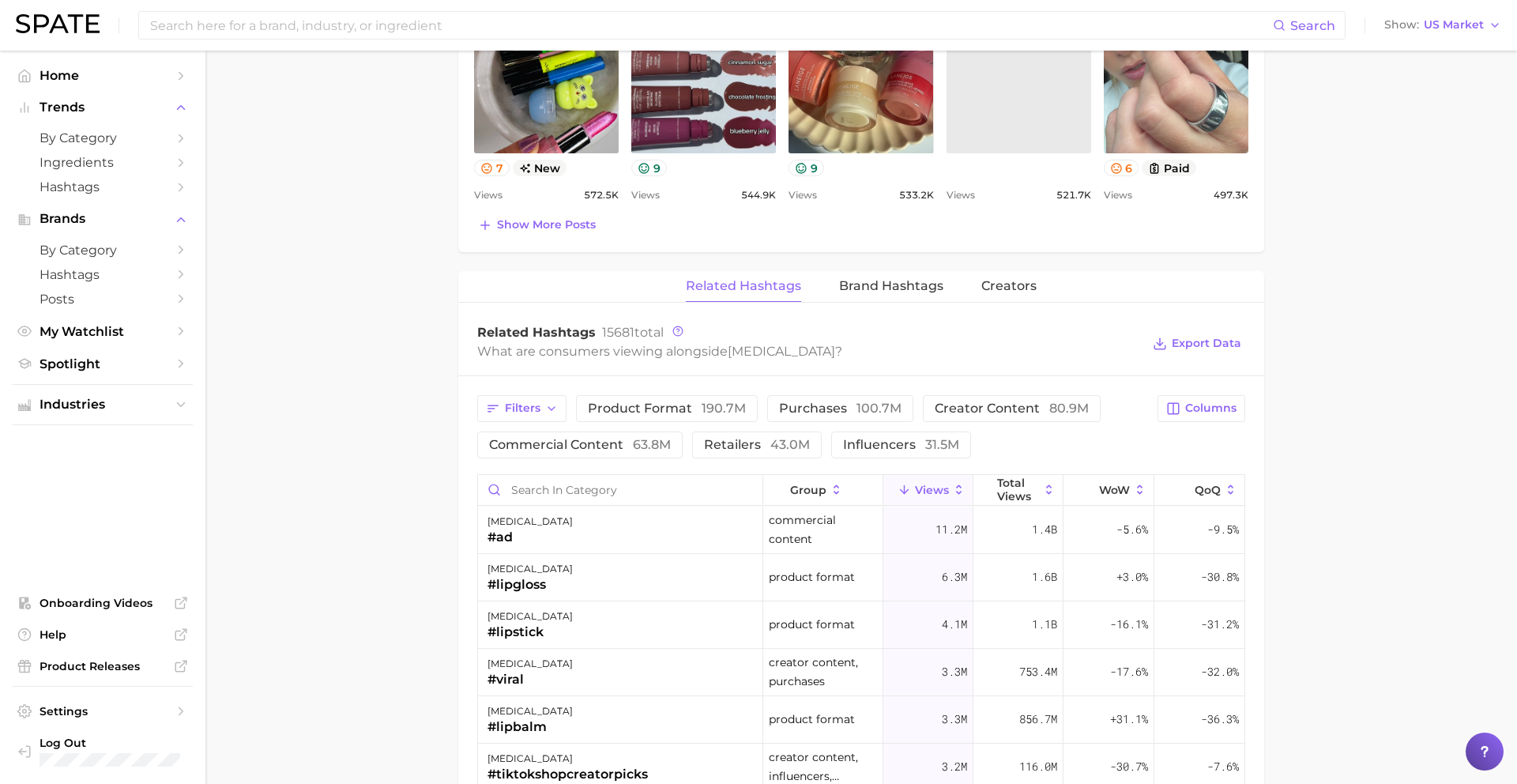
scroll to position [1024, 0]
click at [917, 277] on span "Brand Hashtags" at bounding box center [892, 284] width 105 height 14
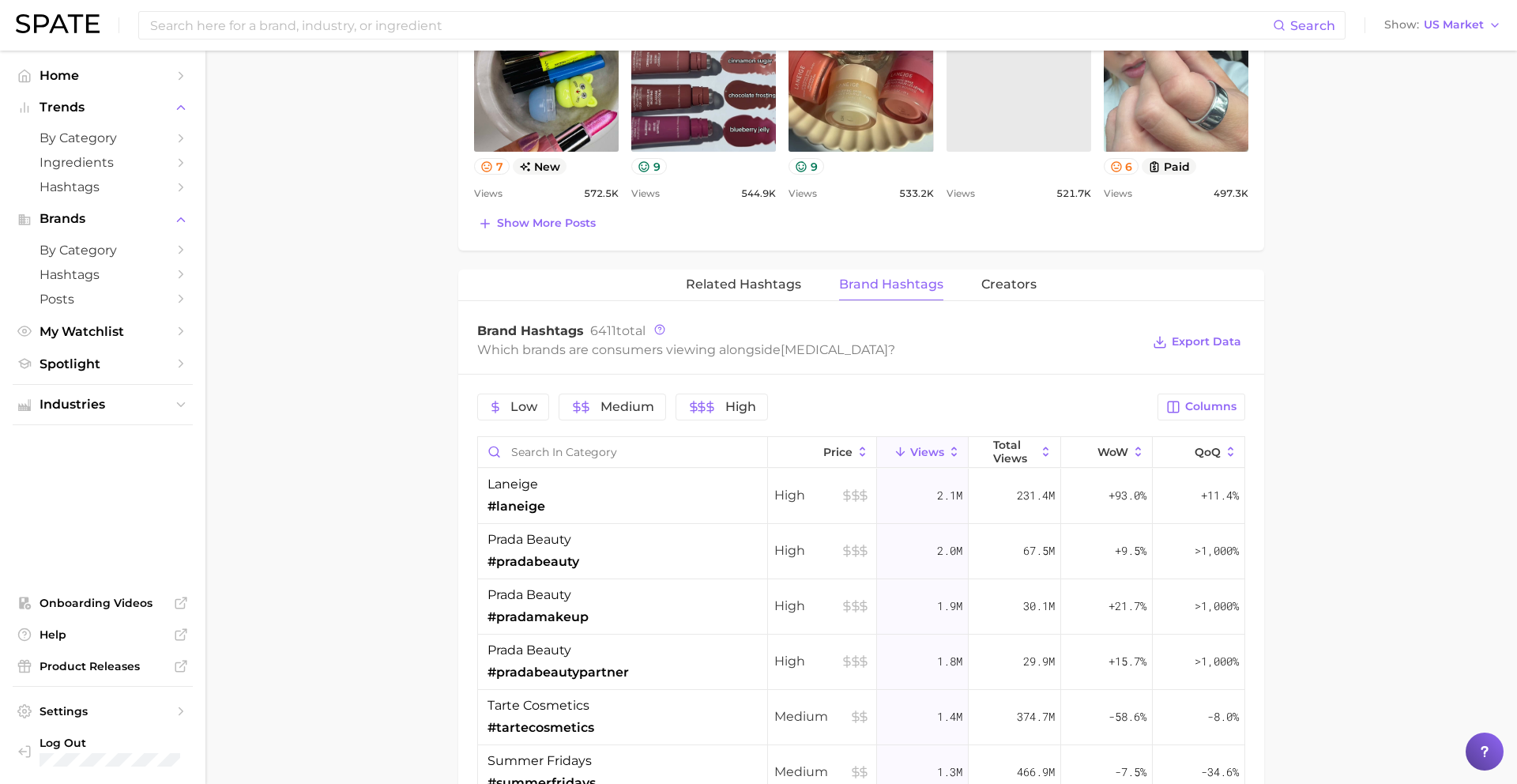
scroll to position [1079, 0]
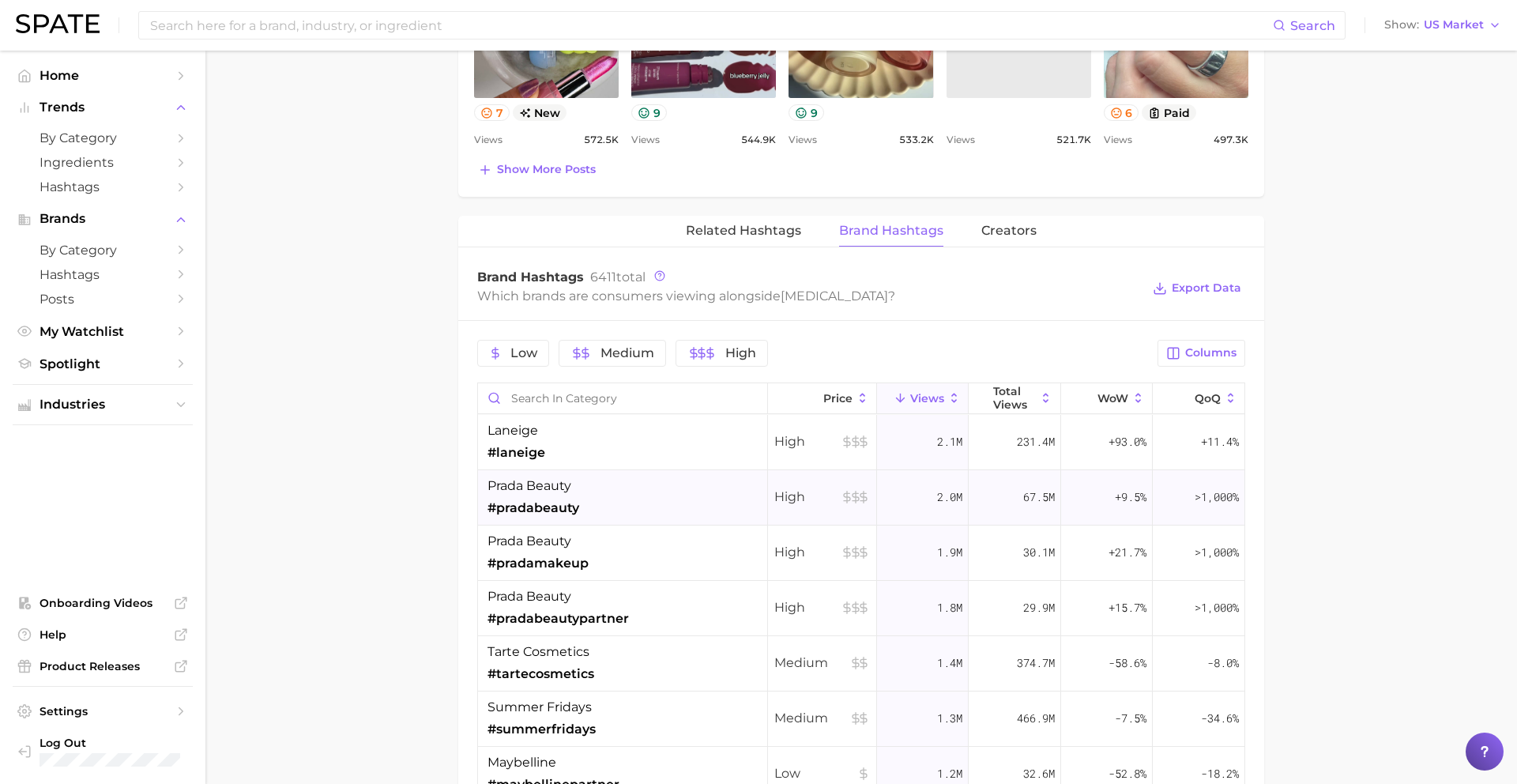
click at [687, 479] on div "prada beauty #pradabeauty" at bounding box center [623, 498] width 290 height 55
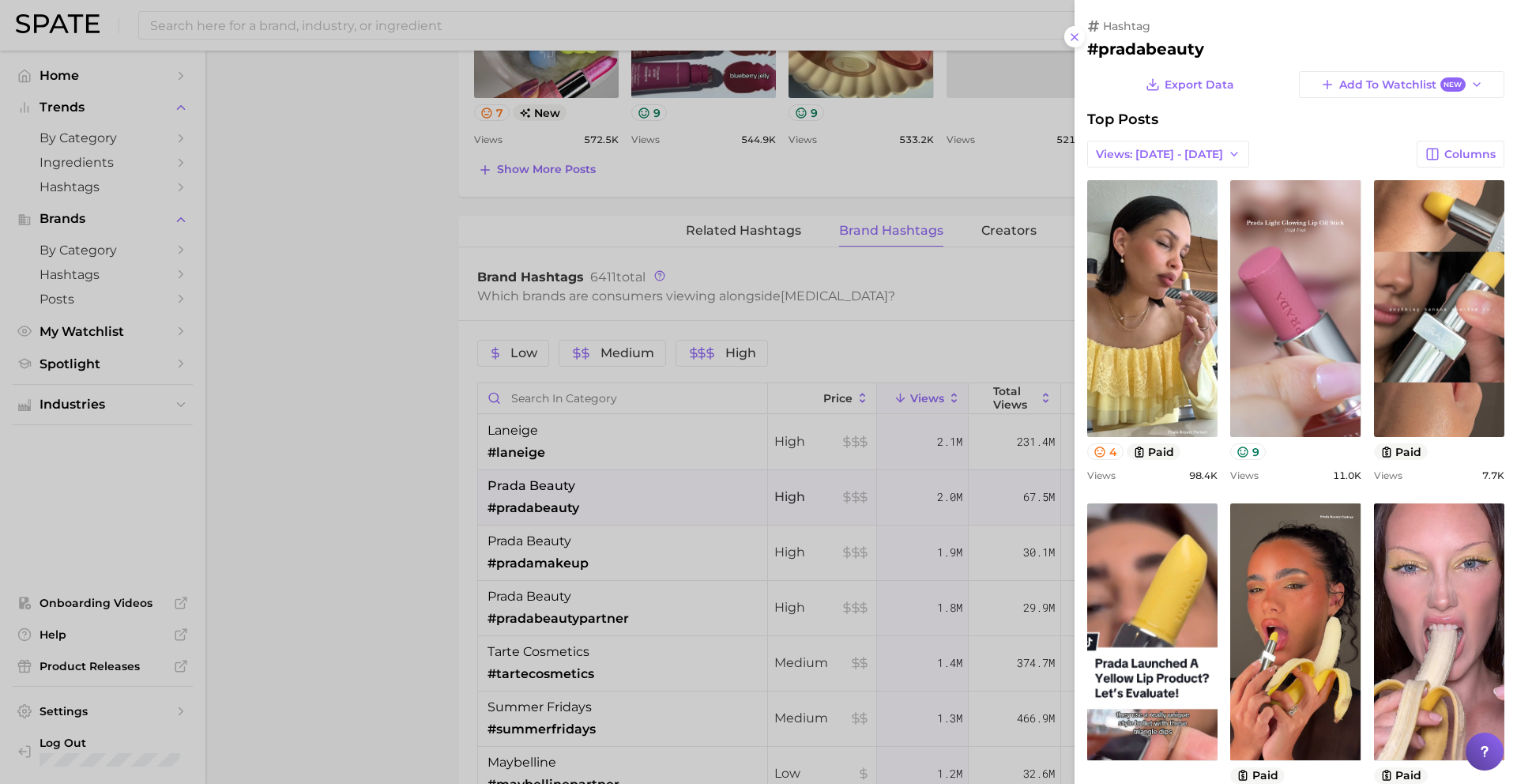
scroll to position [0, 0]
click at [686, 475] on div at bounding box center [758, 392] width 1517 height 784
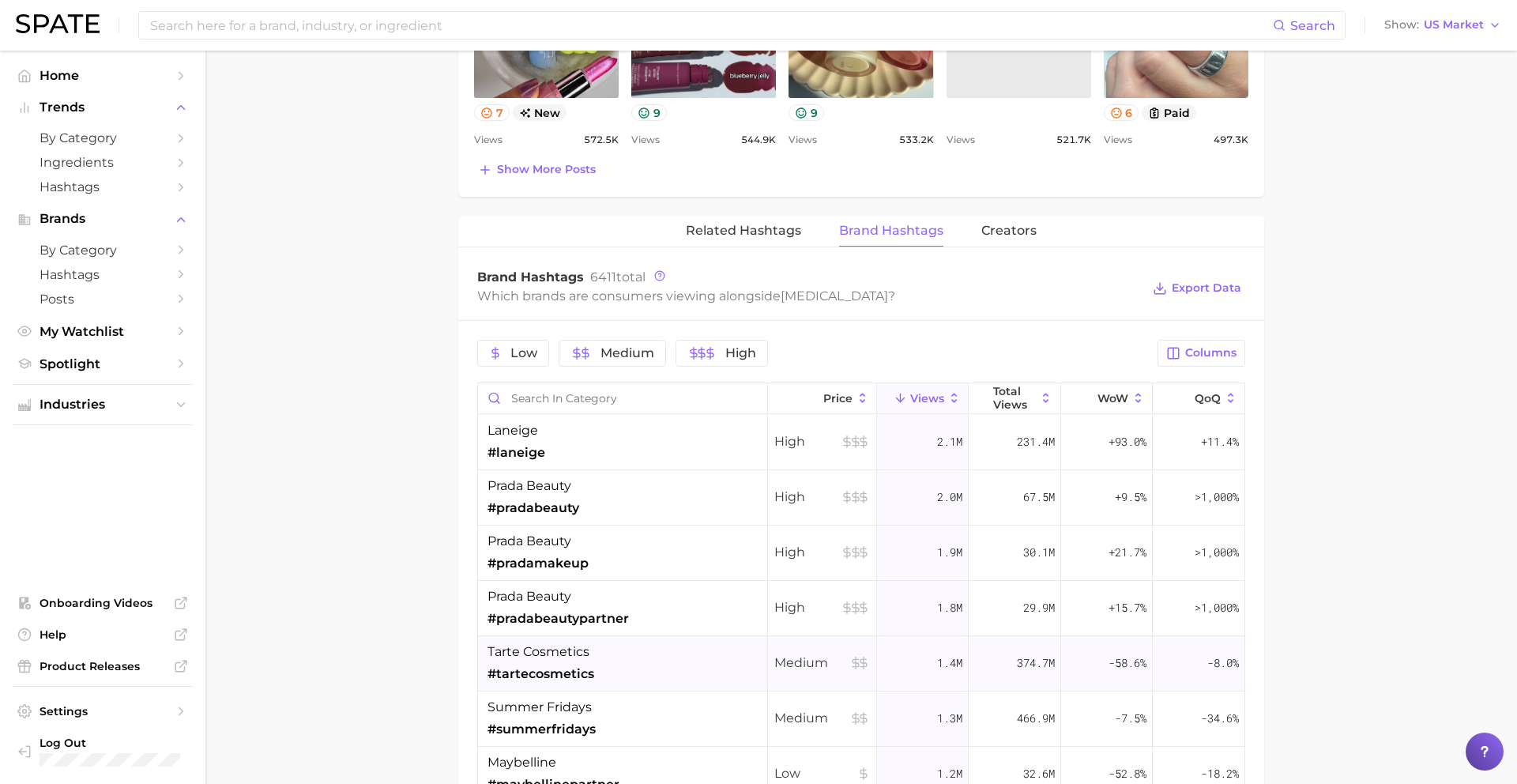
click at [662, 649] on div "tarte cosmetics #tartecosmetics" at bounding box center [623, 663] width 290 height 55
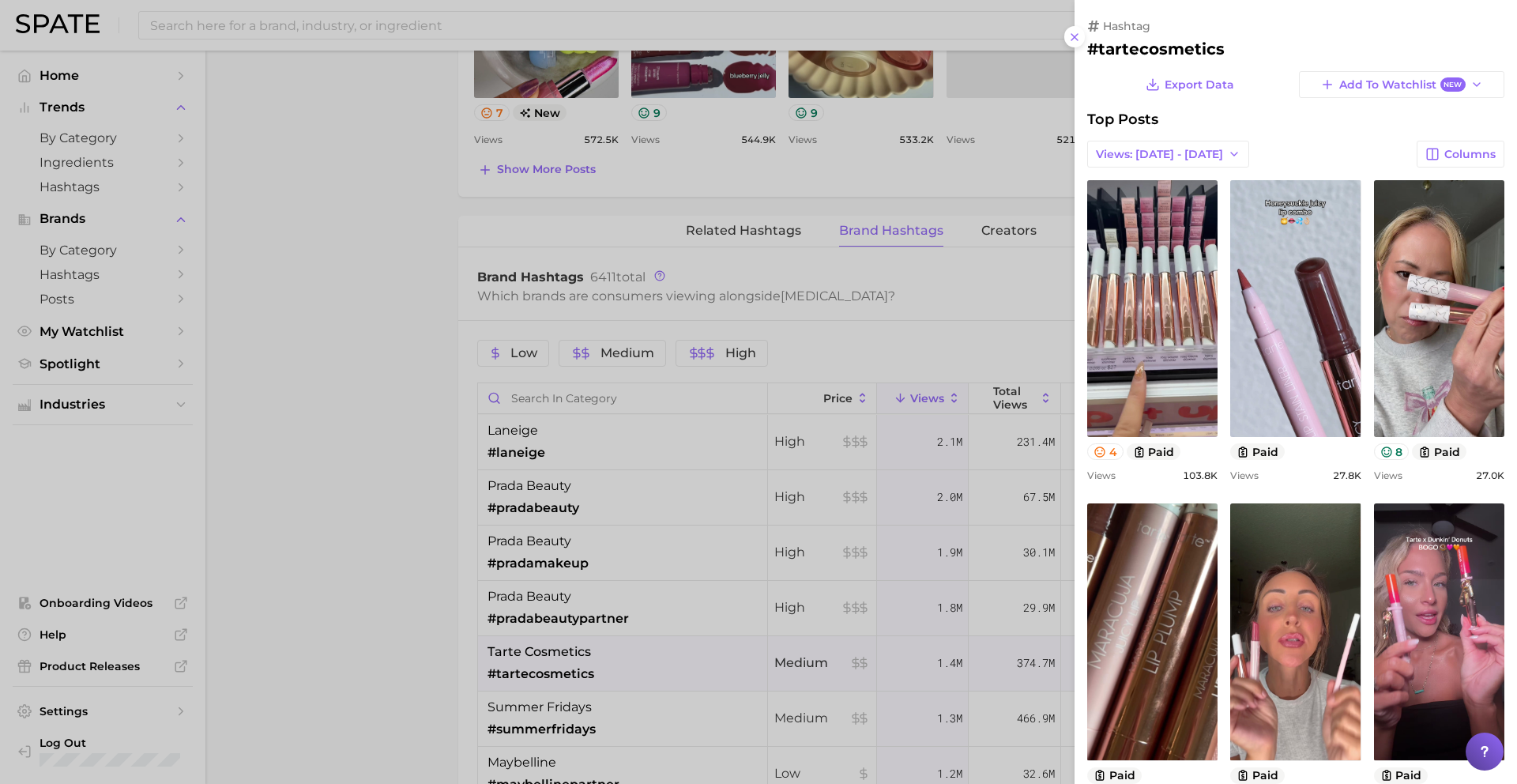
click at [662, 644] on div at bounding box center [758, 392] width 1517 height 784
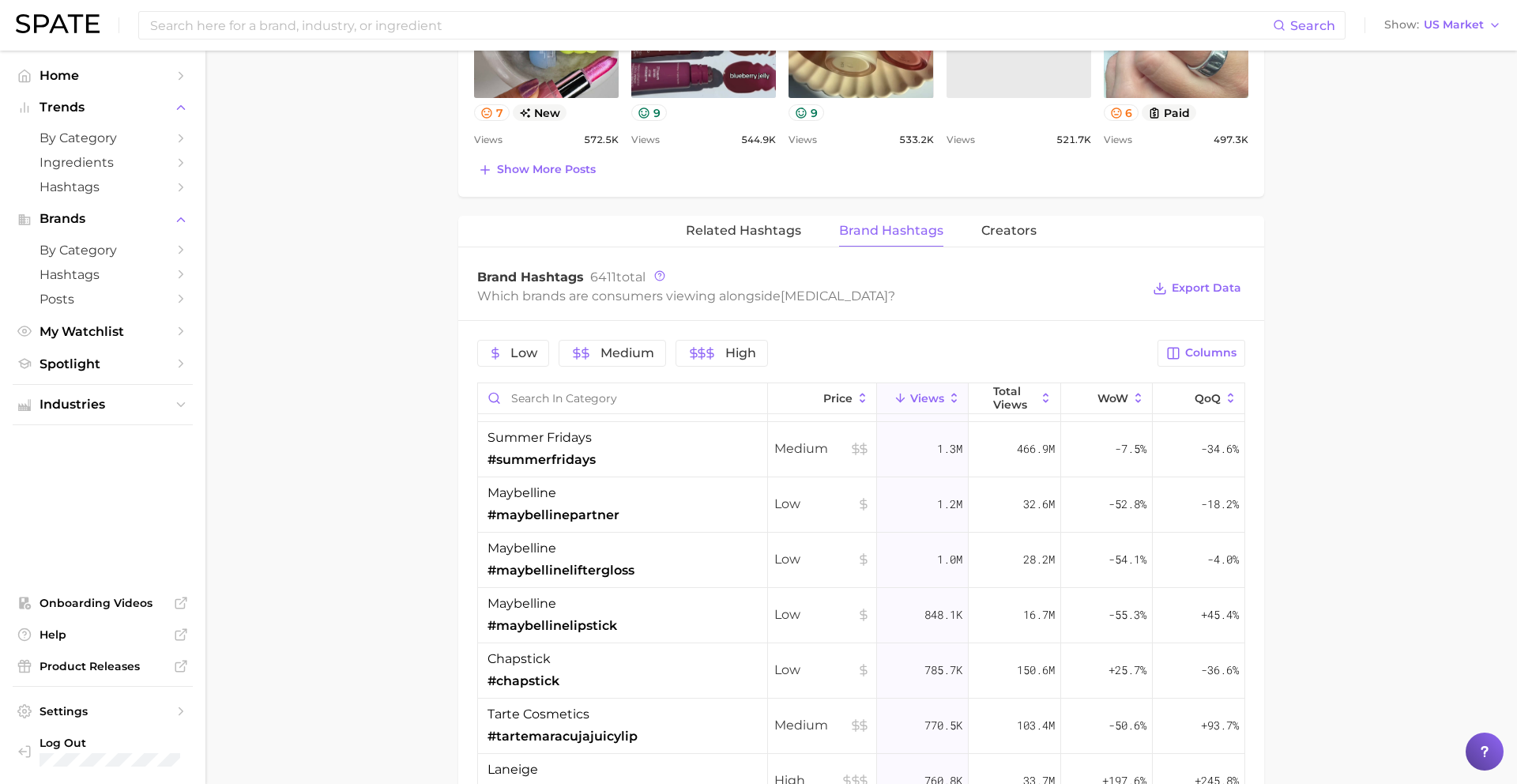
scroll to position [271, 0]
click at [662, 644] on div "chapstick #chapstick" at bounding box center [623, 669] width 290 height 55
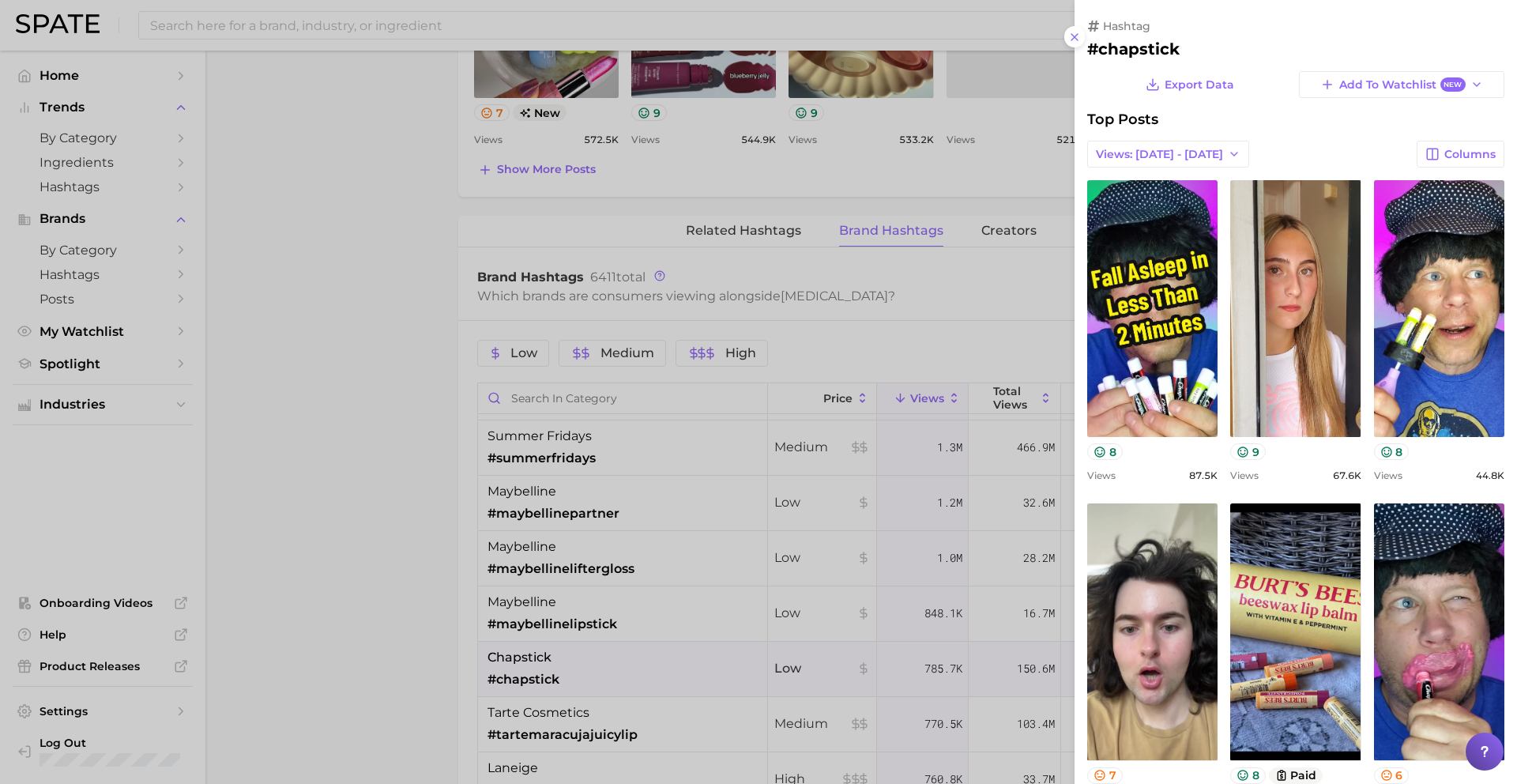
scroll to position [0, 0]
click at [662, 641] on div at bounding box center [758, 392] width 1517 height 784
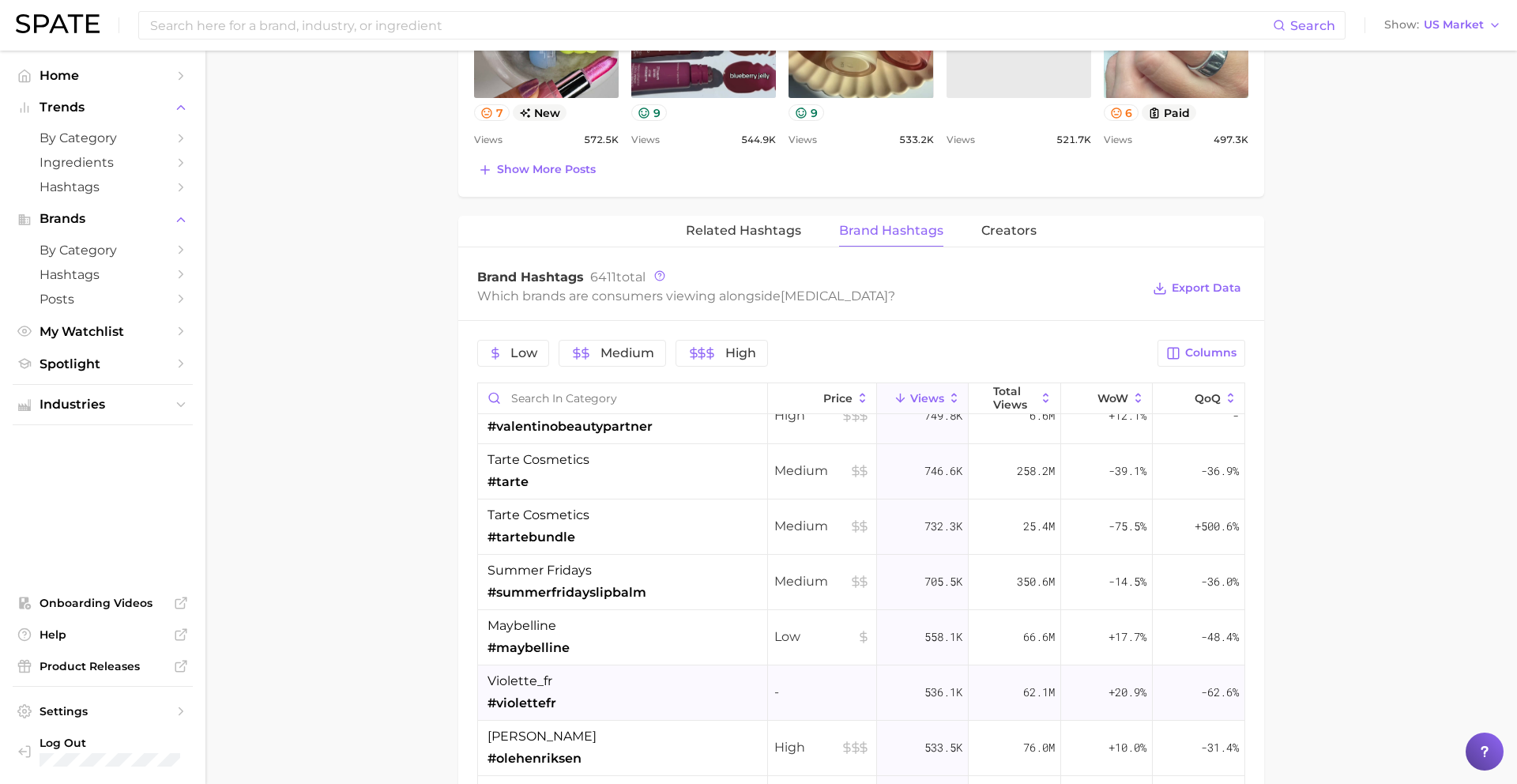
click at [675, 669] on div "violette_fr #violettefr" at bounding box center [623, 693] width 290 height 55
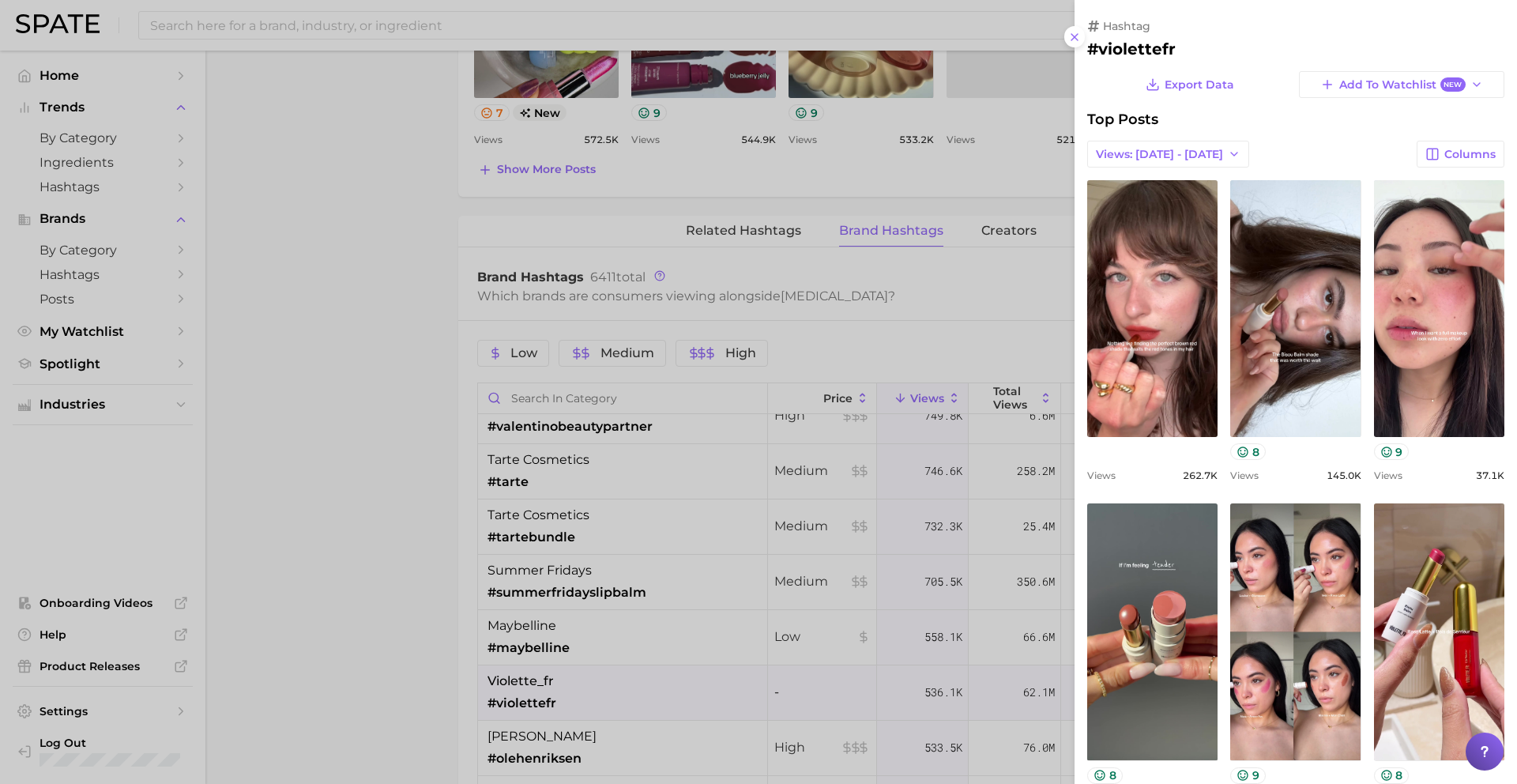
click at [675, 666] on div at bounding box center [758, 392] width 1517 height 784
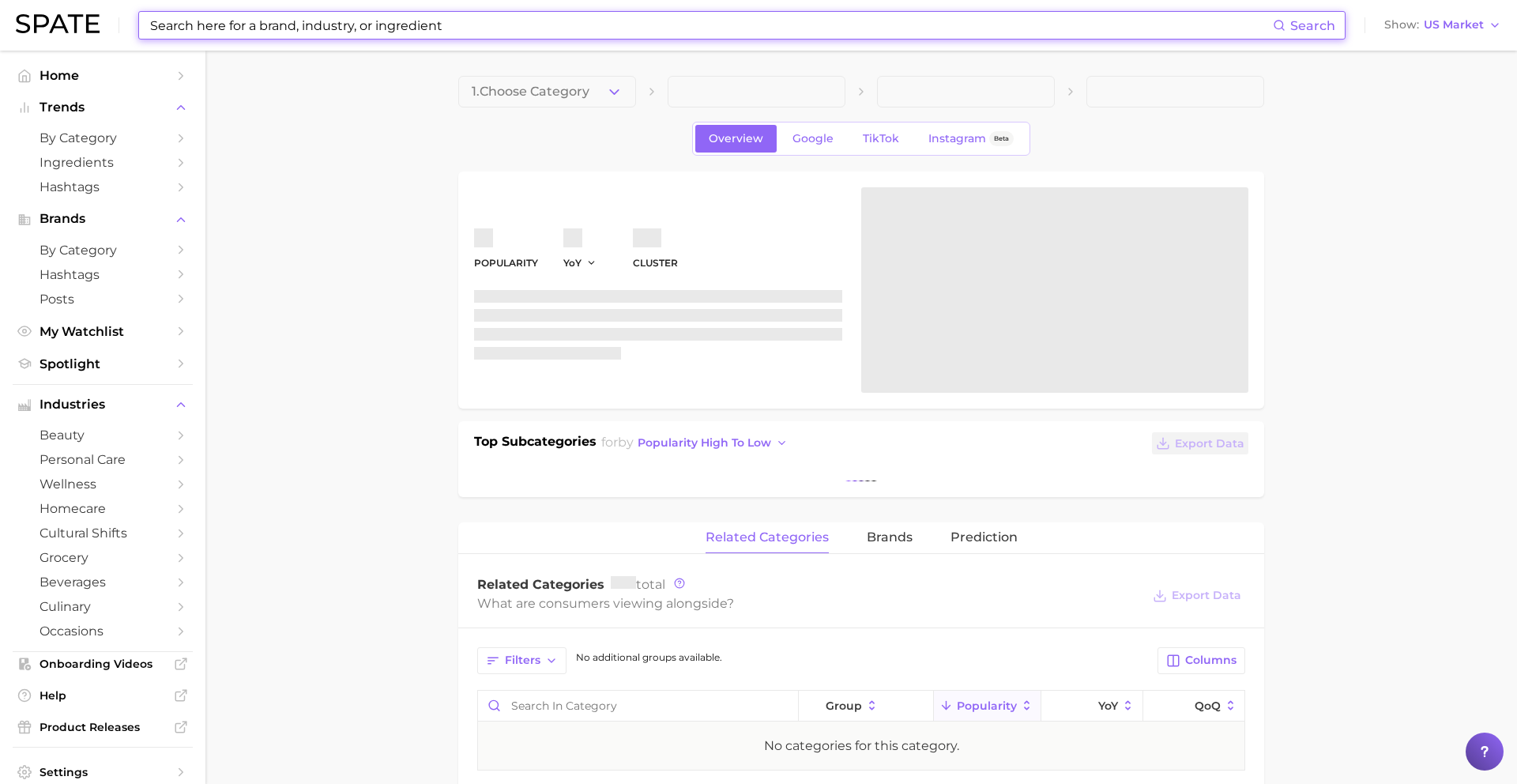
click at [679, 28] on input at bounding box center [710, 25] width 1124 height 27
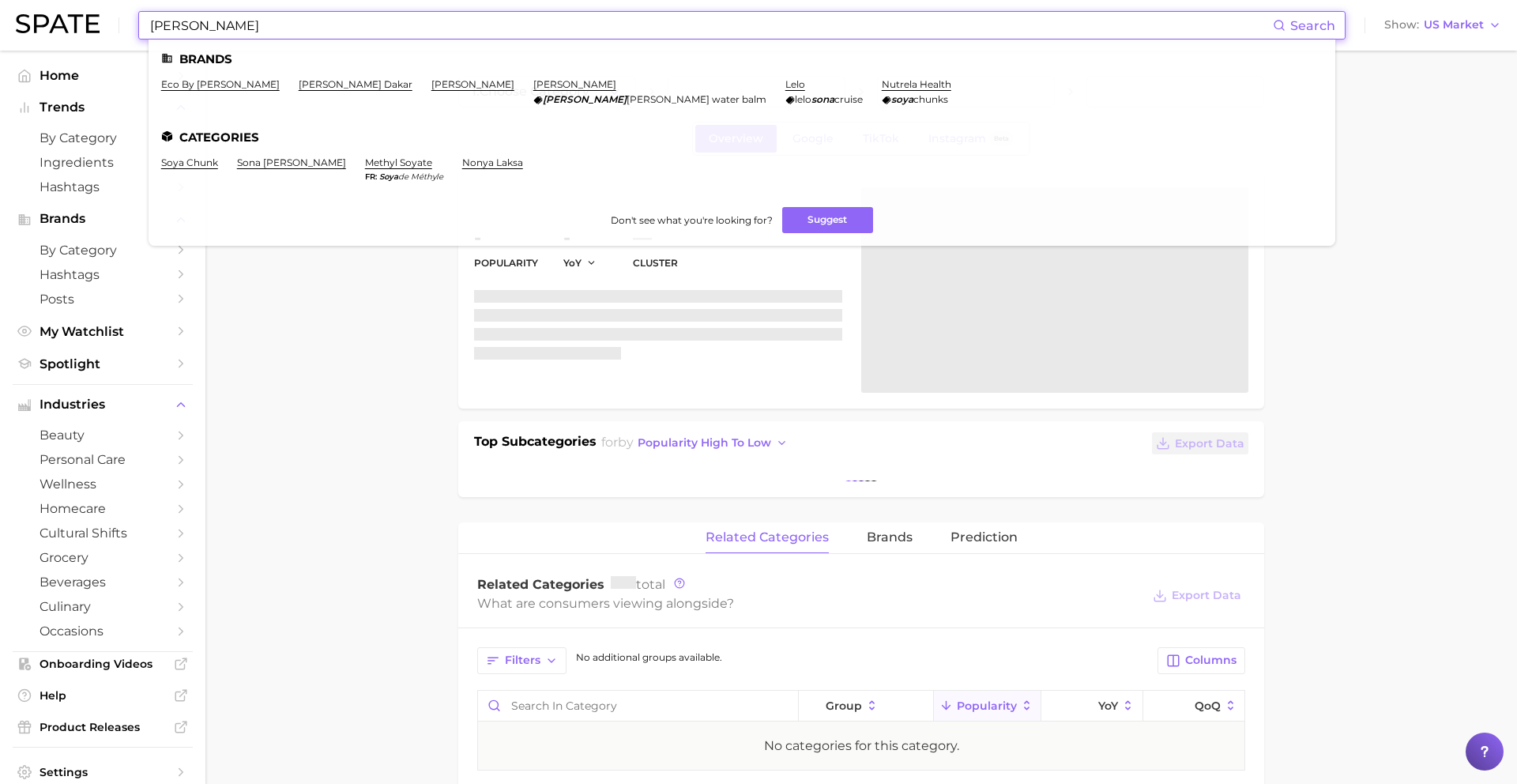
type input "sonya"
click at [282, 77] on ul "Brands eco by sonya sonya dakar sonia kashuk sonia roselli sonia roselli water …" at bounding box center [741, 143] width 1187 height 206
click at [298, 83] on link "sonya dakar" at bounding box center [355, 84] width 114 height 11
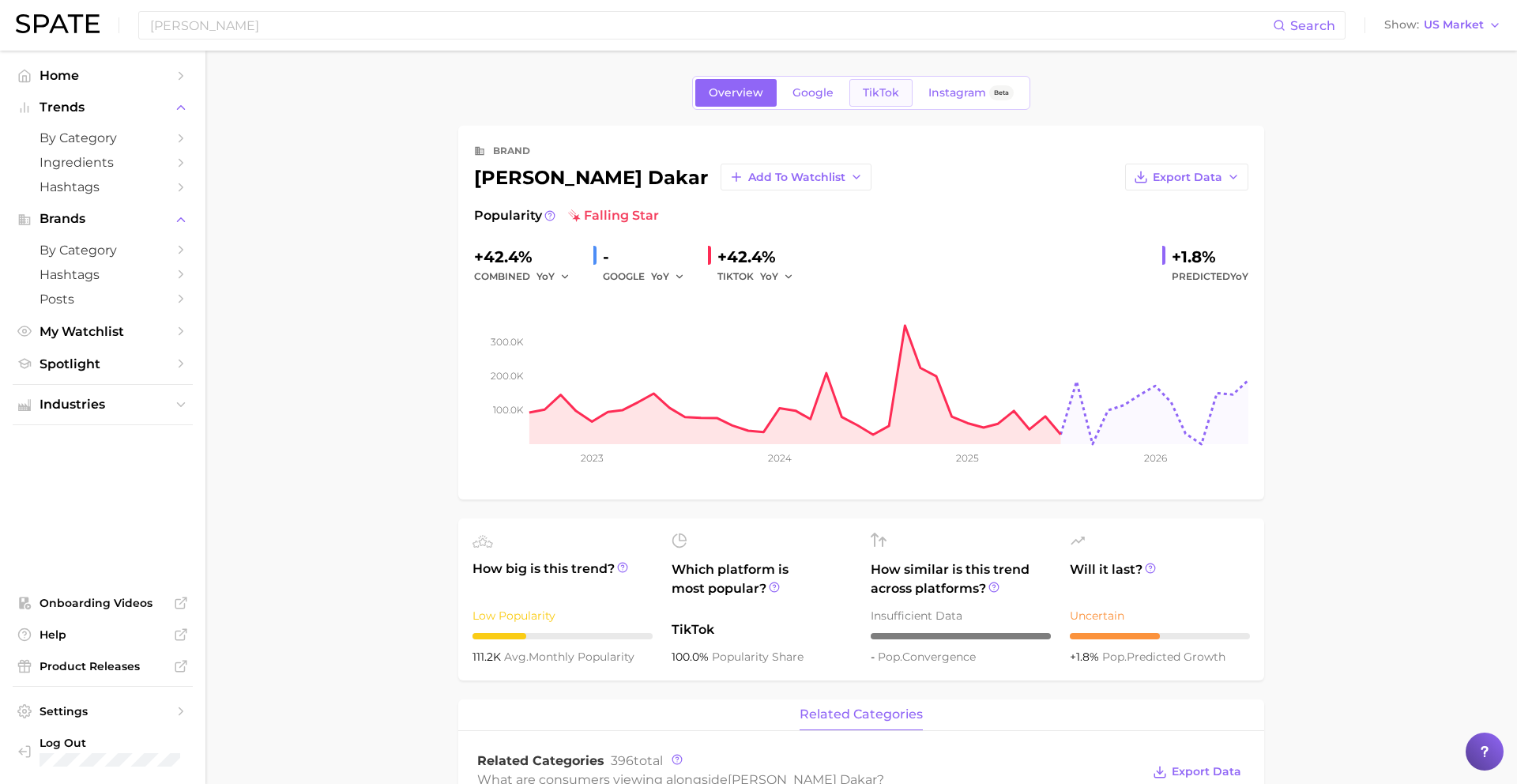
click at [877, 93] on span "TikTok" at bounding box center [881, 93] width 36 height 13
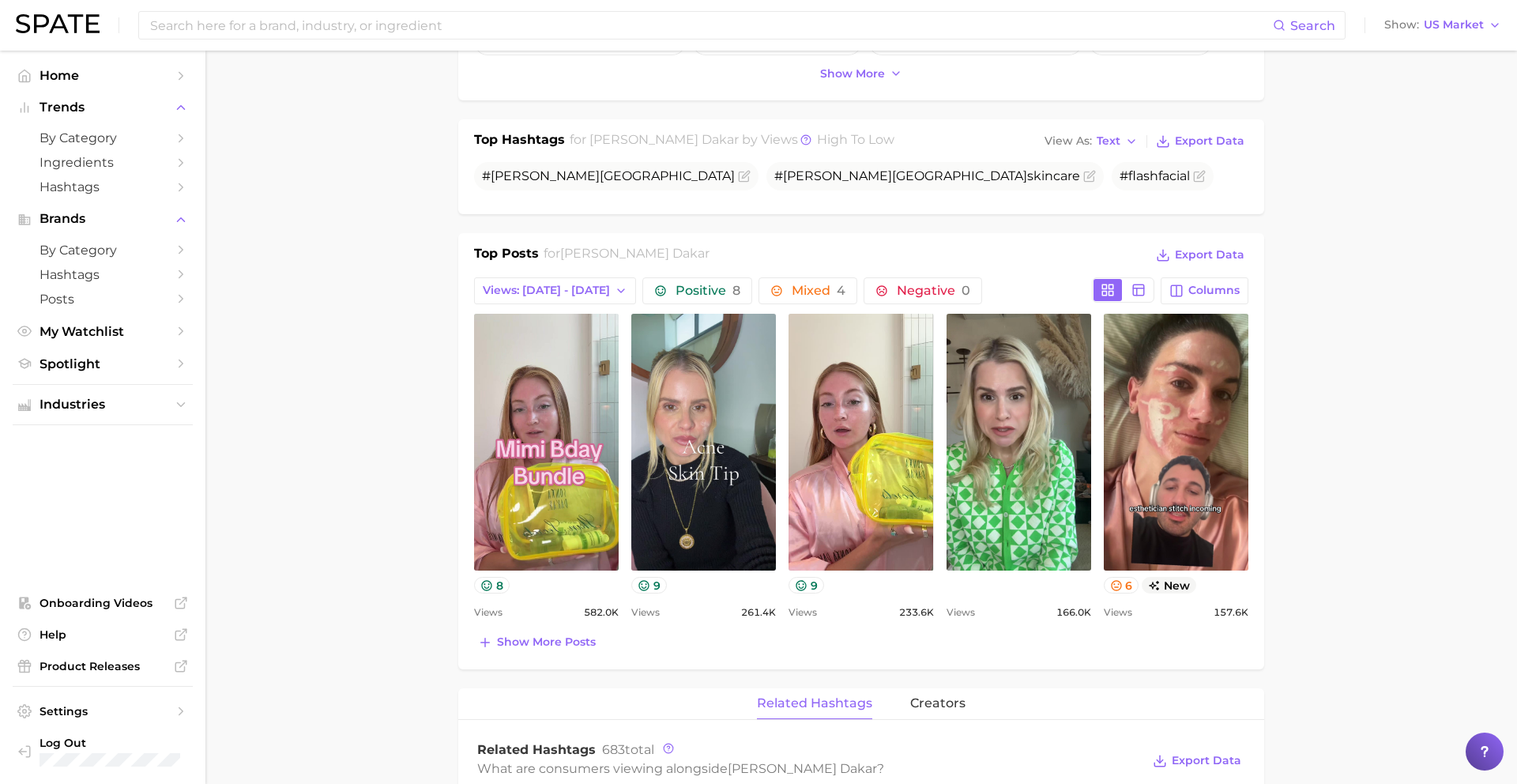
scroll to position [483, 0]
click at [573, 635] on span "Show more posts" at bounding box center [547, 641] width 99 height 13
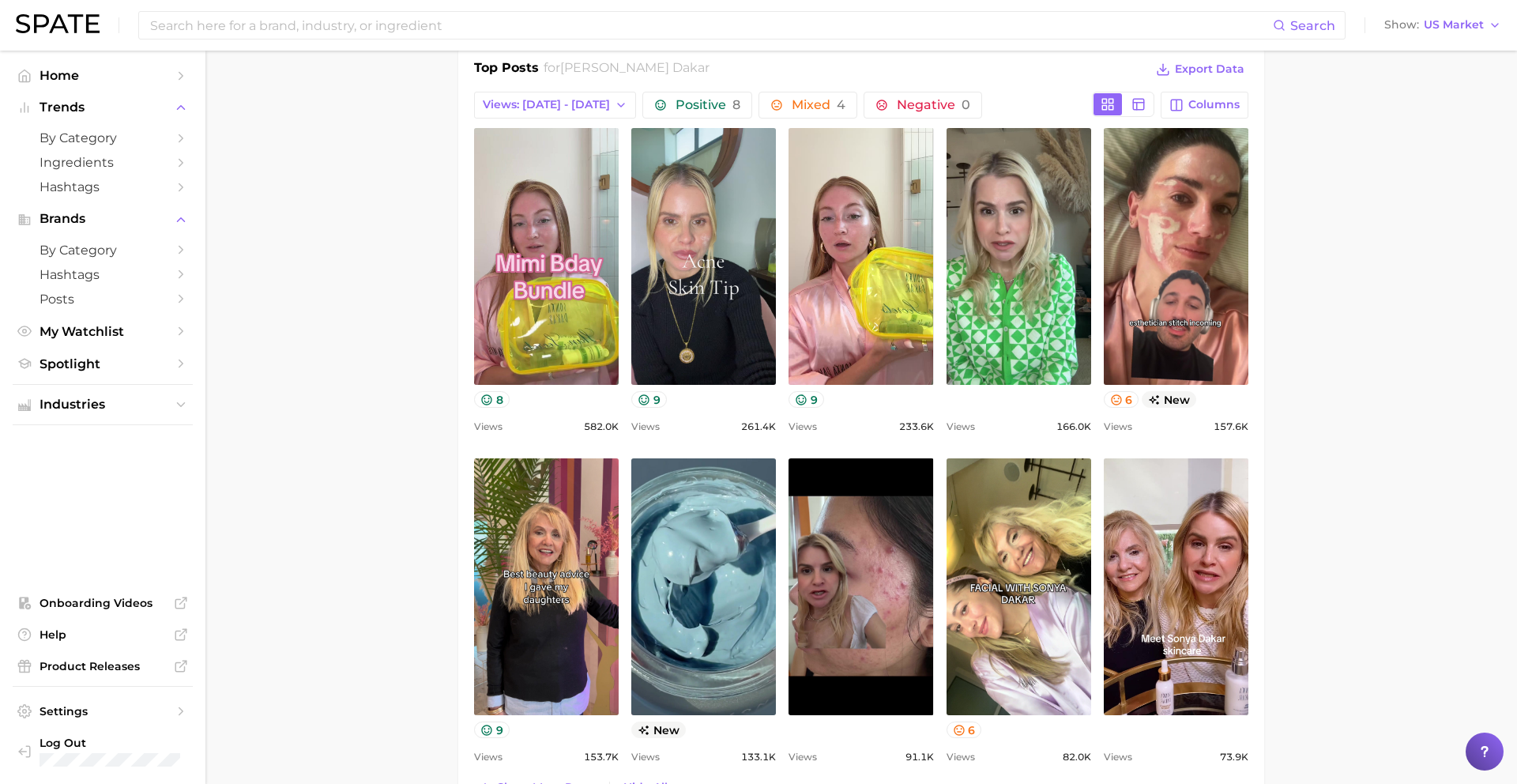
scroll to position [668, 0]
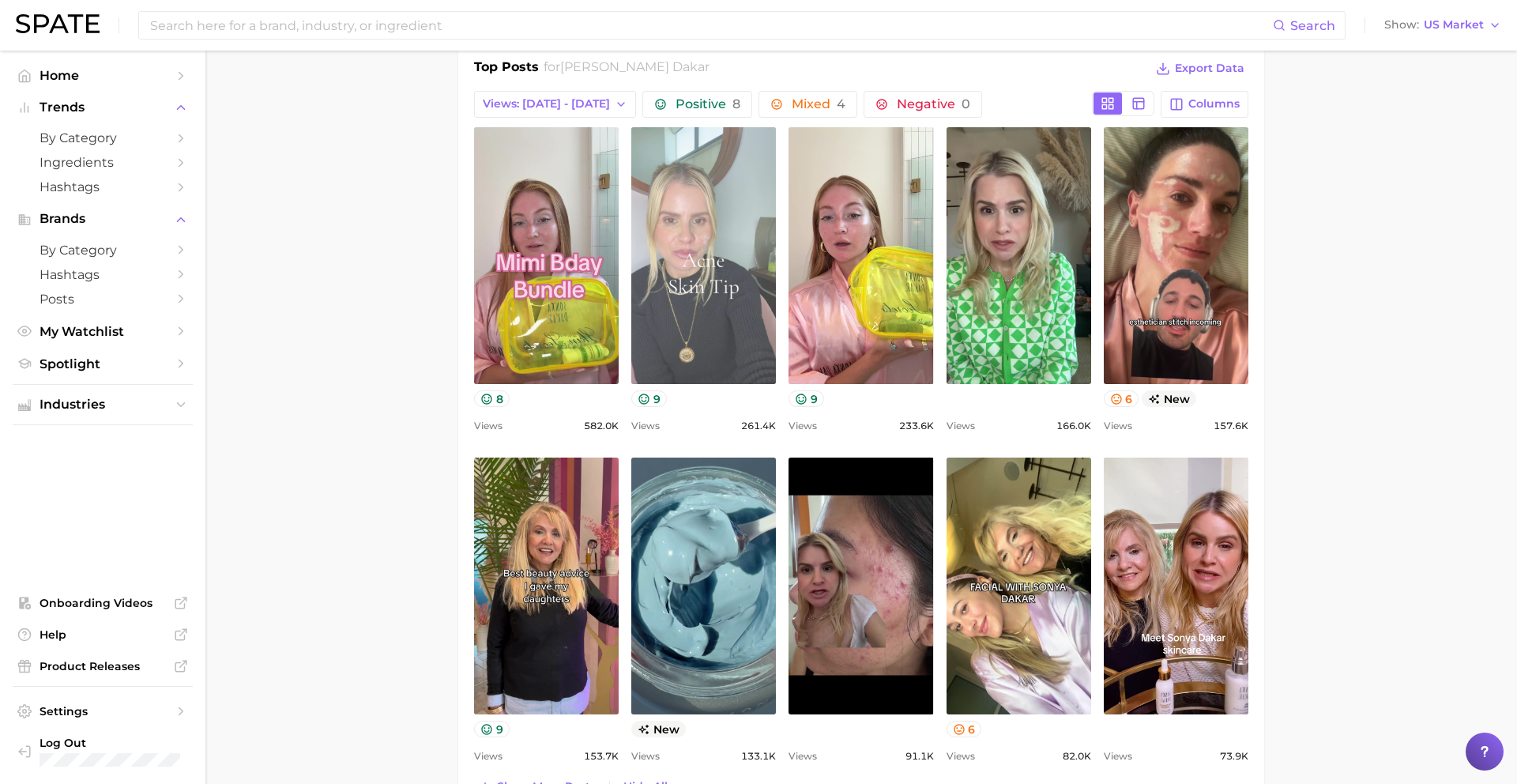
click at [729, 307] on link "view post on TikTok" at bounding box center [703, 256] width 144 height 257
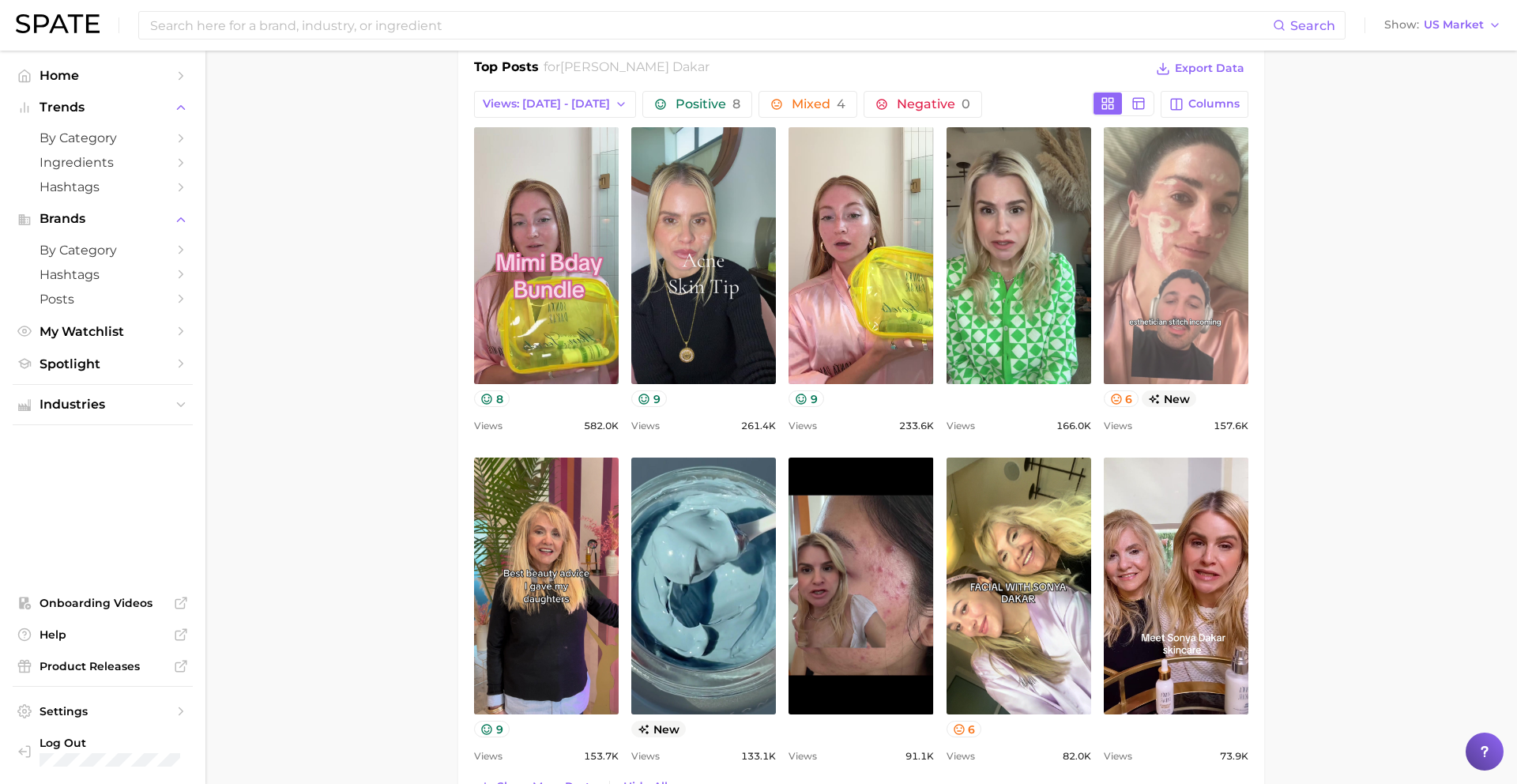
click at [1149, 291] on link "view post on TikTok" at bounding box center [1176, 256] width 144 height 257
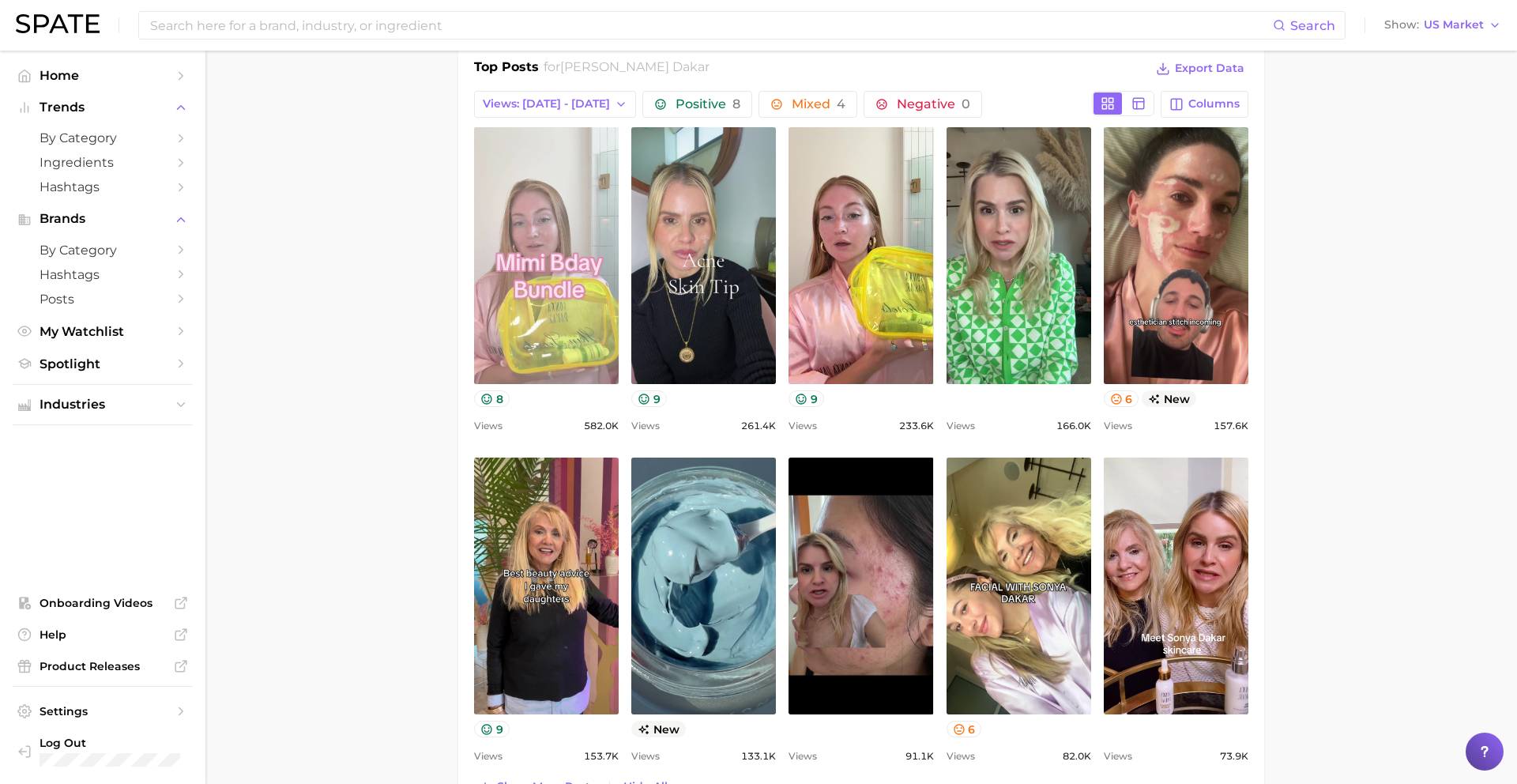
click at [611, 248] on link "view post on TikTok" at bounding box center [547, 256] width 144 height 257
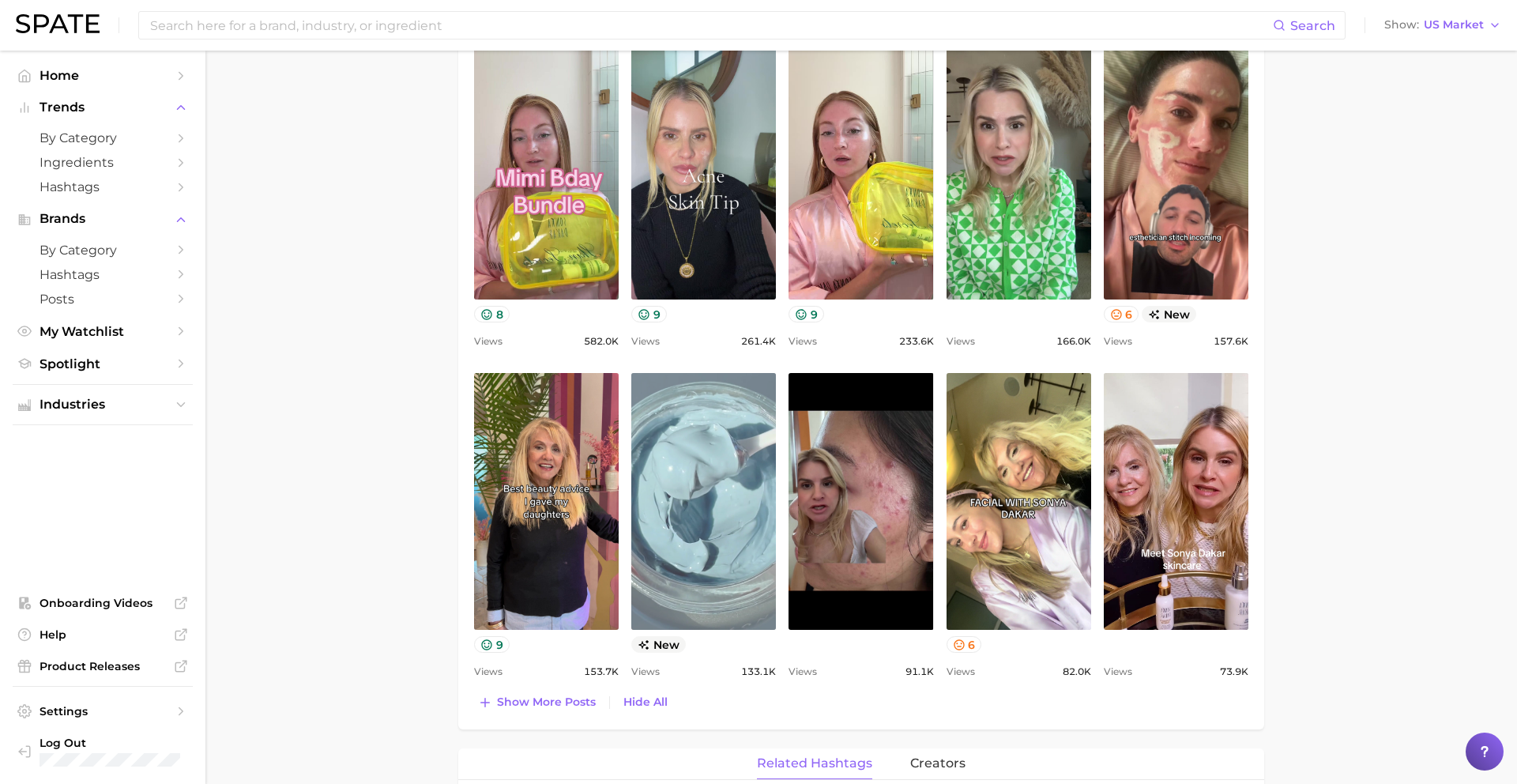
scroll to position [811, 0]
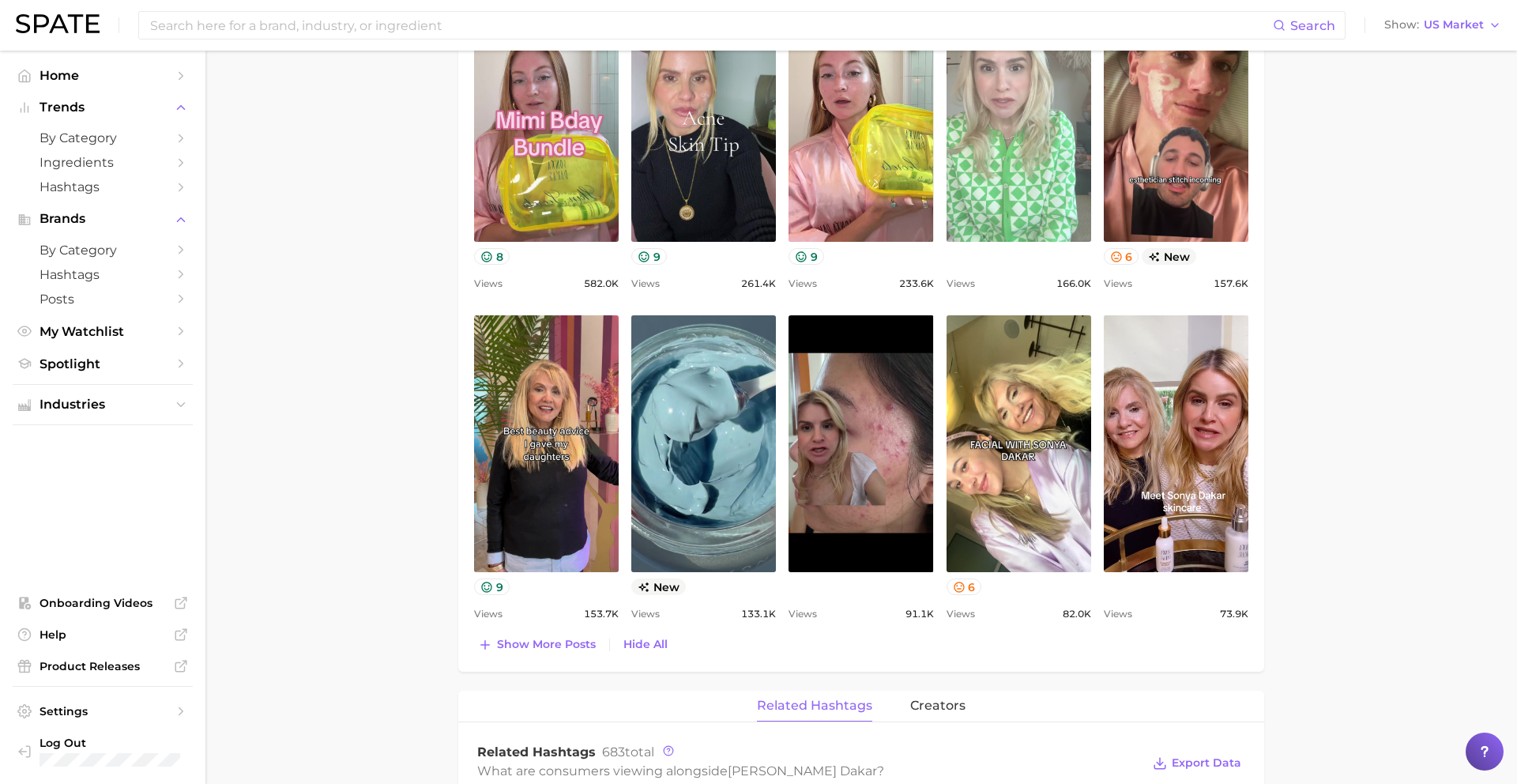
click at [1013, 174] on link "view post on TikTok" at bounding box center [1019, 113] width 144 height 257
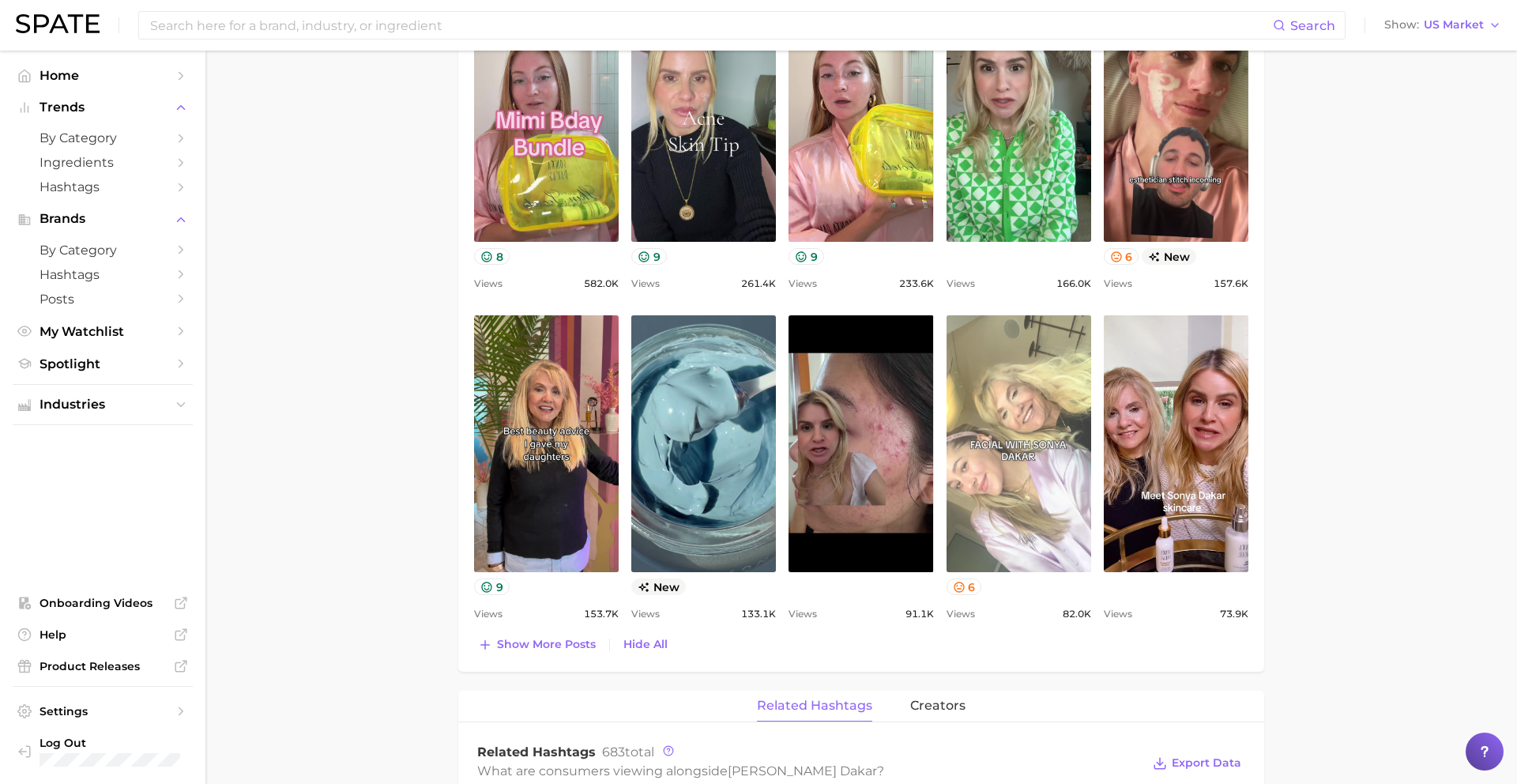
click at [1024, 489] on link "view post on TikTok" at bounding box center [1019, 444] width 144 height 257
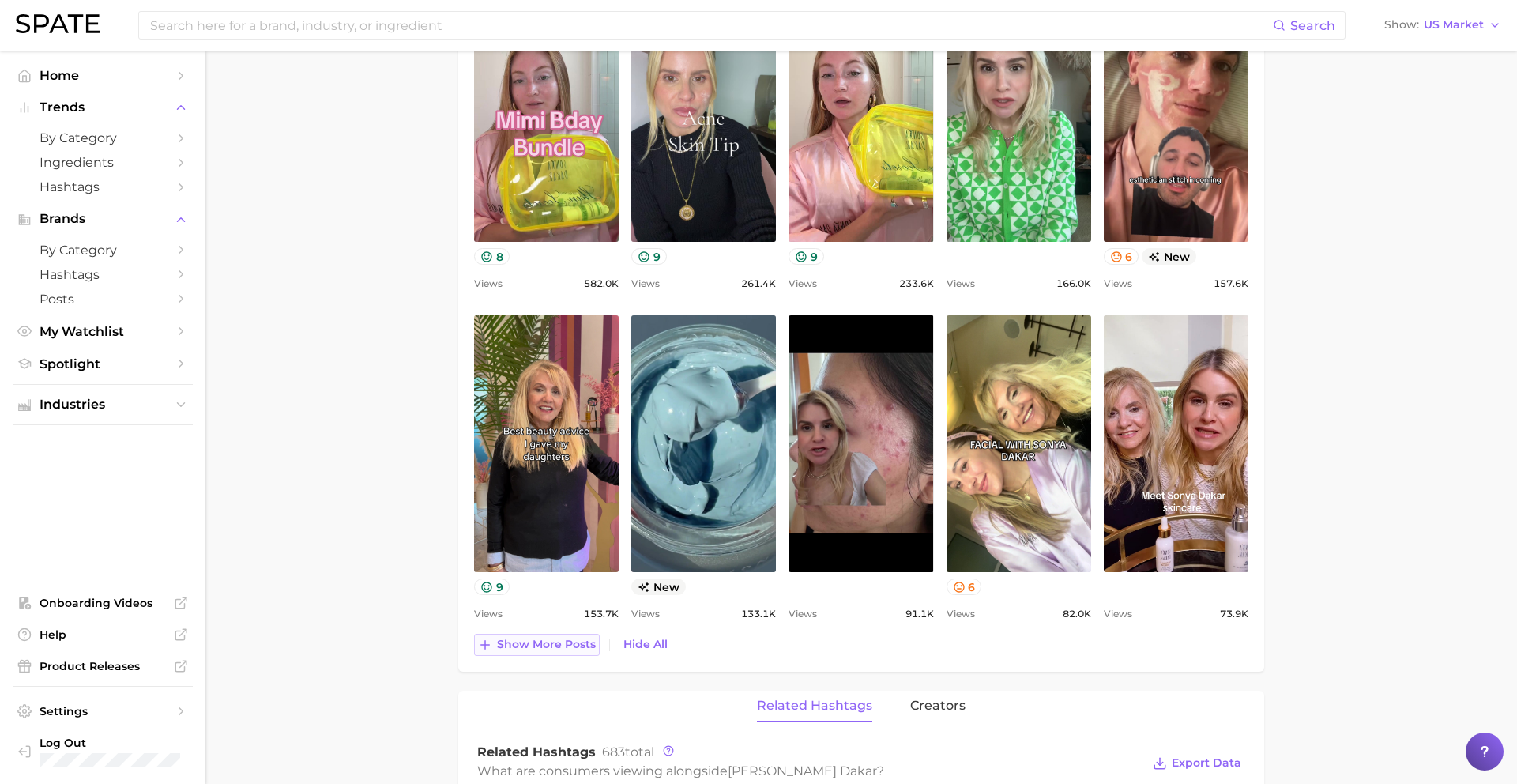
click at [567, 641] on span "Show more posts" at bounding box center [547, 644] width 99 height 13
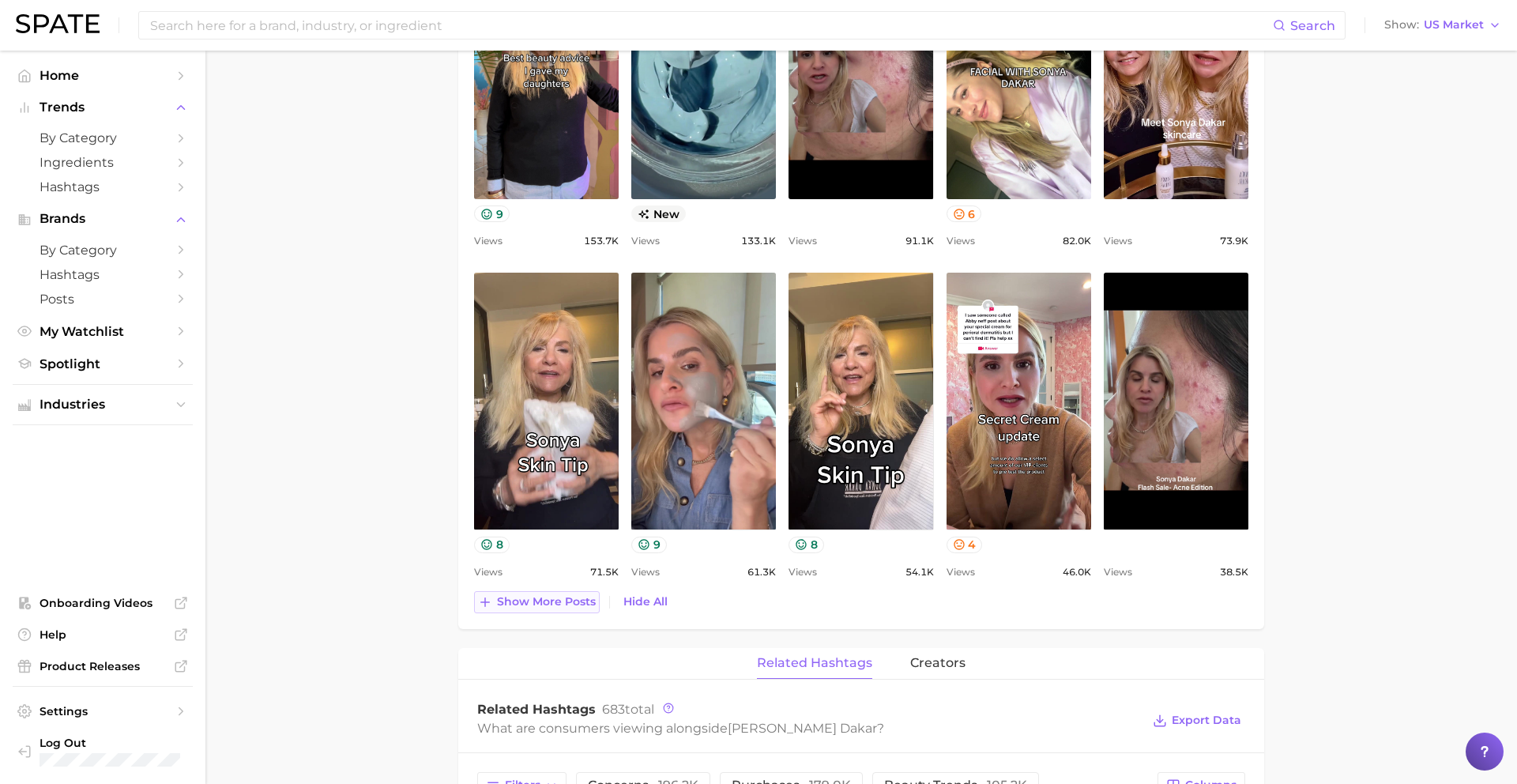
scroll to position [1184, 0]
click at [552, 602] on span "Show more posts" at bounding box center [547, 601] width 99 height 13
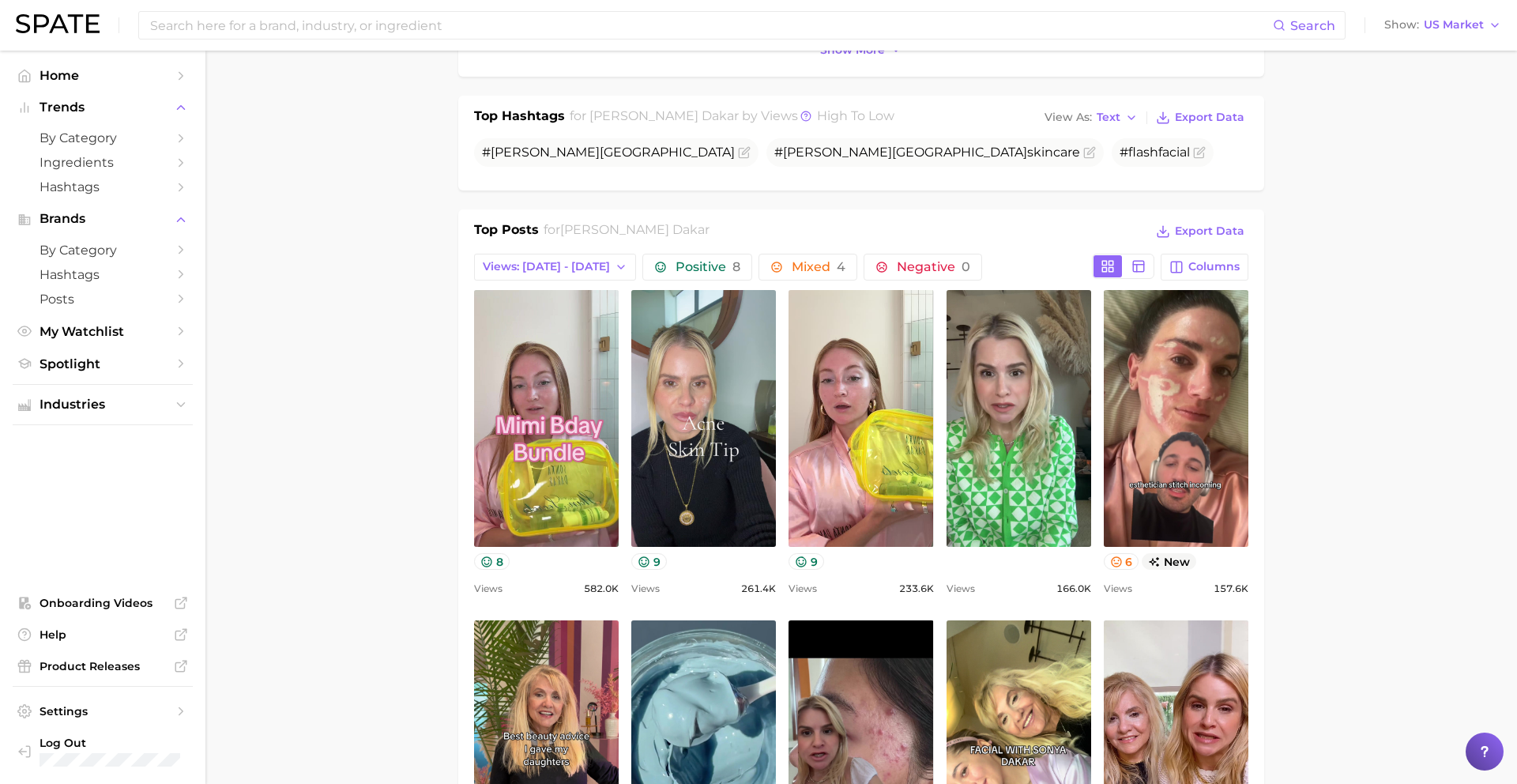
scroll to position [254, 0]
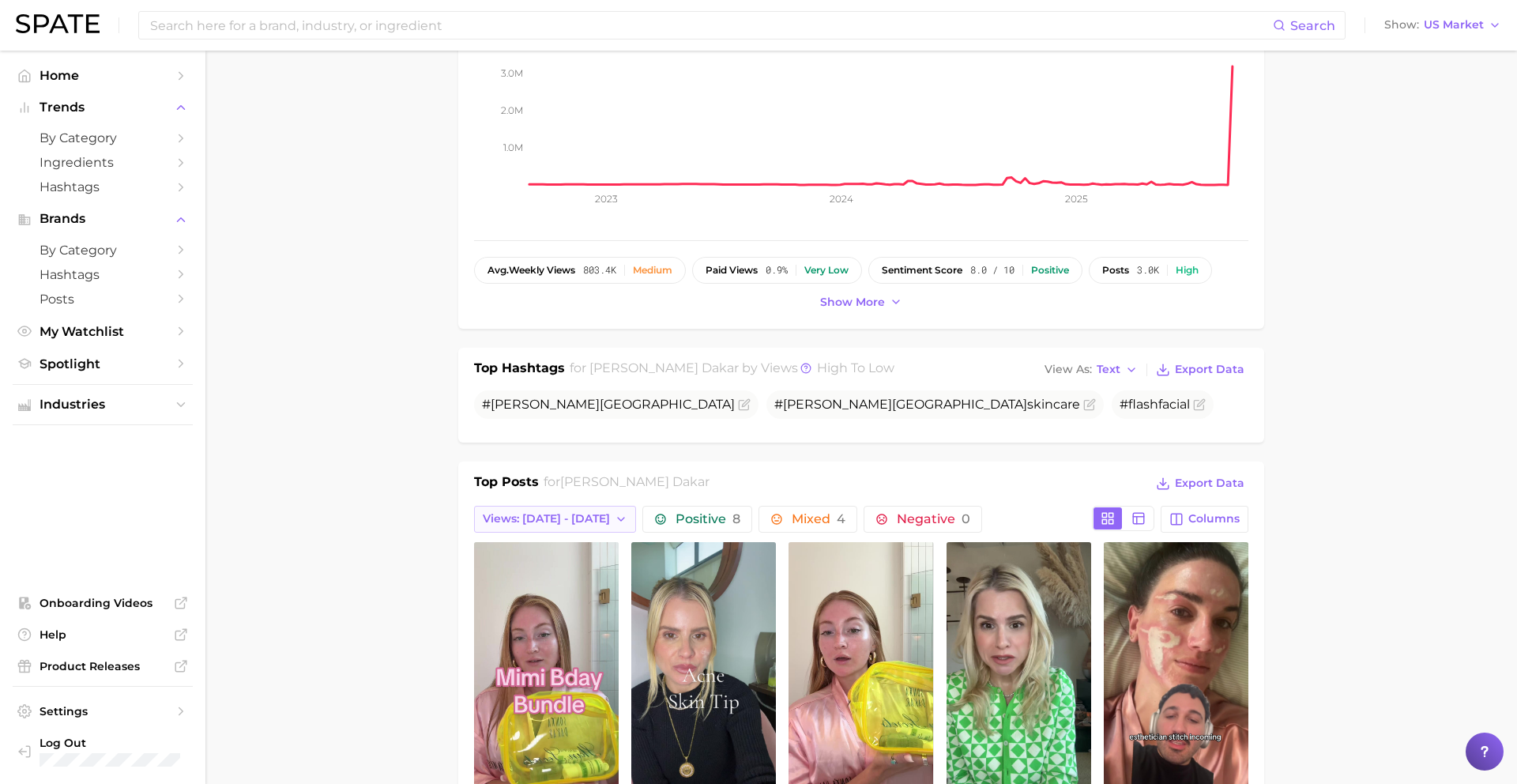
click at [552, 517] on span "Views: [DATE] - [DATE]" at bounding box center [547, 519] width 127 height 13
click at [550, 571] on span "Views: Aug 17 - 24" at bounding box center [546, 576] width 127 height 13
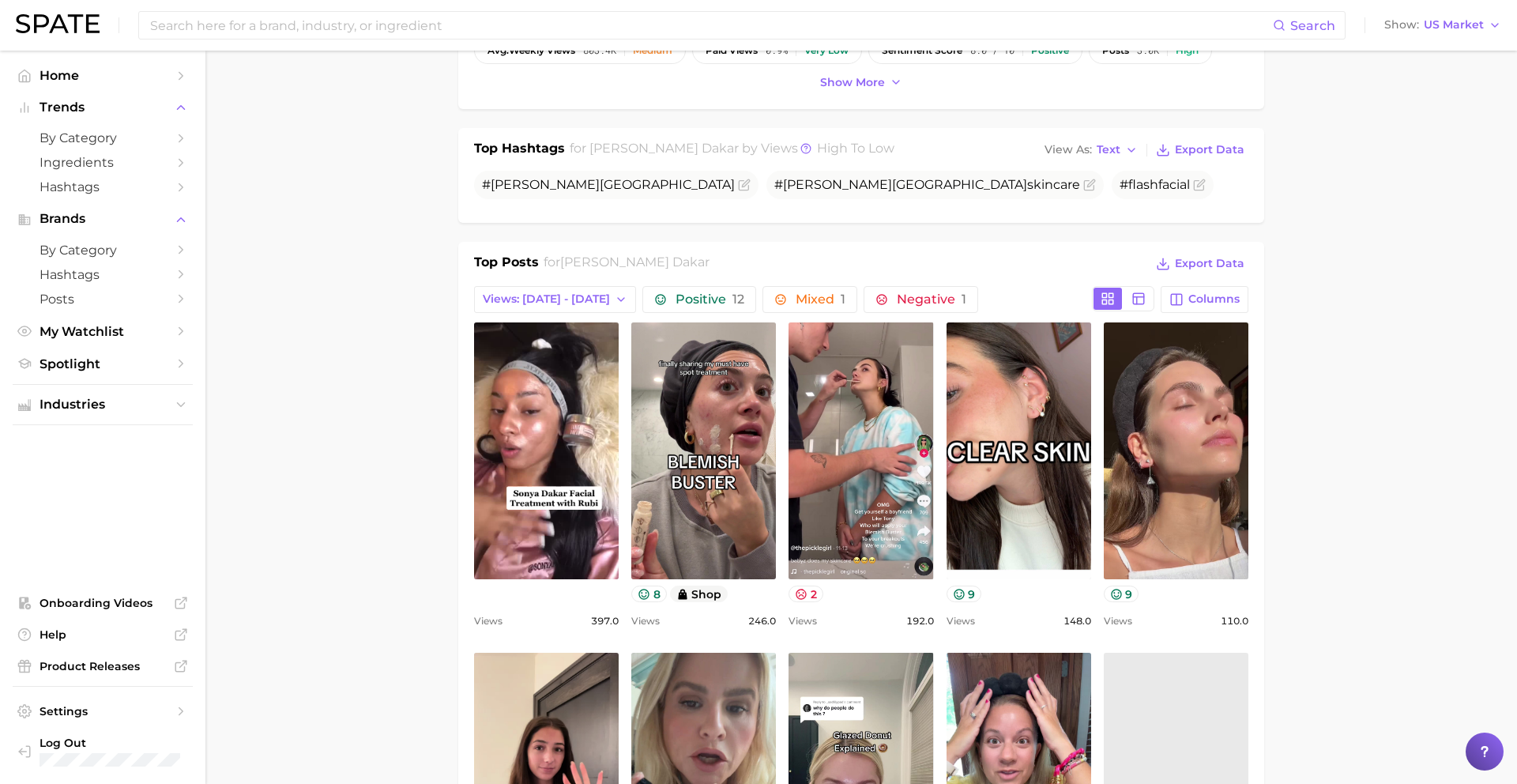
scroll to position [0, 0]
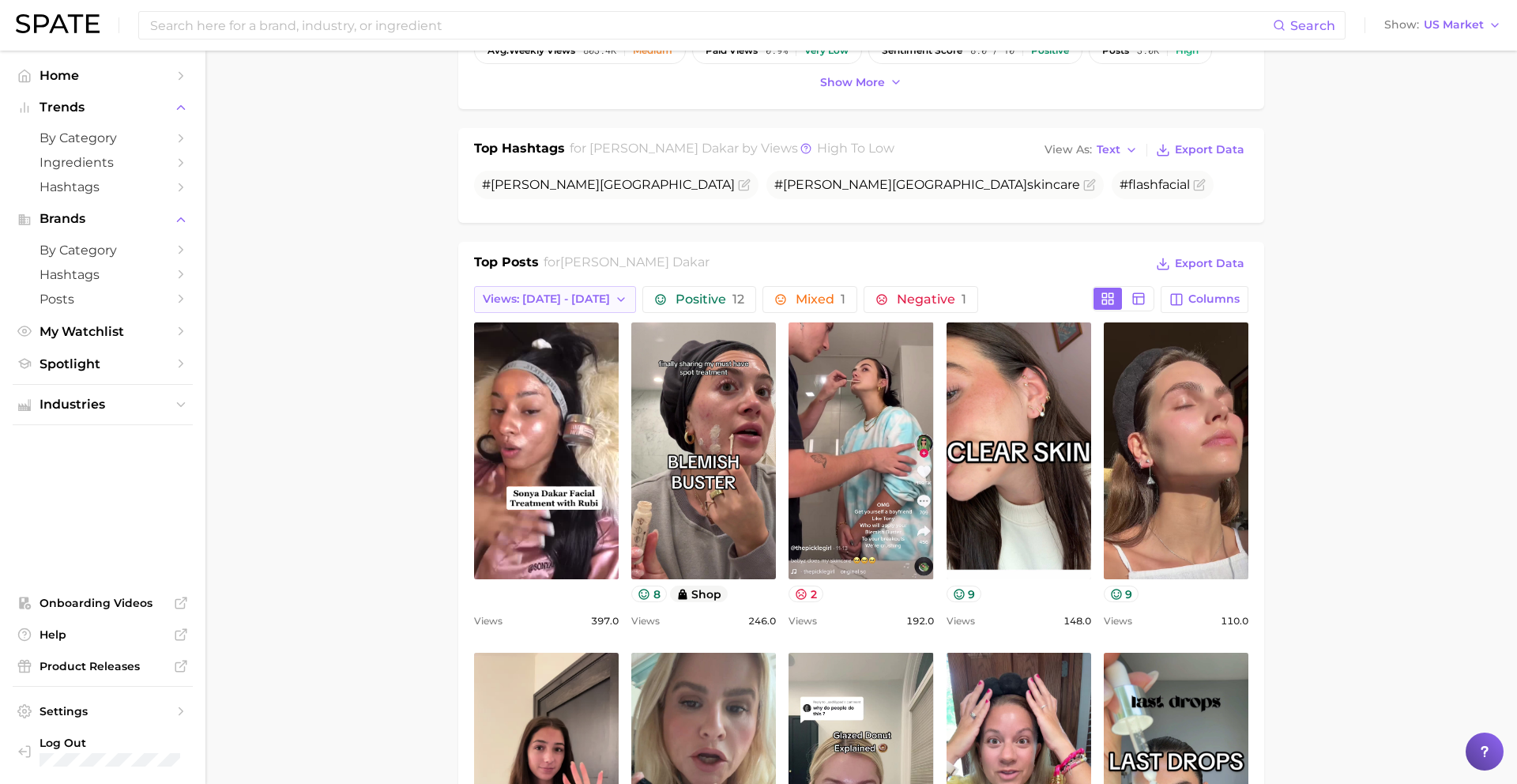
click at [531, 299] on span "Views: Aug 17 - 24" at bounding box center [547, 299] width 127 height 13
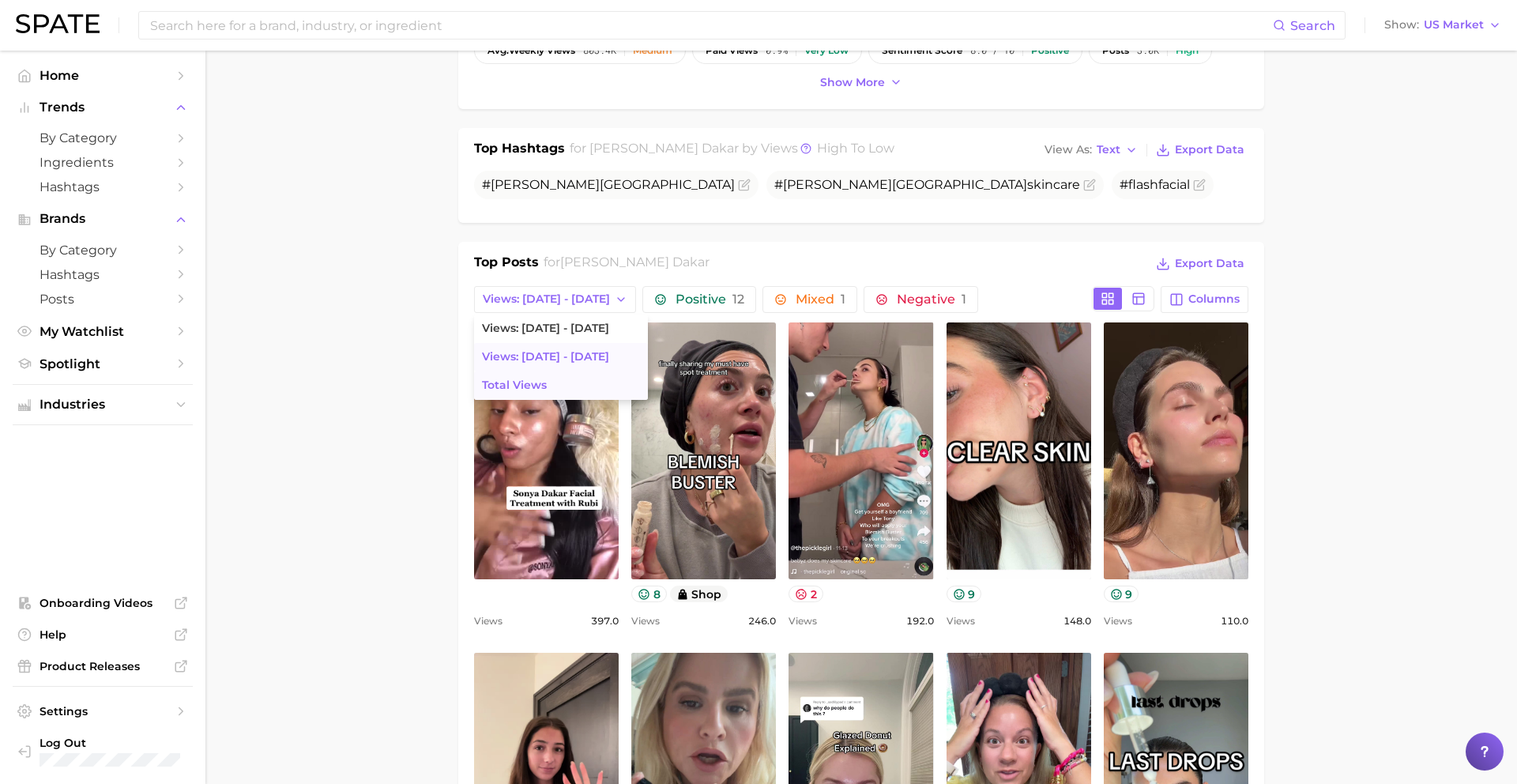
click at [528, 392] on span "Total Views" at bounding box center [514, 385] width 65 height 13
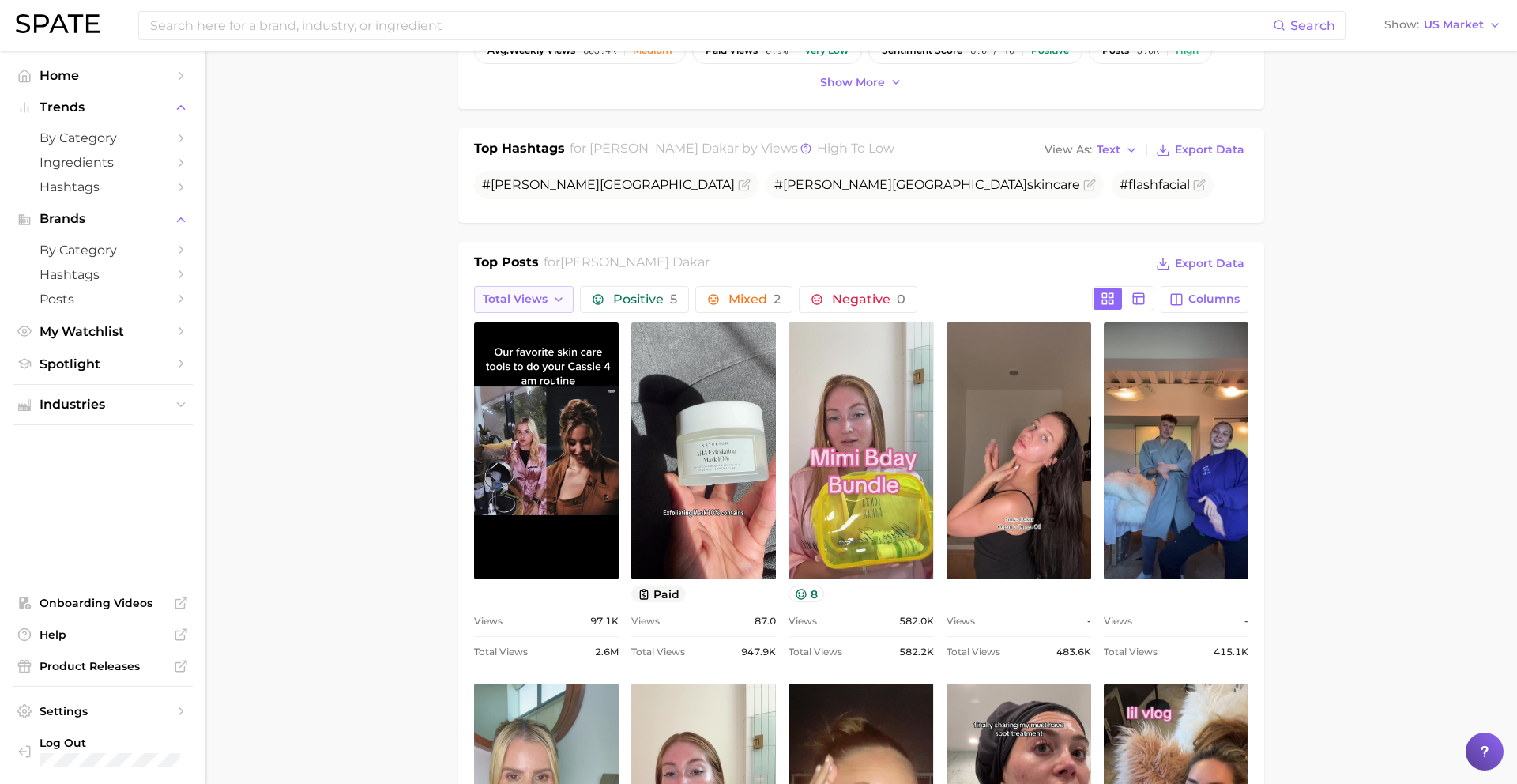
click at [541, 289] on button "Total Views" at bounding box center [524, 299] width 100 height 27
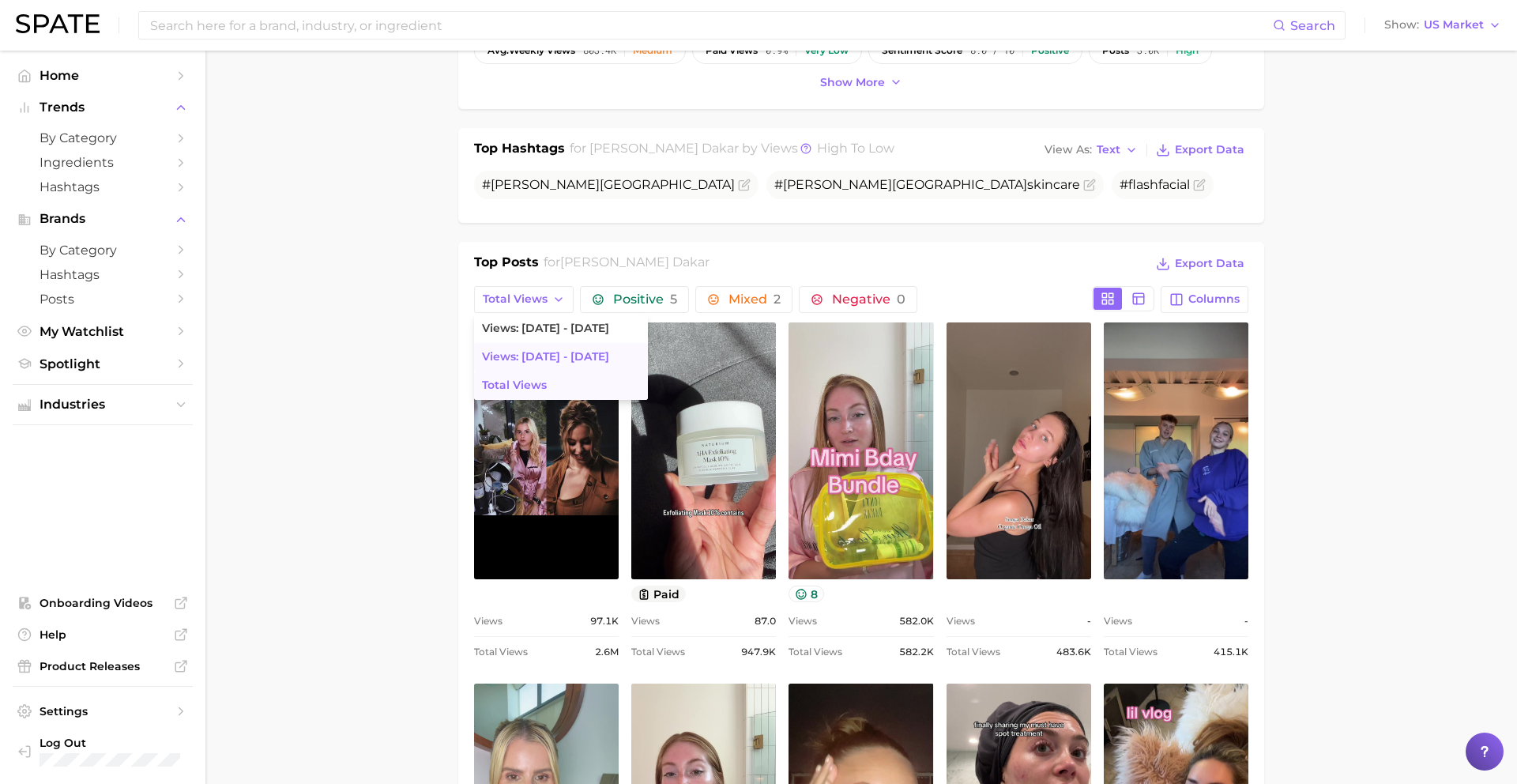
click at [530, 357] on span "Views: Aug 17 - 24" at bounding box center [546, 356] width 127 height 13
